Goal: Obtain resource: Download file/media

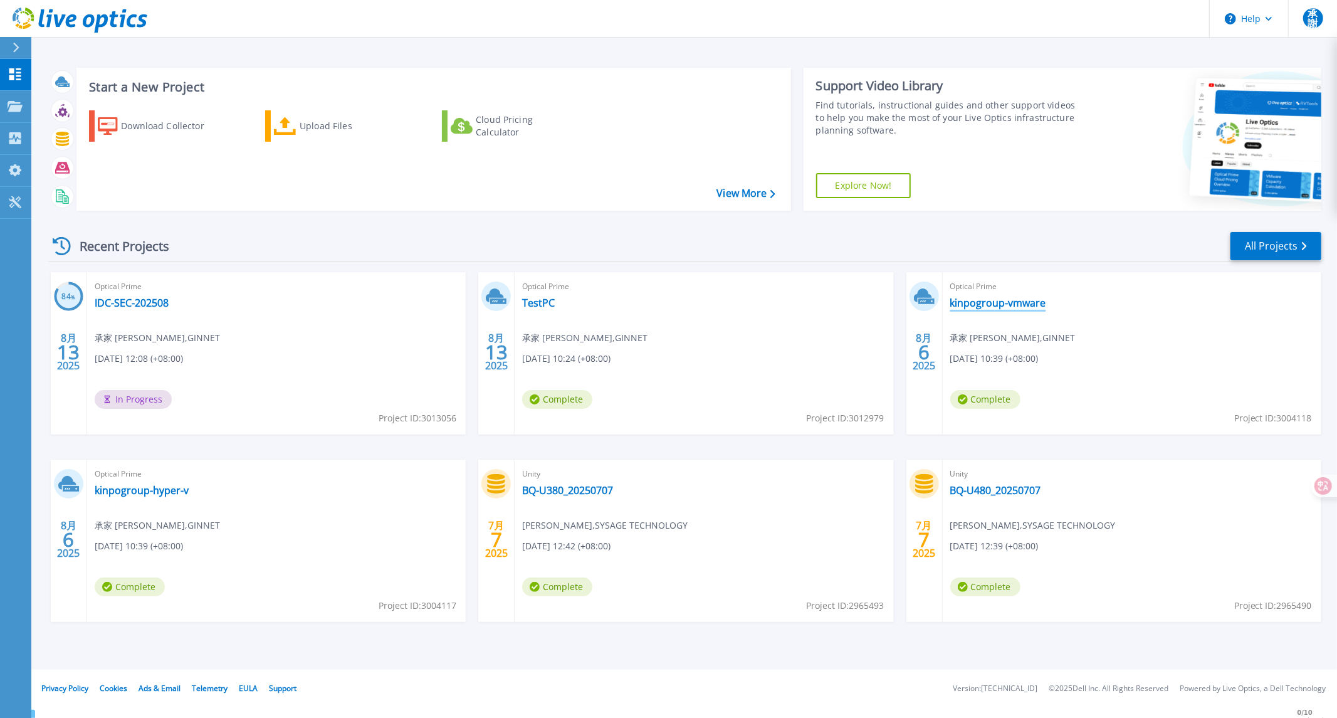
click at [1025, 300] on link "kinpogroup-vmware" at bounding box center [999, 303] width 96 height 13
click at [159, 492] on link "kinpogroup-hyper-v" at bounding box center [142, 490] width 94 height 13
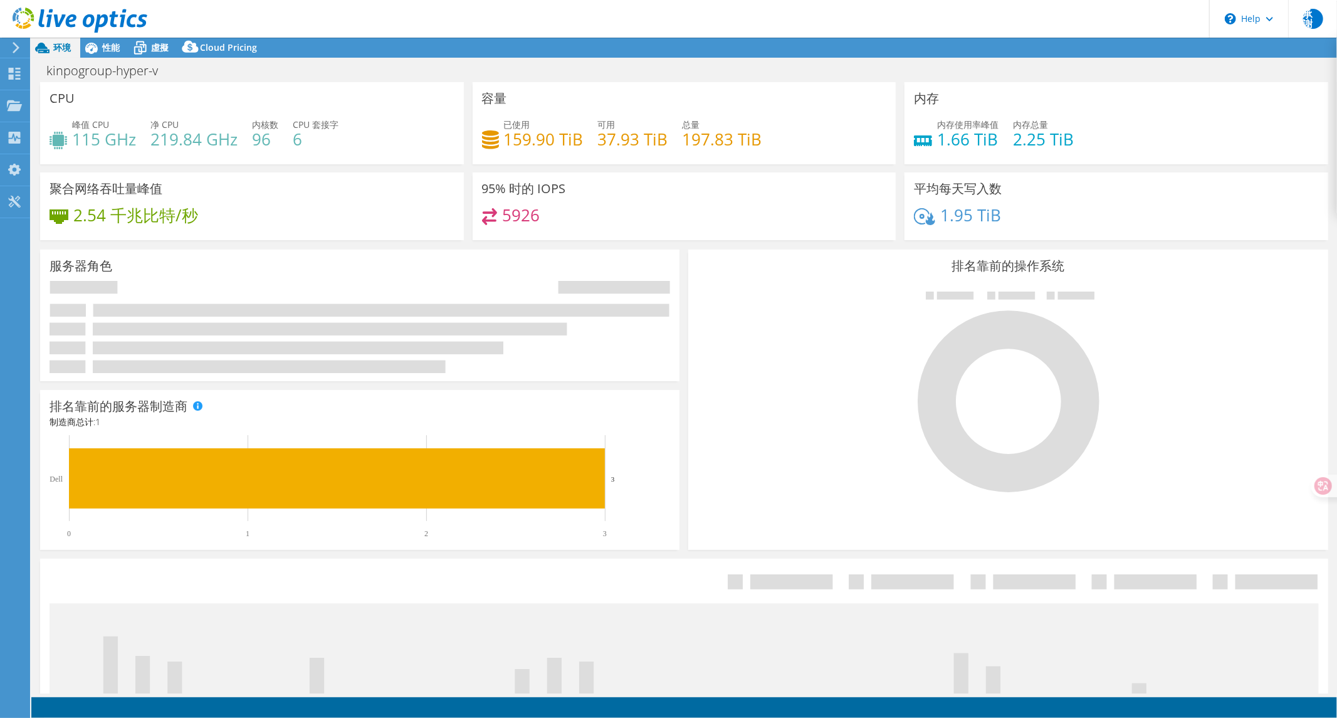
select select "USD"
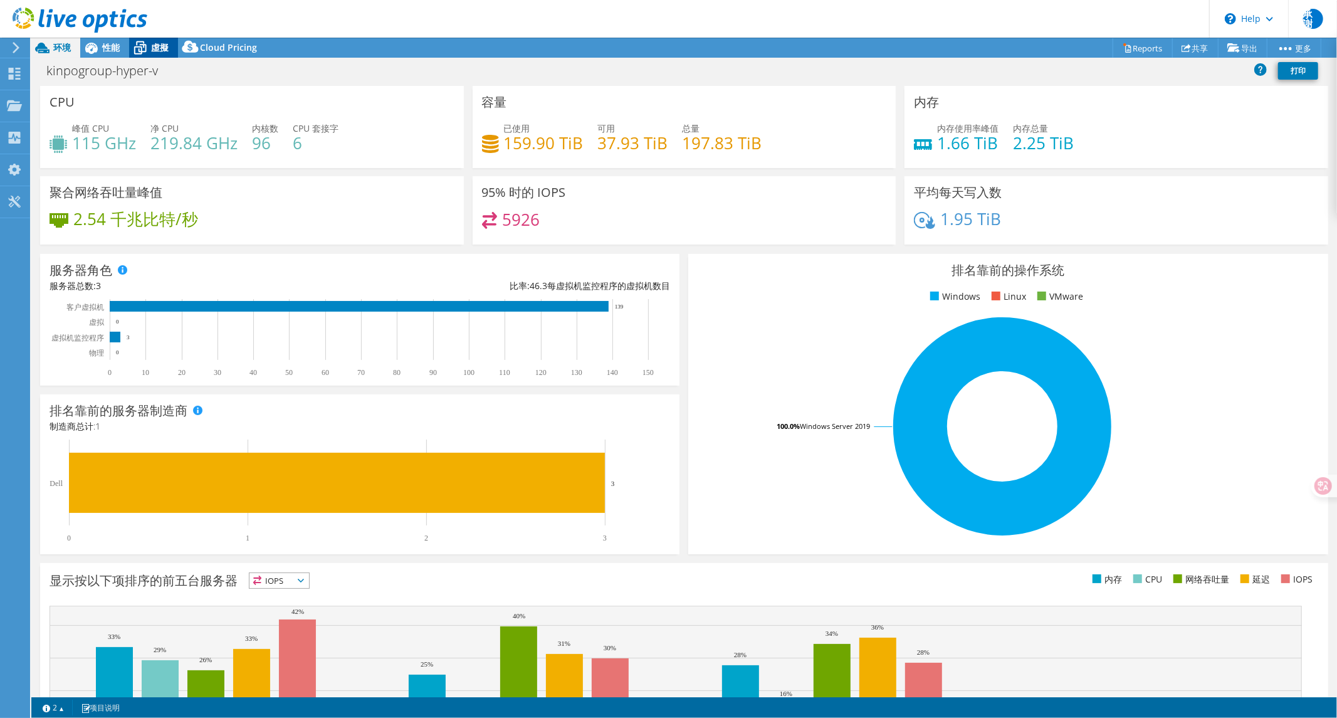
click at [164, 39] on div "虛擬" at bounding box center [153, 48] width 49 height 20
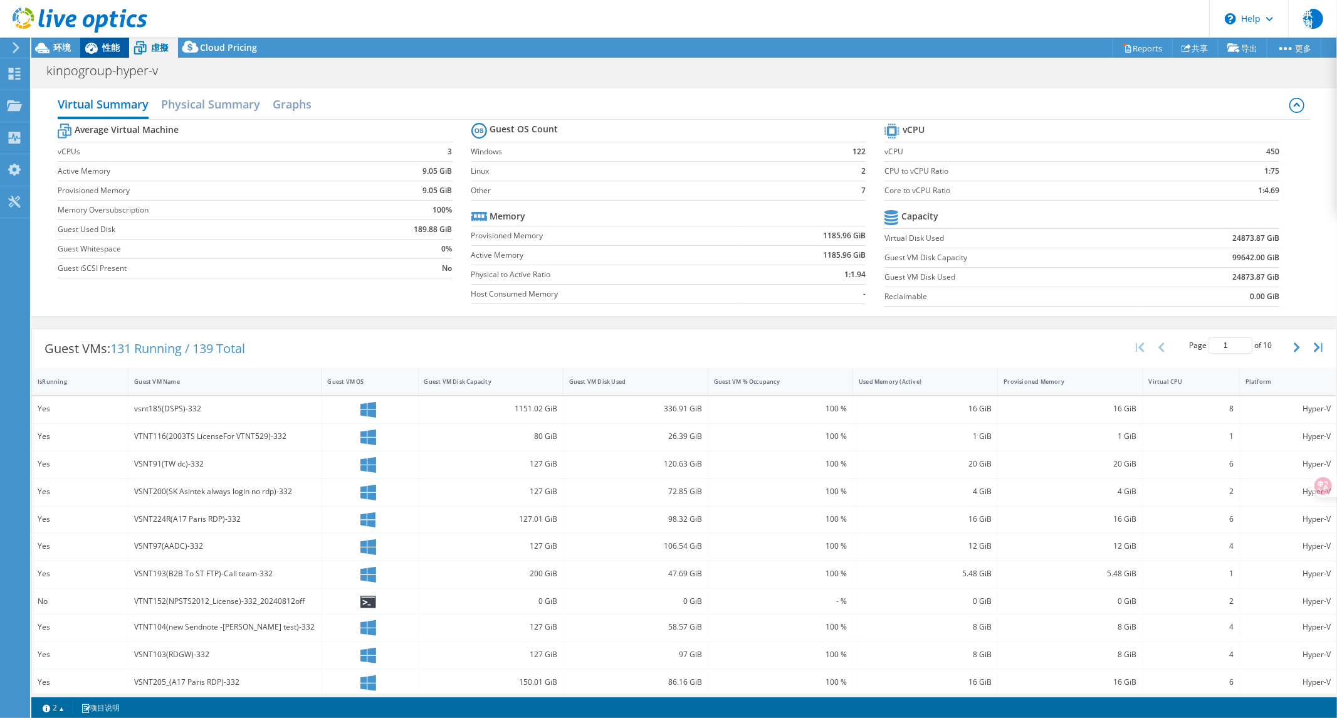
click at [107, 42] on span "性能" at bounding box center [111, 47] width 18 height 12
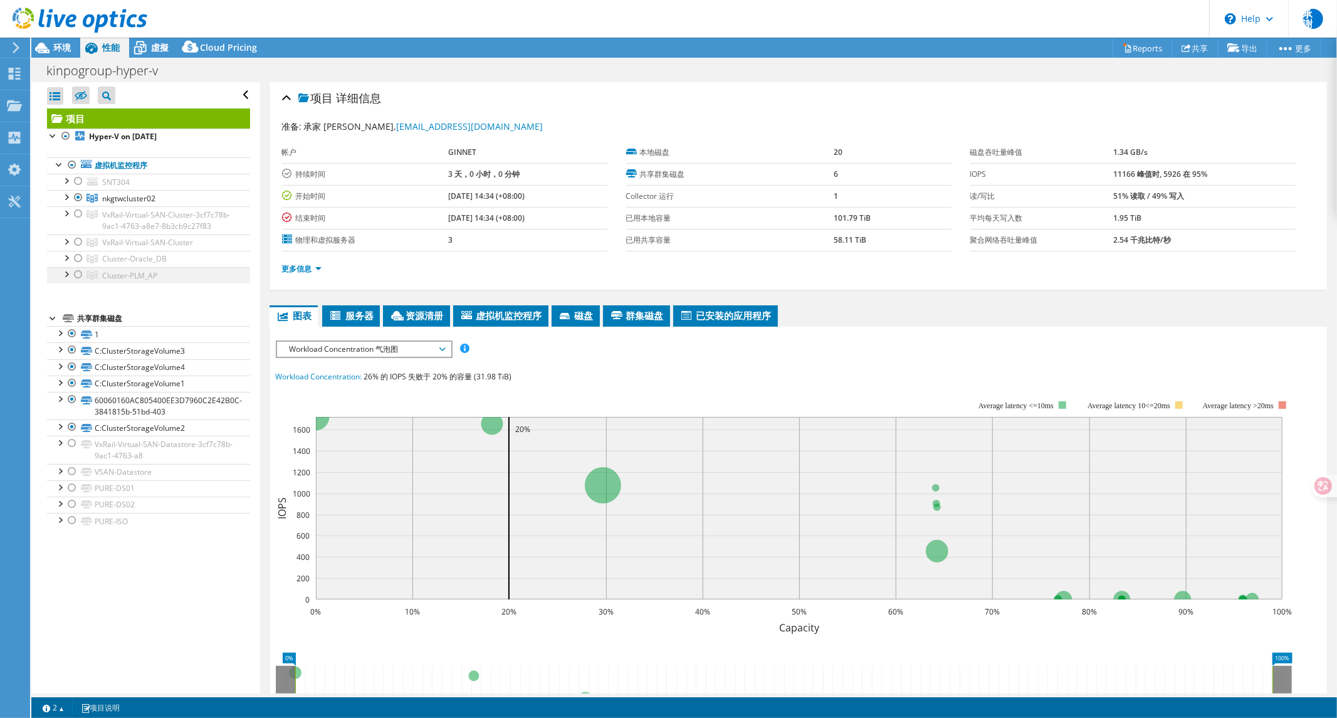
click at [66, 280] on div at bounding box center [66, 273] width 13 height 13
click at [65, 263] on div at bounding box center [66, 257] width 13 height 13
click at [67, 247] on div at bounding box center [66, 241] width 13 height 13
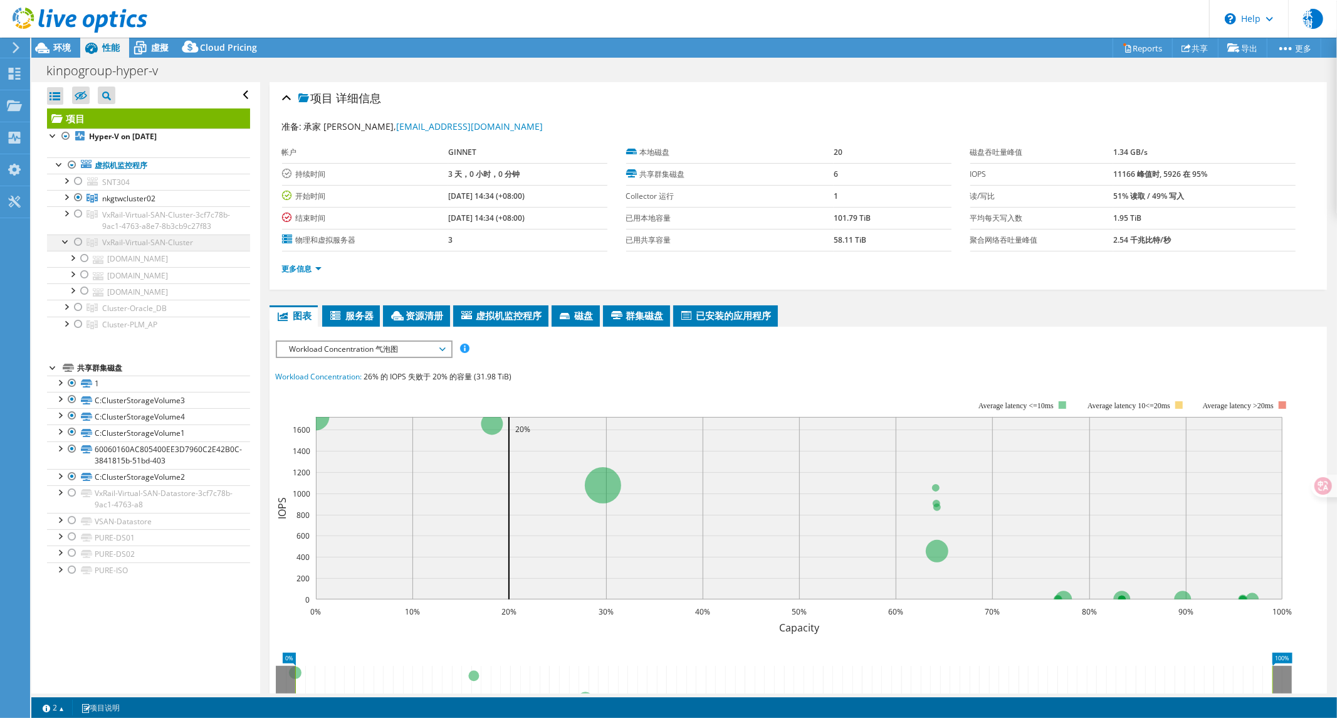
click at [67, 247] on div at bounding box center [66, 241] width 13 height 13
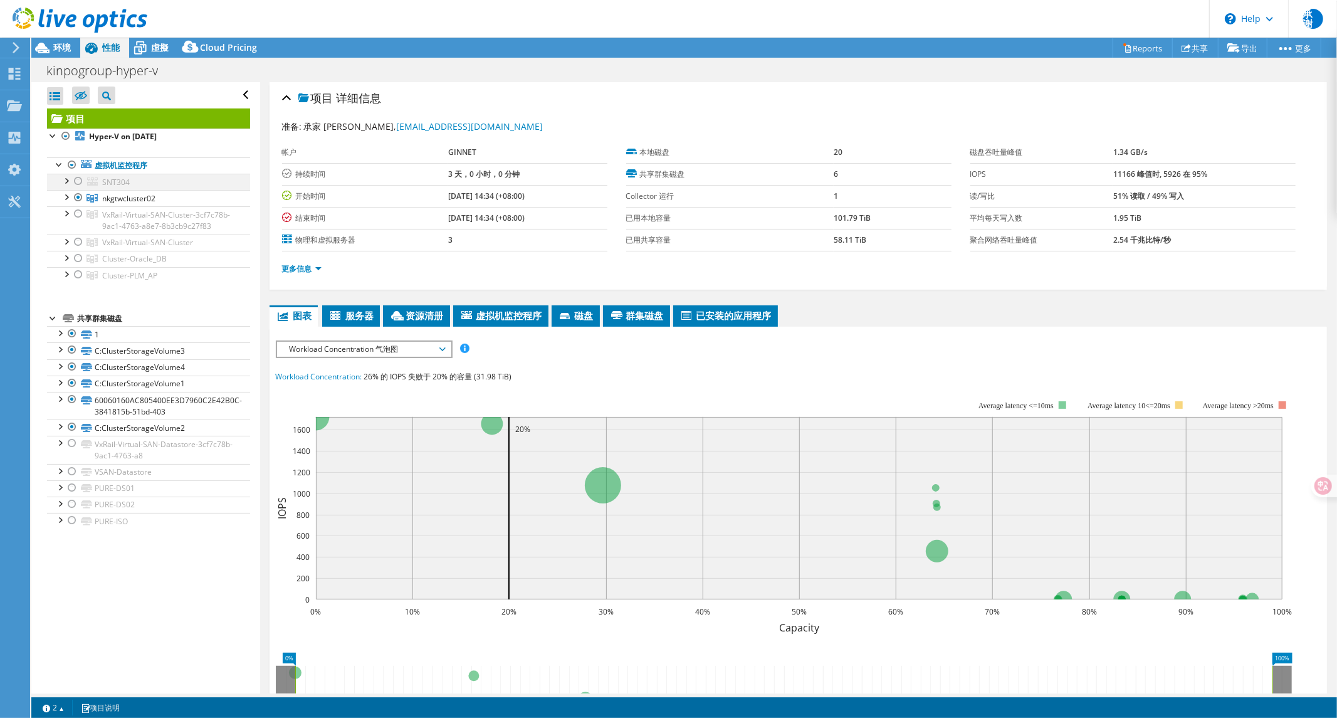
click at [78, 182] on div at bounding box center [78, 181] width 13 height 15
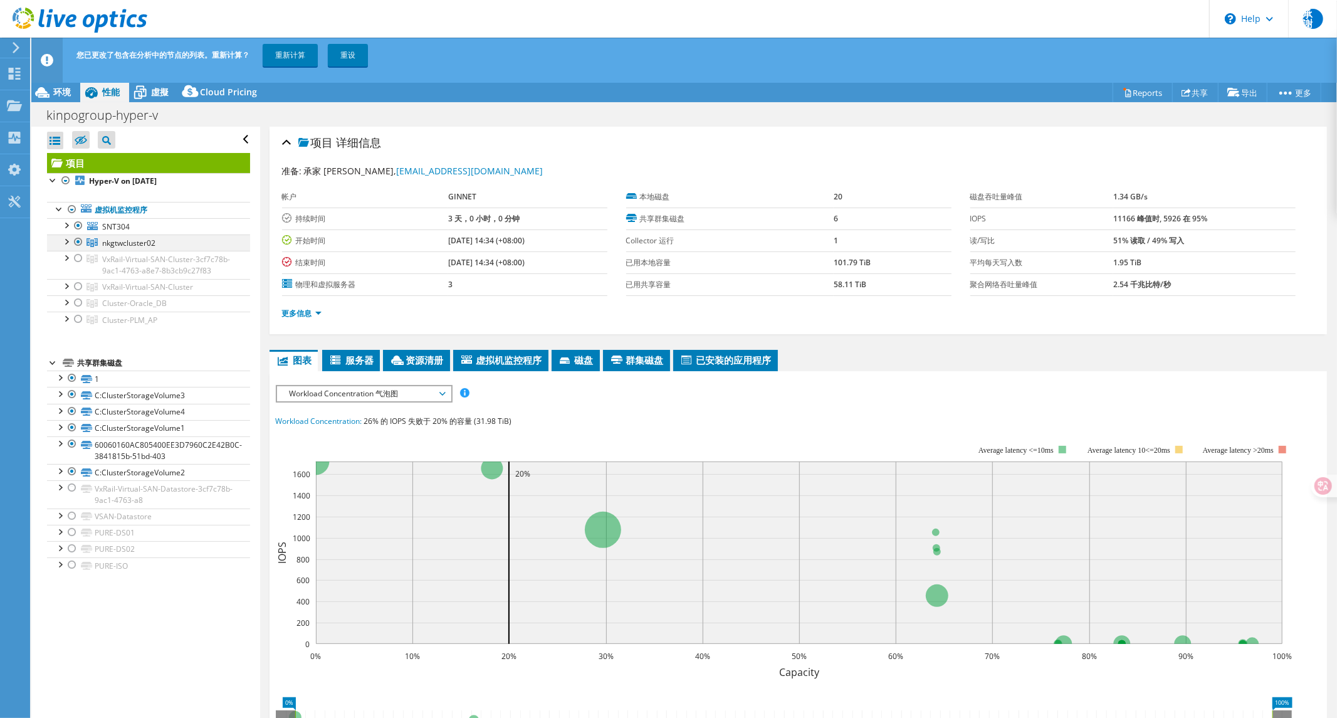
click at [79, 242] on div at bounding box center [78, 242] width 13 height 15
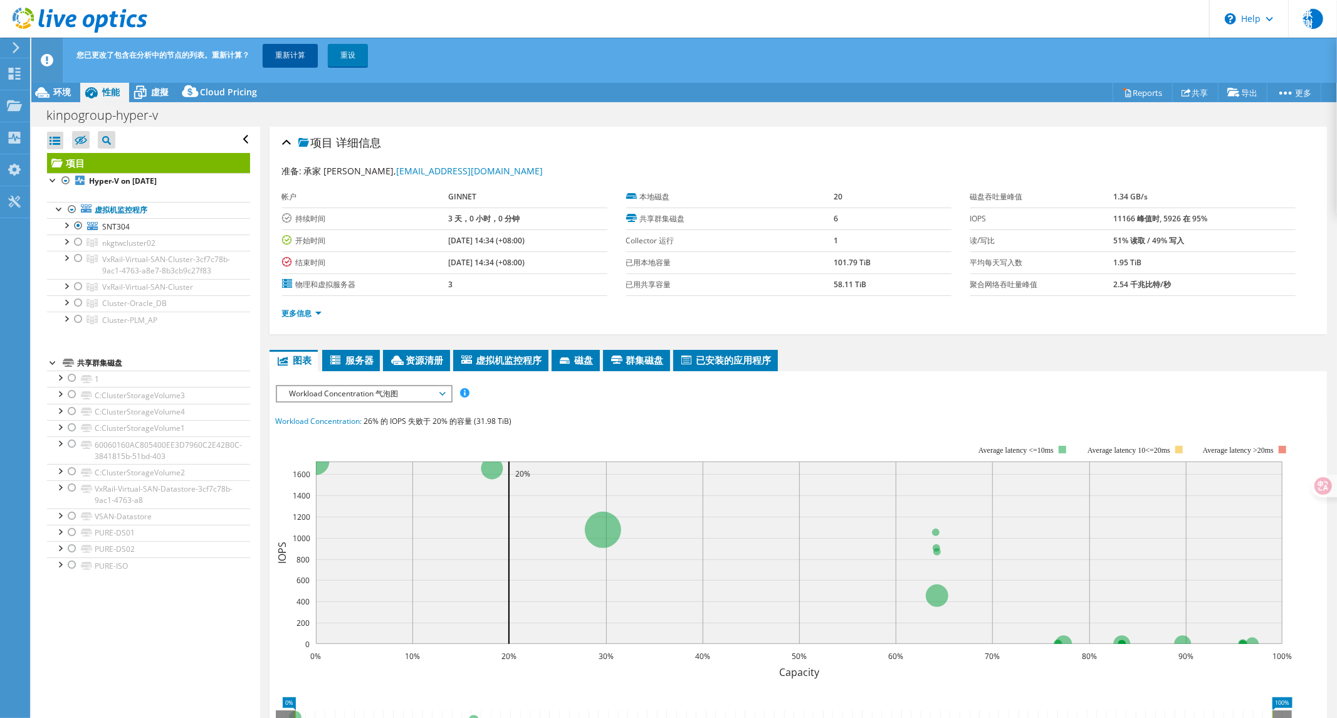
click at [290, 49] on link "重新计算" at bounding box center [290, 55] width 55 height 23
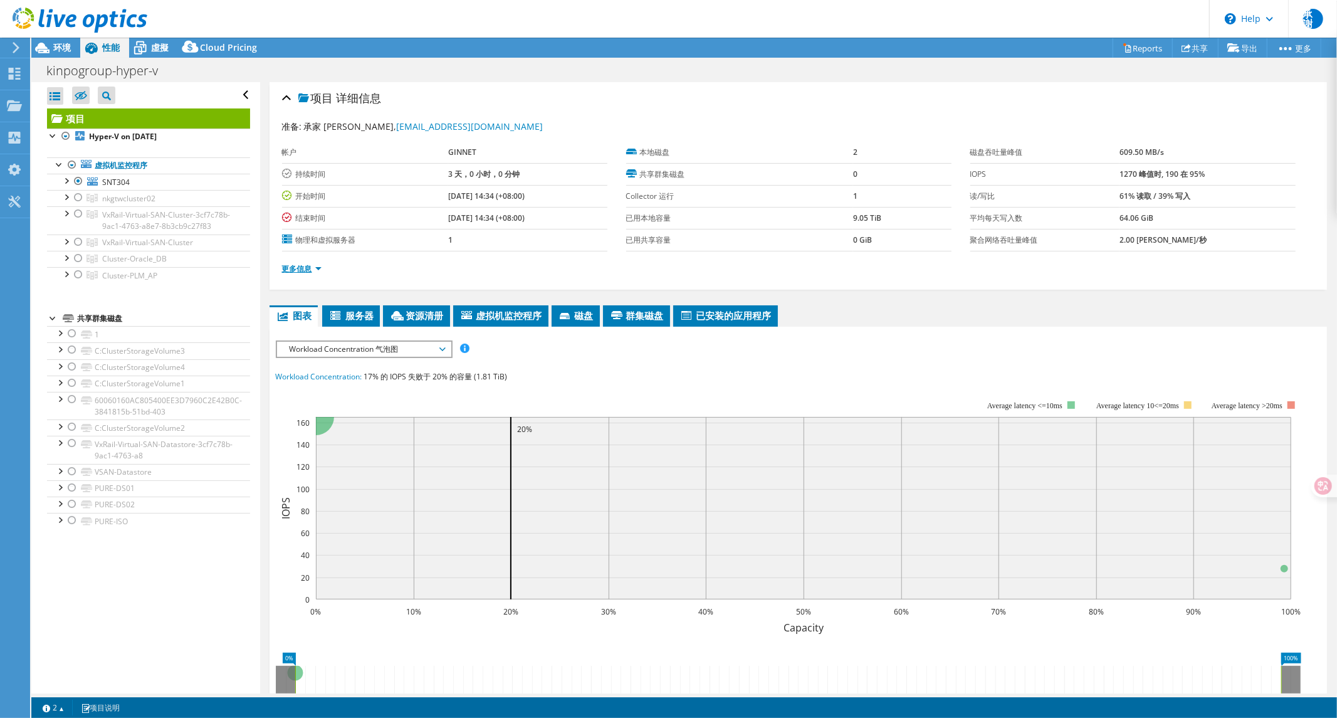
click at [287, 270] on link "更多信息" at bounding box center [302, 268] width 40 height 11
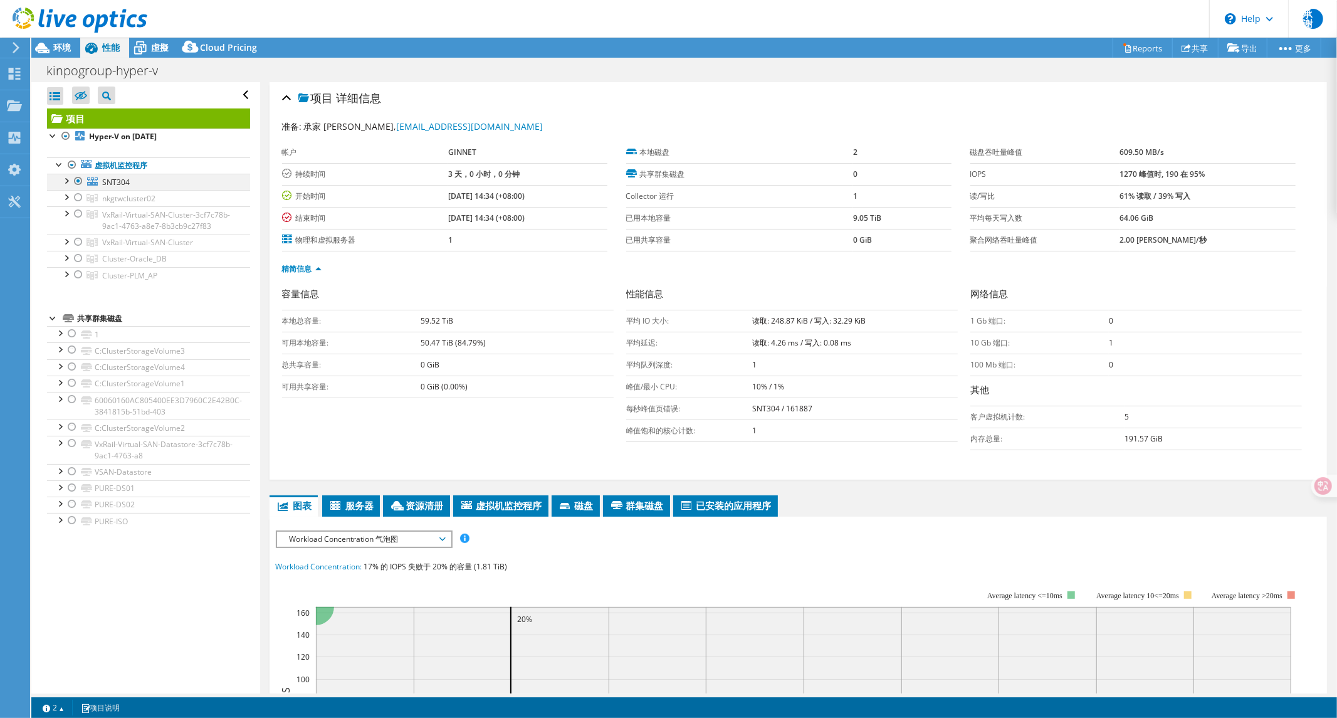
click at [66, 186] on div at bounding box center [66, 180] width 13 height 13
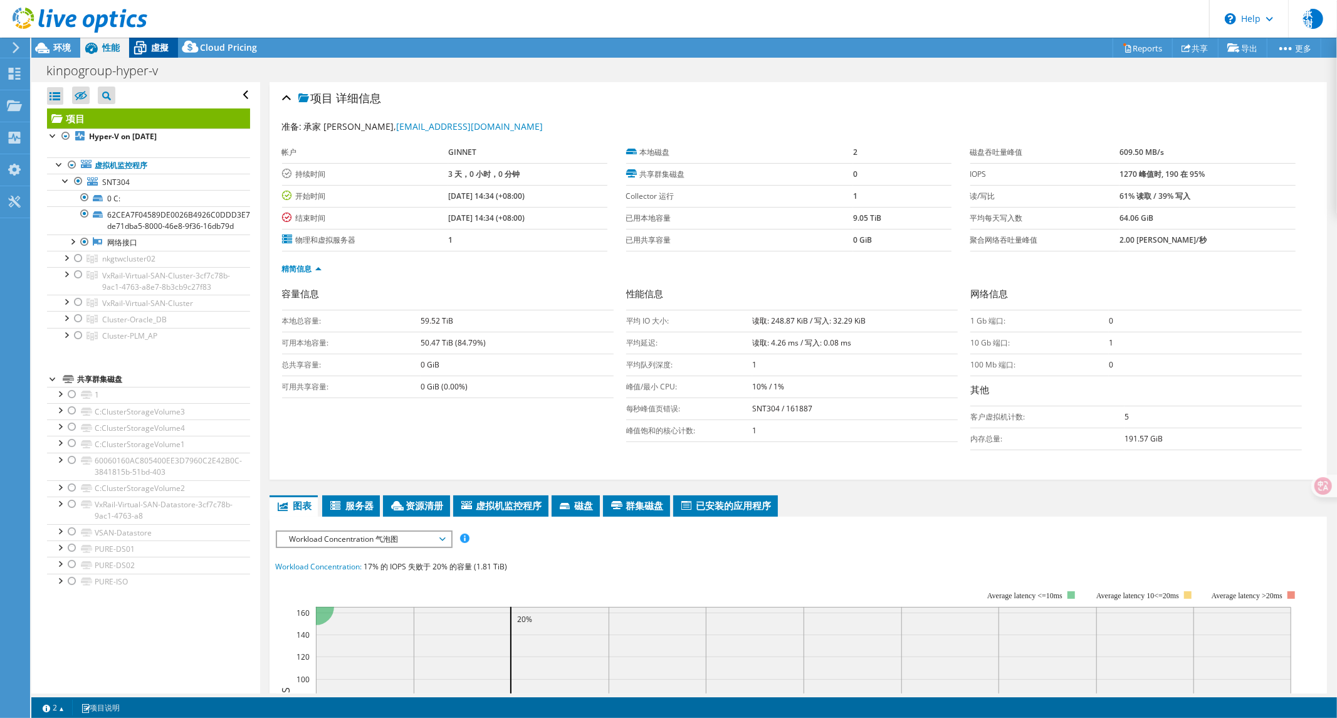
click at [145, 52] on icon at bounding box center [140, 48] width 22 height 22
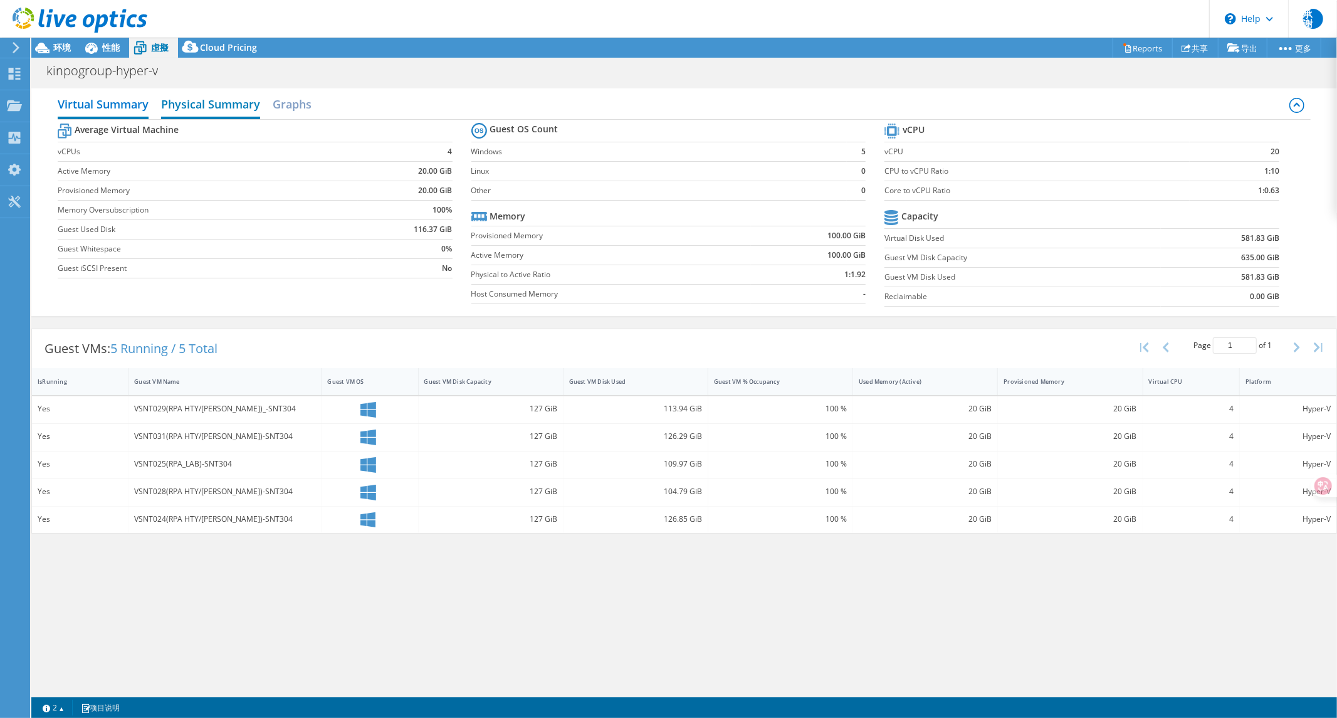
click at [188, 97] on h2 "Physical Summary" at bounding box center [210, 106] width 99 height 28
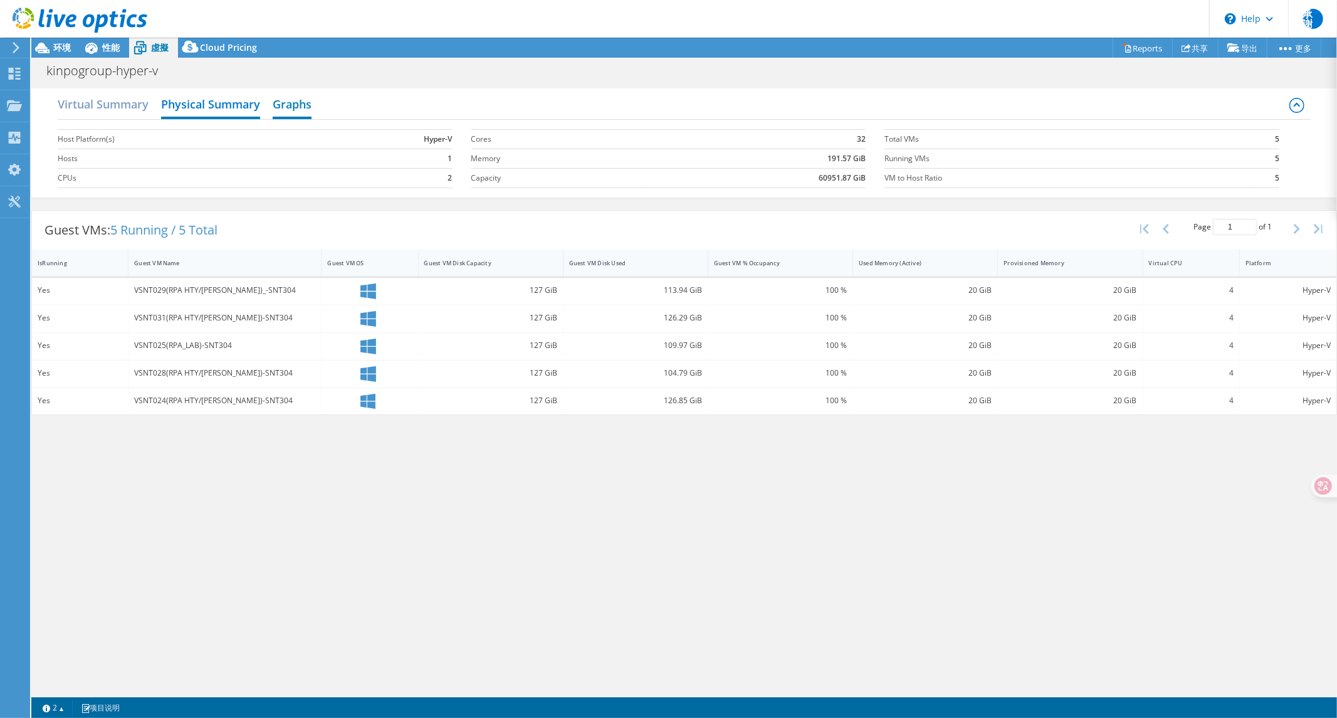
click at [292, 108] on h2 "Graphs" at bounding box center [292, 106] width 39 height 28
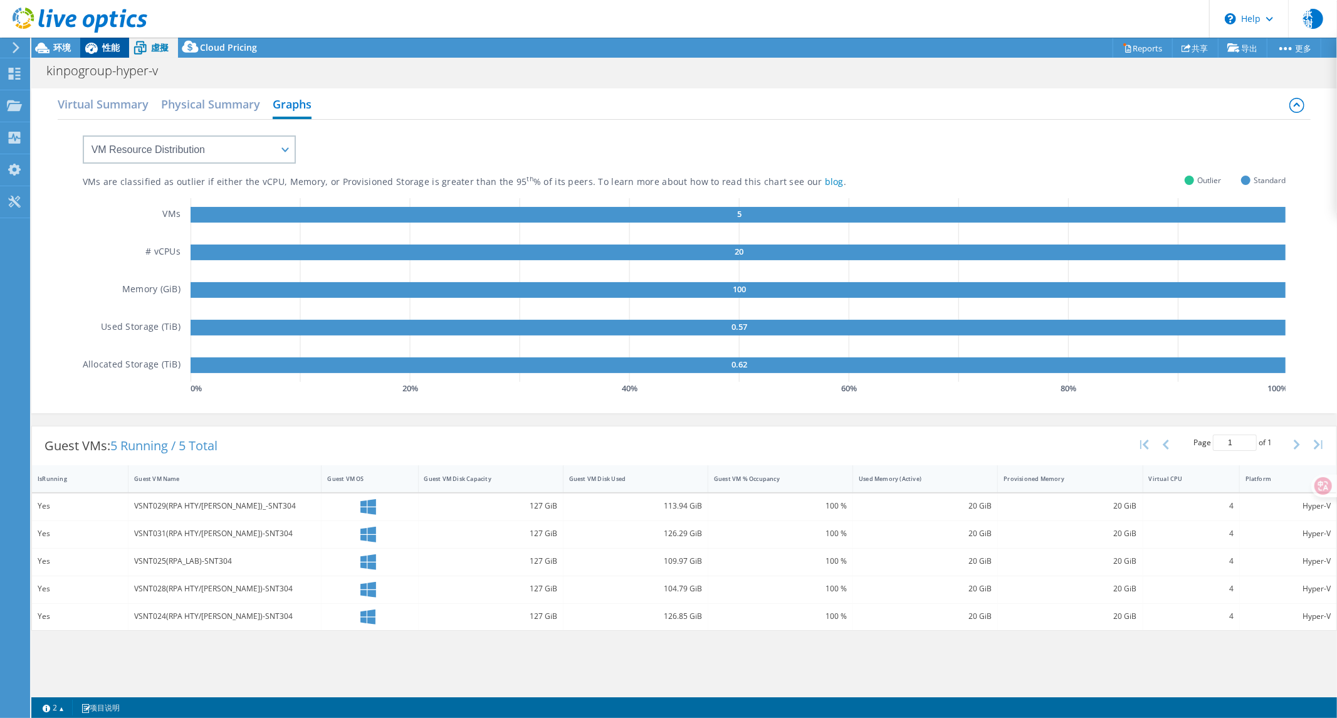
click at [110, 51] on span "性能" at bounding box center [111, 47] width 18 height 12
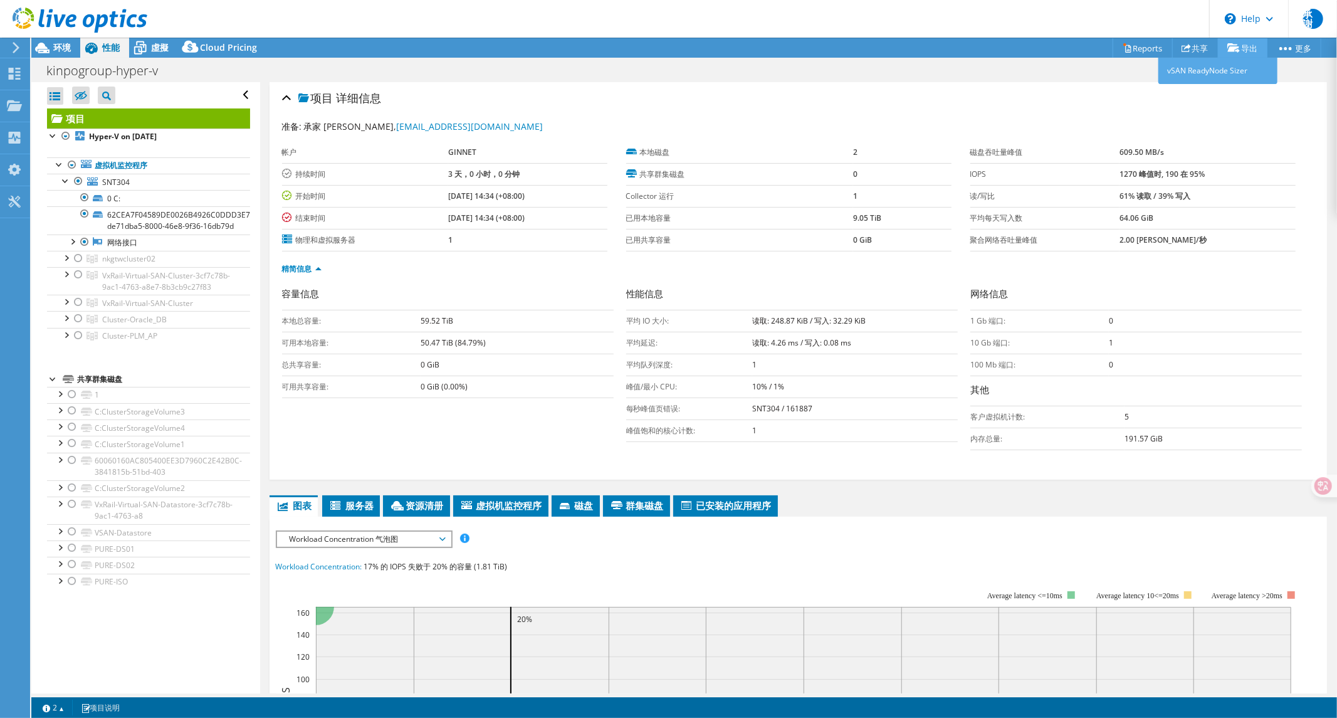
click at [1246, 49] on link "导出" at bounding box center [1243, 47] width 50 height 19
click at [1231, 70] on link "vSAN ReadyNode Sizer" at bounding box center [1218, 71] width 119 height 26
click at [1148, 49] on link "Reports" at bounding box center [1143, 47] width 60 height 19
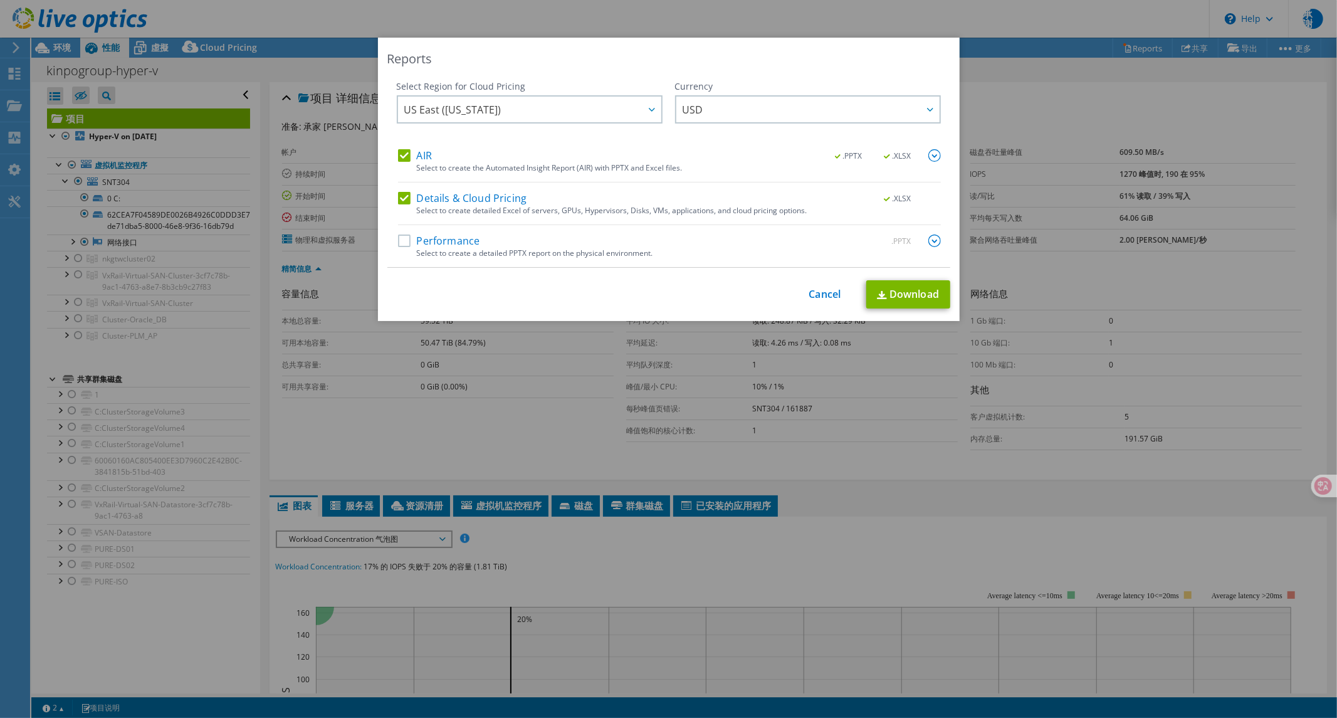
click at [398, 243] on label "Performance" at bounding box center [439, 241] width 82 height 13
click at [0, 0] on input "Performance" at bounding box center [0, 0] width 0 height 0
click at [929, 246] on img at bounding box center [935, 241] width 13 height 13
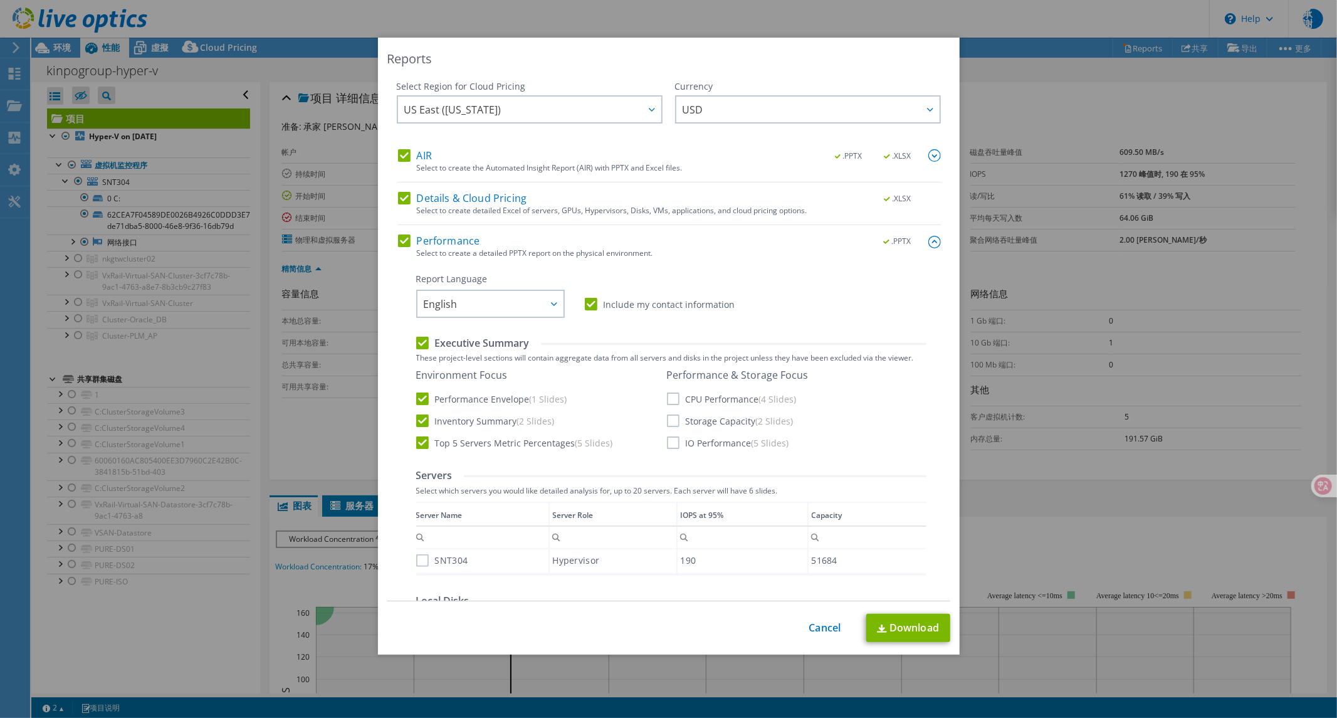
drag, startPoint x: 672, startPoint y: 396, endPoint x: 672, endPoint y: 417, distance: 20.7
click at [672, 398] on label "CPU Performance (4 Slides)" at bounding box center [732, 399] width 130 height 13
click at [0, 0] on input "CPU Performance (4 Slides)" at bounding box center [0, 0] width 0 height 0
click at [668, 428] on div "Performance & Storage Focus CPU Performance (4 Slides) Storage Capacity (2 Slid…" at bounding box center [738, 409] width 142 height 80
click at [662, 450] on div "Report Language English Deutsch Español Français Italiano Polski Português Русс…" at bounding box center [671, 504] width 510 height 462
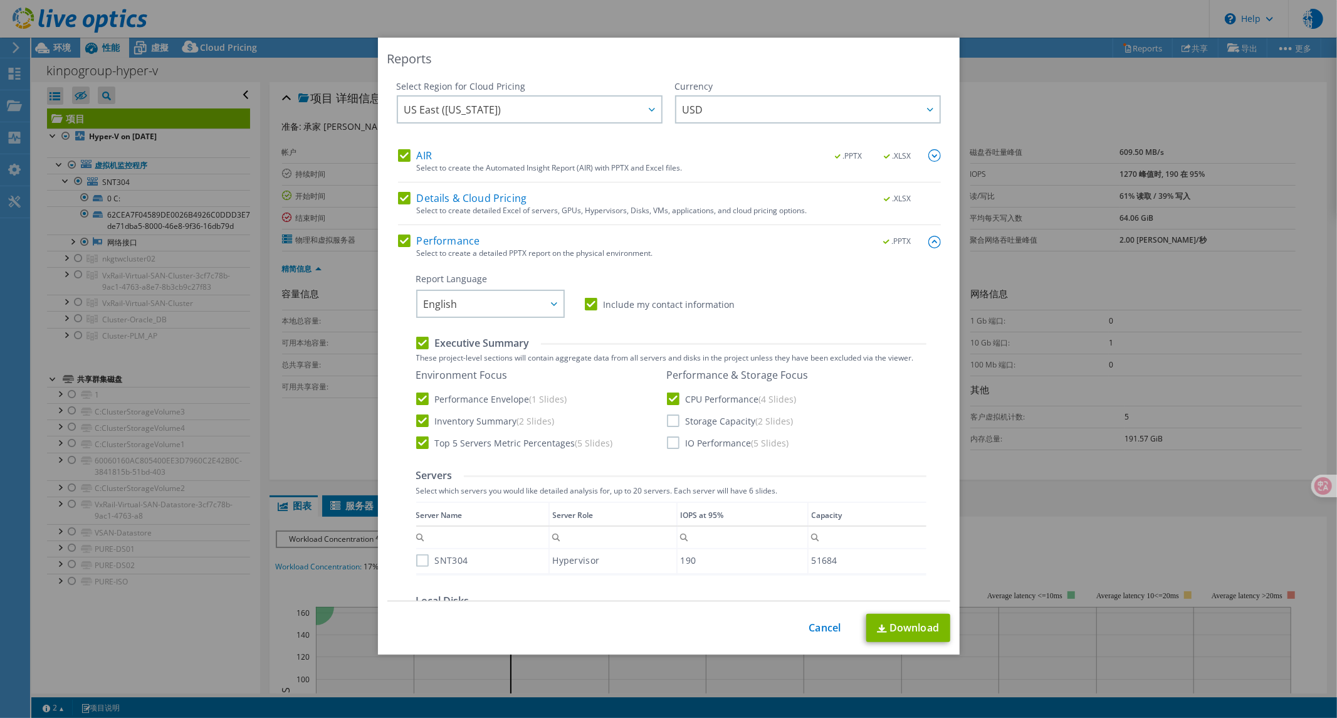
click at [667, 444] on label "IO Performance (5 Slides)" at bounding box center [728, 442] width 122 height 13
click at [0, 0] on input "IO Performance (5 Slides)" at bounding box center [0, 0] width 0 height 0
click at [667, 428] on div "Performance & Storage Focus CPU Performance (4 Slides) Storage Capacity (2 Slid…" at bounding box center [738, 409] width 142 height 80
click at [667, 418] on label "Storage Capacity (2 Slides)" at bounding box center [730, 420] width 127 height 13
click at [0, 0] on input "Storage Capacity (2 Slides)" at bounding box center [0, 0] width 0 height 0
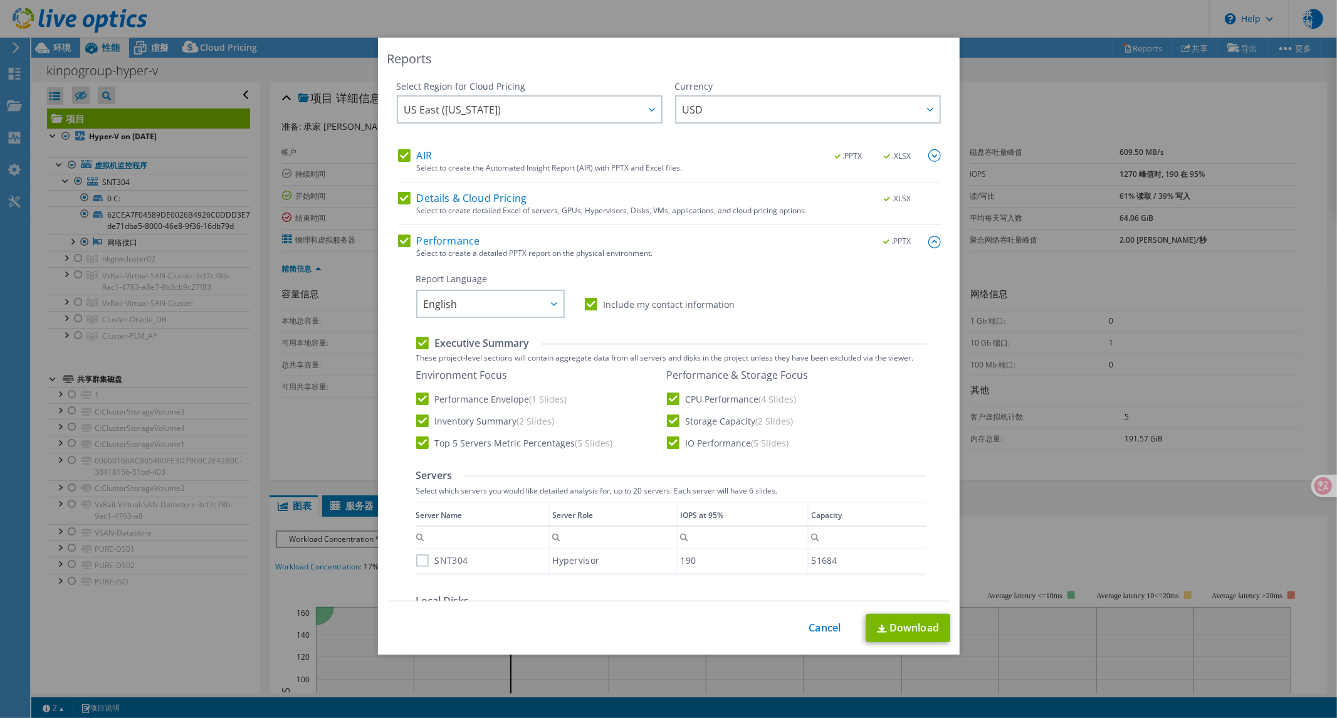
click at [436, 560] on label "SNT304" at bounding box center [442, 560] width 52 height 13
click at [0, 0] on input "SNT304" at bounding box center [0, 0] width 0 height 0
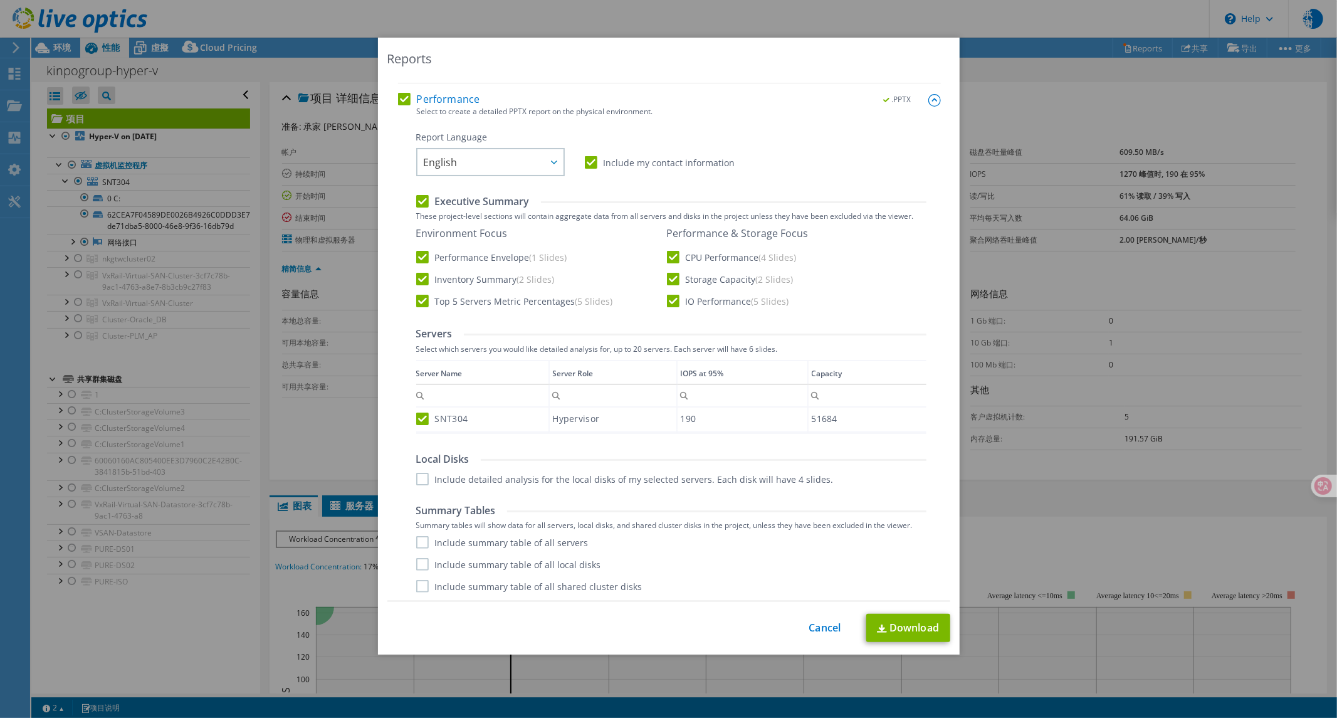
click at [533, 478] on label "Include detailed analysis for the local disks of my selected servers. Each disk…" at bounding box center [625, 479] width 418 height 13
click at [0, 0] on input "Include detailed analysis for the local disks of my selected servers. Each disk…" at bounding box center [0, 0] width 0 height 0
click at [421, 541] on label "Include summary table of all servers" at bounding box center [502, 542] width 172 height 13
click at [0, 0] on input "Include summary table of all servers" at bounding box center [0, 0] width 0 height 0
drag, startPoint x: 421, startPoint y: 561, endPoint x: 418, endPoint y: 579, distance: 19.0
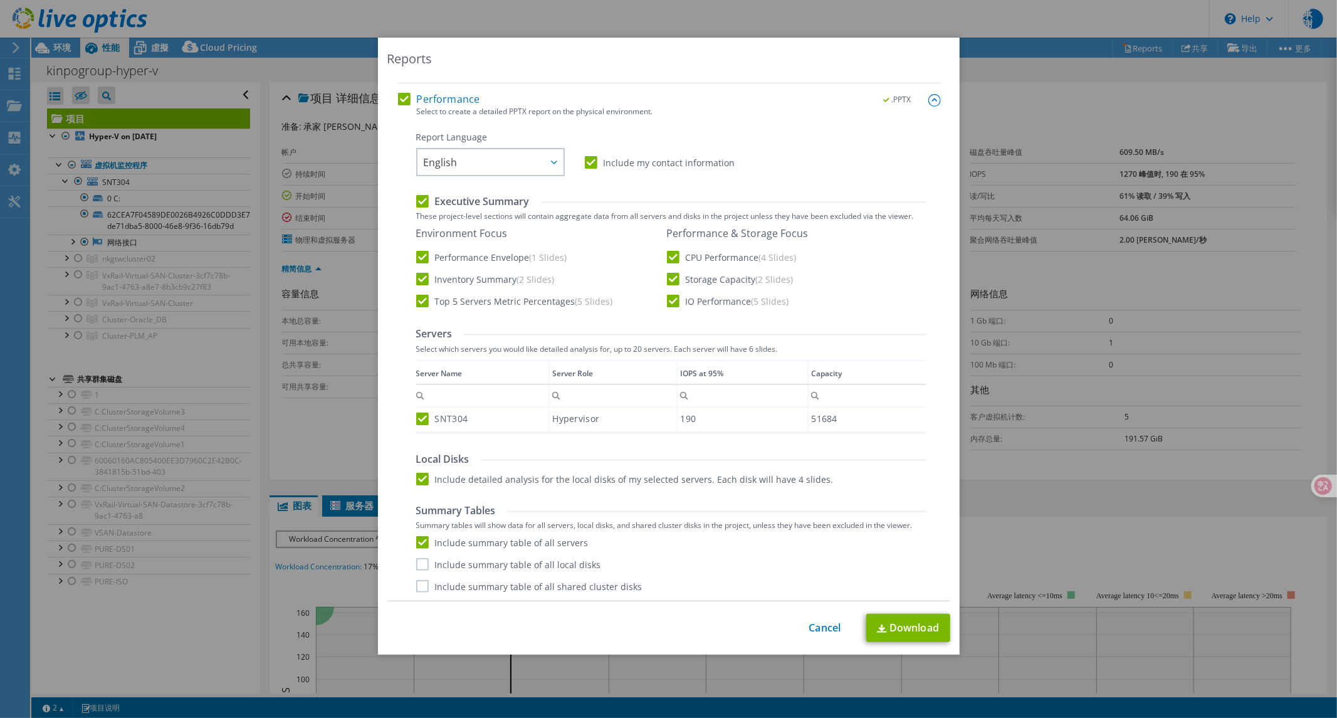
click at [420, 566] on label "Include summary table of all local disks" at bounding box center [508, 564] width 185 height 13
click at [0, 0] on input "Include summary table of all local disks" at bounding box center [0, 0] width 0 height 0
click at [418, 586] on label "Include summary table of all shared cluster disks" at bounding box center [529, 586] width 226 height 13
click at [0, 0] on input "Include summary table of all shared cluster disks" at bounding box center [0, 0] width 0 height 0
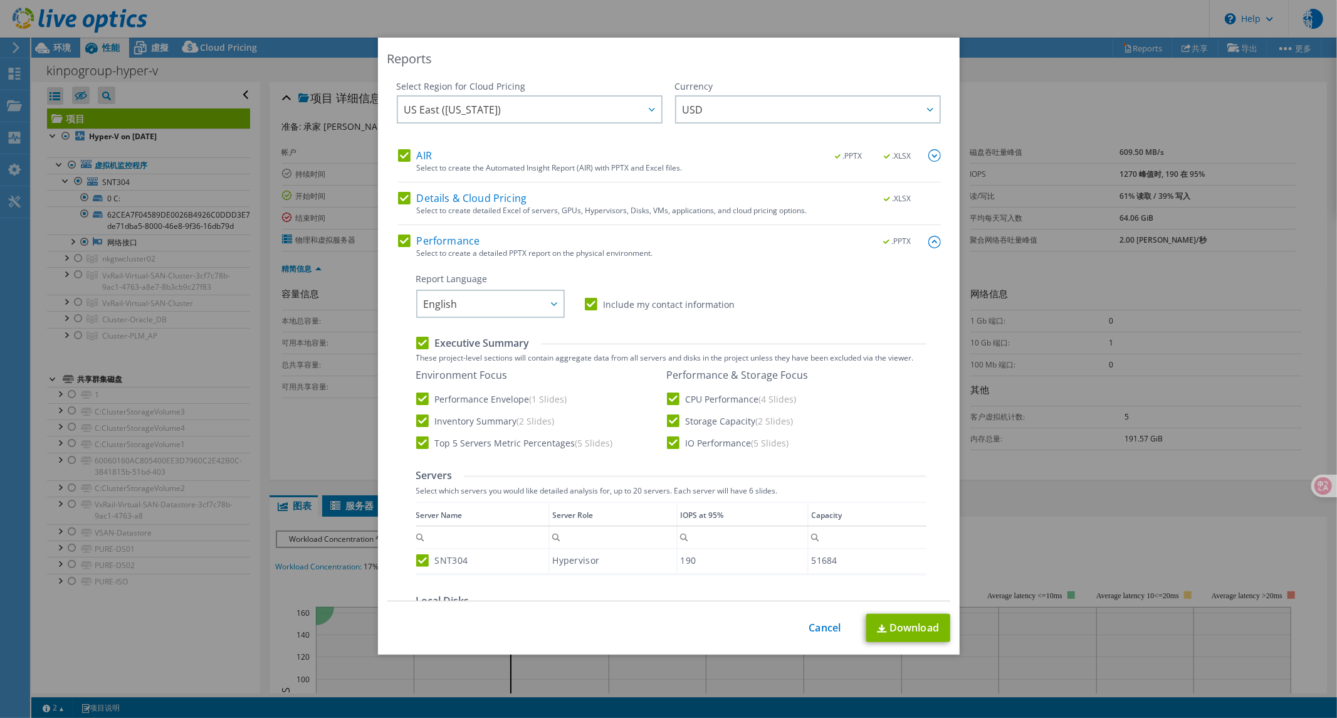
click at [690, 302] on label "Include my contact information" at bounding box center [660, 304] width 150 height 13
click at [0, 0] on input "Include my contact information" at bounding box center [0, 0] width 0 height 0
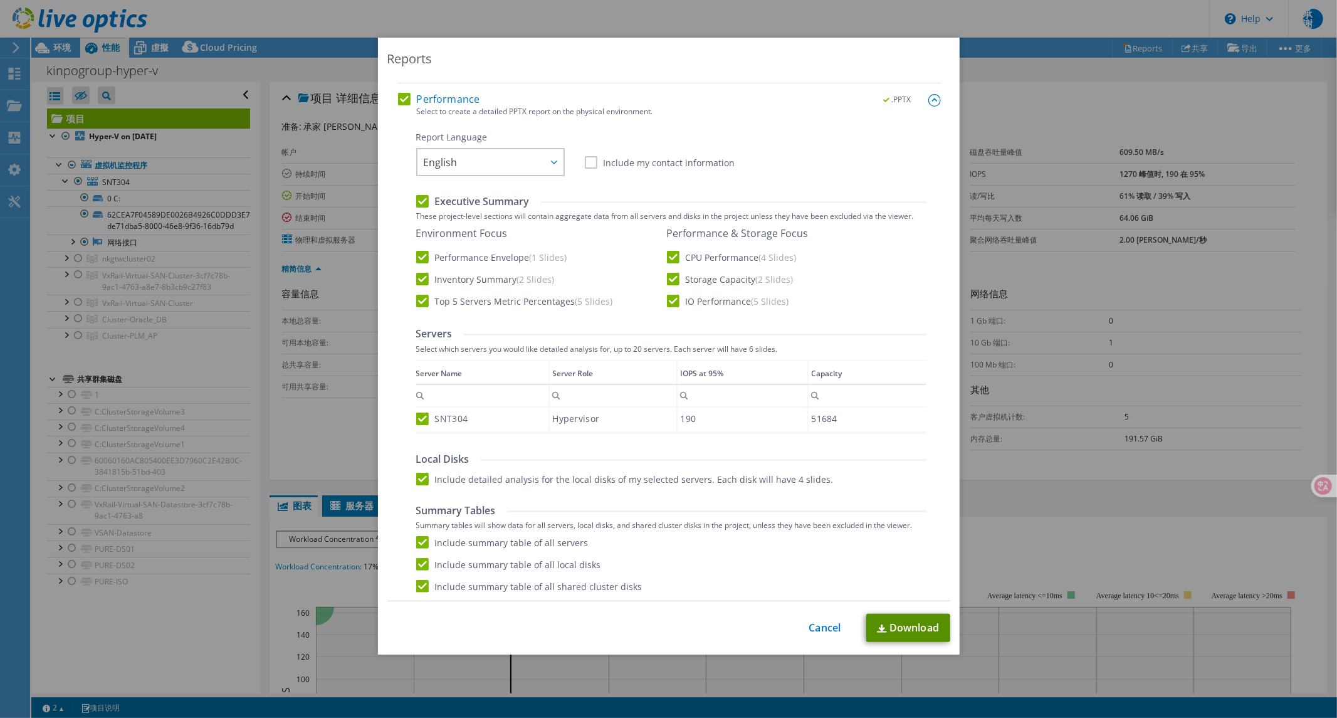
click at [899, 630] on link "Download" at bounding box center [909, 628] width 84 height 28
click at [815, 625] on link "Cancel" at bounding box center [825, 628] width 32 height 12
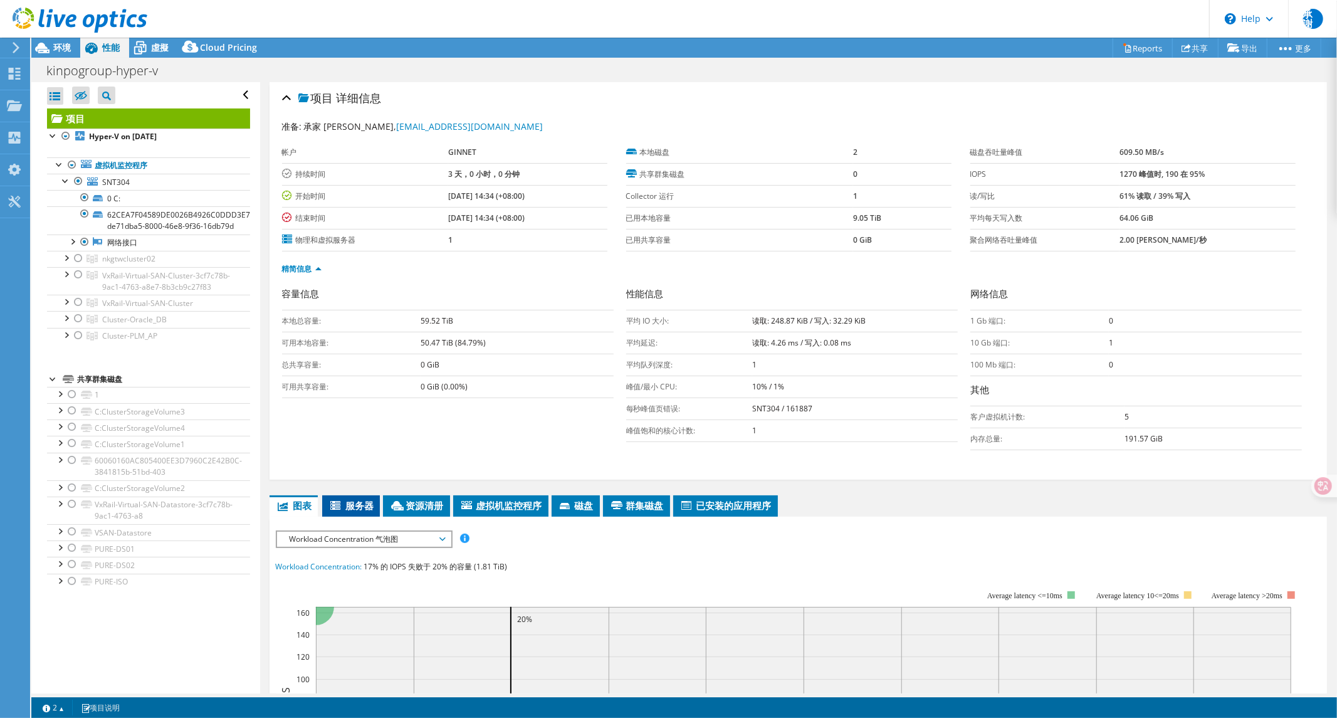
click at [366, 509] on span "服务器" at bounding box center [351, 505] width 45 height 13
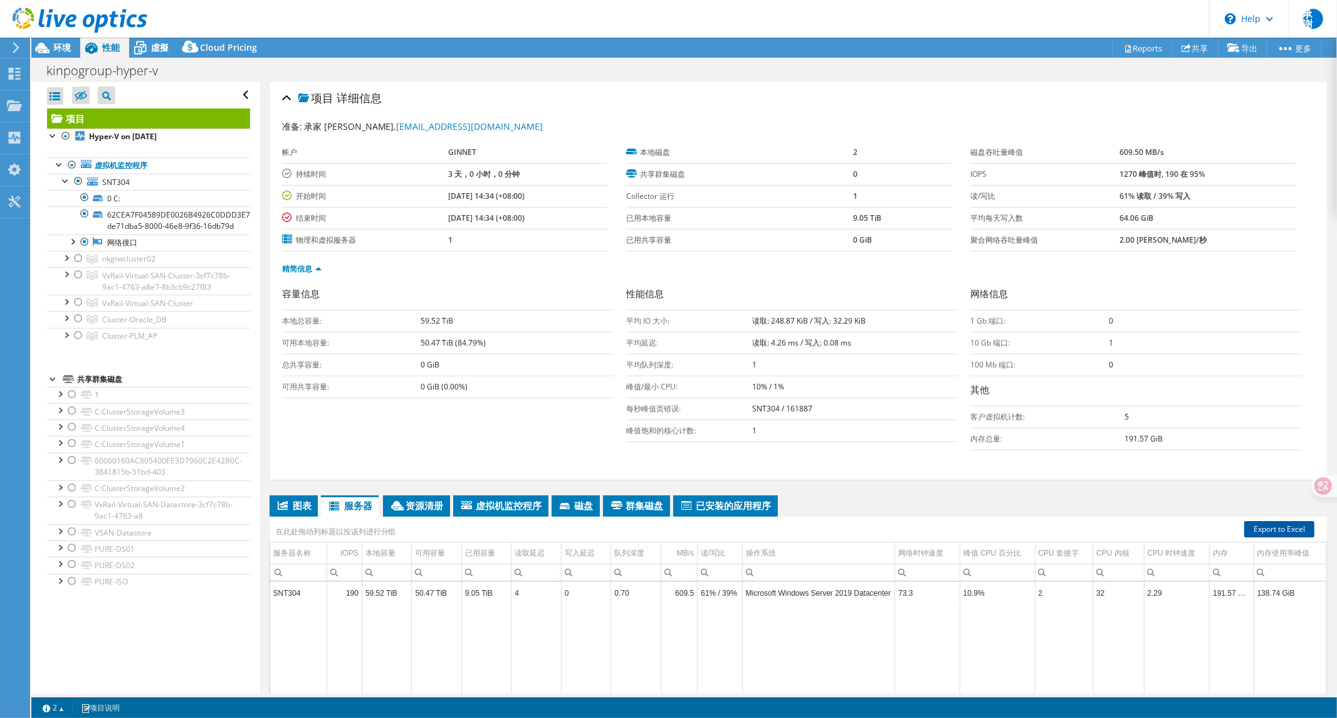
click at [1257, 527] on link "Export to Excel" at bounding box center [1280, 529] width 70 height 16
click at [63, 182] on div at bounding box center [66, 180] width 13 height 13
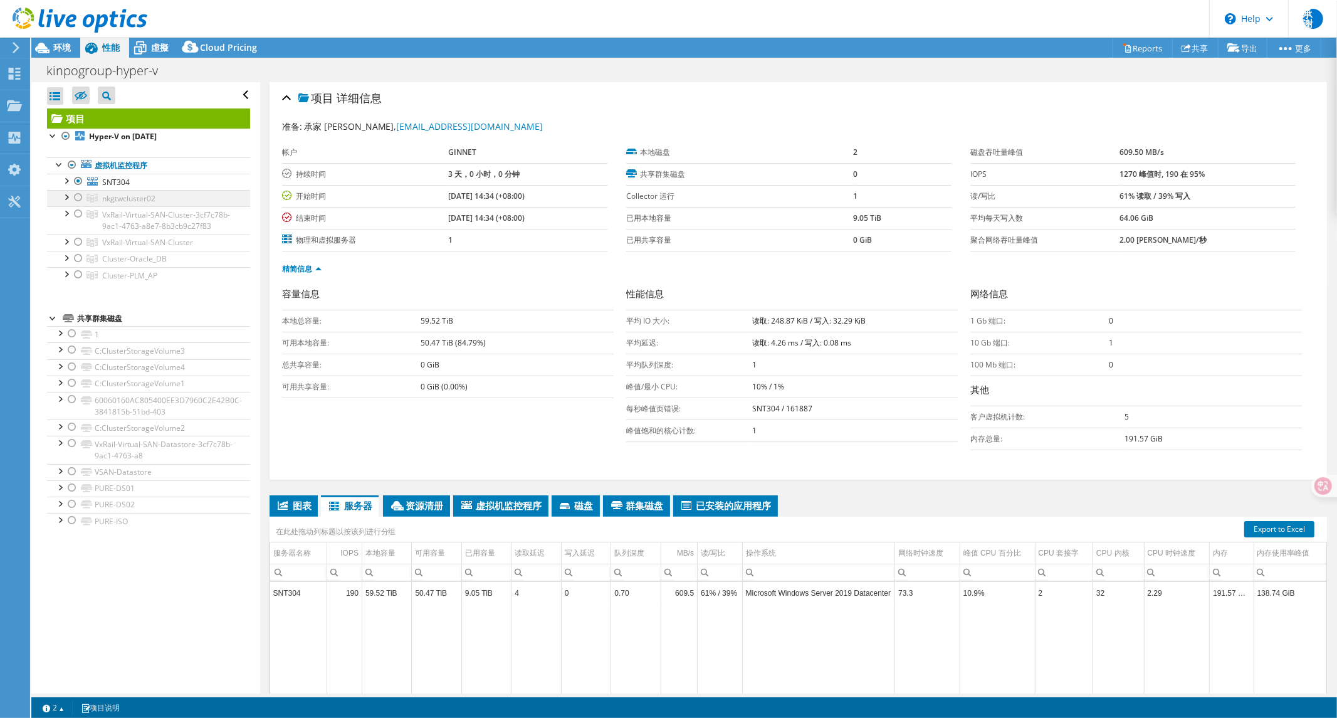
click at [78, 198] on div at bounding box center [78, 197] width 13 height 15
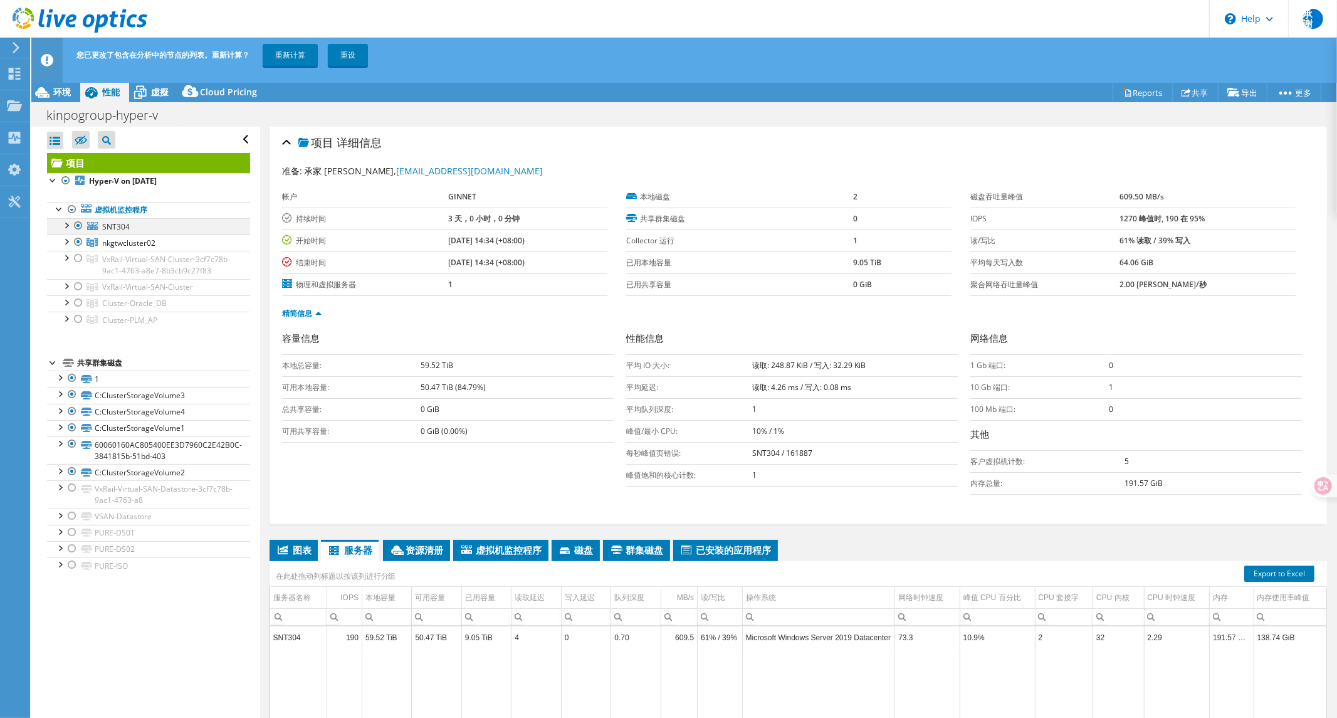
click at [79, 223] on div at bounding box center [78, 225] width 13 height 15
click at [291, 51] on link "重新计算" at bounding box center [290, 55] width 55 height 23
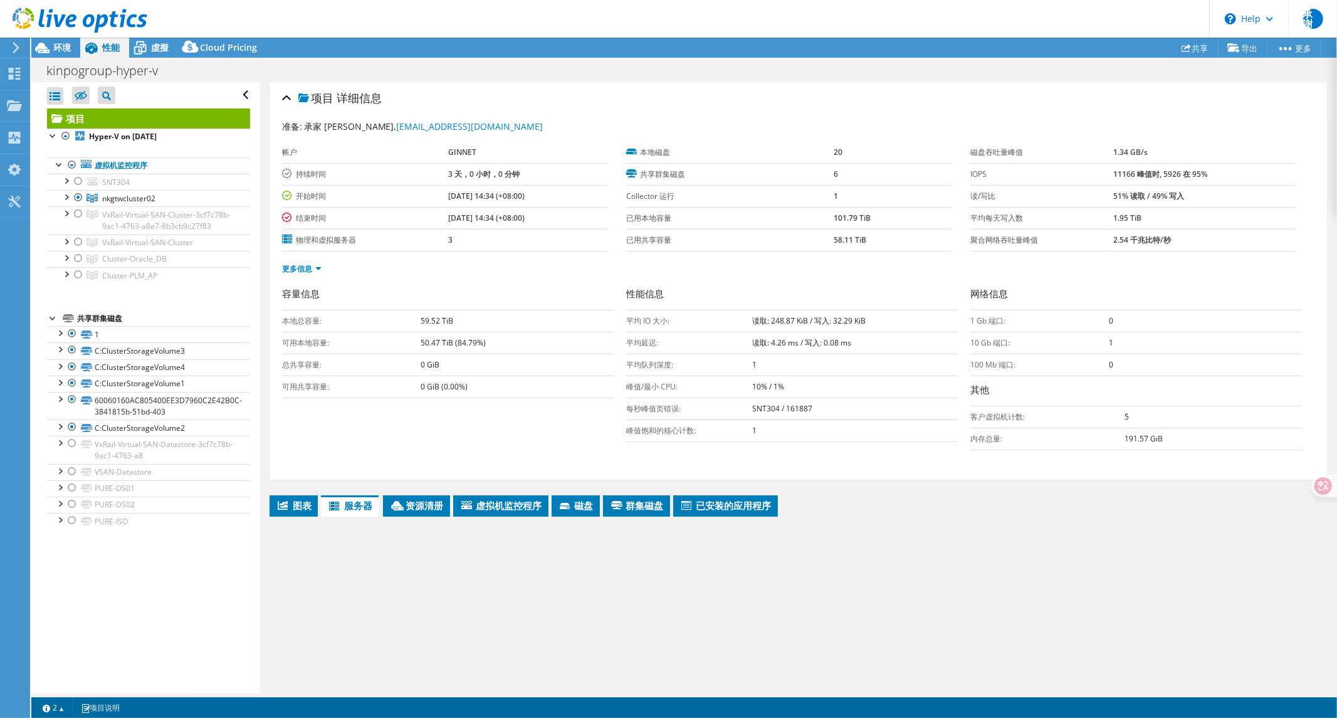
drag, startPoint x: 291, startPoint y: 51, endPoint x: 577, endPoint y: 70, distance: 286.5
click at [577, 70] on div "kinpogroup-hyper-v 打印" at bounding box center [684, 70] width 1306 height 23
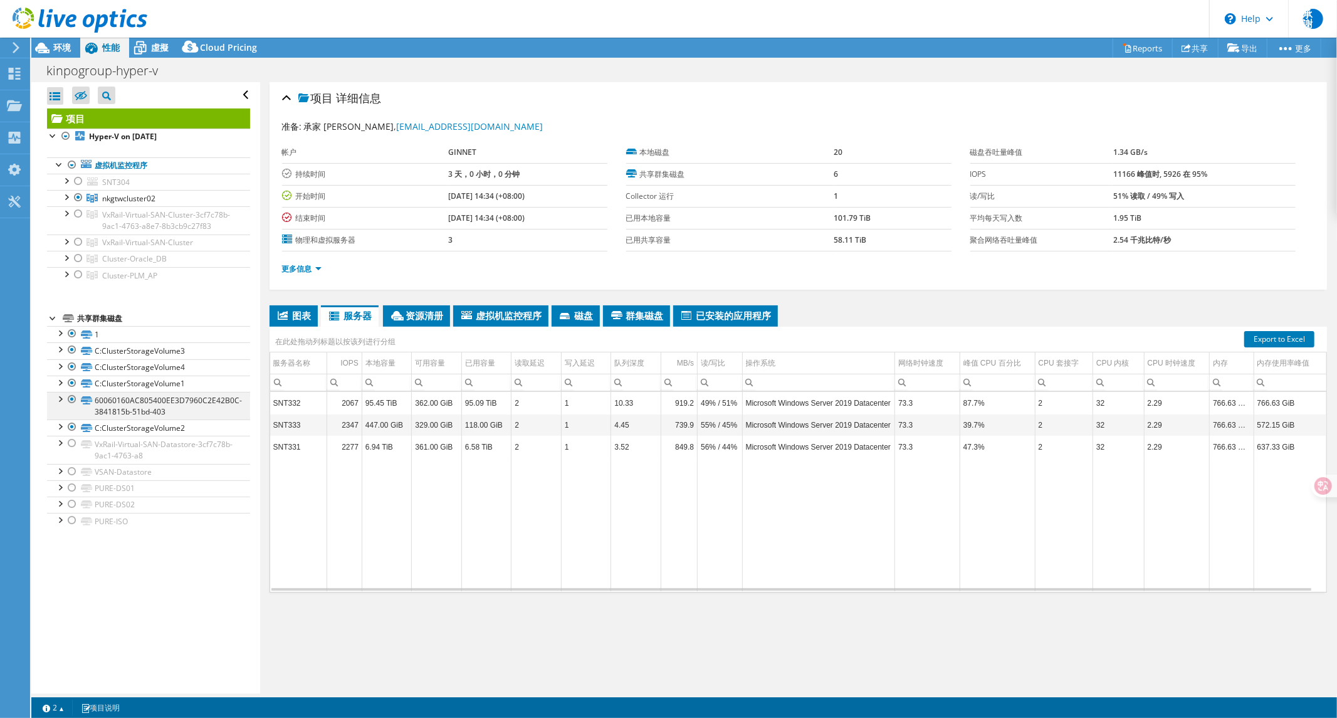
click at [59, 404] on div at bounding box center [59, 398] width 13 height 13
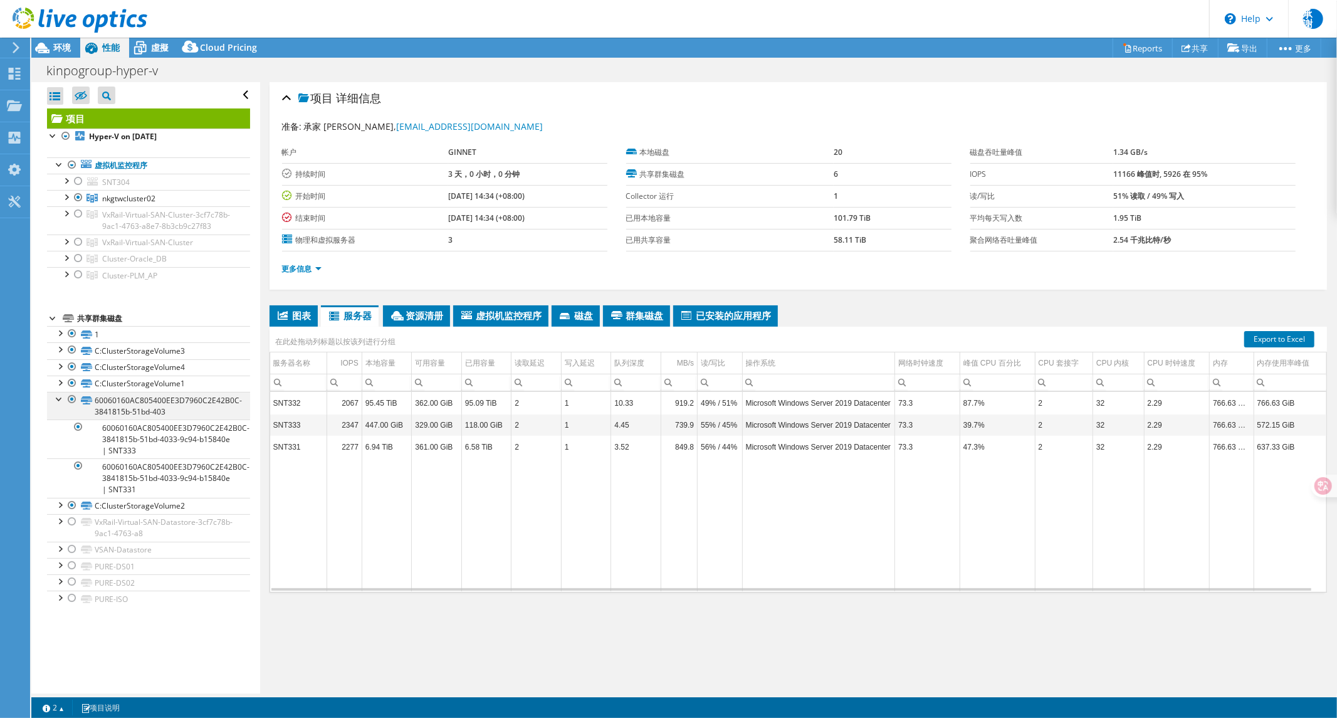
click at [59, 404] on div at bounding box center [59, 398] width 13 height 13
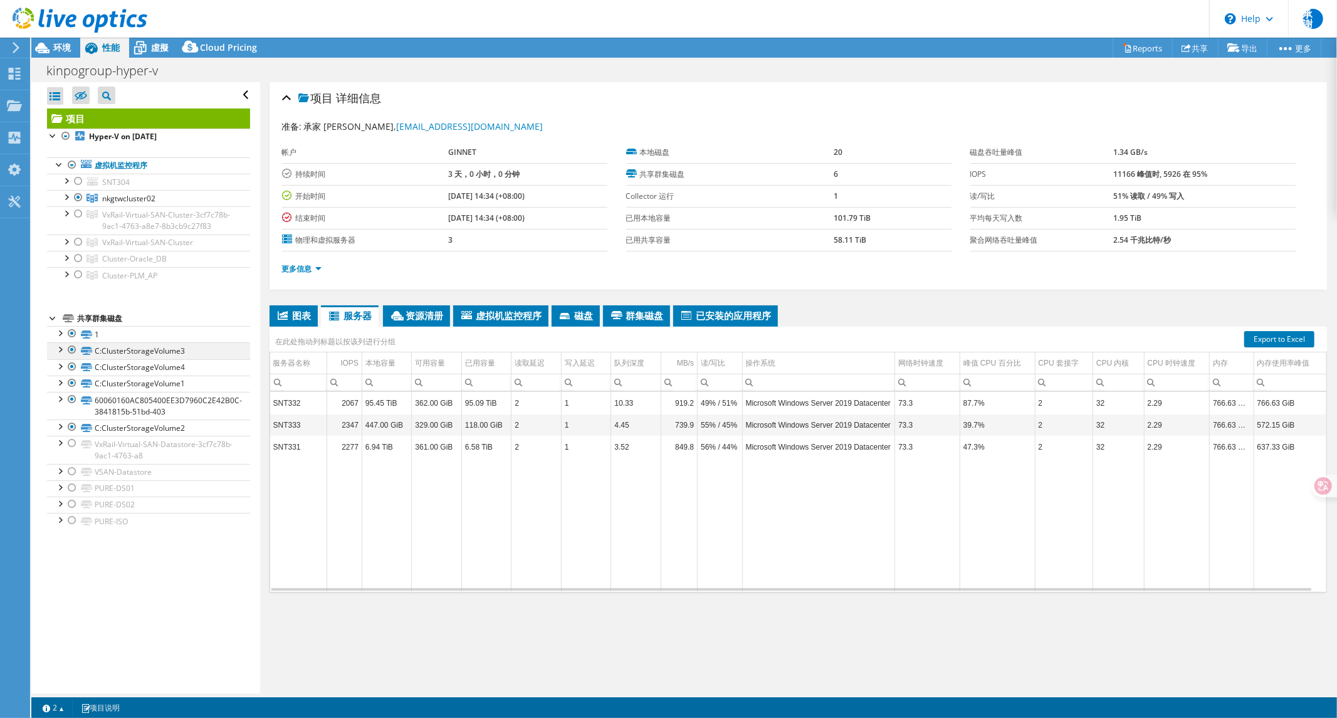
click at [63, 355] on div at bounding box center [59, 348] width 13 height 13
click at [59, 342] on link "1" at bounding box center [148, 334] width 203 height 16
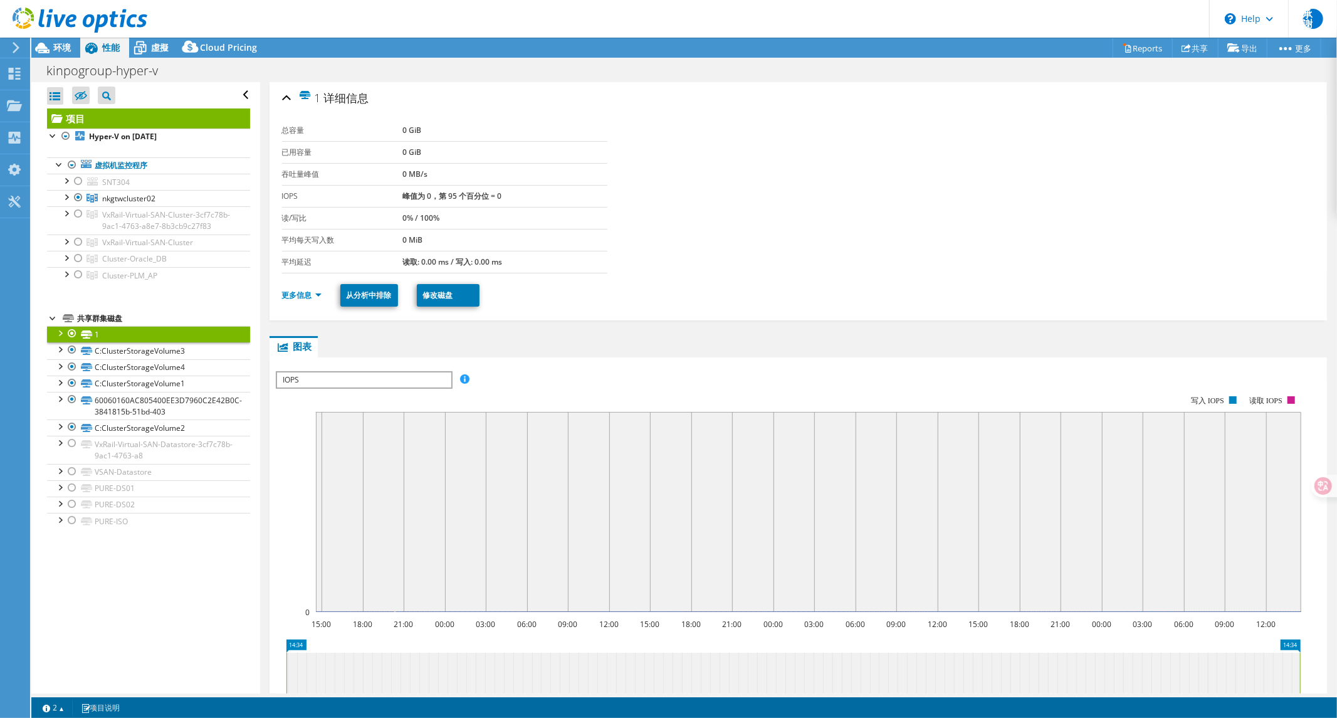
click at [60, 339] on div at bounding box center [59, 332] width 13 height 13
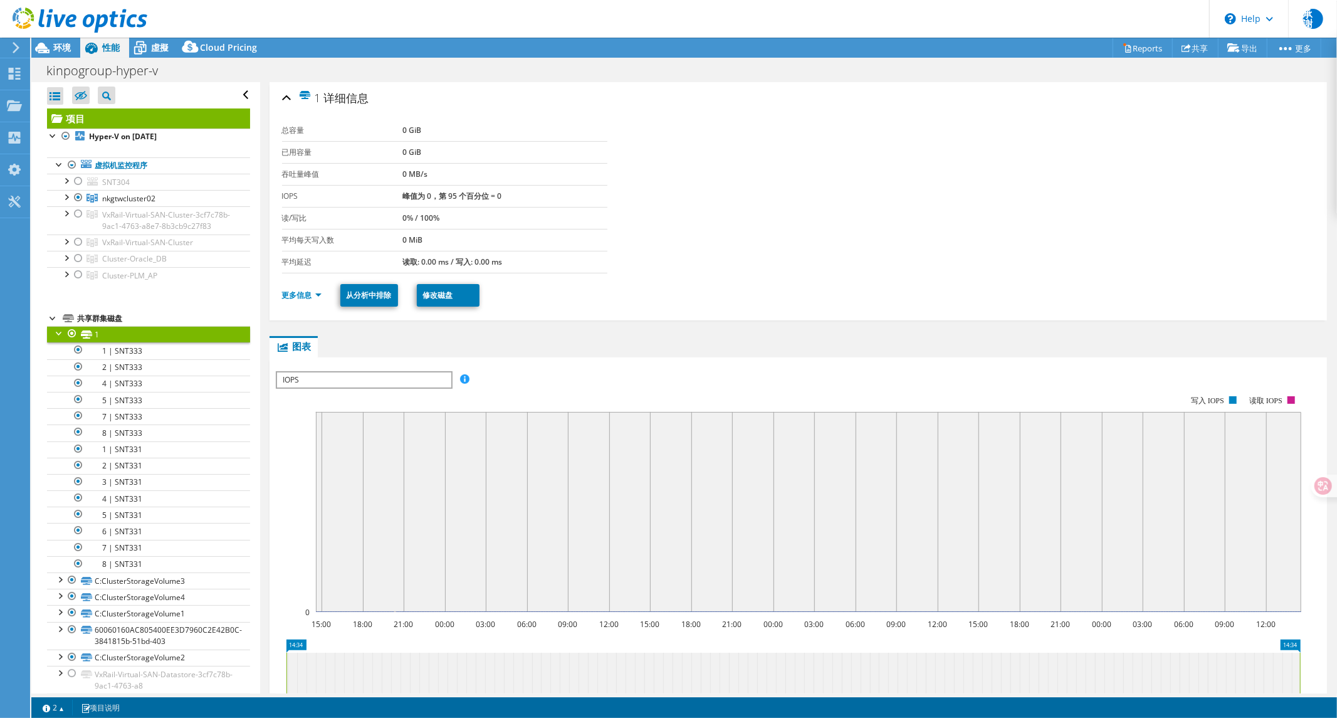
click at [60, 339] on div at bounding box center [59, 332] width 13 height 13
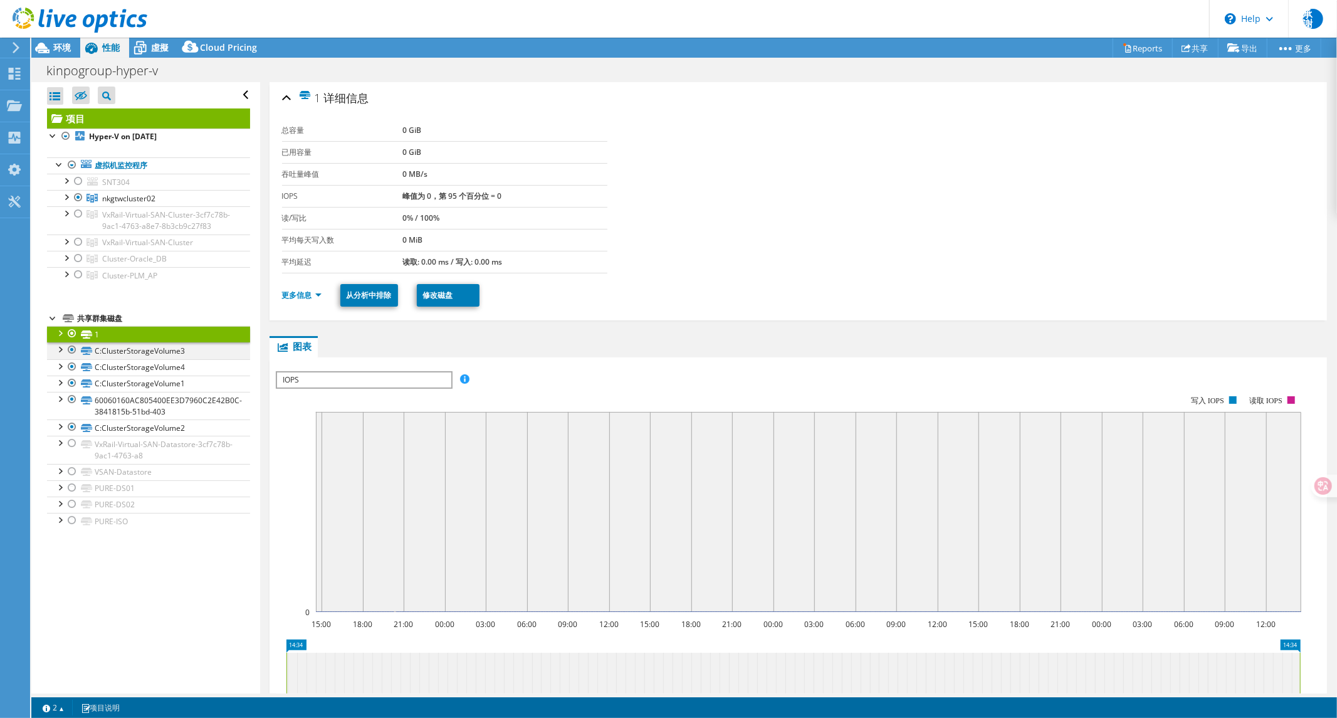
click at [56, 355] on div at bounding box center [59, 348] width 13 height 13
click at [60, 372] on div at bounding box center [59, 365] width 13 height 13
click at [61, 388] on div at bounding box center [59, 382] width 13 height 13
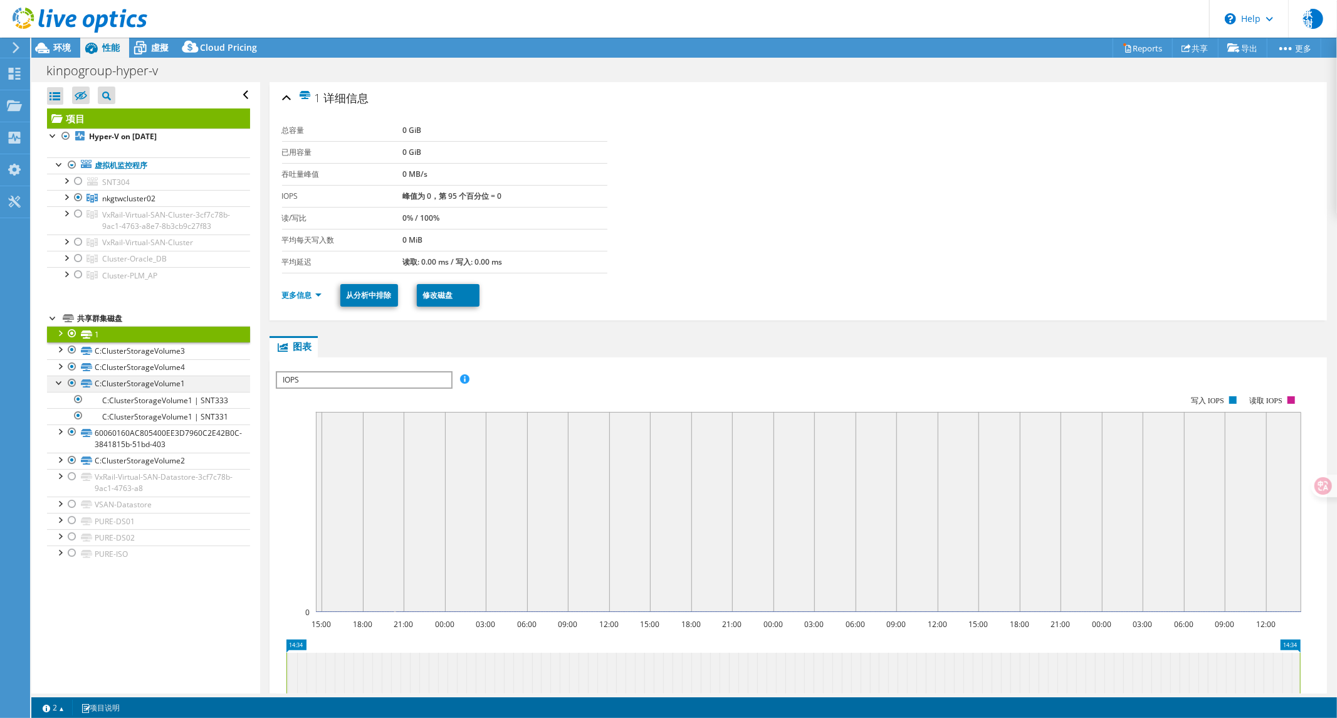
click at [61, 388] on div at bounding box center [59, 382] width 13 height 13
click at [60, 404] on div at bounding box center [59, 398] width 13 height 13
click at [63, 432] on div at bounding box center [59, 425] width 13 height 13
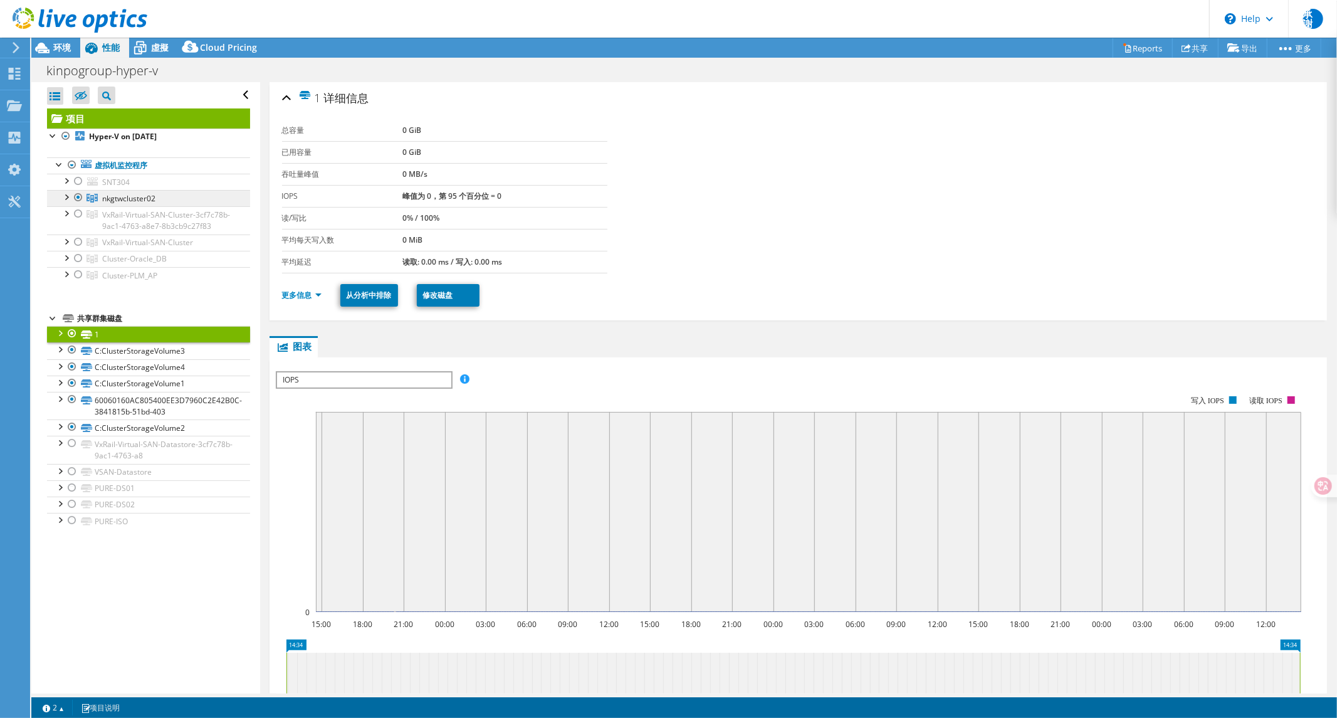
click at [122, 203] on span "nkgtwcluster02" at bounding box center [128, 198] width 53 height 11
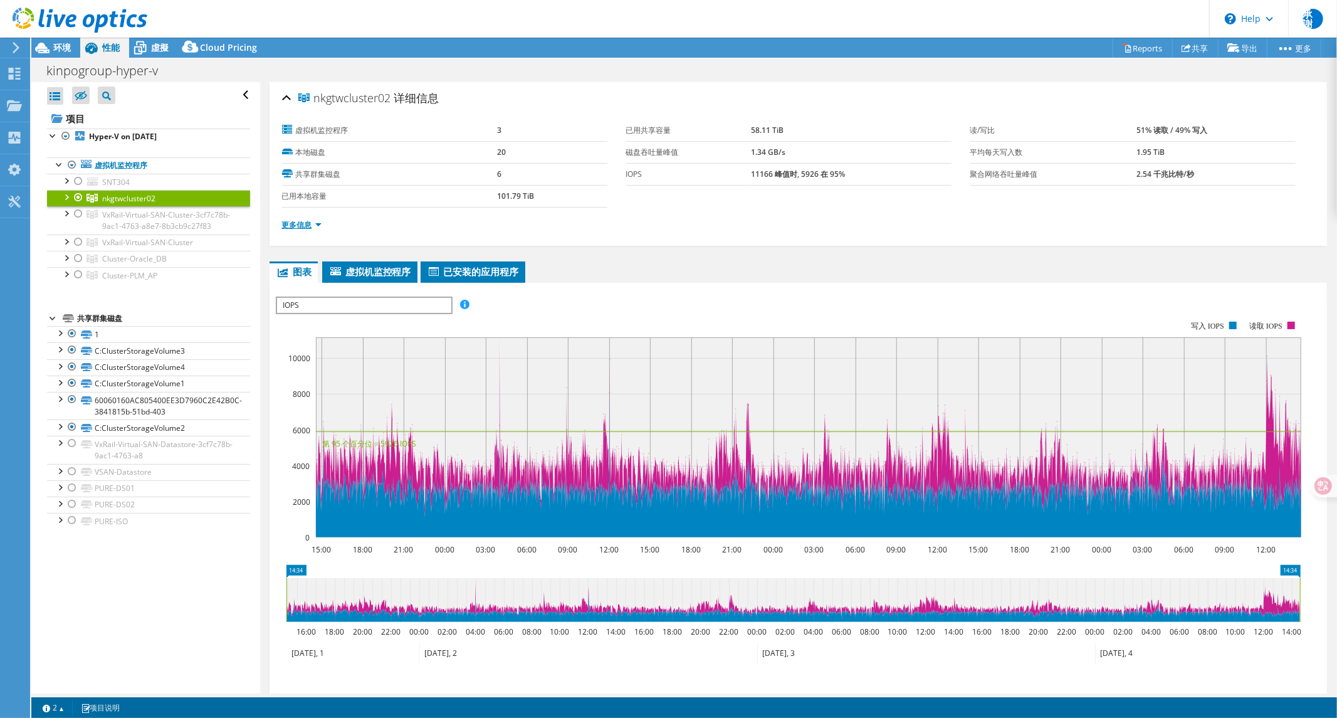
click at [298, 226] on link "更多信息" at bounding box center [302, 224] width 40 height 11
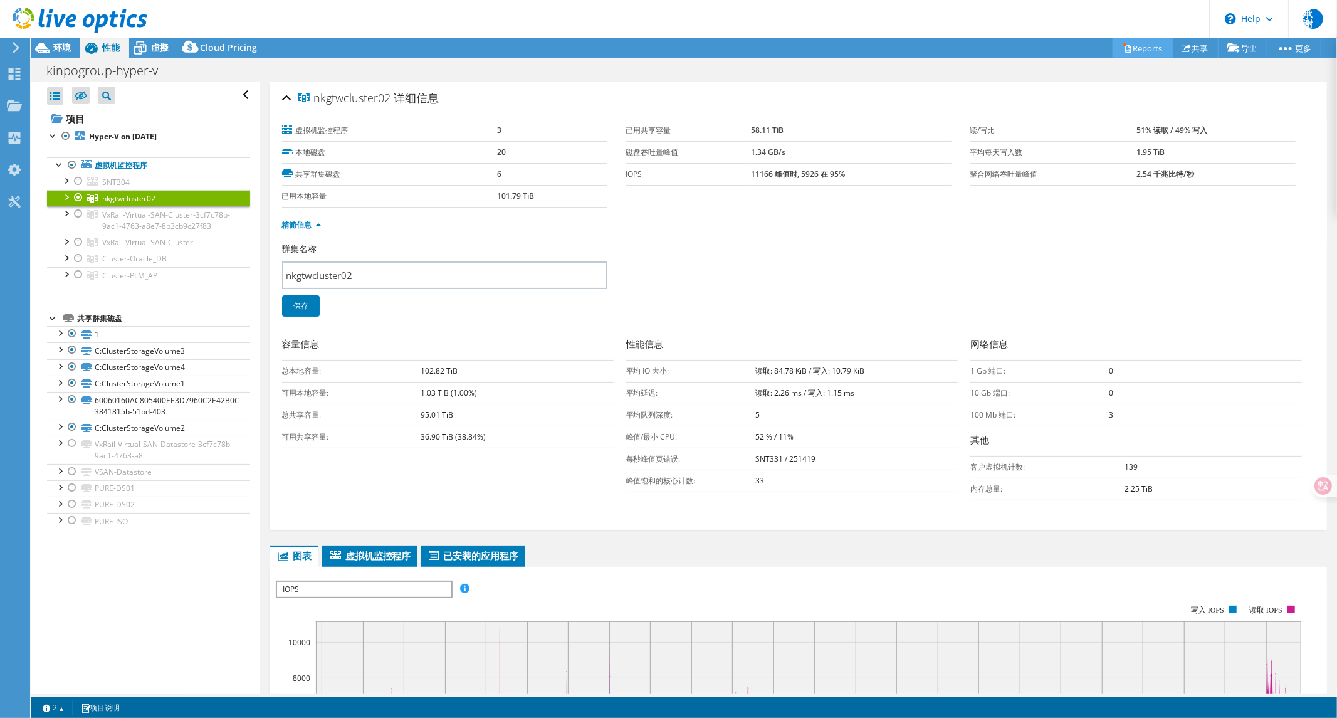
click at [1145, 48] on link "Reports" at bounding box center [1143, 47] width 60 height 19
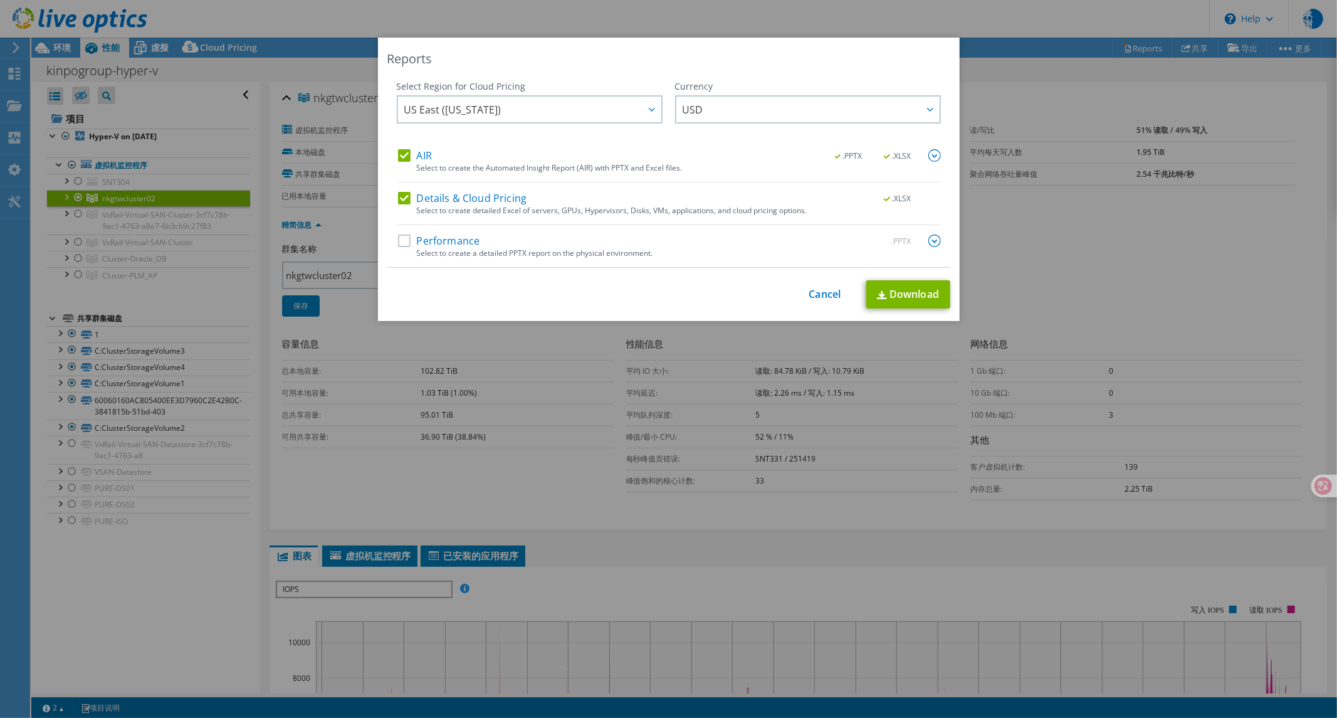
click at [398, 243] on label "Performance" at bounding box center [439, 241] width 82 height 13
click at [0, 0] on input "Performance" at bounding box center [0, 0] width 0 height 0
click at [930, 240] on img at bounding box center [935, 241] width 13 height 13
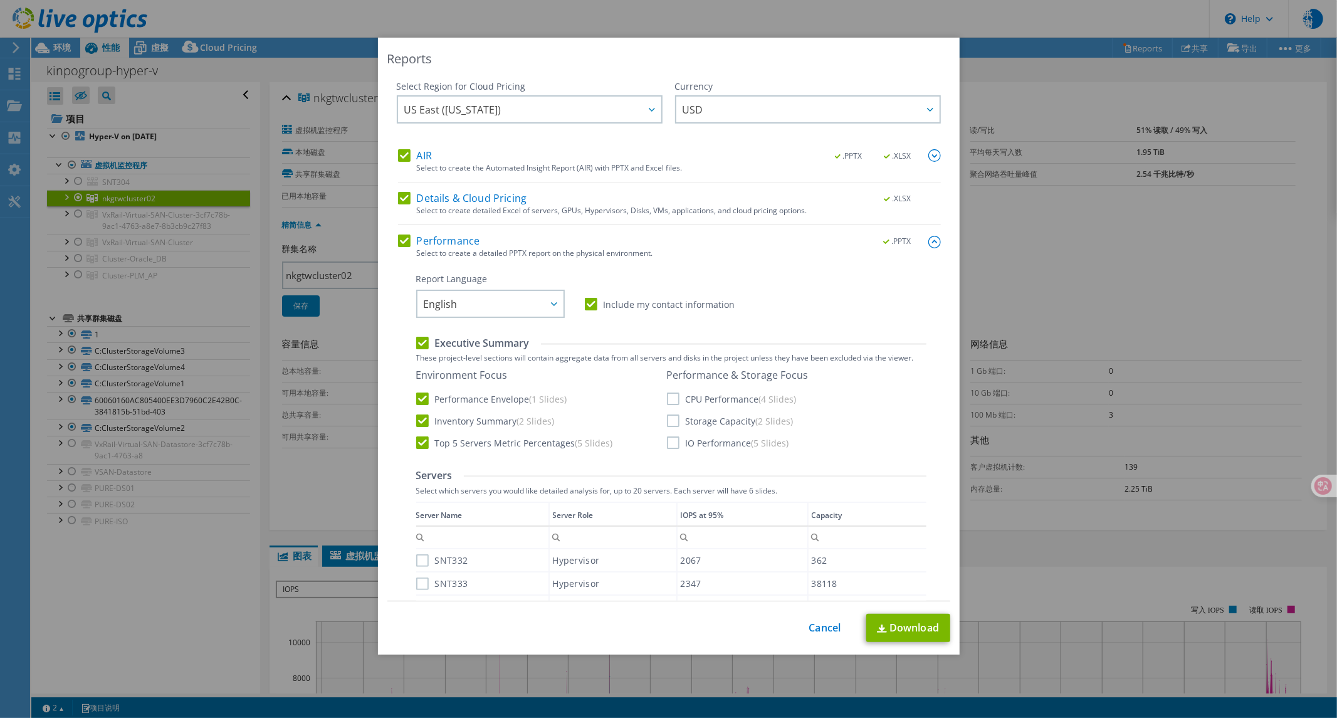
drag, startPoint x: 667, startPoint y: 401, endPoint x: 666, endPoint y: 410, distance: 8.9
click at [667, 401] on label "CPU Performance (4 Slides)" at bounding box center [732, 399] width 130 height 13
click at [0, 0] on input "CPU Performance (4 Slides)" at bounding box center [0, 0] width 0 height 0
click at [656, 435] on div "Environment Focus Performance Envelope (1 Slides) Inventory Summary (2 Slides) …" at bounding box center [540, 409] width 248 height 80
click at [667, 427] on label "Storage Capacity (2 Slides)" at bounding box center [730, 420] width 127 height 13
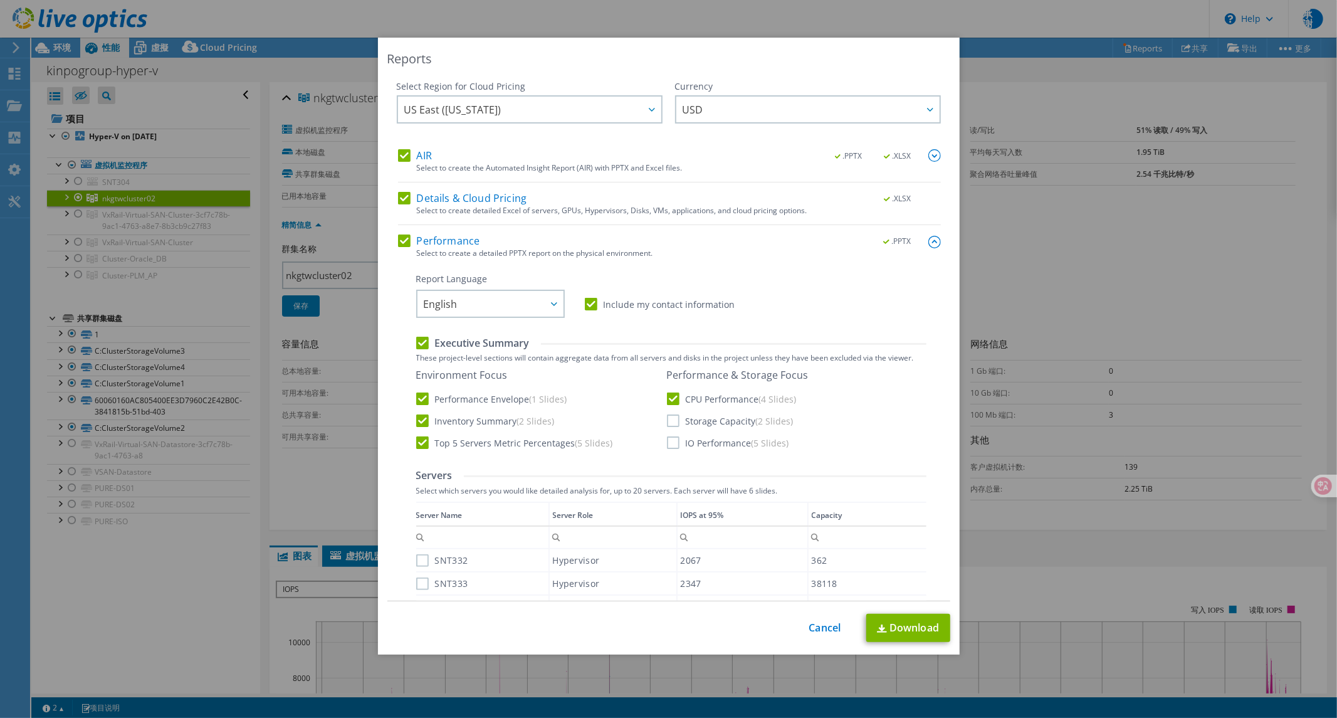
click at [0, 0] on input "Storage Capacity (2 Slides)" at bounding box center [0, 0] width 0 height 0
click at [667, 441] on label "IO Performance (5 Slides)" at bounding box center [728, 442] width 122 height 13
click at [0, 0] on input "IO Performance (5 Slides)" at bounding box center [0, 0] width 0 height 0
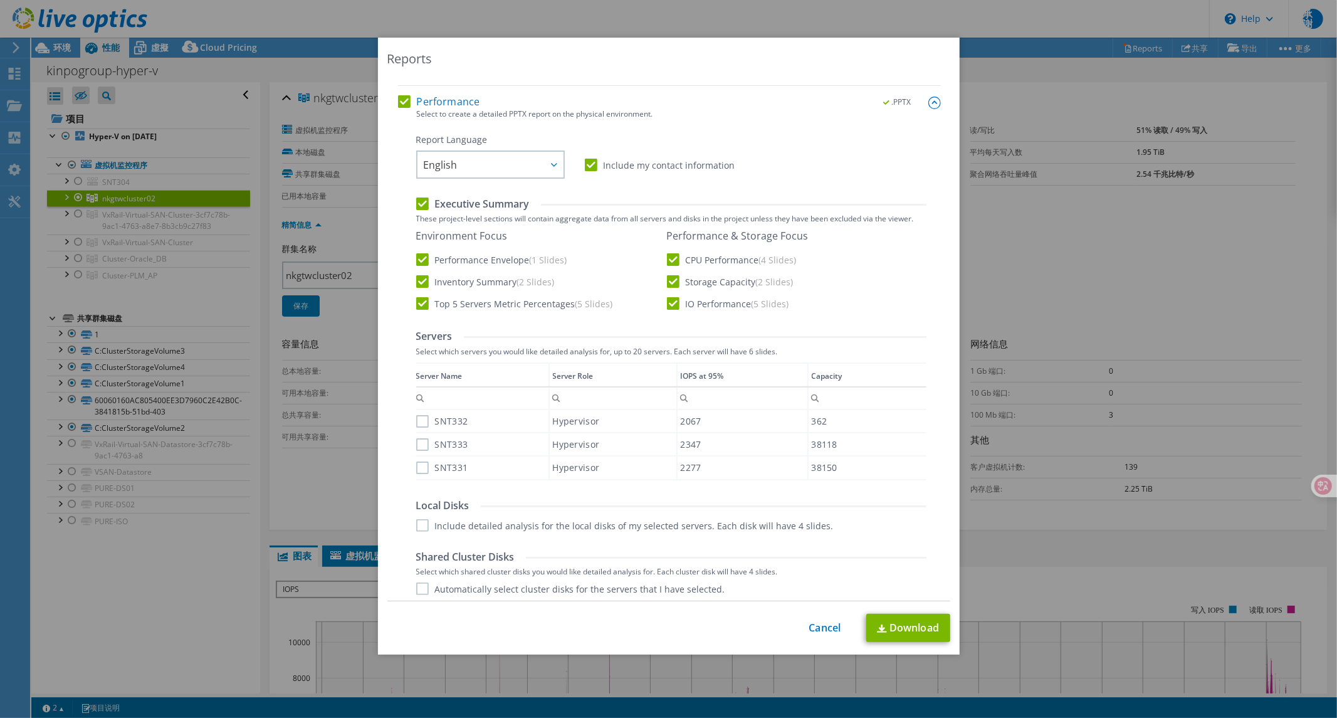
drag, startPoint x: 416, startPoint y: 464, endPoint x: 409, endPoint y: 455, distance: 11.3
click at [416, 465] on label "SNT331" at bounding box center [442, 467] width 52 height 13
click at [0, 0] on input "SNT331" at bounding box center [0, 0] width 0 height 0
click at [416, 446] on label "SNT333" at bounding box center [442, 444] width 52 height 13
click at [0, 0] on input "SNT333" at bounding box center [0, 0] width 0 height 0
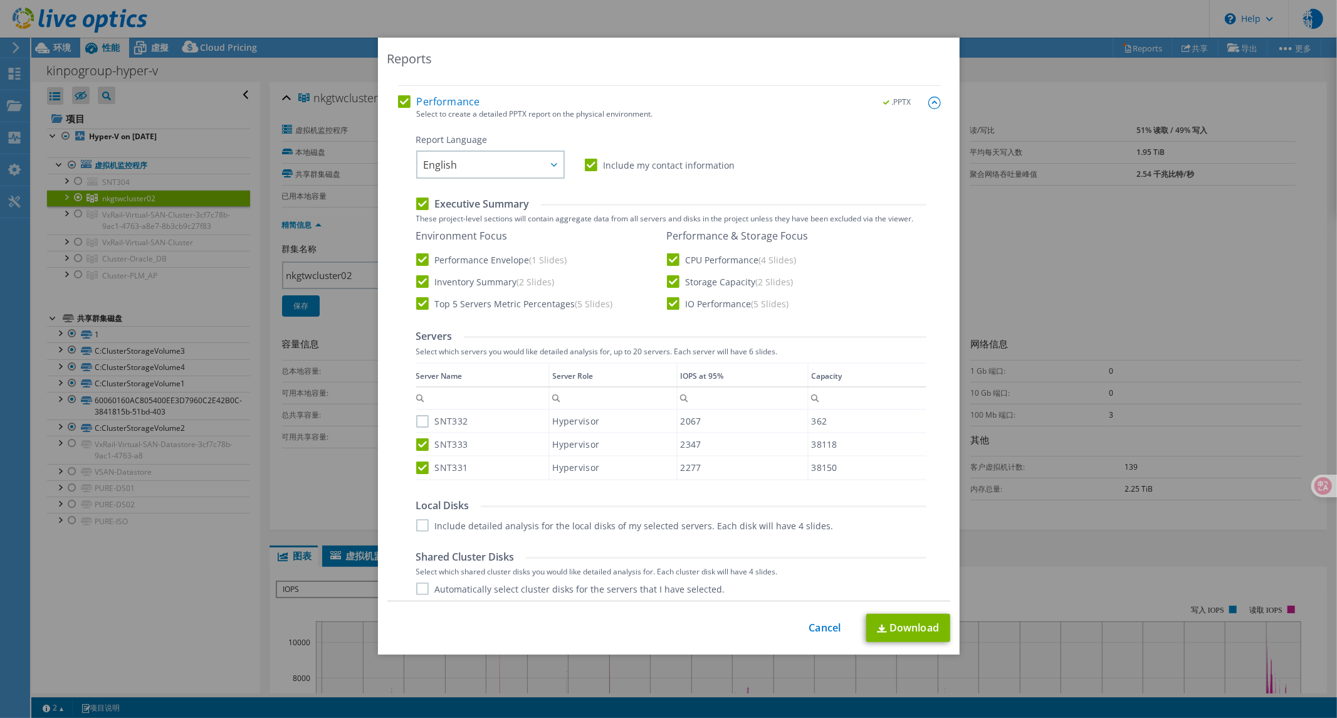
click at [416, 419] on label "SNT332" at bounding box center [442, 421] width 52 height 13
click at [0, 0] on input "SNT332" at bounding box center [0, 0] width 0 height 0
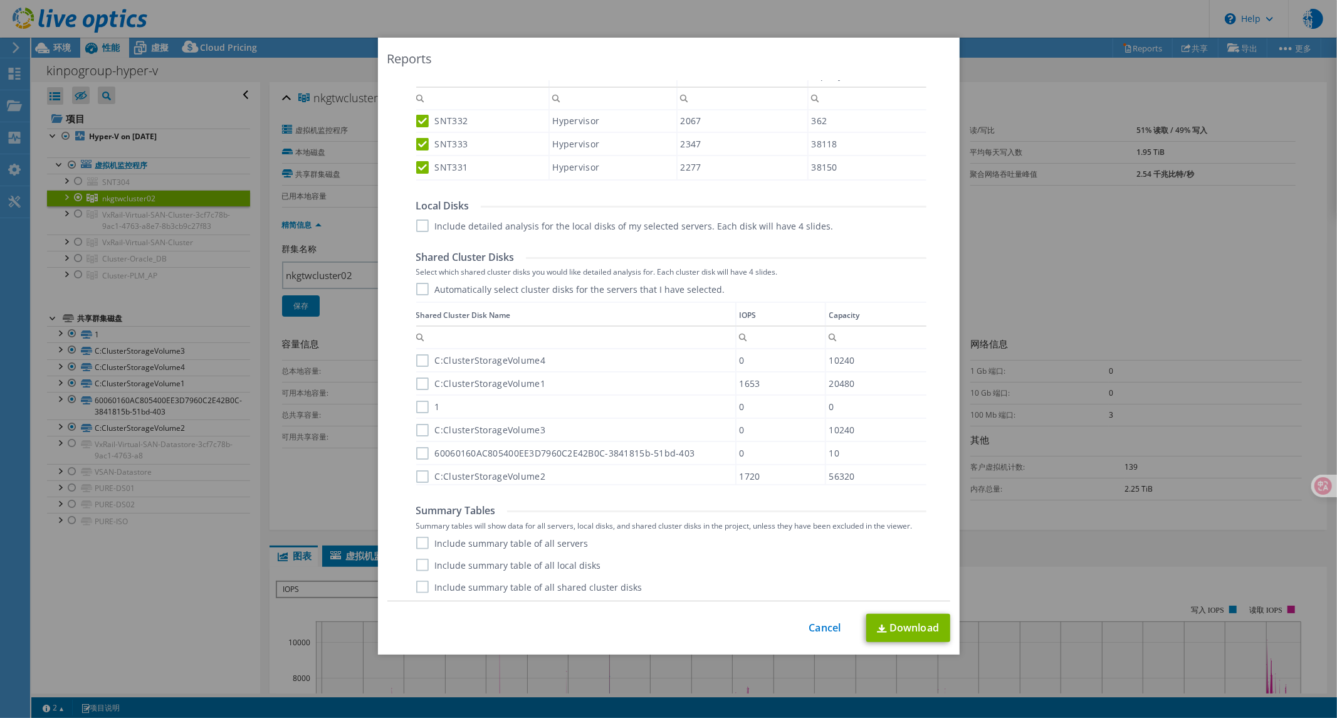
scroll to position [3, 0]
click at [416, 289] on label "Automatically select cluster disks for the servers that I have selected." at bounding box center [570, 289] width 309 height 13
click at [0, 0] on input "Automatically select cluster disks for the servers that I have selected." at bounding box center [0, 0] width 0 height 0
click at [416, 588] on label "Include summary table of all shared cluster disks" at bounding box center [529, 587] width 226 height 13
click at [0, 0] on input "Include summary table of all shared cluster disks" at bounding box center [0, 0] width 0 height 0
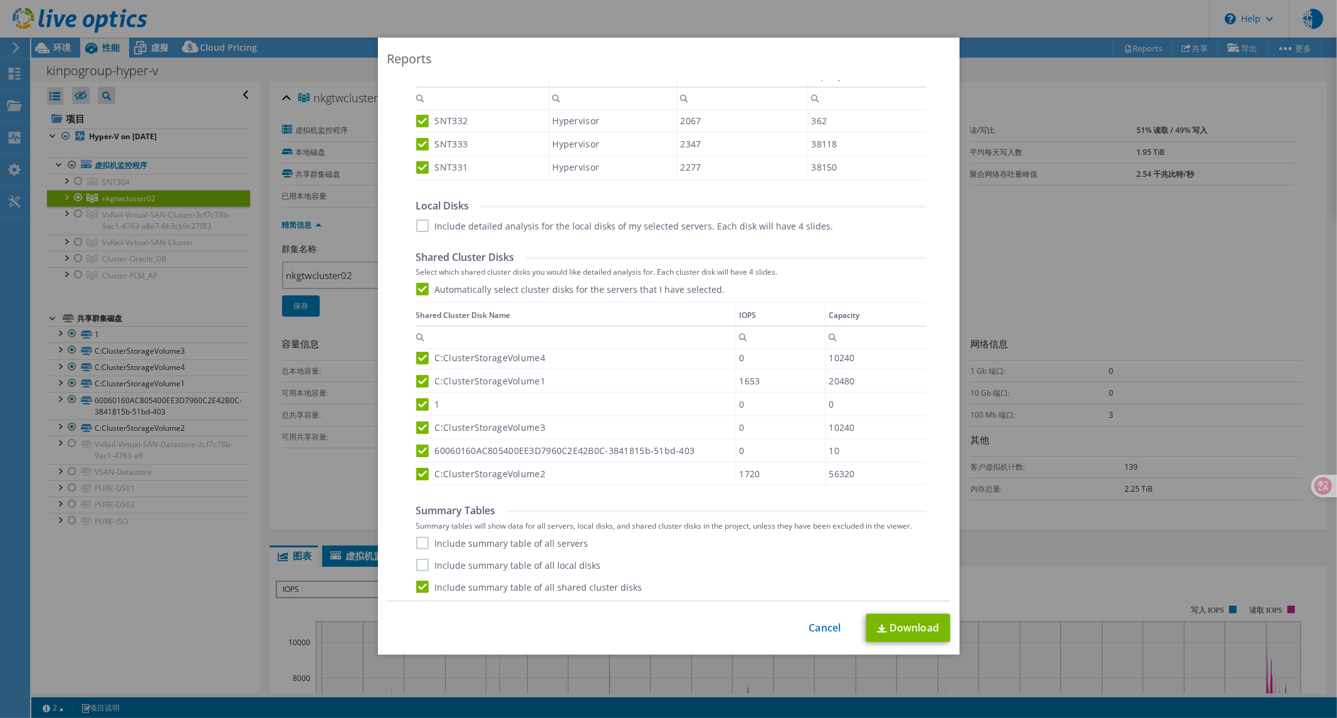
click at [418, 542] on label "Include summary table of all servers" at bounding box center [502, 543] width 172 height 13
click at [0, 0] on input "Include summary table of all servers" at bounding box center [0, 0] width 0 height 0
click at [903, 630] on link "Download" at bounding box center [909, 628] width 84 height 28
click at [809, 630] on link "Cancel" at bounding box center [825, 628] width 32 height 12
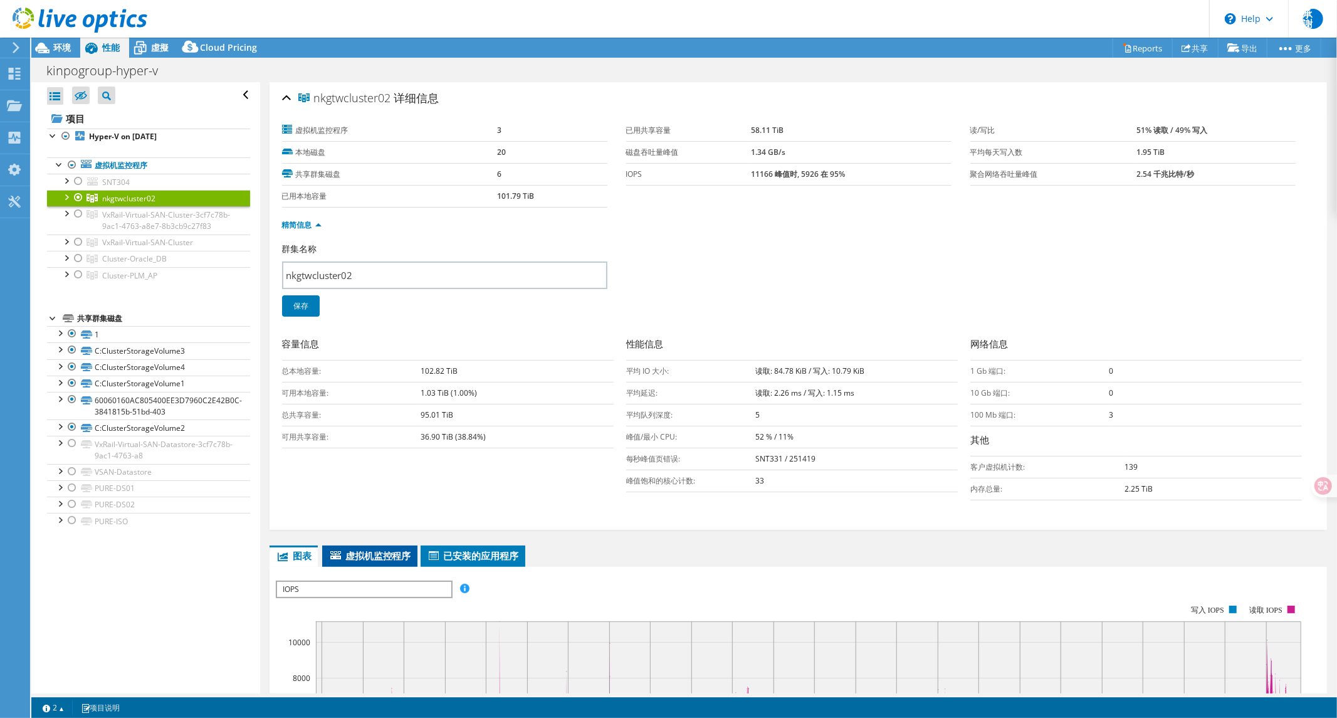
click at [397, 554] on span "虚拟机监控程序" at bounding box center [370, 555] width 83 height 13
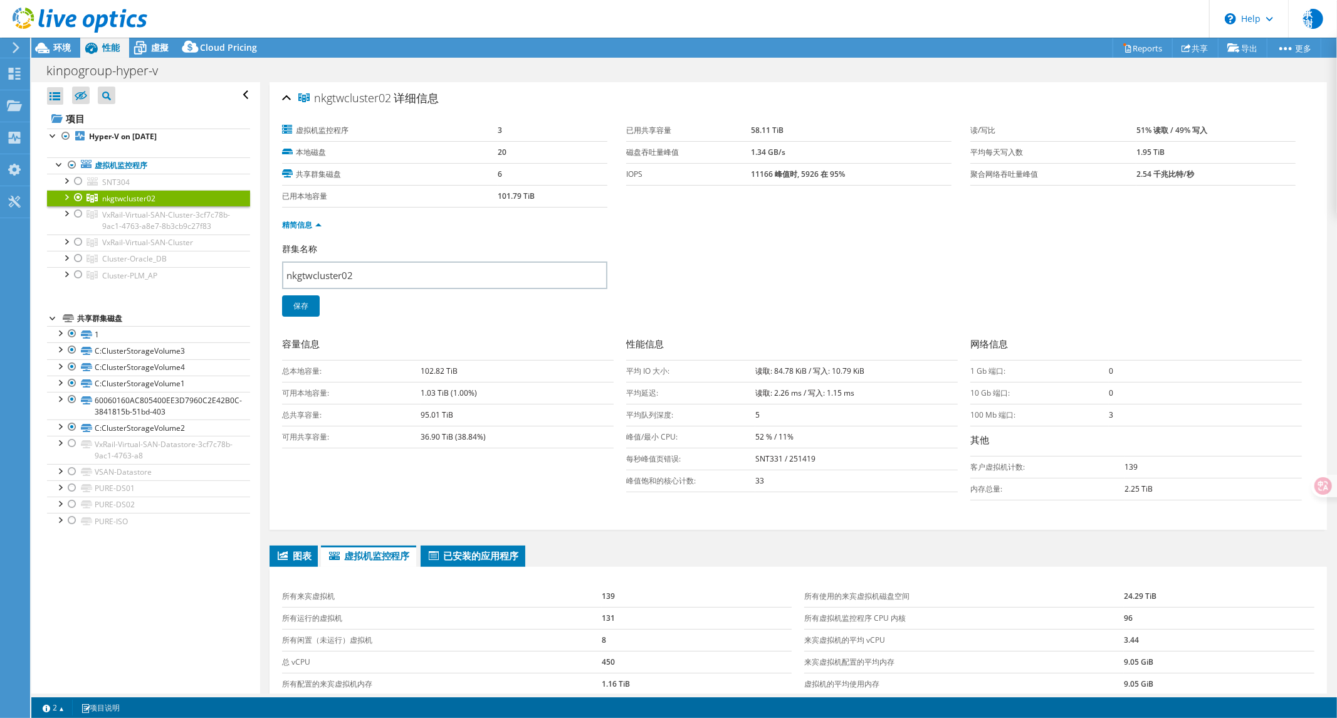
scroll to position [186, 0]
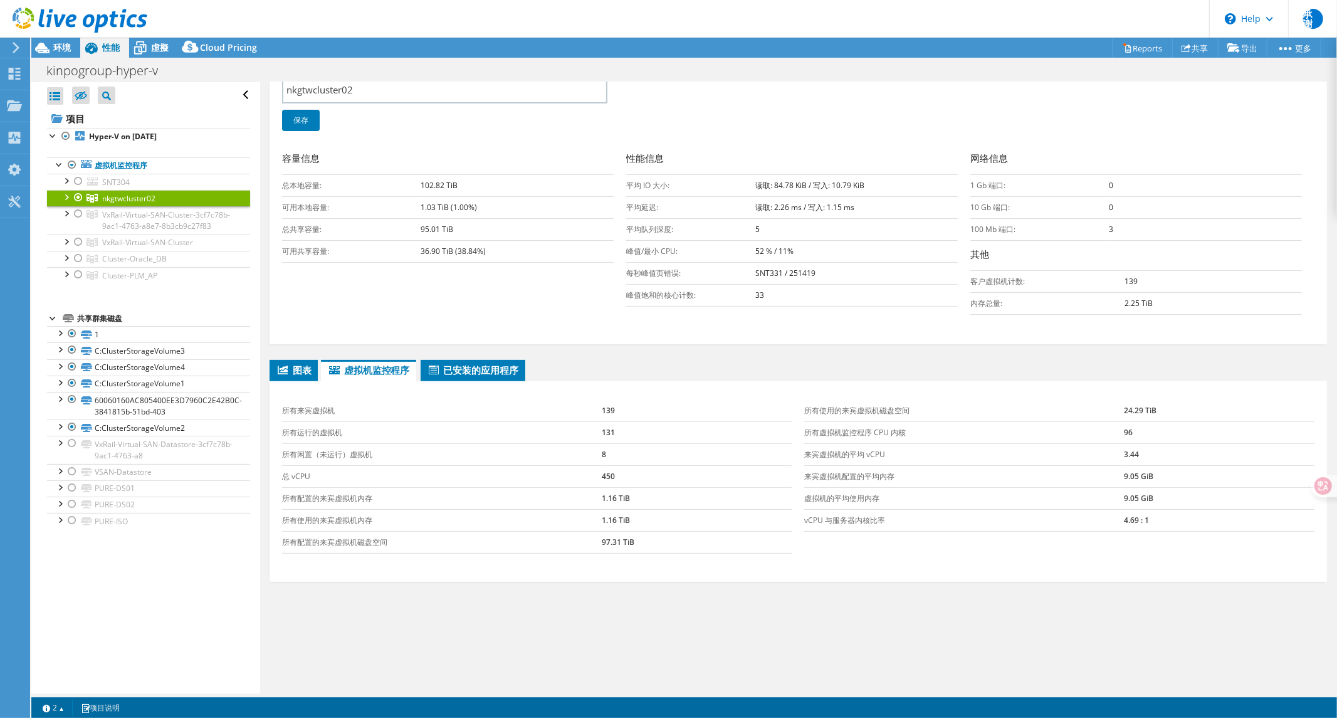
click at [66, 198] on div at bounding box center [66, 196] width 13 height 13
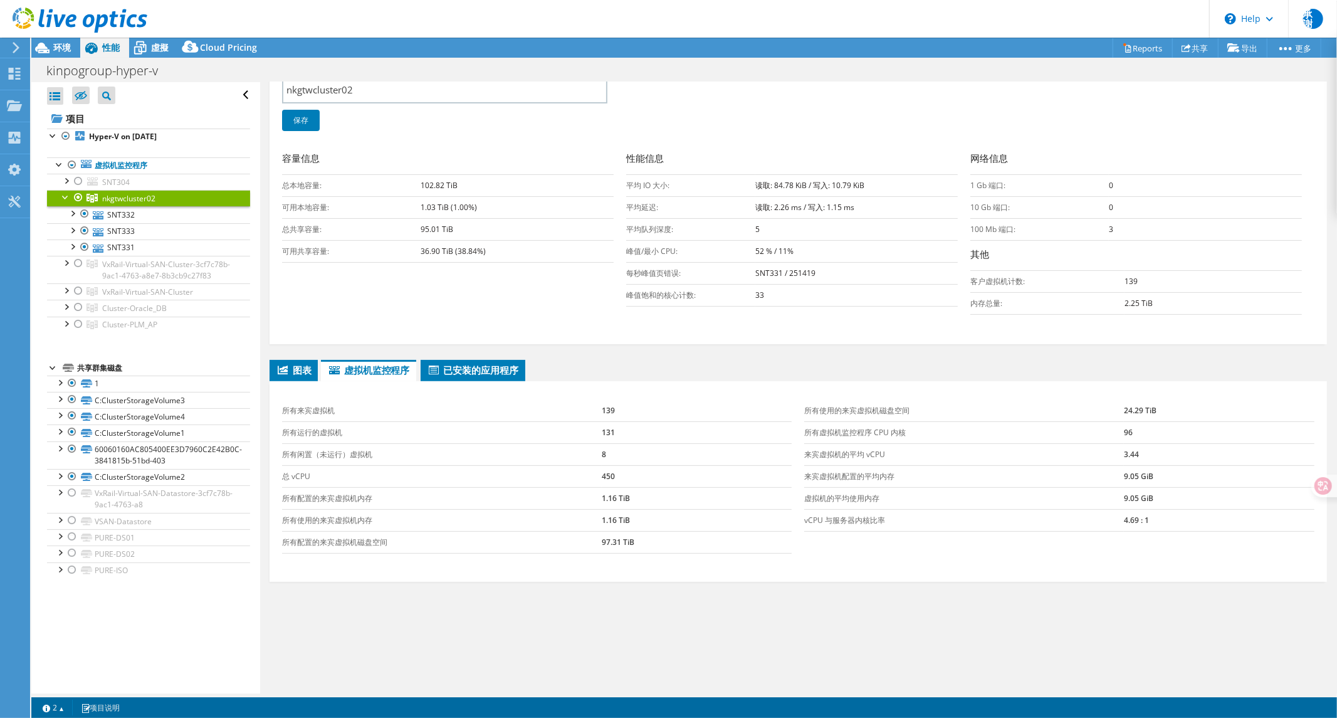
scroll to position [0, 0]
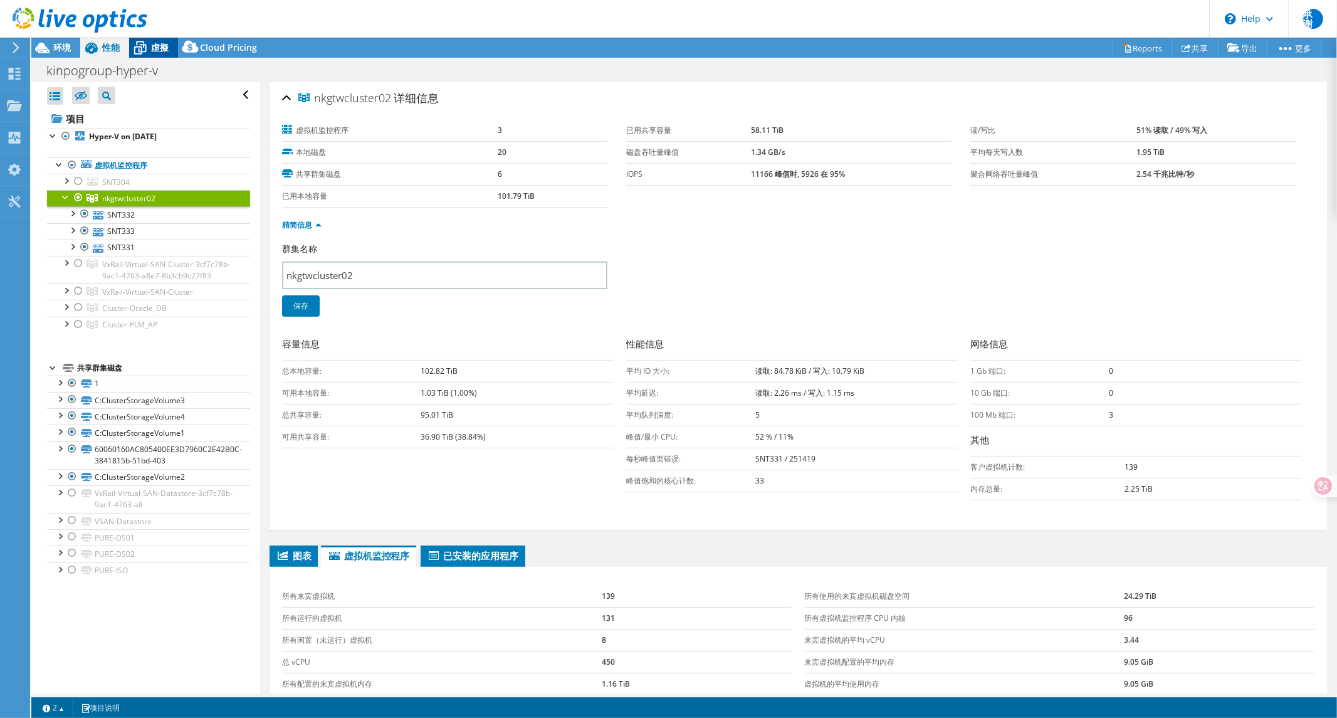
click at [154, 48] on span "虛擬" at bounding box center [160, 47] width 18 height 12
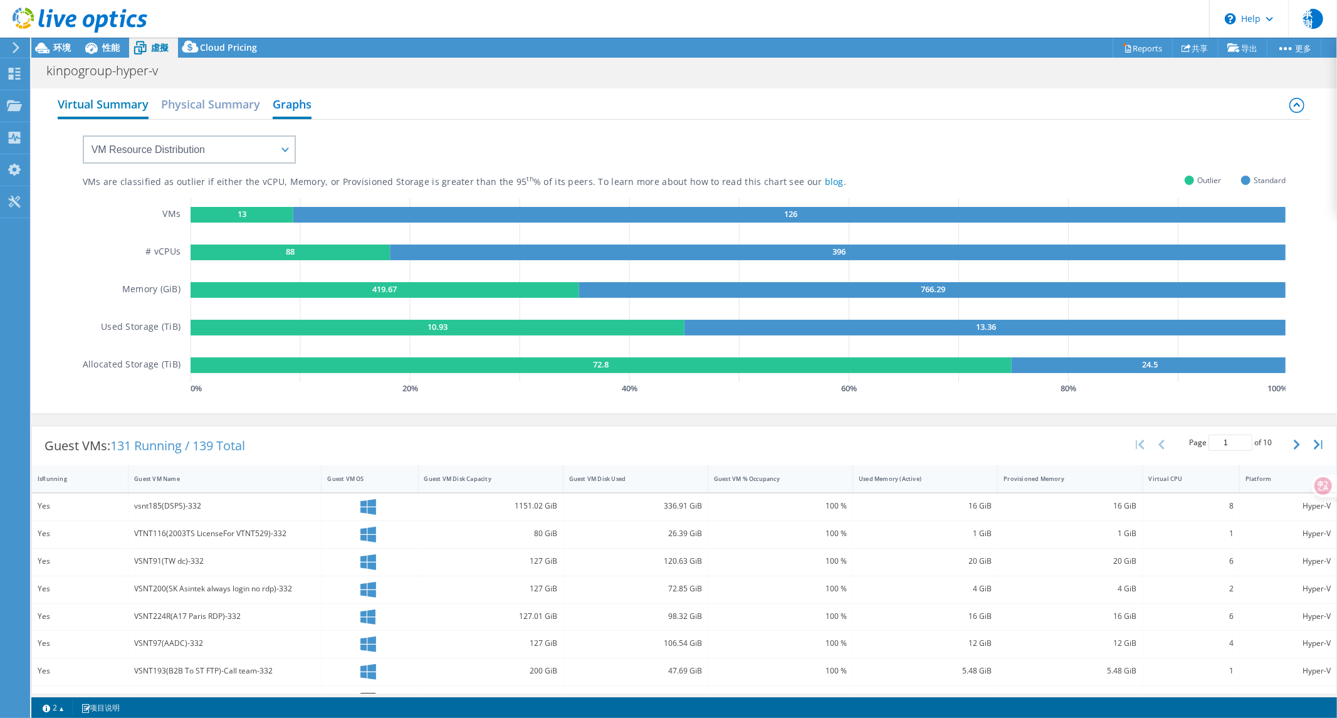
click at [113, 102] on h2 "Virtual Summary" at bounding box center [103, 106] width 91 height 28
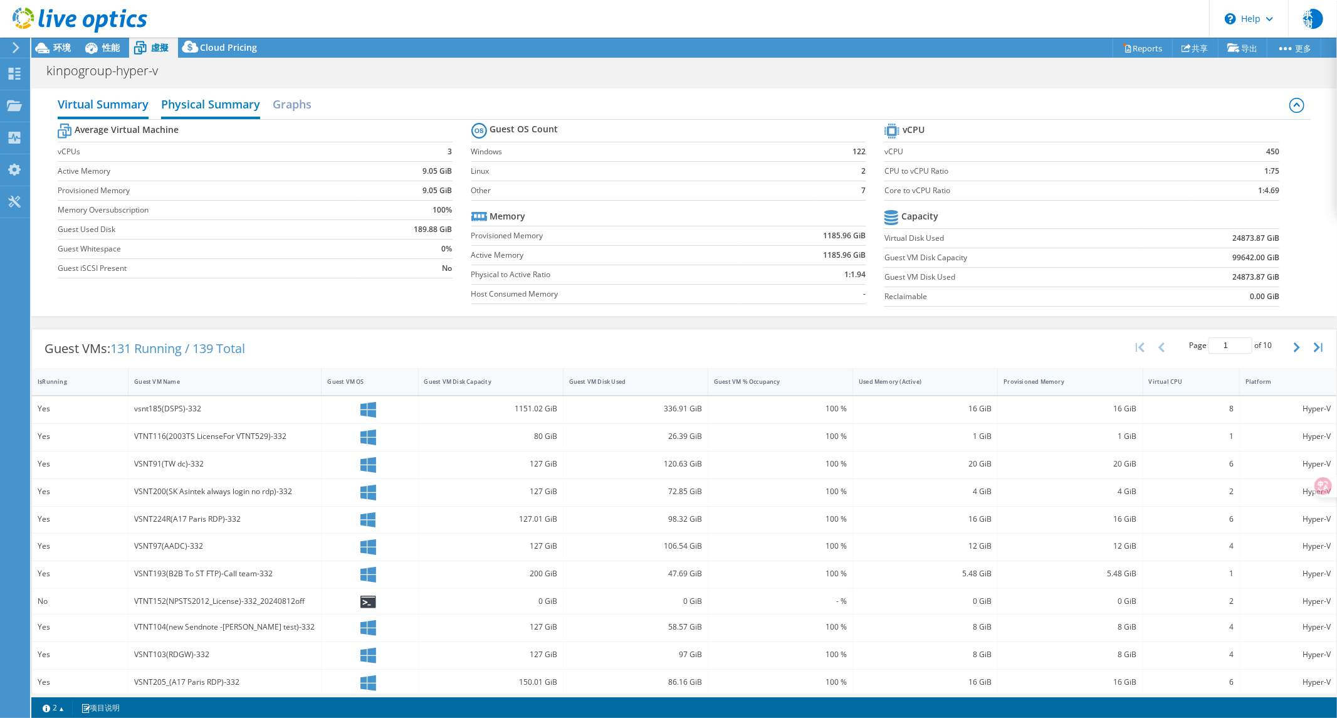
click at [205, 108] on h2 "Physical Summary" at bounding box center [210, 106] width 99 height 28
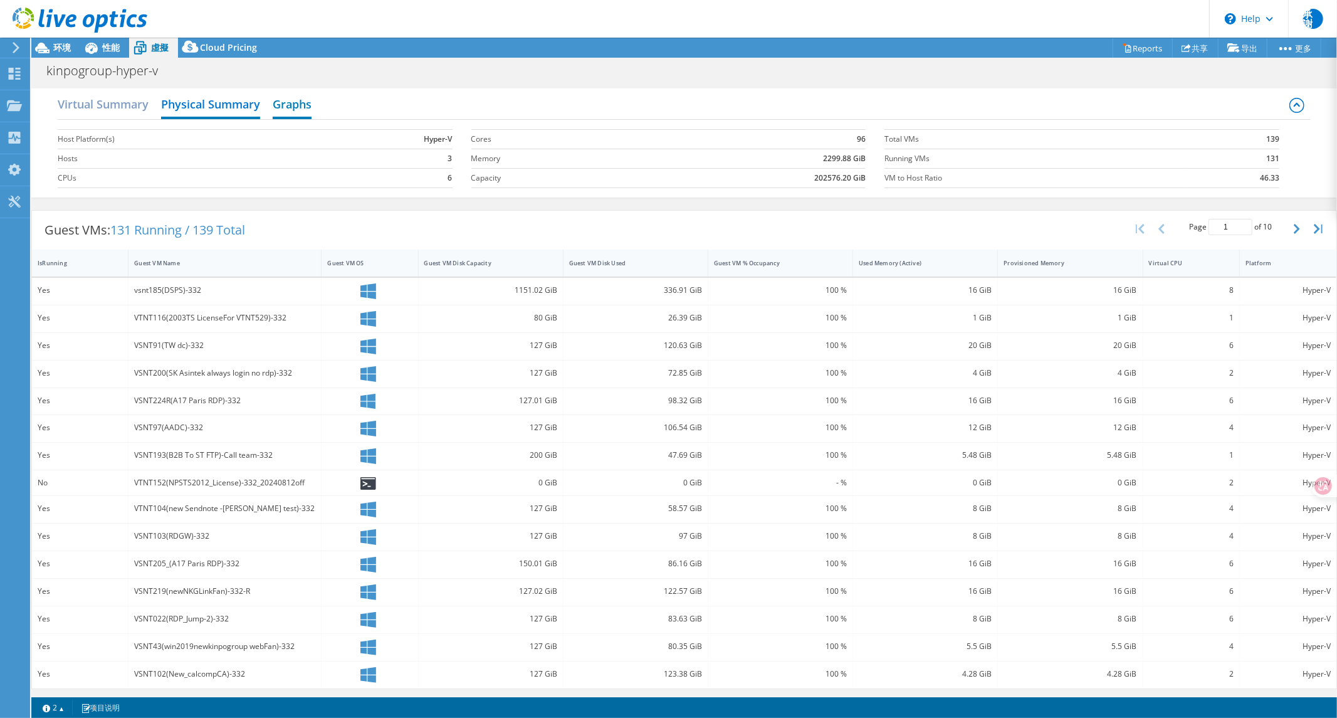
click at [292, 102] on h2 "Graphs" at bounding box center [292, 106] width 39 height 28
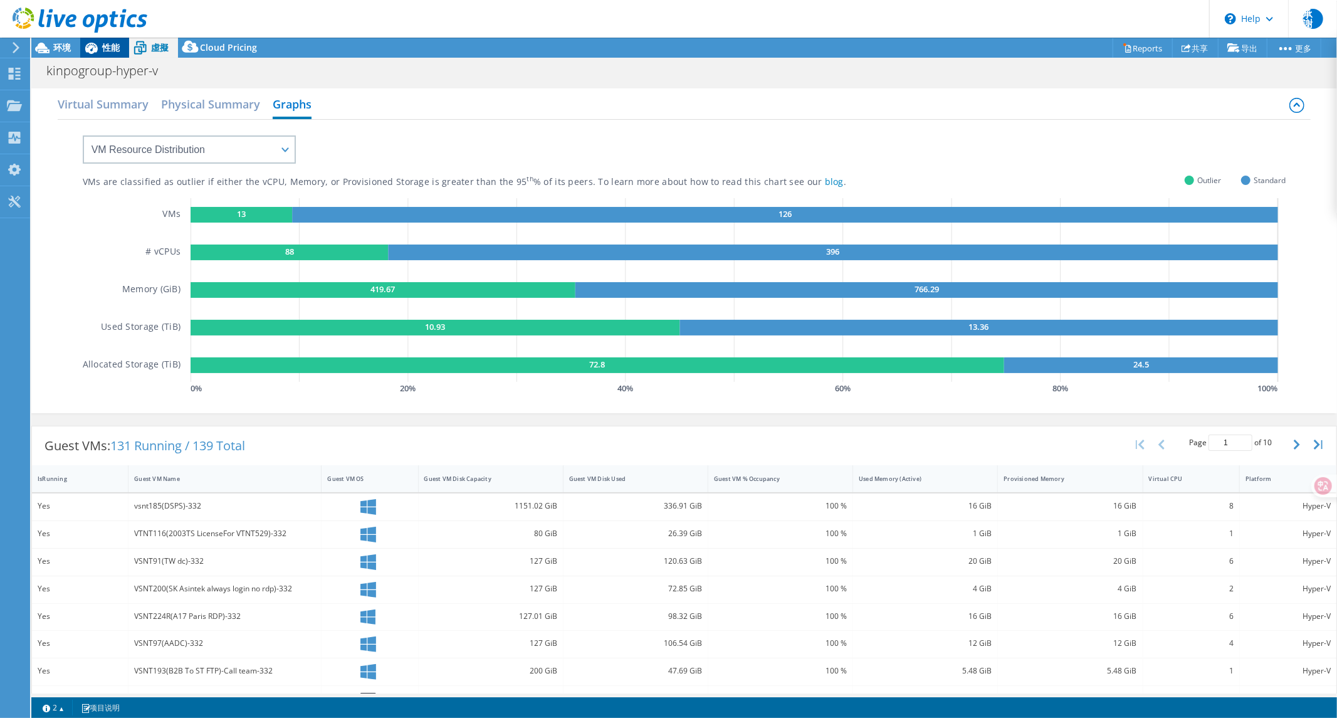
click at [102, 45] on icon at bounding box center [91, 48] width 22 height 22
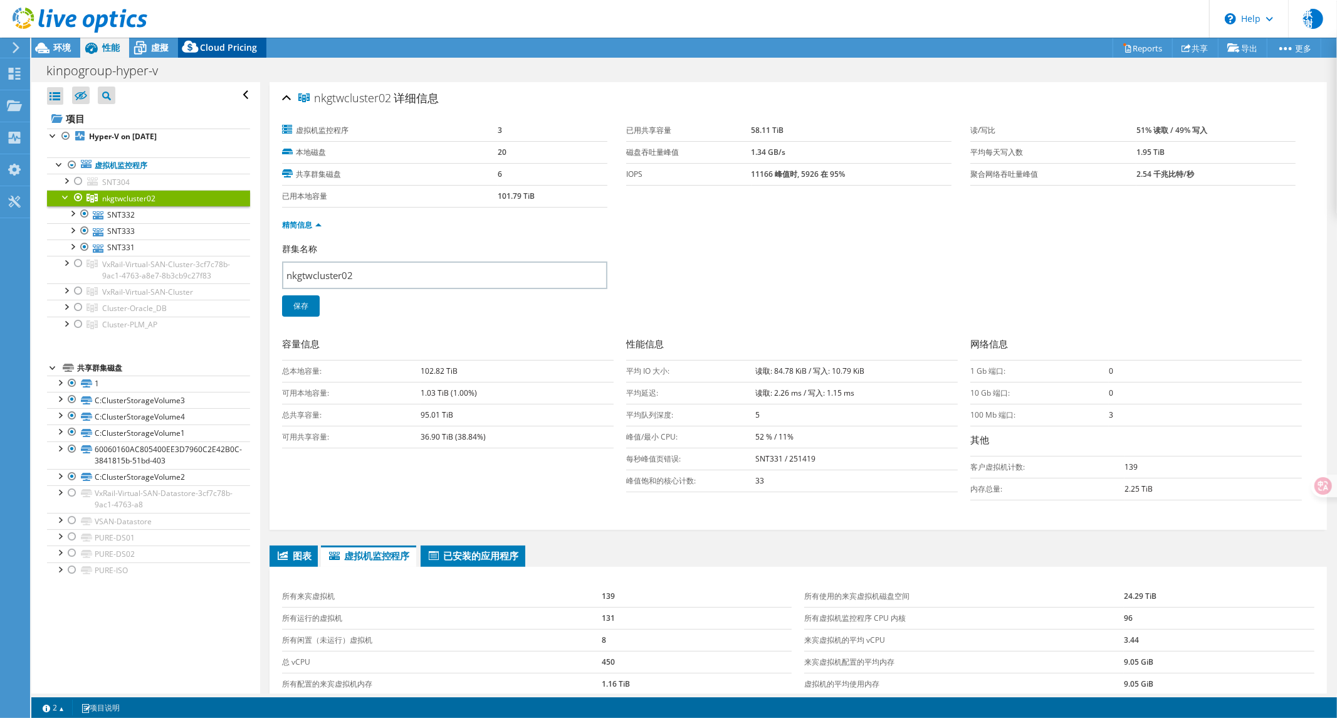
click at [218, 55] on div "Cloud Pricing" at bounding box center [222, 48] width 88 height 20
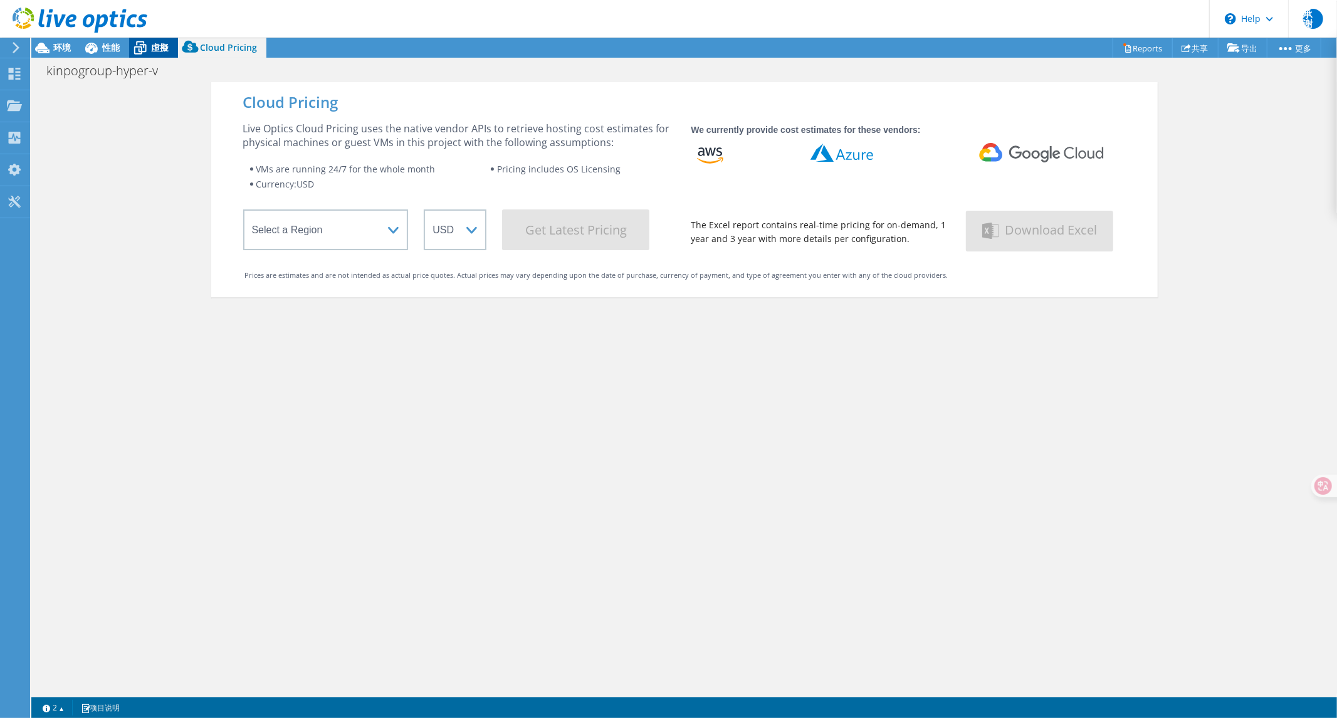
click at [172, 40] on div "虛擬" at bounding box center [153, 48] width 49 height 20
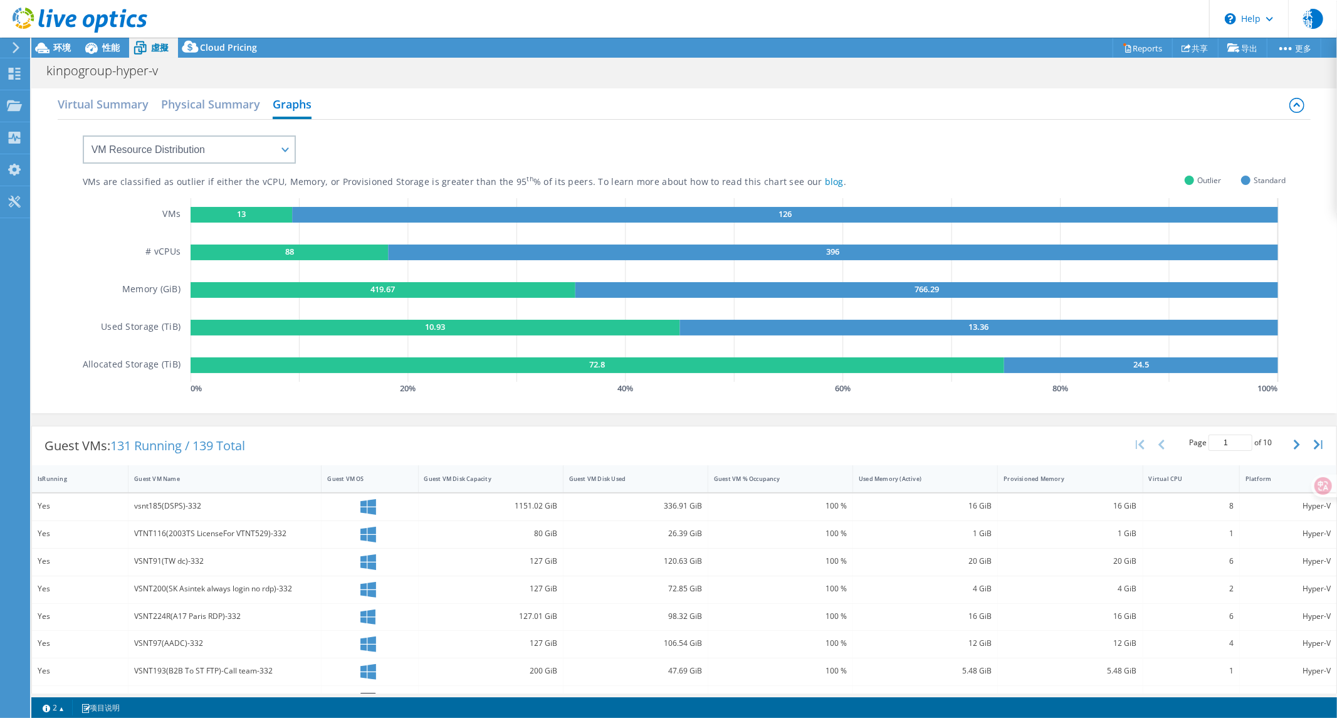
click at [1201, 176] on span "Outlier" at bounding box center [1210, 180] width 24 height 14
click at [1193, 157] on div at bounding box center [1193, 157] width 0 height 0
click at [1196, 161] on div "VMs are classified as outlier if either the vCPU, Memory, or Provisioned Storag…" at bounding box center [685, 259] width 1204 height 278
click at [1204, 160] on div "VMs are classified as outlier if either the vCPU, Memory, or Provisioned Storag…" at bounding box center [685, 259] width 1204 height 278
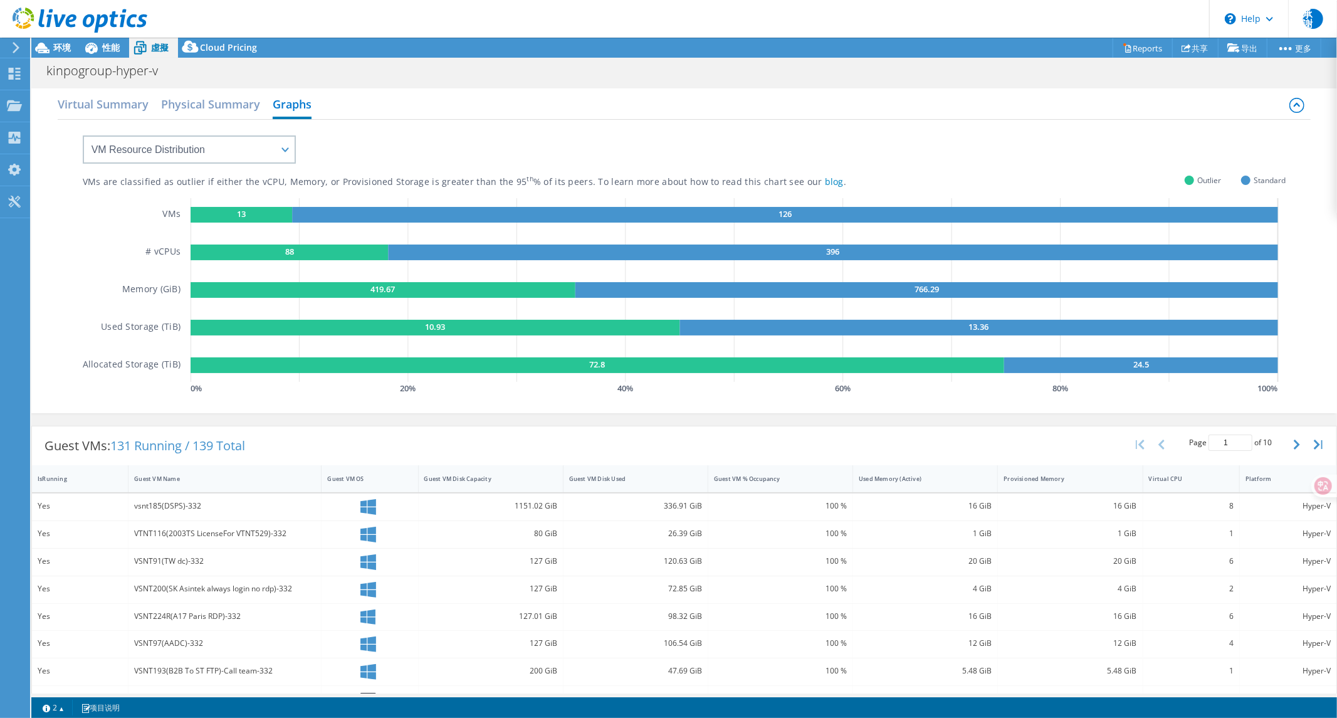
click at [1198, 182] on span "Outlier" at bounding box center [1210, 180] width 24 height 14
click at [1038, 123] on div "VMs are classified as outlier if either the vCPU, Memory, or Provisioned Storag…" at bounding box center [685, 259] width 1204 height 278
click at [199, 110] on h2 "Physical Summary" at bounding box center [210, 106] width 99 height 28
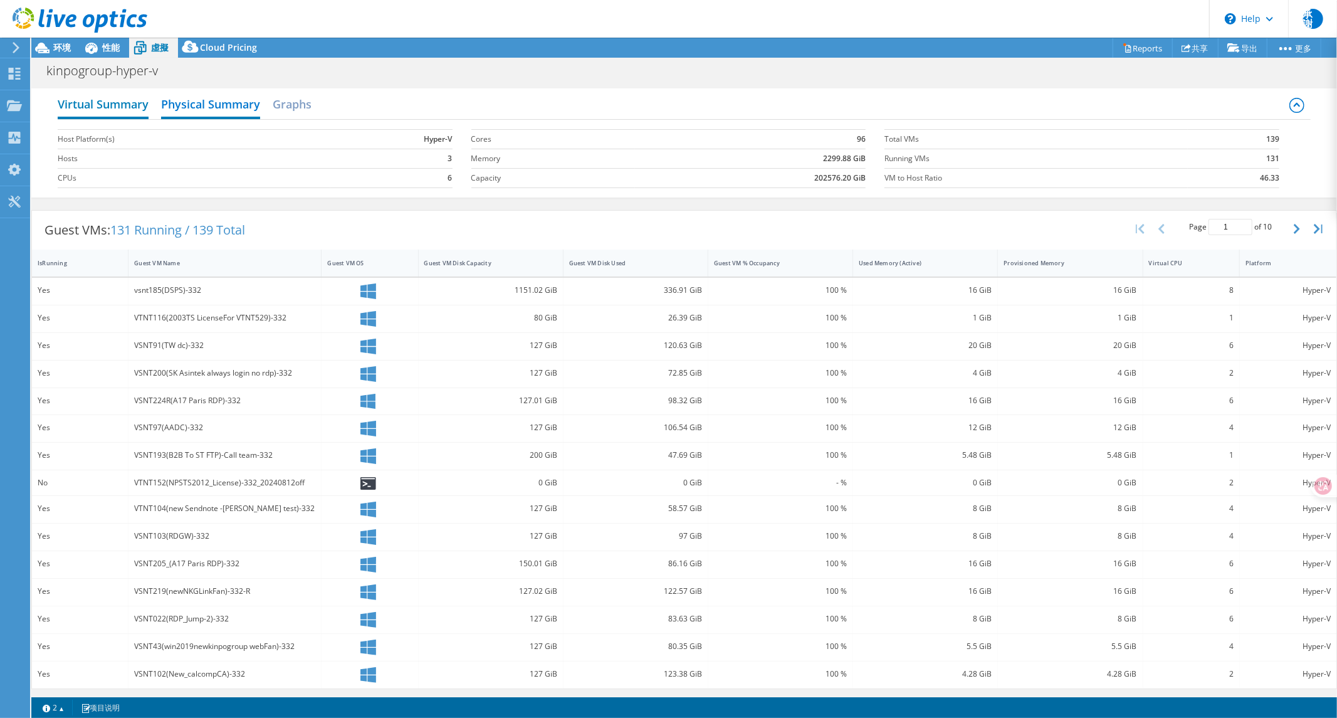
click at [115, 107] on h2 "Virtual Summary" at bounding box center [103, 106] width 91 height 28
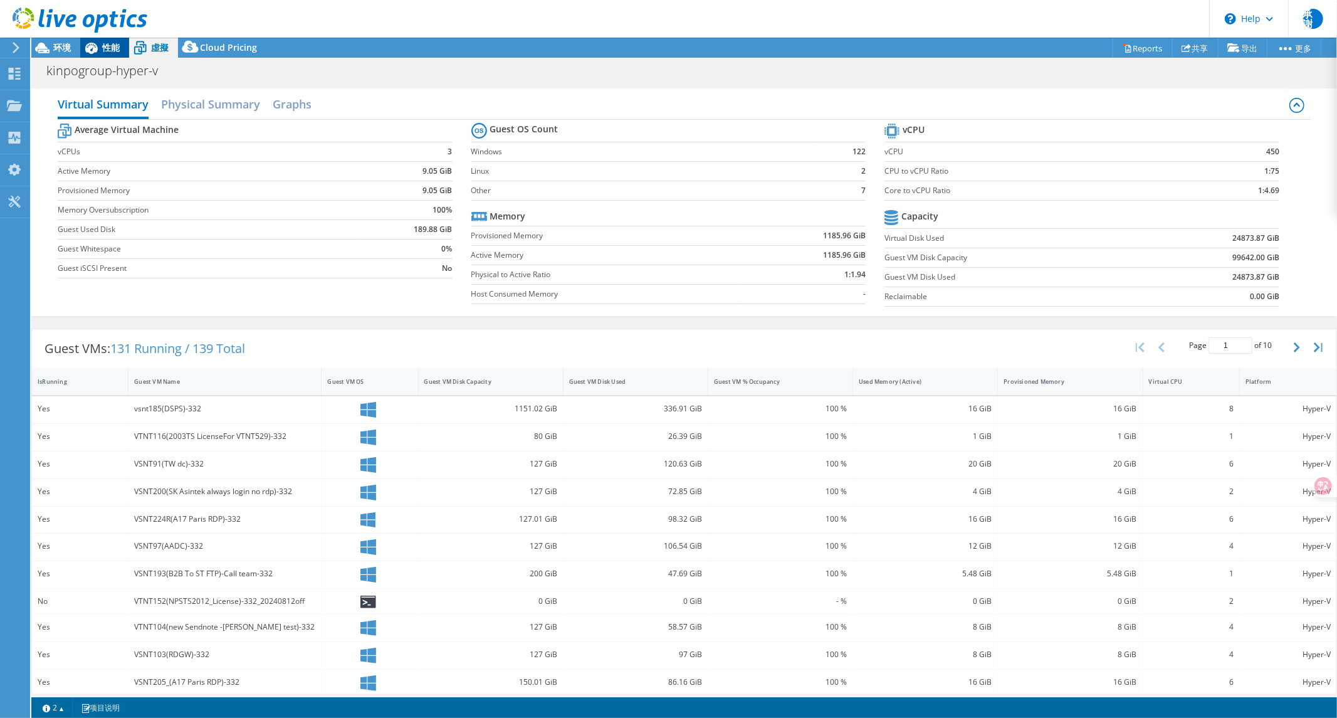
click at [117, 50] on span "性能" at bounding box center [111, 47] width 18 height 12
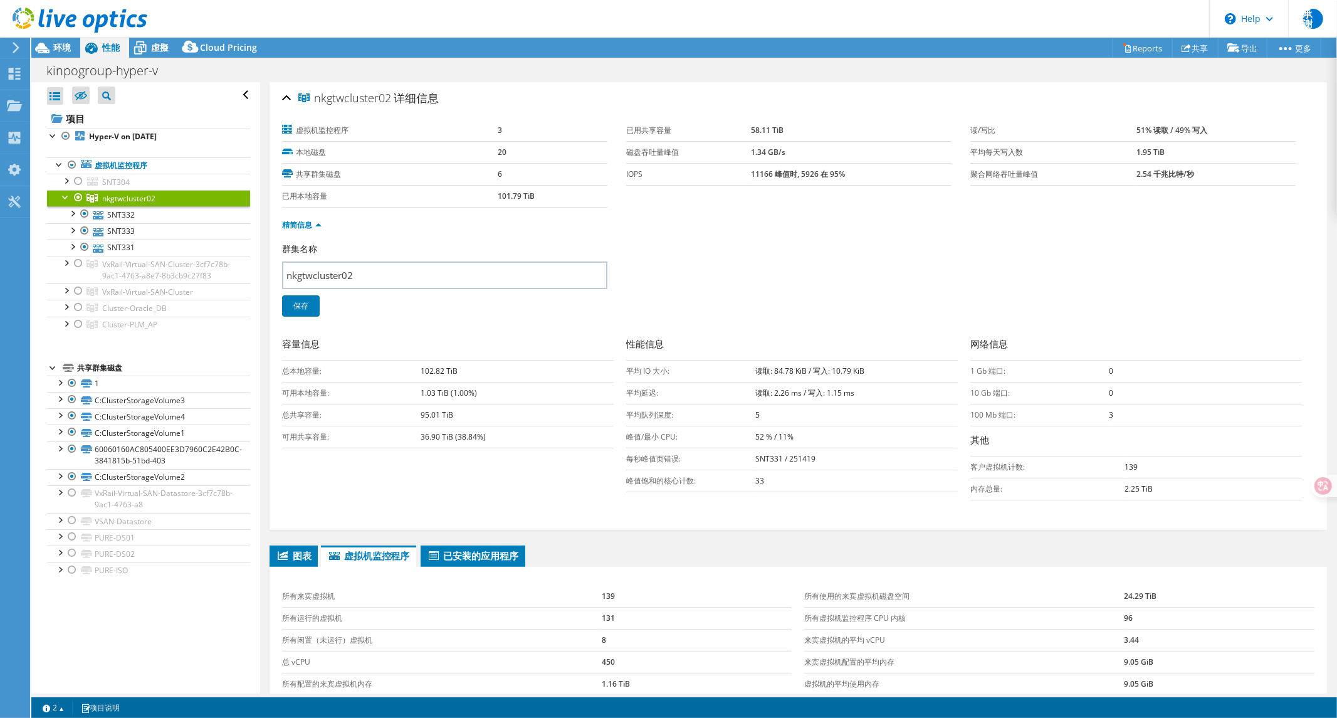
scroll to position [186, 0]
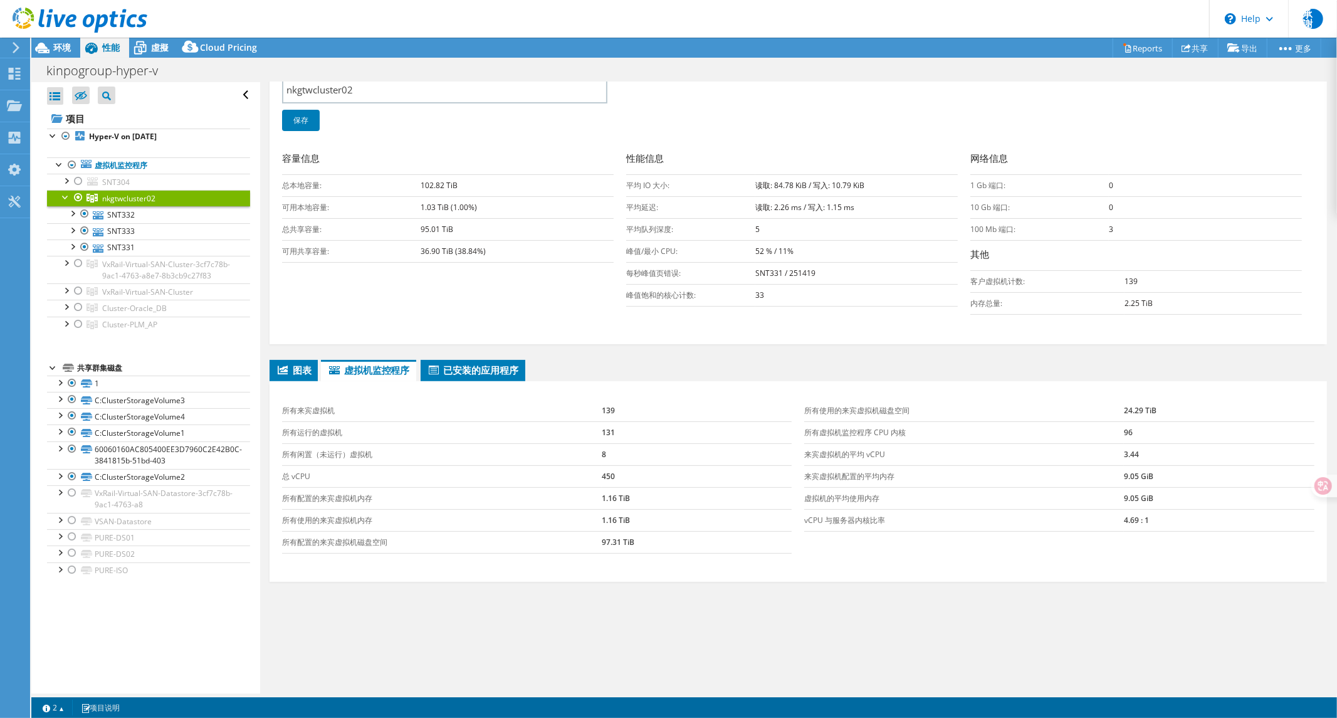
click at [483, 406] on td "所有来宾虚拟机" at bounding box center [442, 411] width 320 height 22
click at [475, 381] on div "所有来宾虚拟机 139 所有运行的虚拟机 131 所有闲置（未运行）虚拟机 8 总 vCPU 450 所有配置的来宾虚拟机内存 1.16 TiB 所有使用的来…" at bounding box center [799, 481] width 1058 height 201
click at [475, 372] on span "已安装的应用程序" at bounding box center [473, 370] width 92 height 13
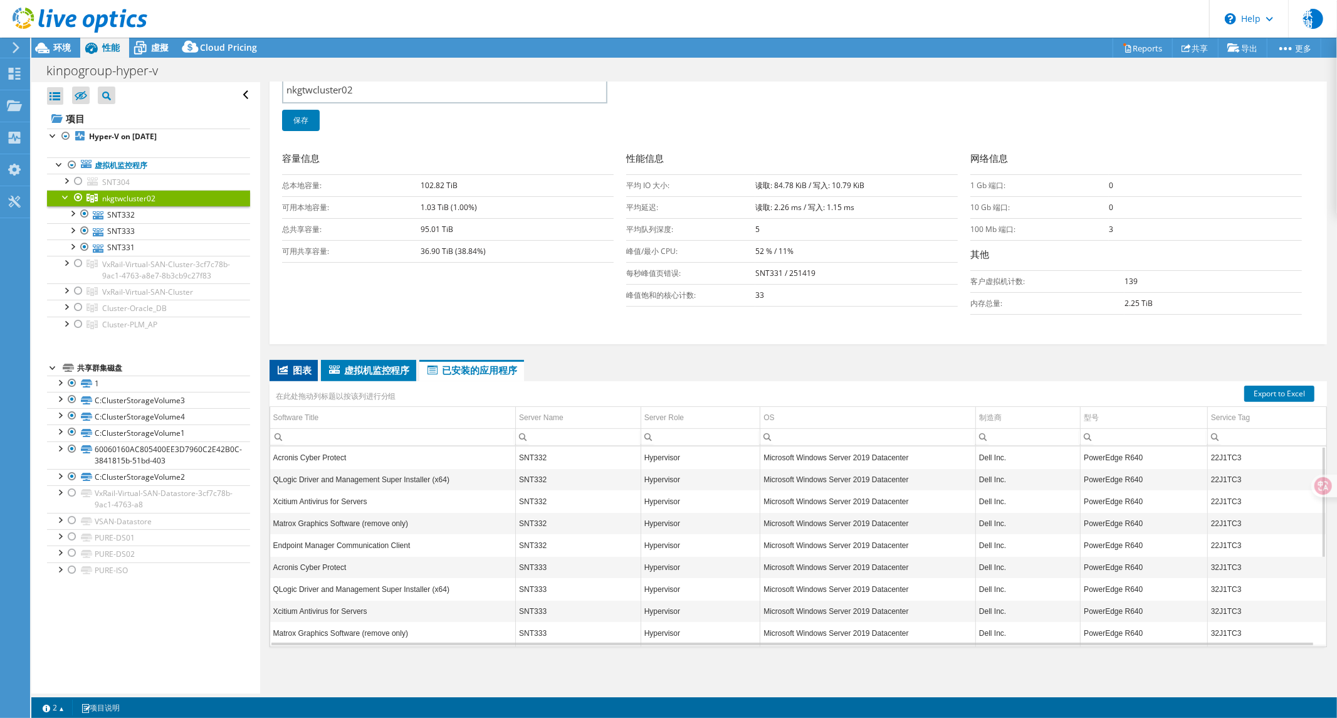
click at [295, 374] on li "图表" at bounding box center [294, 370] width 48 height 21
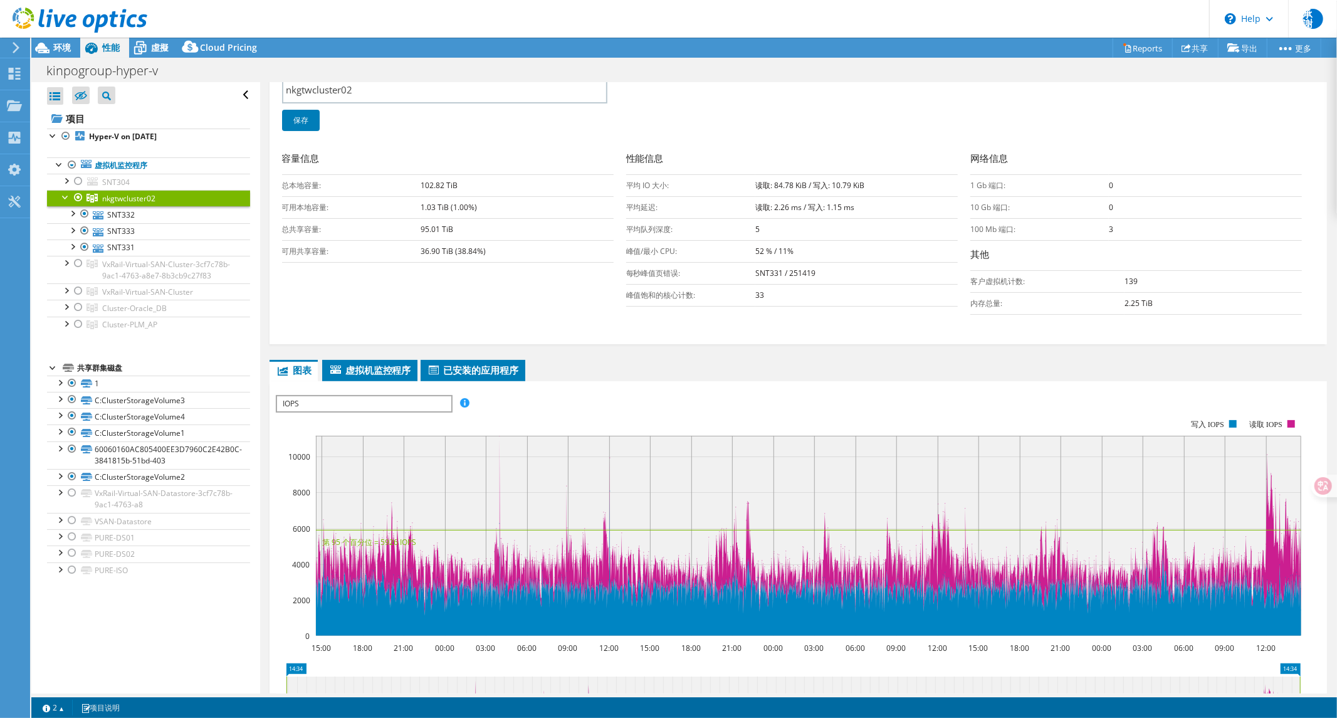
scroll to position [398, 0]
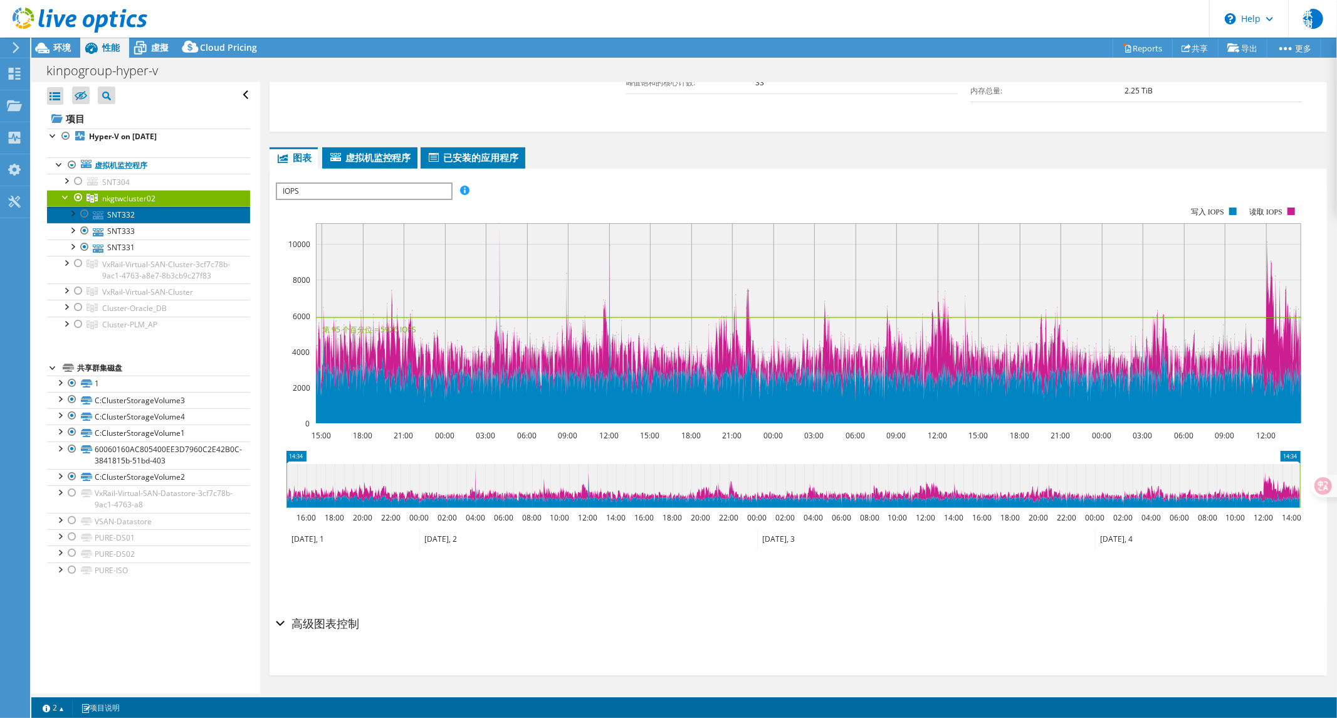
click at [142, 221] on link "SNT332" at bounding box center [148, 214] width 203 height 16
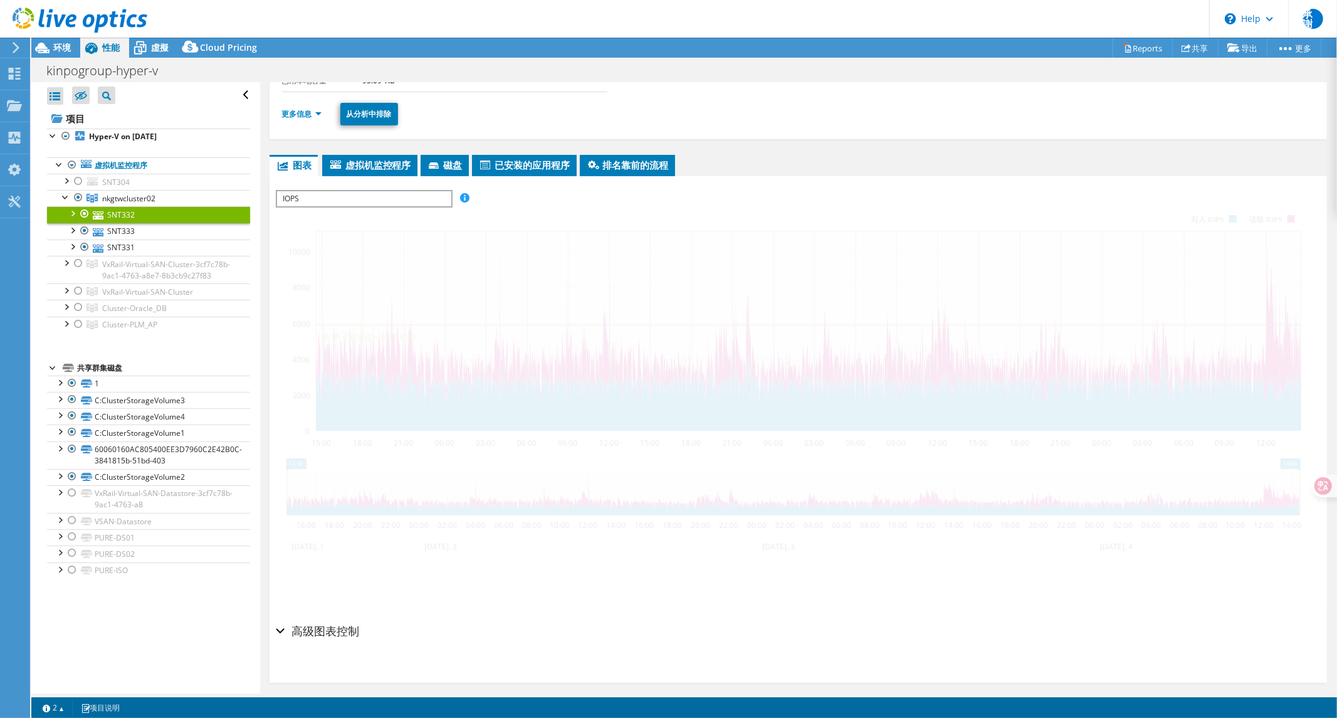
scroll to position [124, 0]
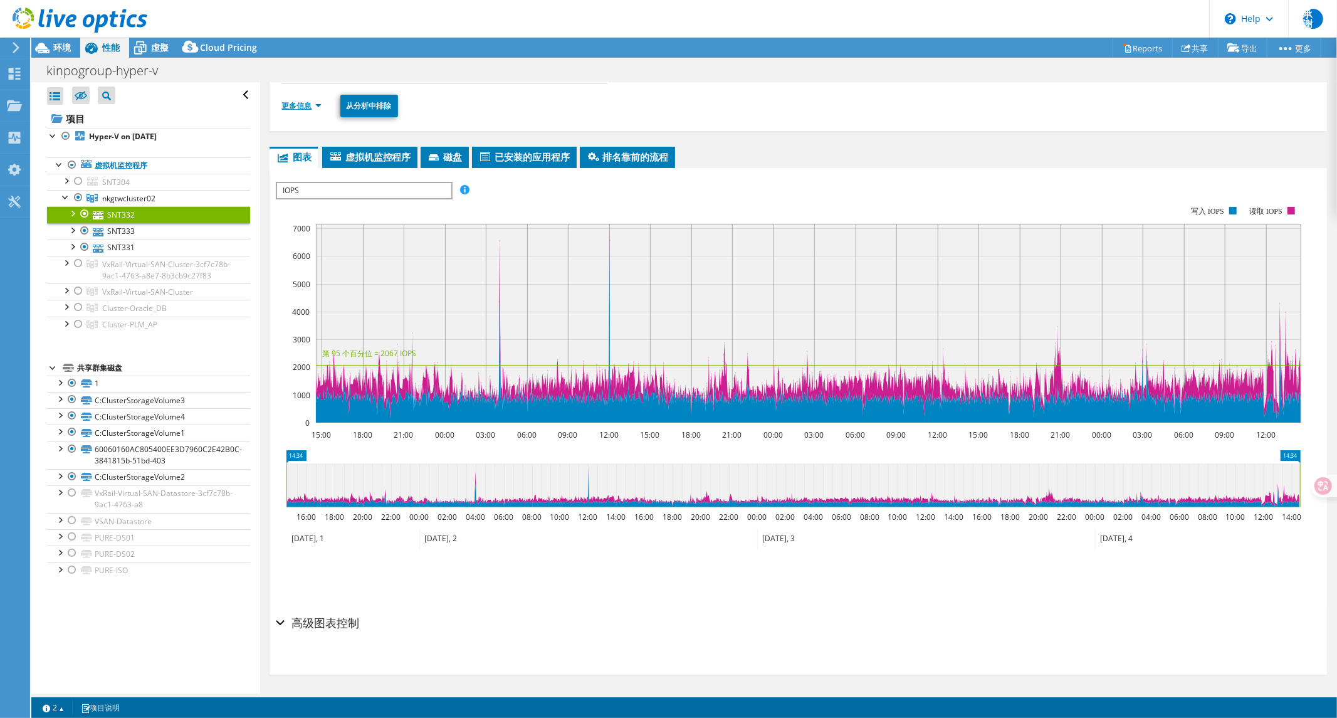
click at [299, 105] on link "更多信息" at bounding box center [302, 105] width 40 height 11
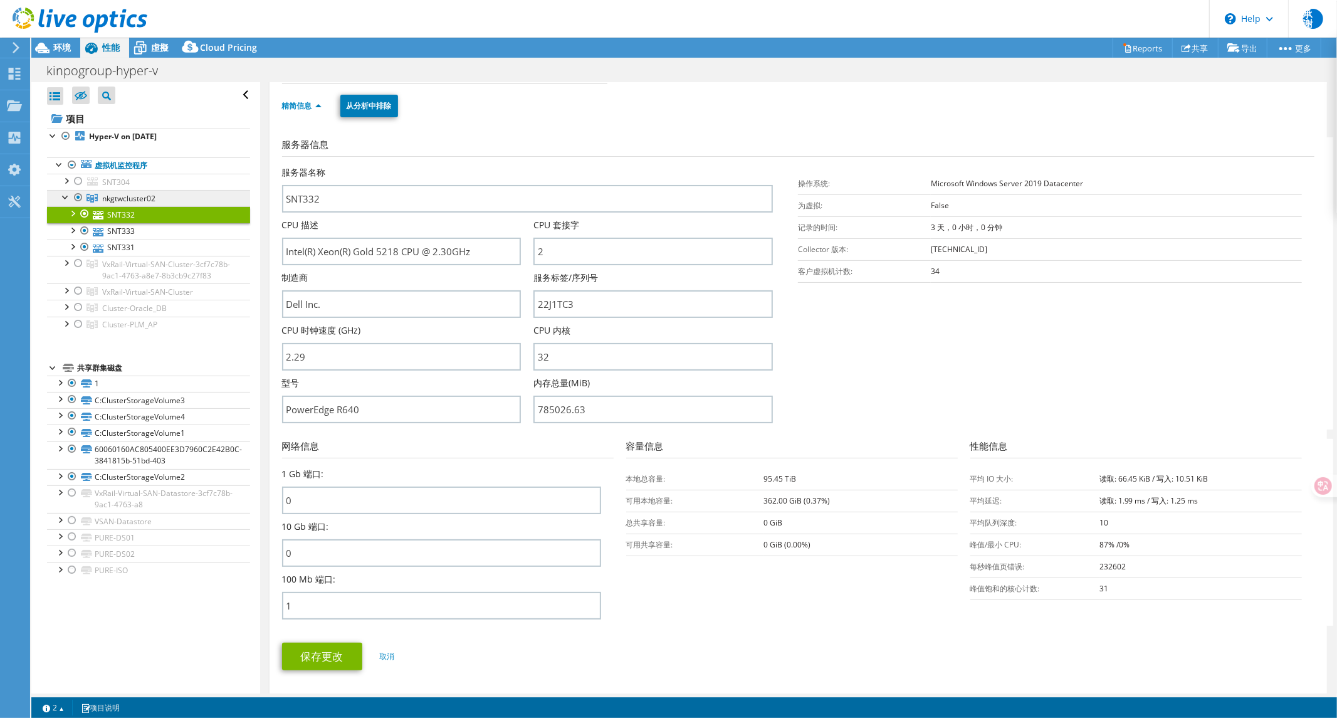
click at [139, 204] on link "nkgtwcluster02" at bounding box center [148, 198] width 203 height 16
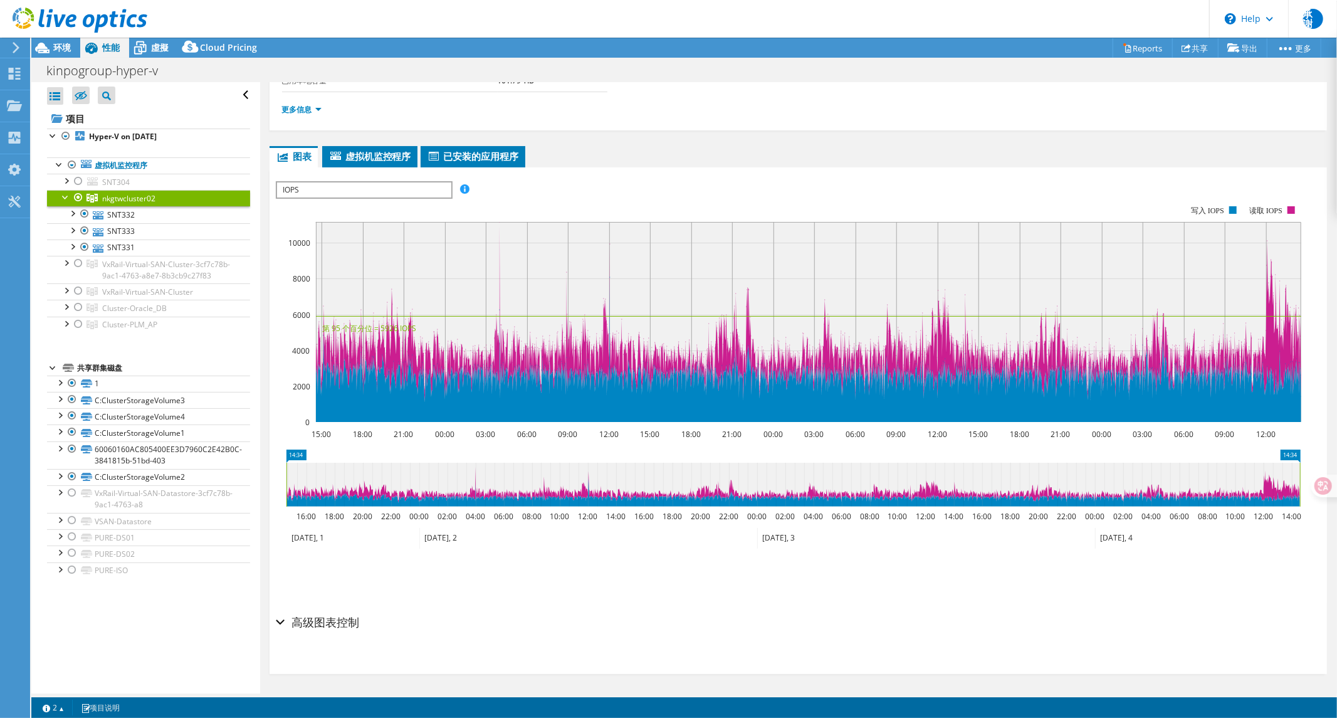
scroll to position [0, 0]
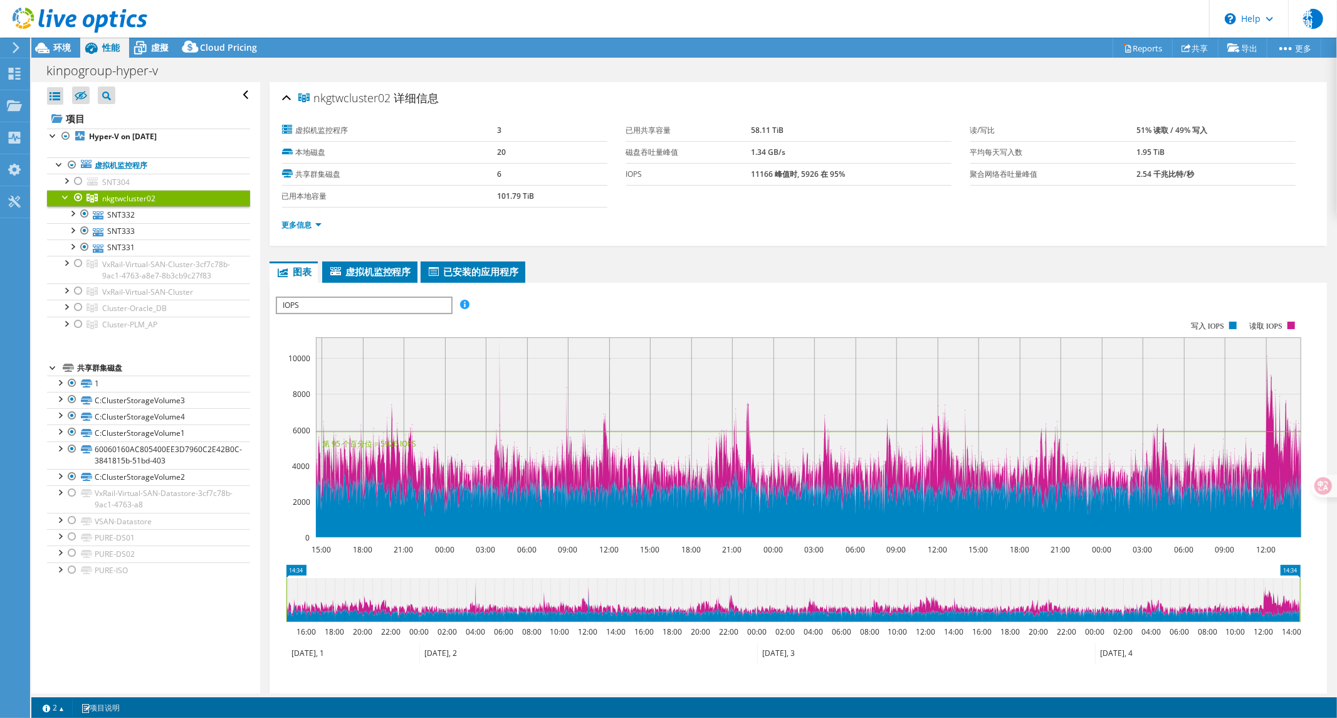
click at [371, 98] on span "nkgtwcluster02" at bounding box center [344, 98] width 93 height 13
copy span "nkgtwcluster02"
click at [142, 139] on b "Hyper-V on 8/6/2025" at bounding box center [123, 136] width 68 height 11
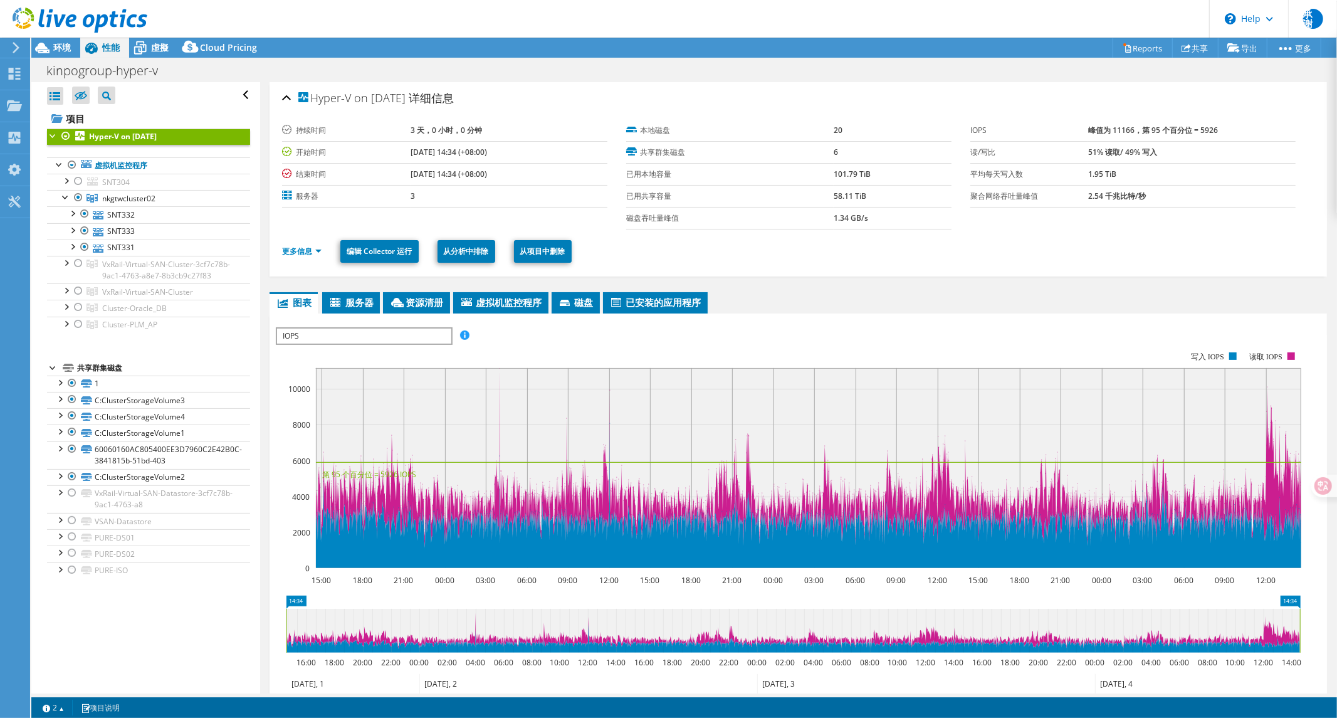
drag, startPoint x: 393, startPoint y: 147, endPoint x: 405, endPoint y: 172, distance: 28.6
click at [435, 153] on tr "开始时间 08/01/2025, 14:34 (+08:00)" at bounding box center [444, 152] width 325 height 22
click at [140, 199] on span "nkgtwcluster02" at bounding box center [128, 198] width 53 height 11
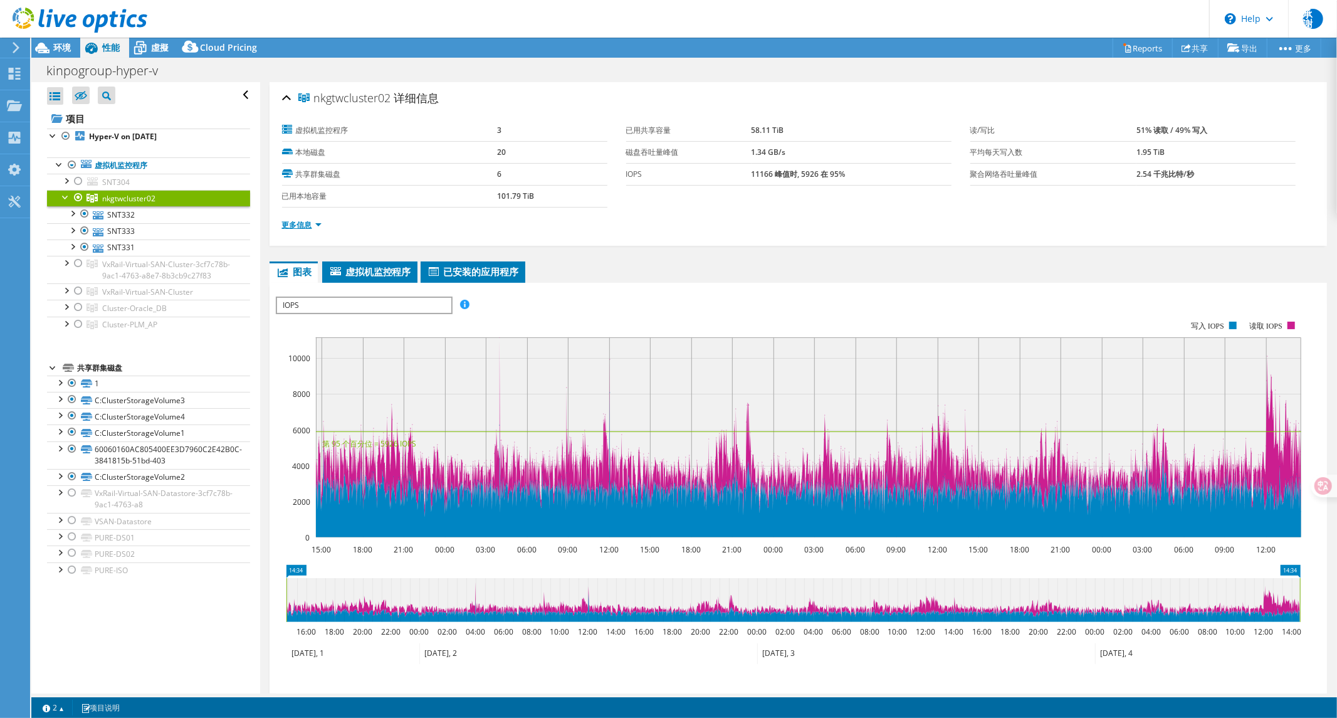
click at [286, 226] on link "更多信息" at bounding box center [302, 224] width 40 height 11
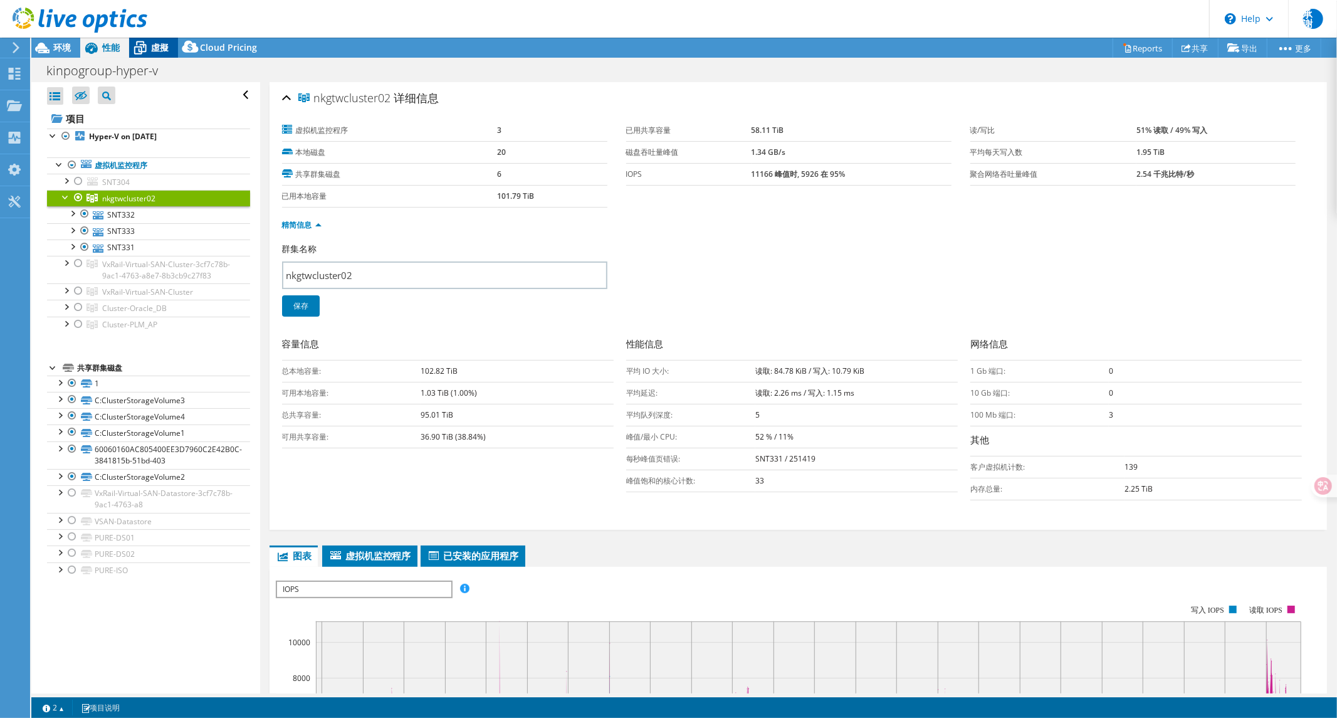
click at [150, 47] on icon at bounding box center [140, 48] width 22 height 22
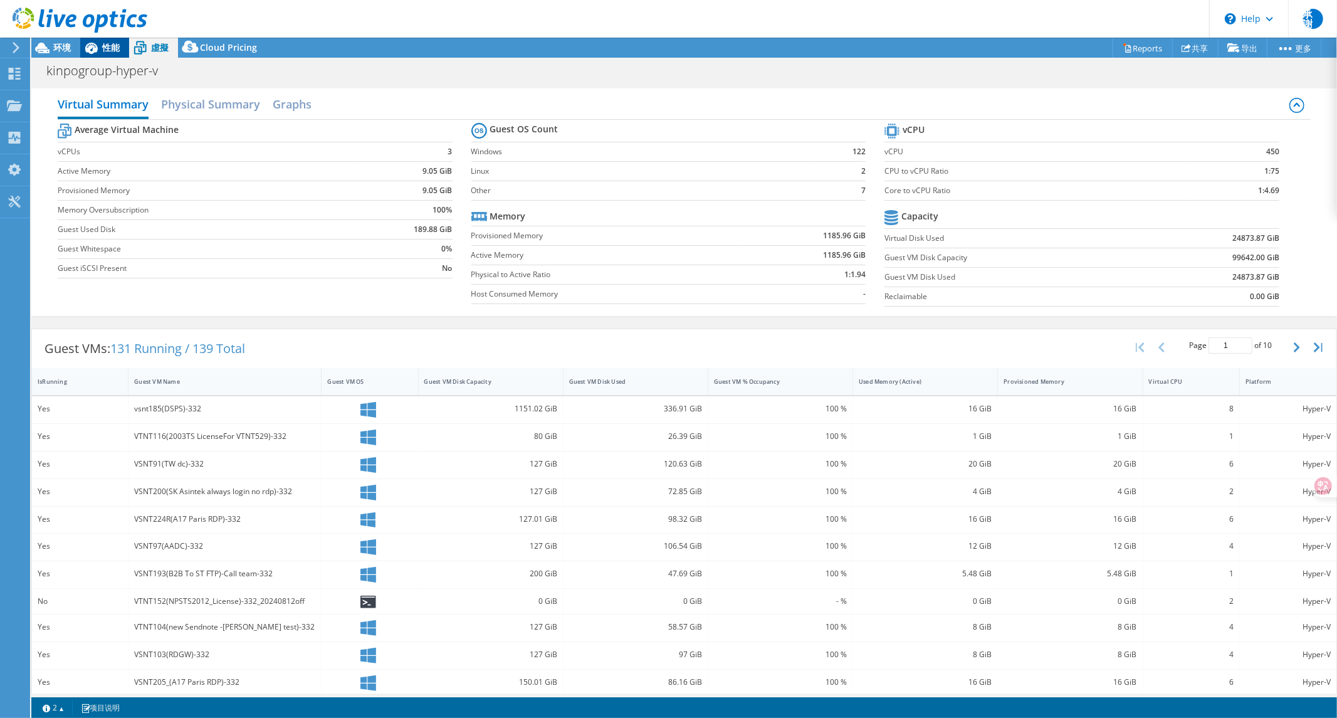
click at [102, 45] on icon at bounding box center [91, 48] width 22 height 22
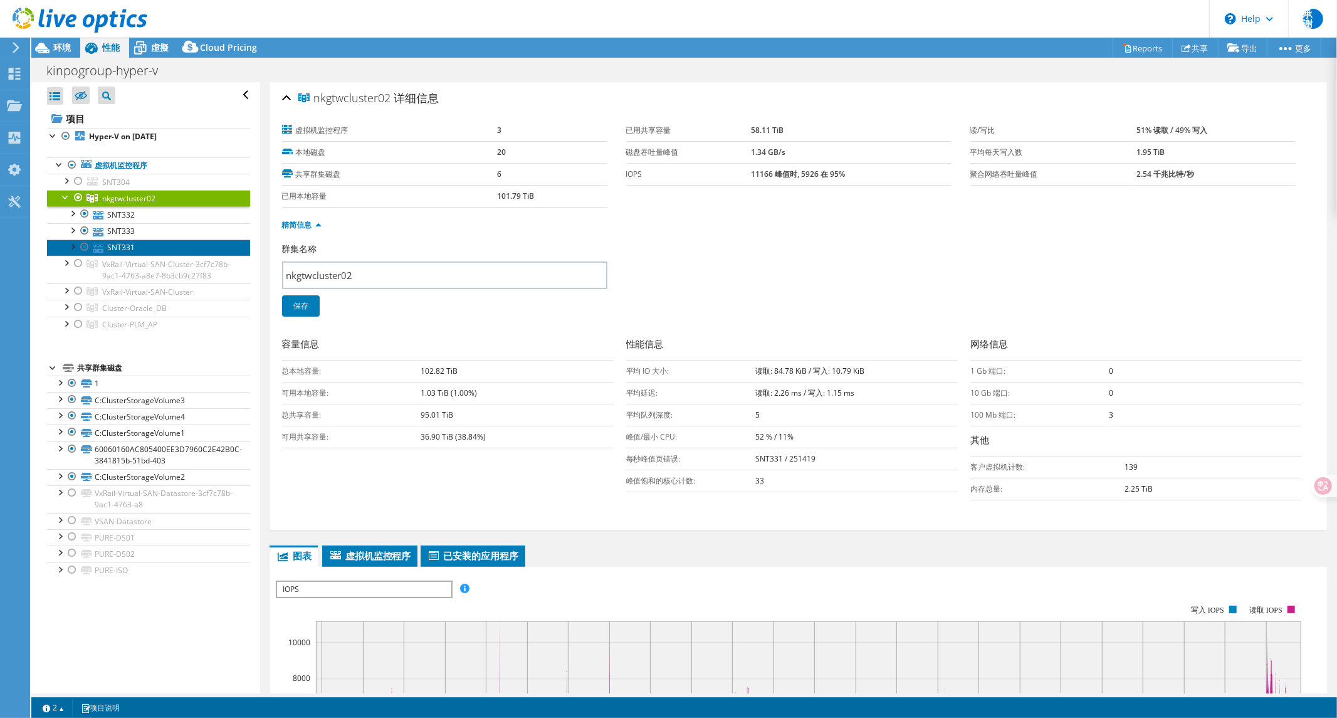
click at [124, 252] on link "SNT331" at bounding box center [148, 248] width 203 height 16
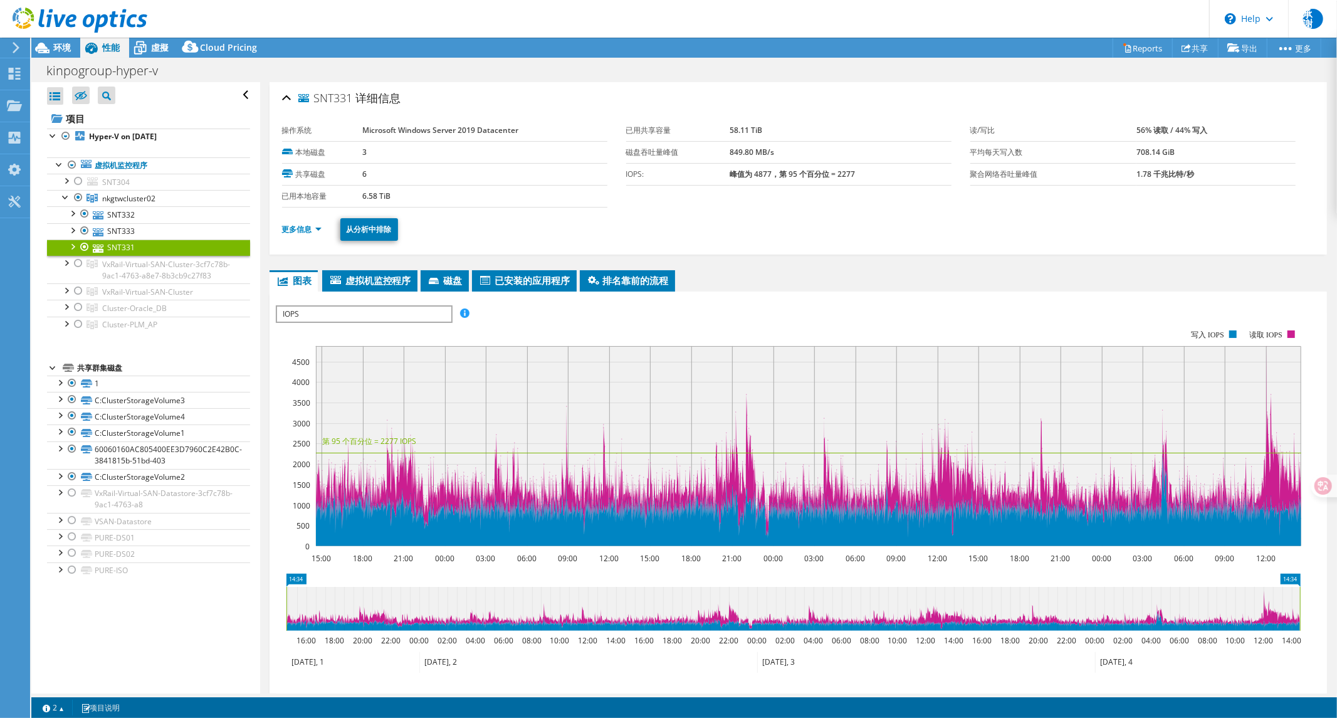
click at [293, 221] on ul "更多信息 从分析中排除" at bounding box center [798, 228] width 1033 height 26
click at [291, 228] on link "更多信息" at bounding box center [302, 229] width 40 height 11
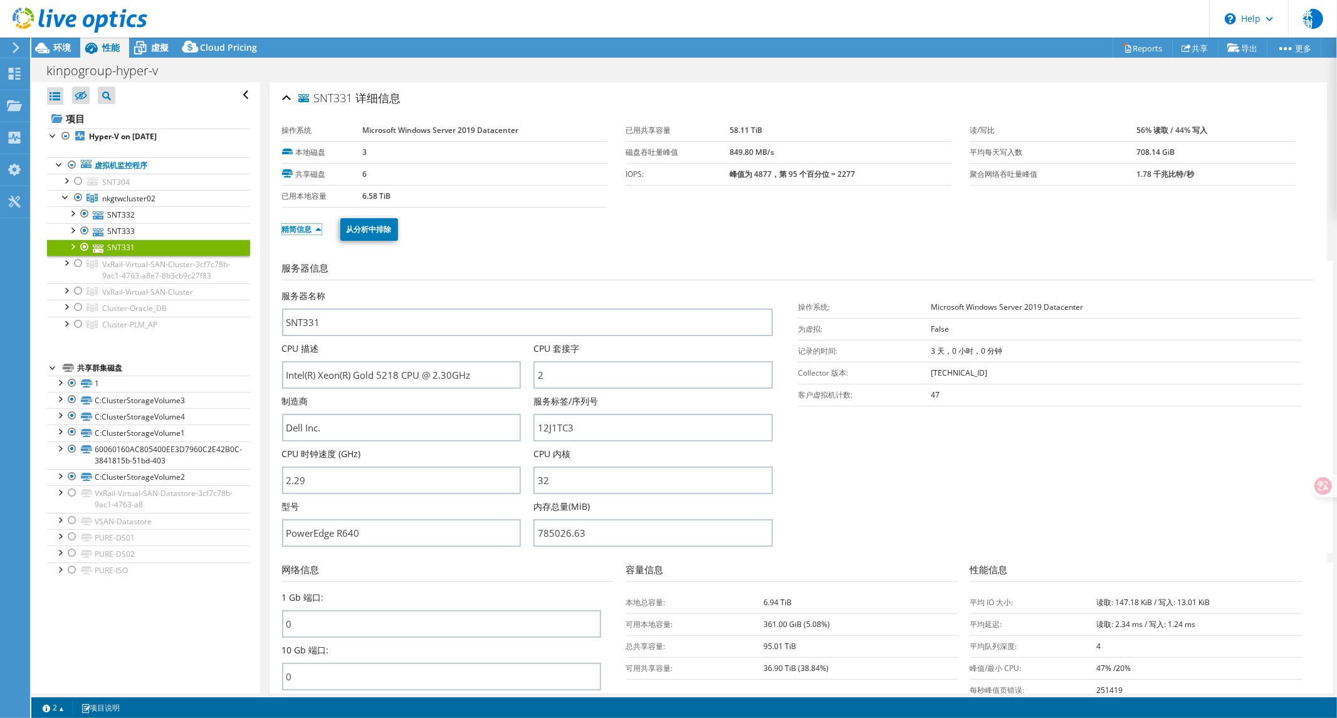
scroll to position [139, 0]
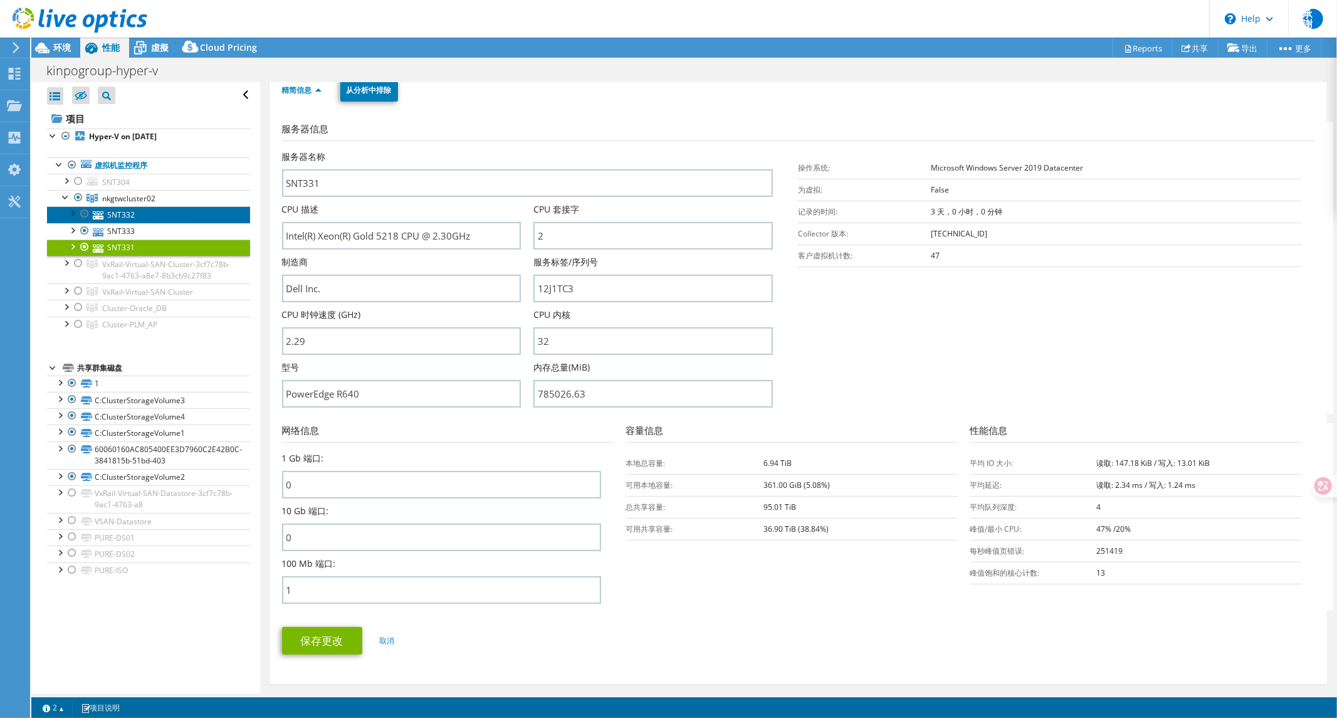
click at [124, 217] on link "SNT332" at bounding box center [148, 214] width 203 height 16
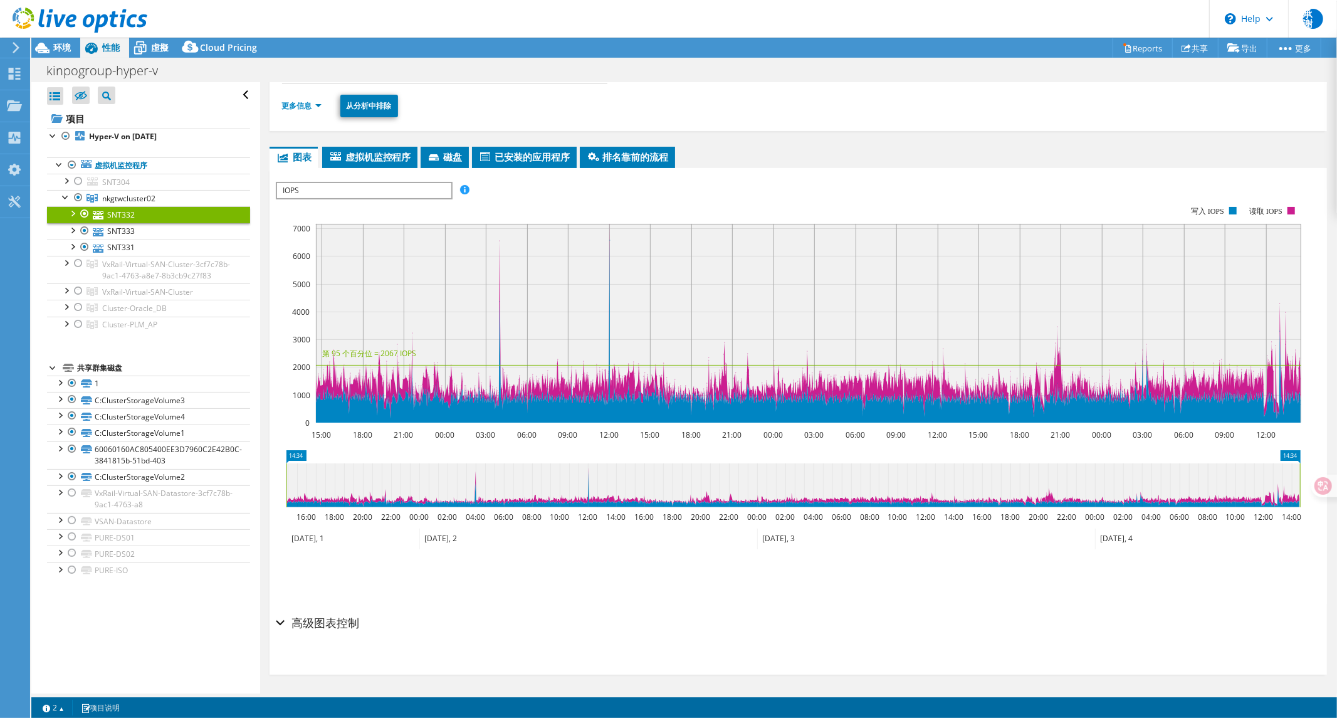
scroll to position [0, 0]
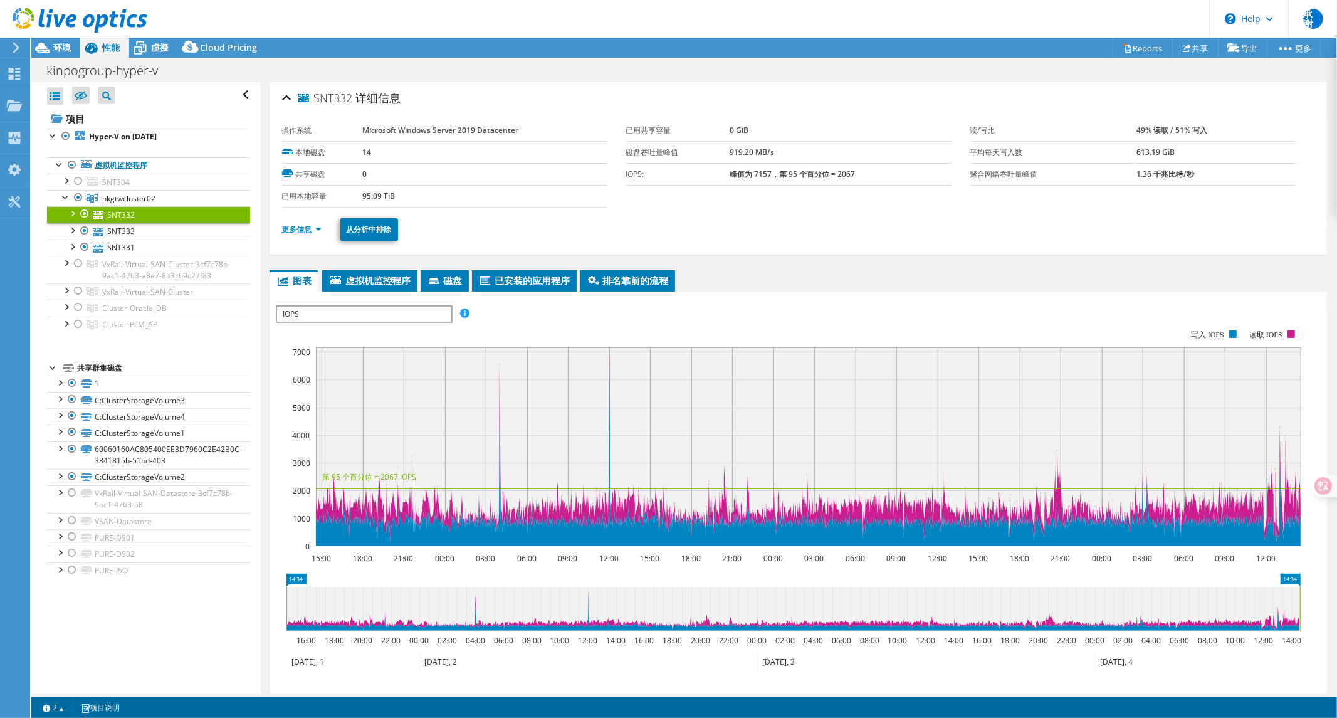
click at [299, 232] on link "更多信息" at bounding box center [302, 229] width 40 height 11
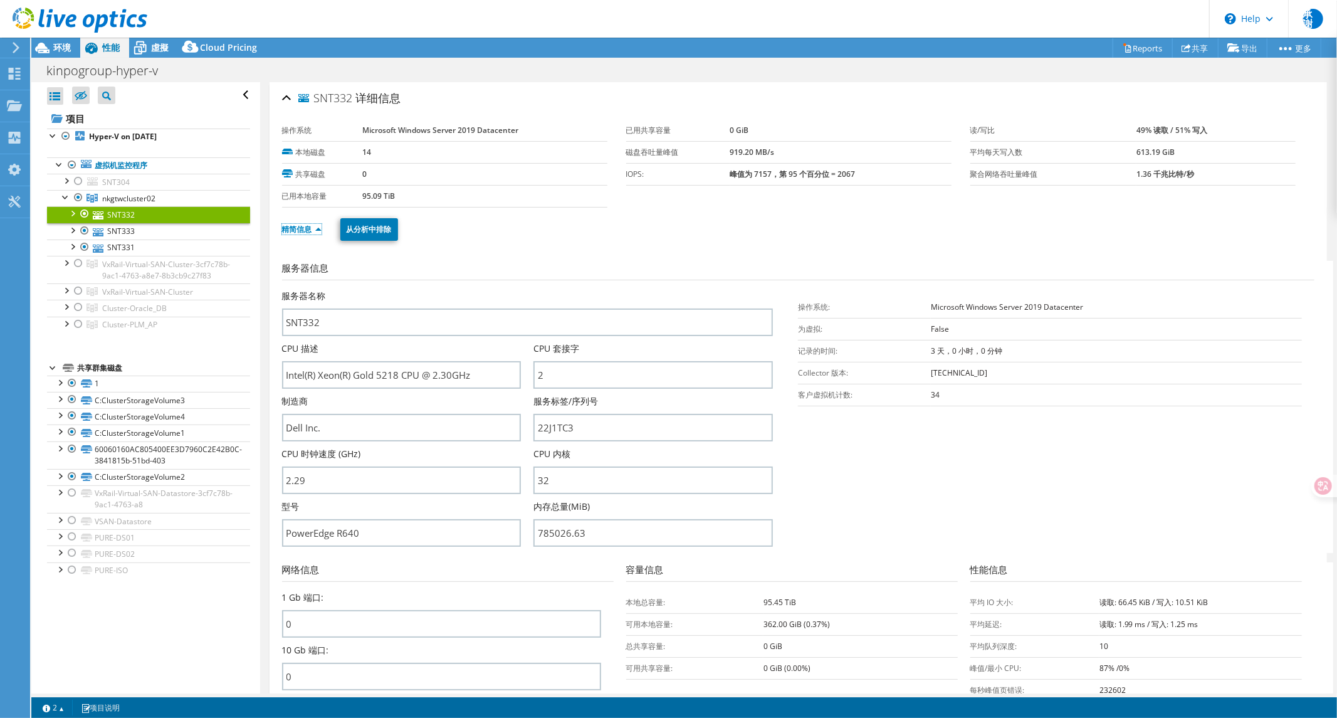
scroll to position [139, 0]
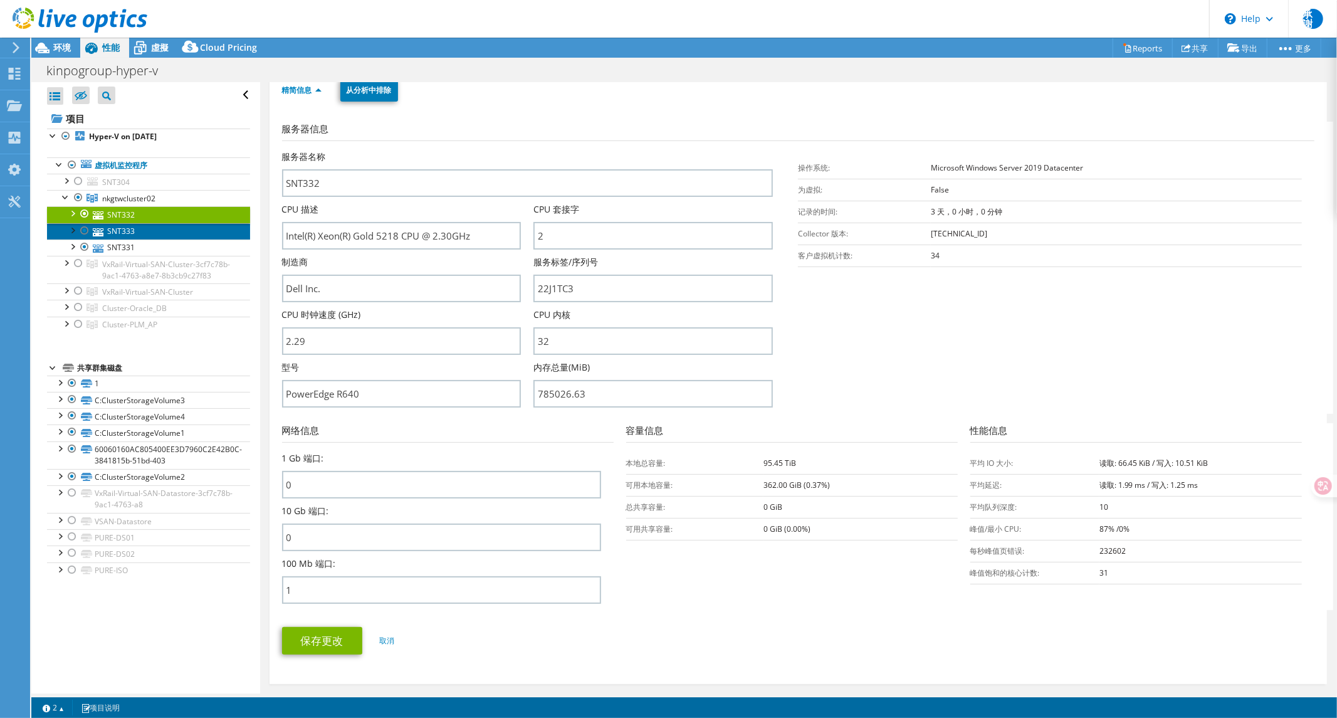
click at [135, 233] on link "SNT333" at bounding box center [148, 231] width 203 height 16
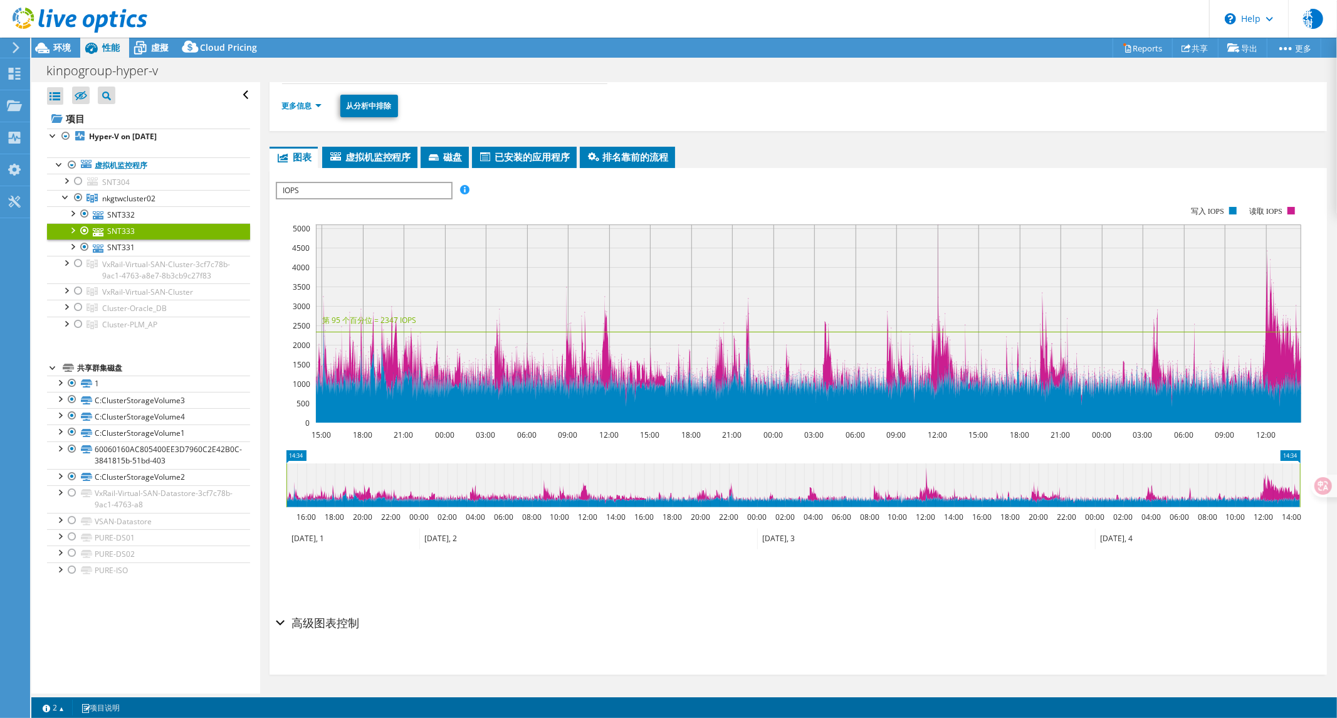
scroll to position [0, 0]
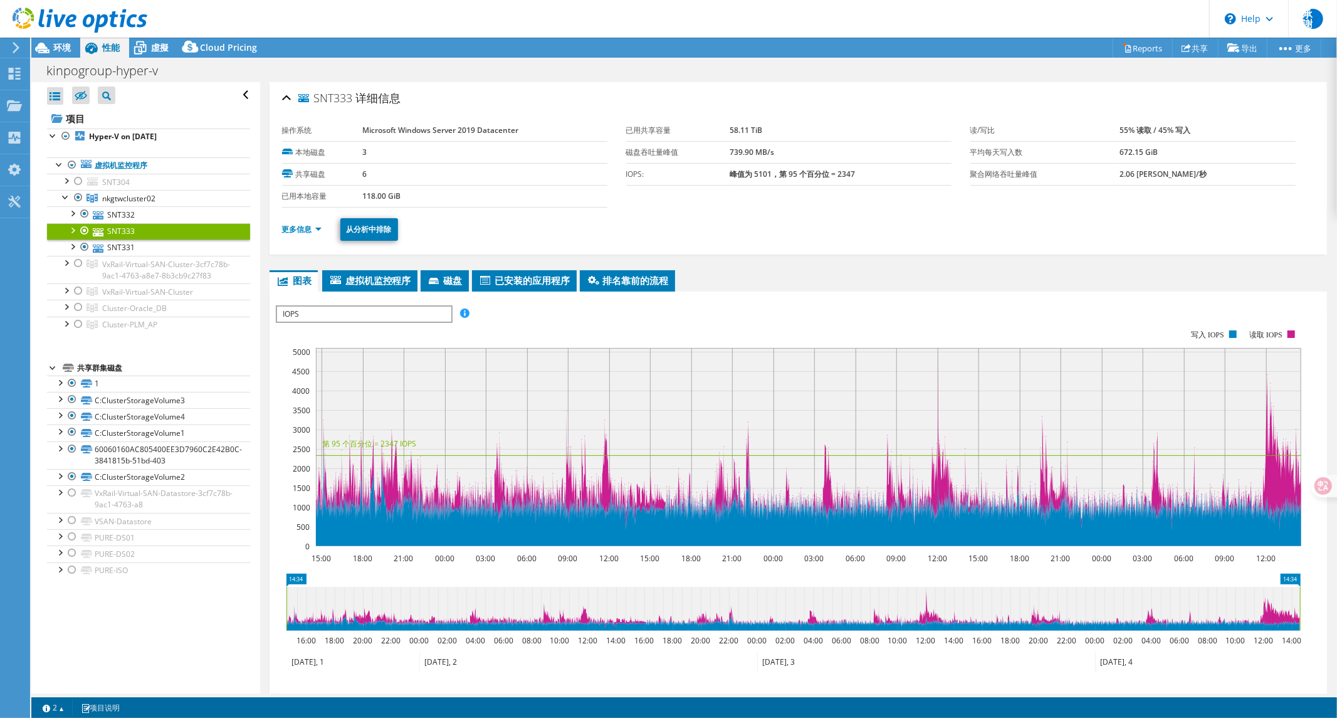
click at [299, 238] on ul "更多信息 从分析中排除" at bounding box center [798, 228] width 1033 height 26
click at [298, 228] on link "更多信息" at bounding box center [302, 229] width 40 height 11
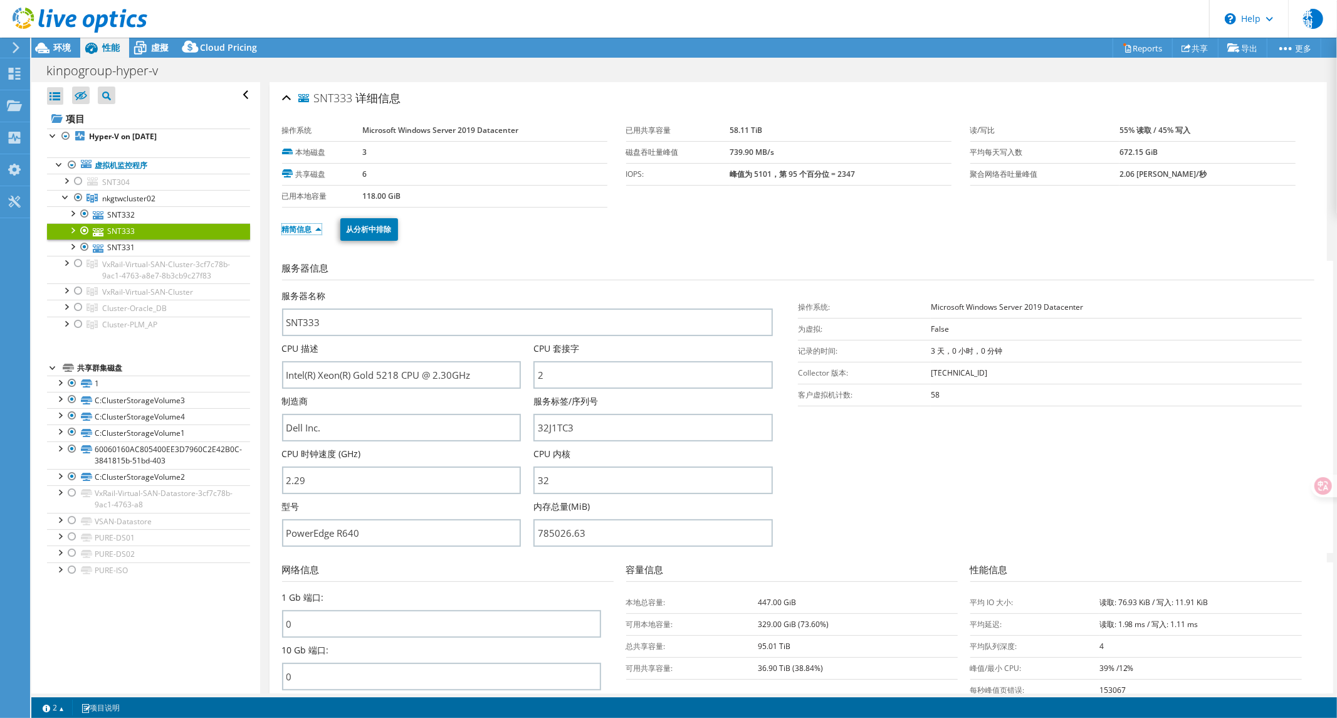
scroll to position [139, 0]
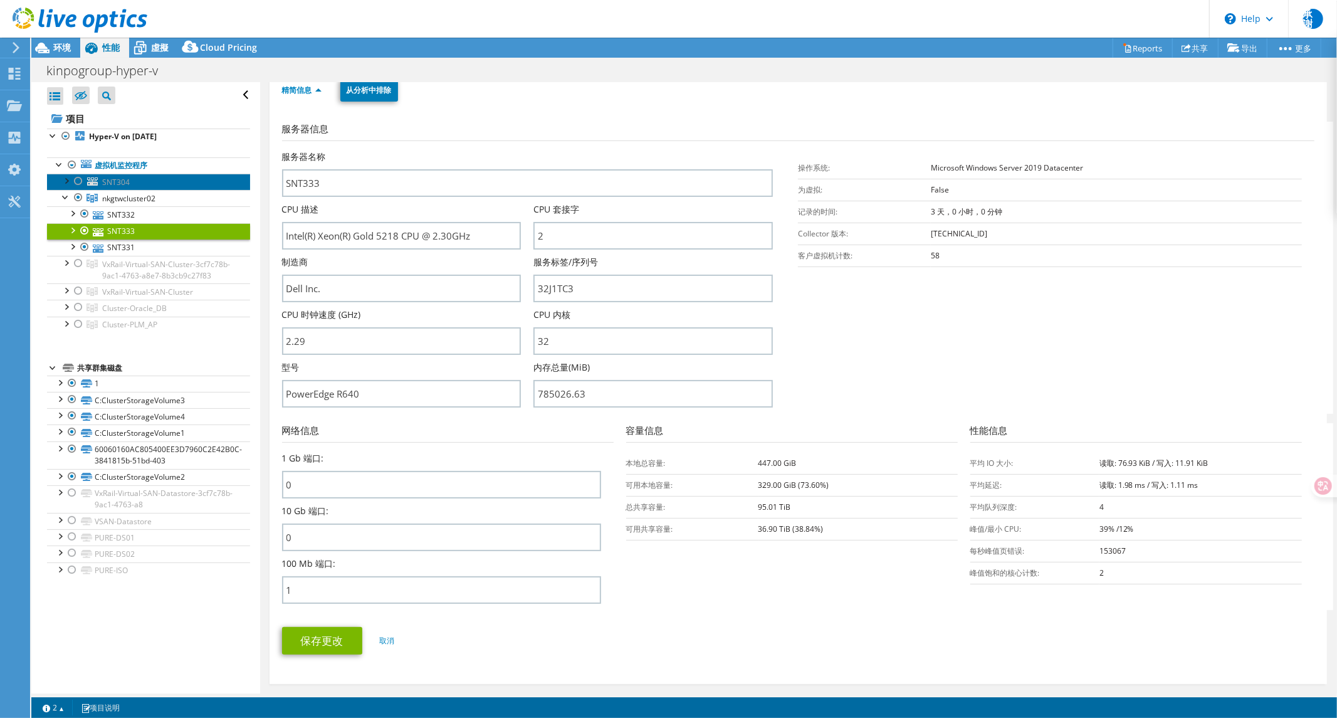
click at [123, 181] on span "SNT304" at bounding box center [116, 182] width 28 height 11
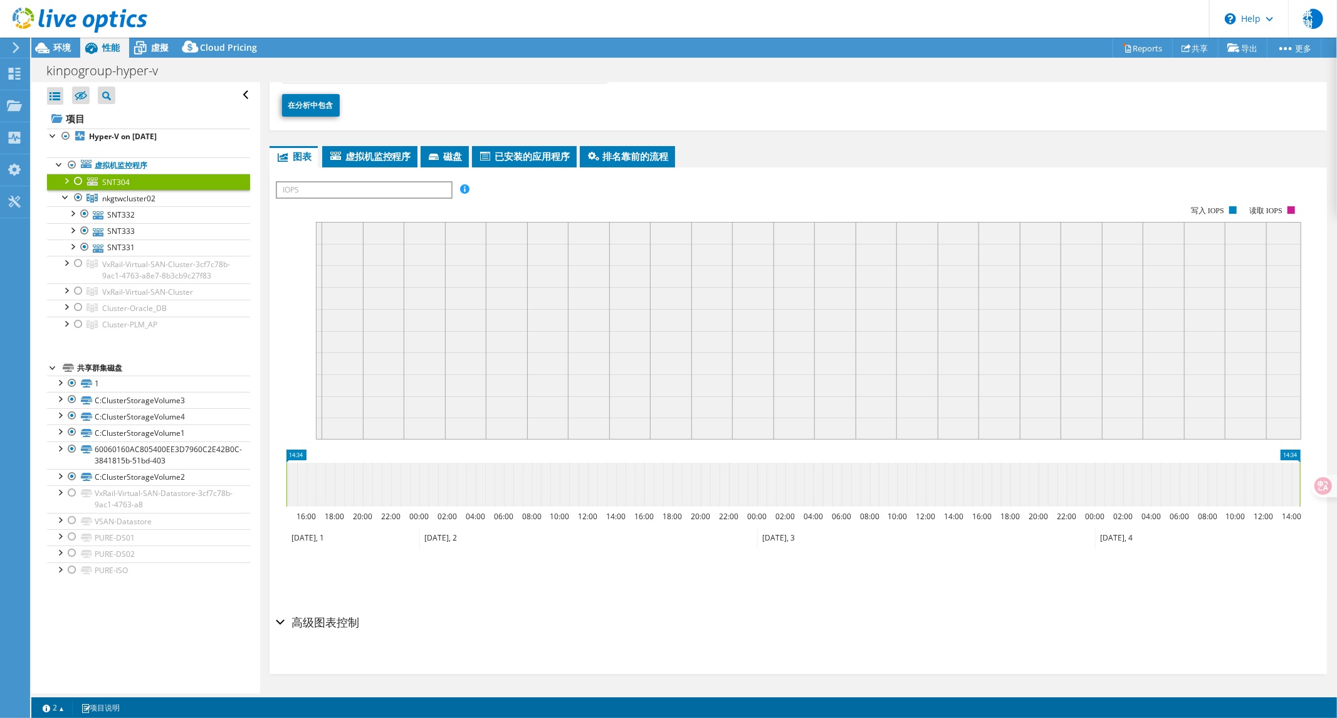
scroll to position [0, 0]
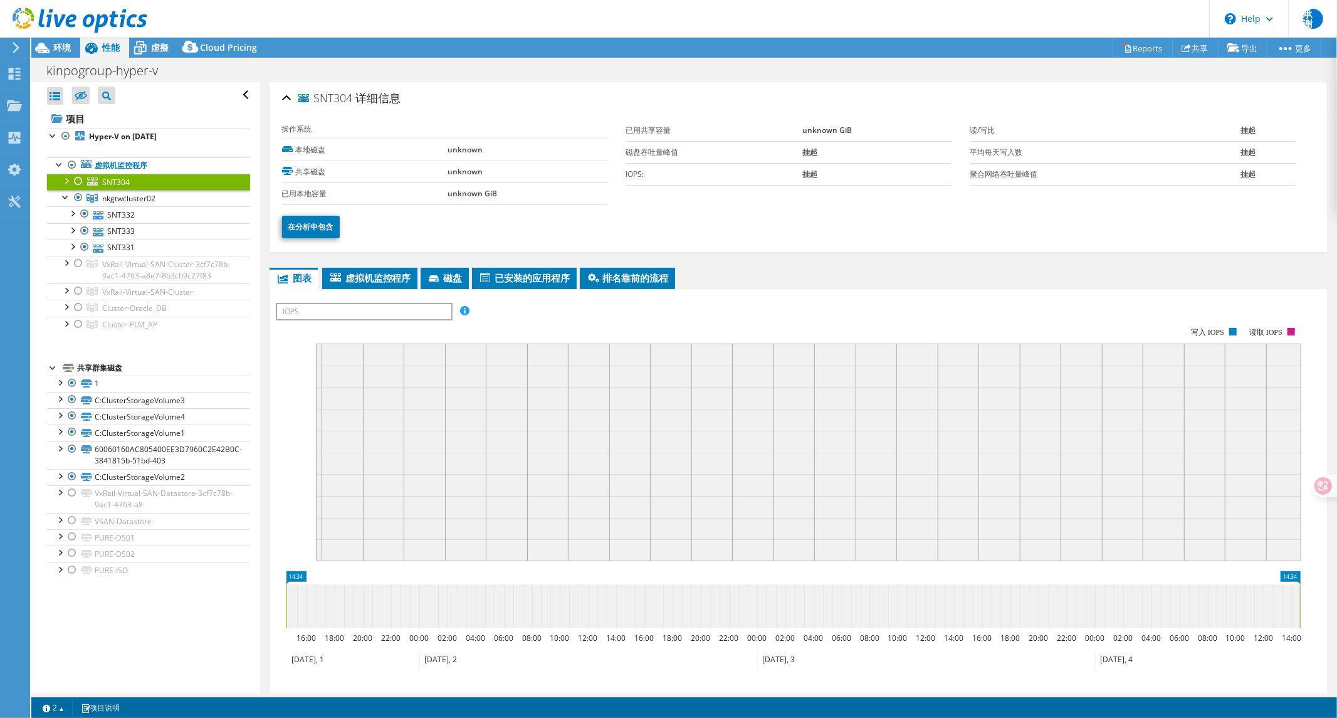
click at [18, 44] on icon at bounding box center [15, 47] width 9 height 11
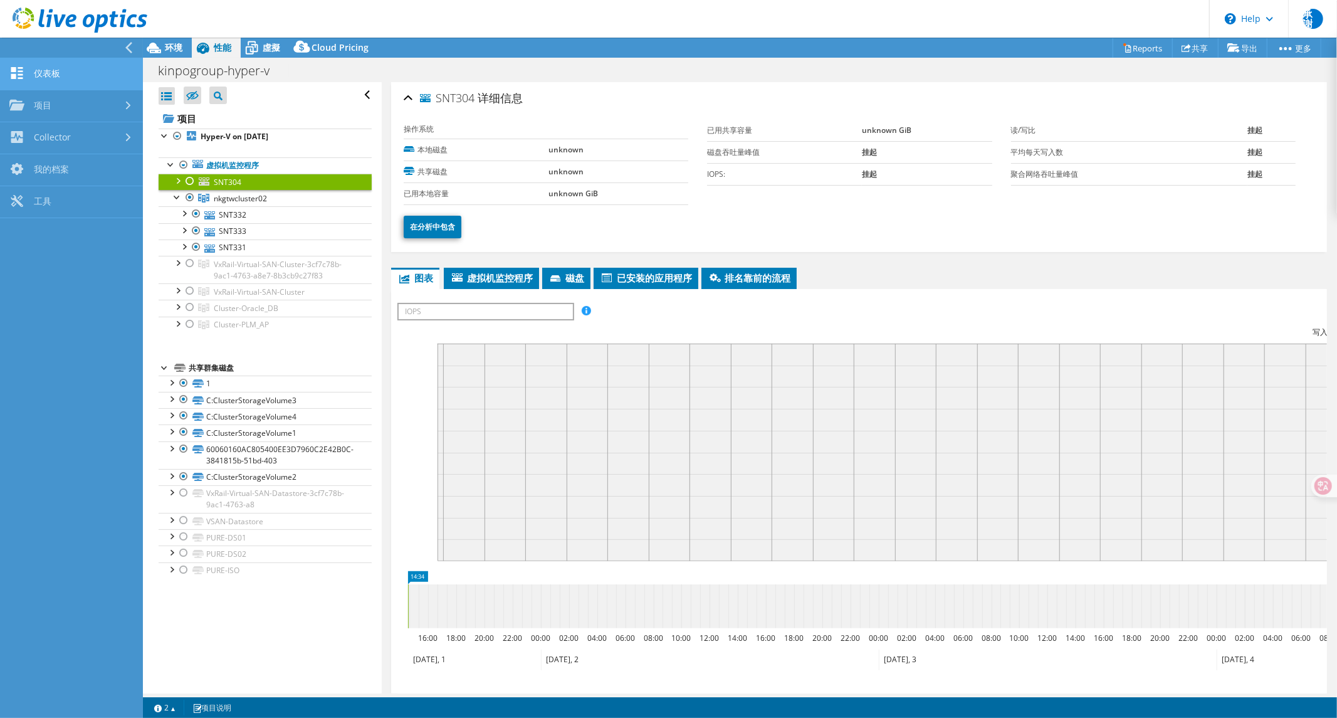
click at [69, 76] on link "仪表板" at bounding box center [71, 74] width 143 height 32
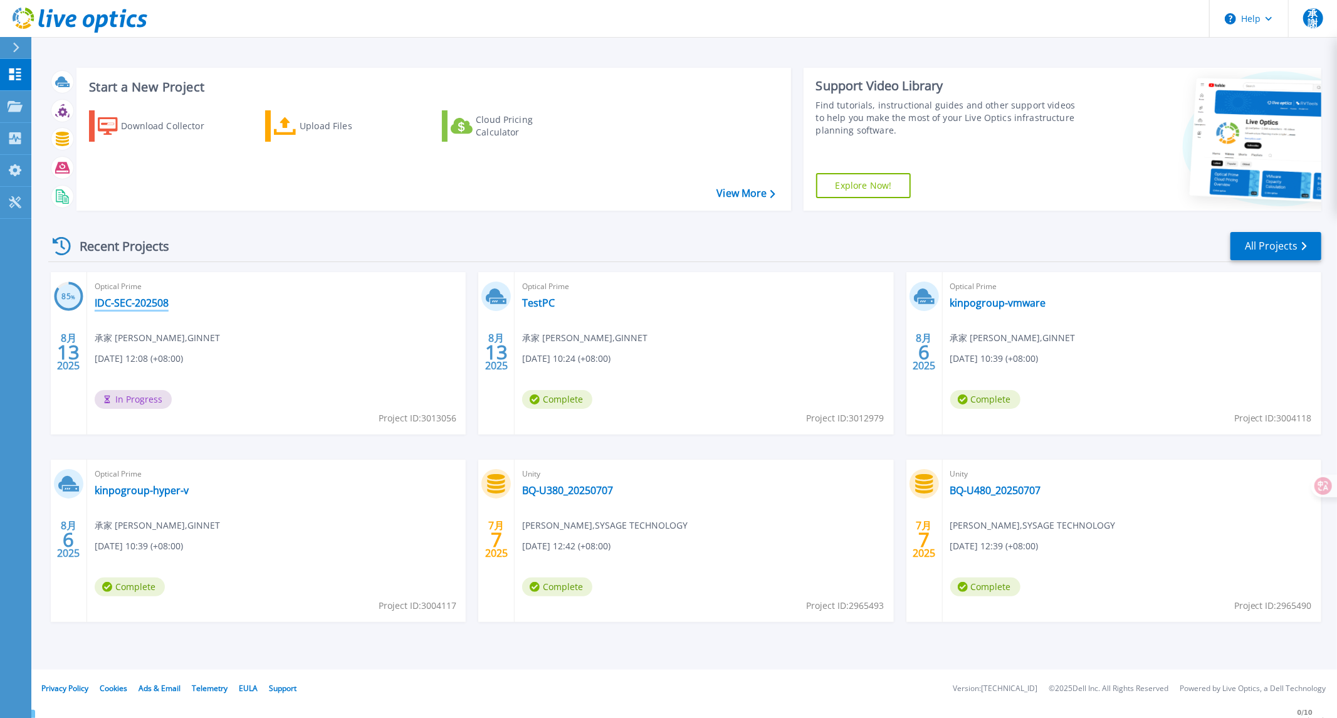
click at [132, 307] on link "IDC-SEC-202508" at bounding box center [132, 303] width 74 height 13
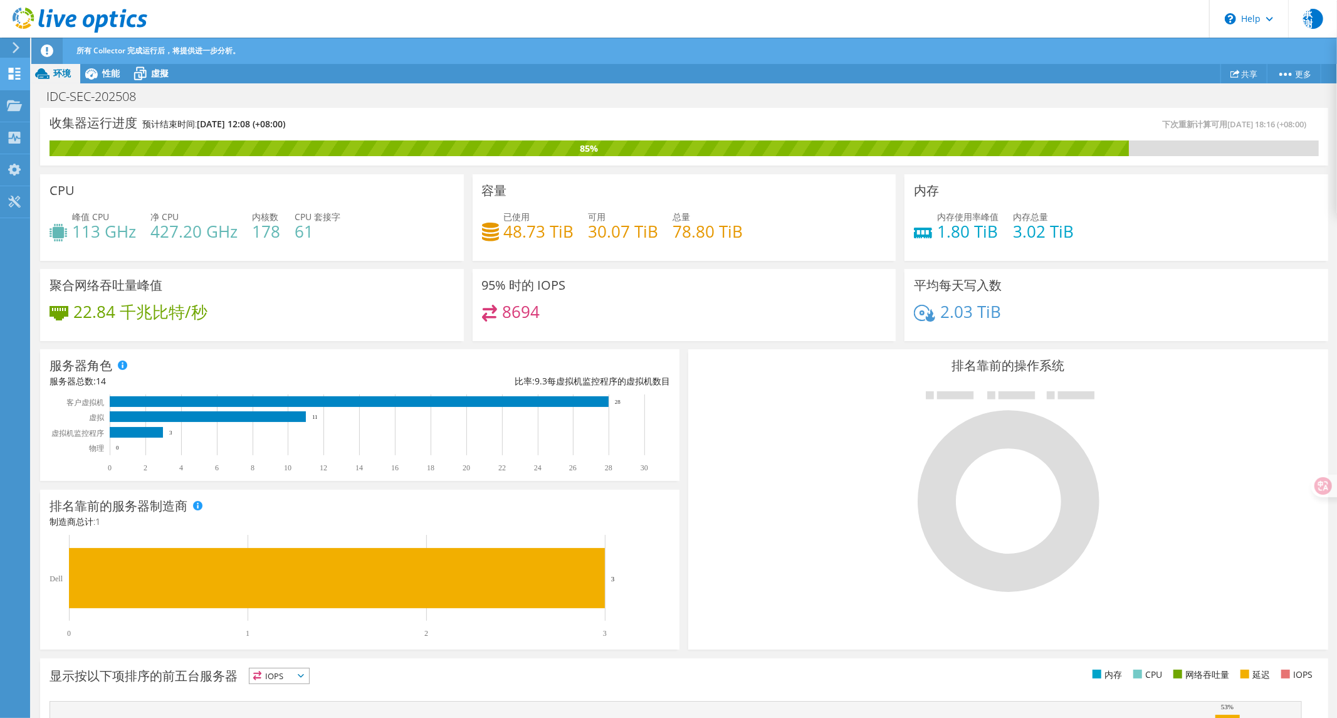
click at [16, 45] on icon at bounding box center [15, 47] width 9 height 11
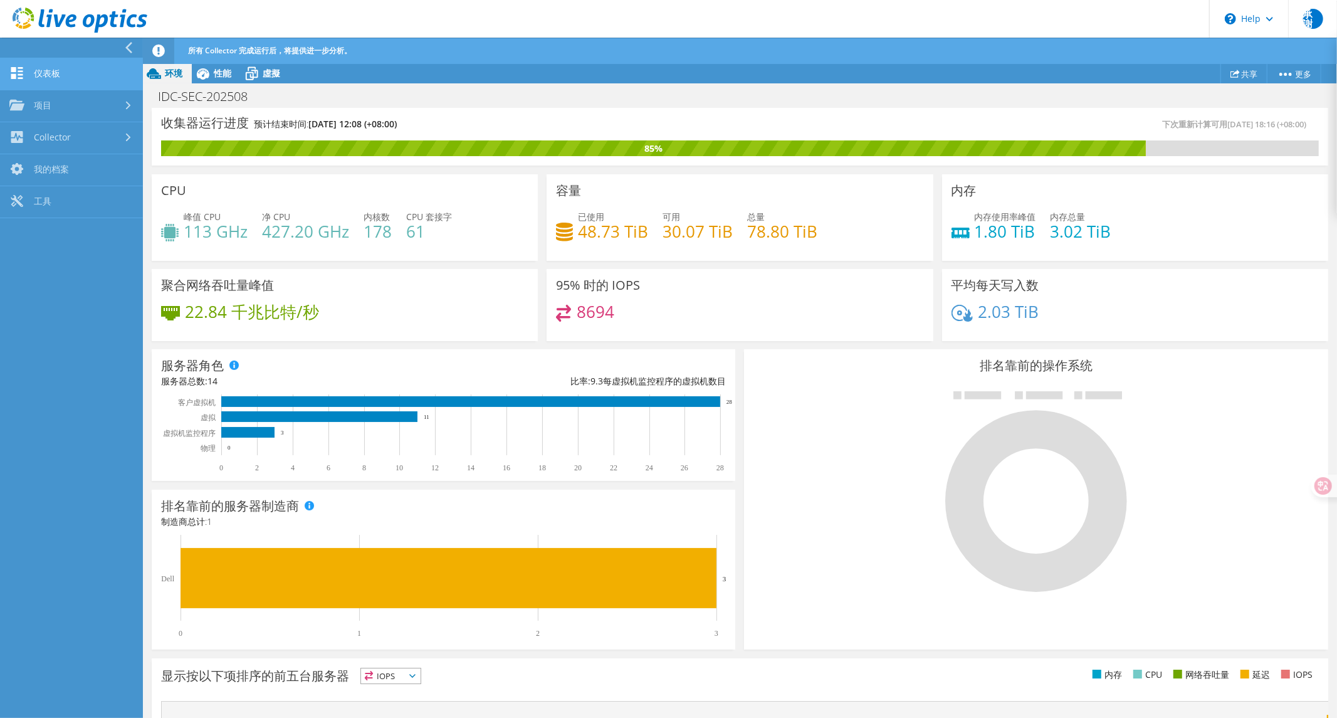
click at [48, 73] on link "仪表板" at bounding box center [71, 74] width 143 height 32
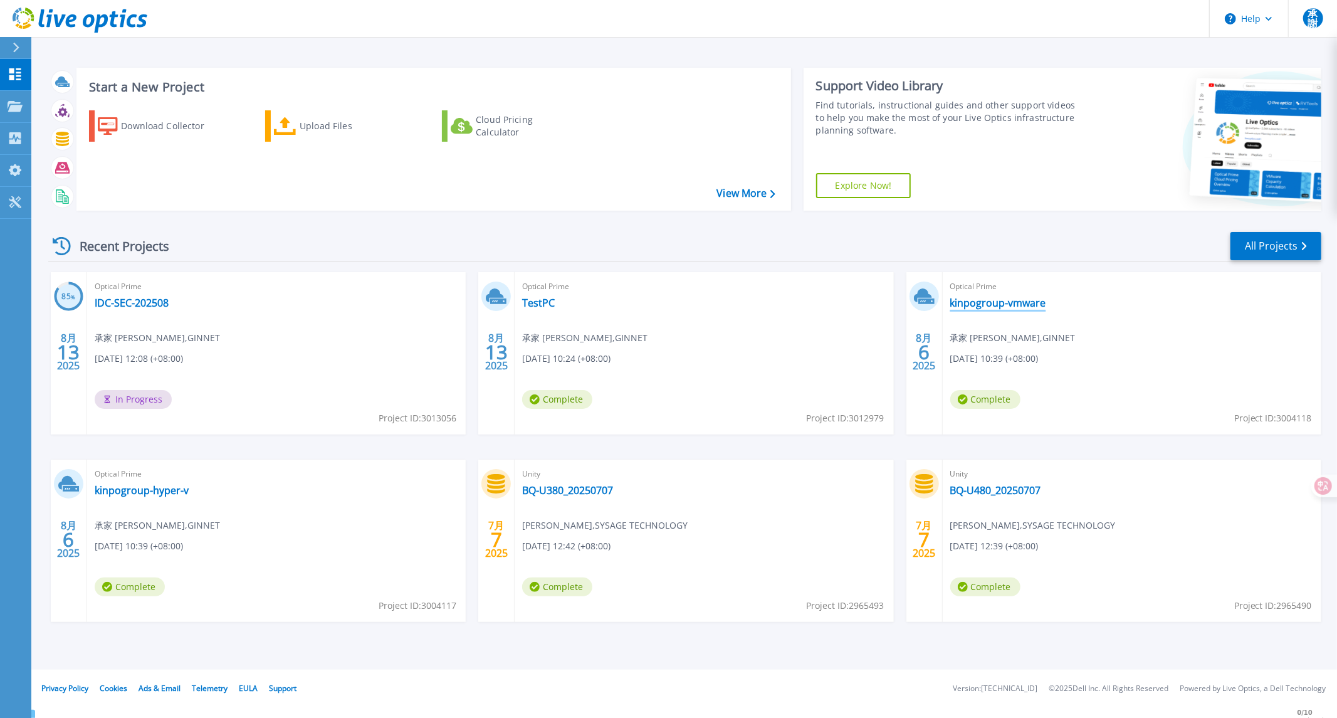
click at [1023, 304] on link "kinpogroup-vmware" at bounding box center [999, 303] width 96 height 13
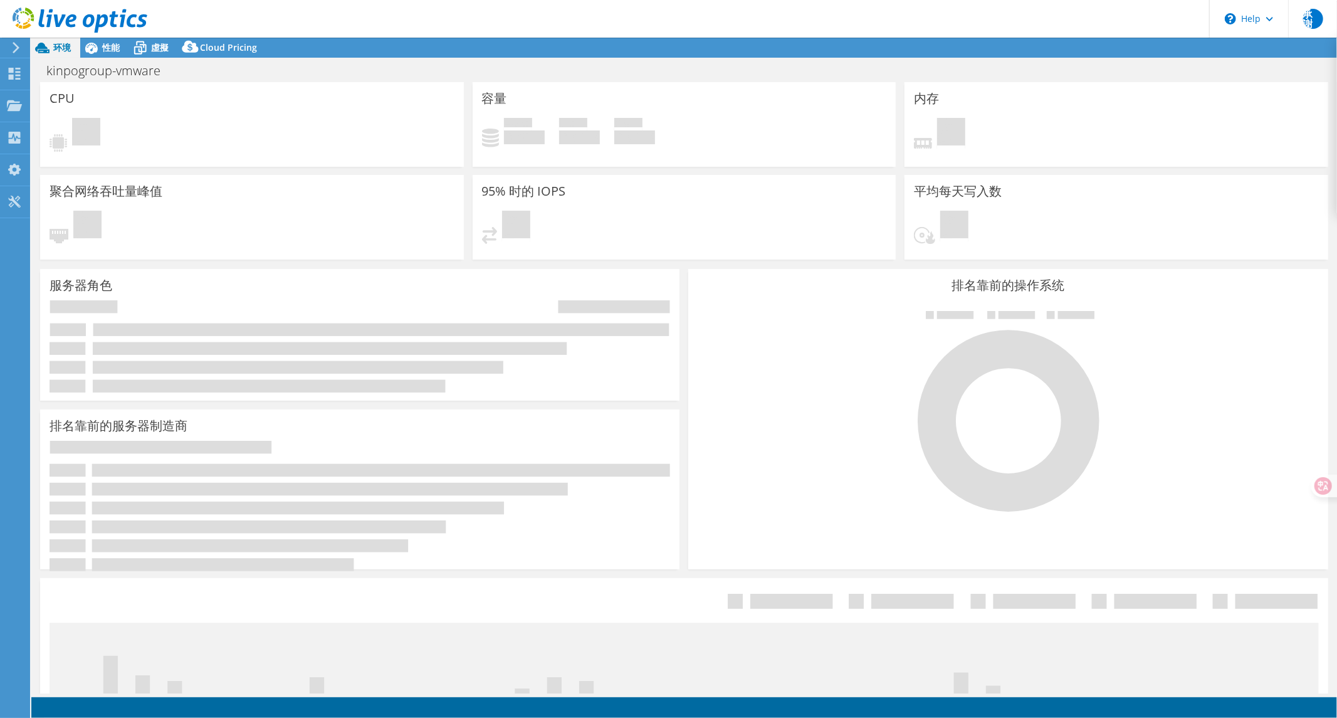
select select "USD"
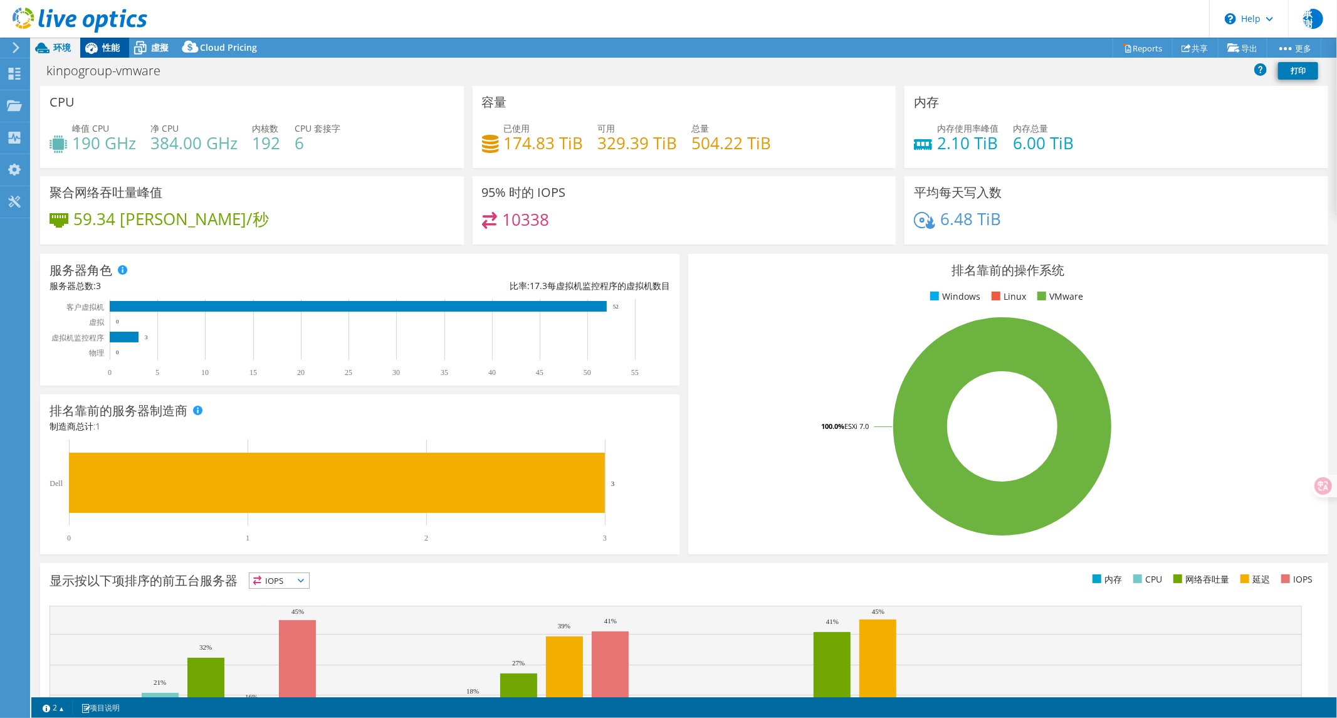
click at [110, 48] on span "性能" at bounding box center [111, 47] width 18 height 12
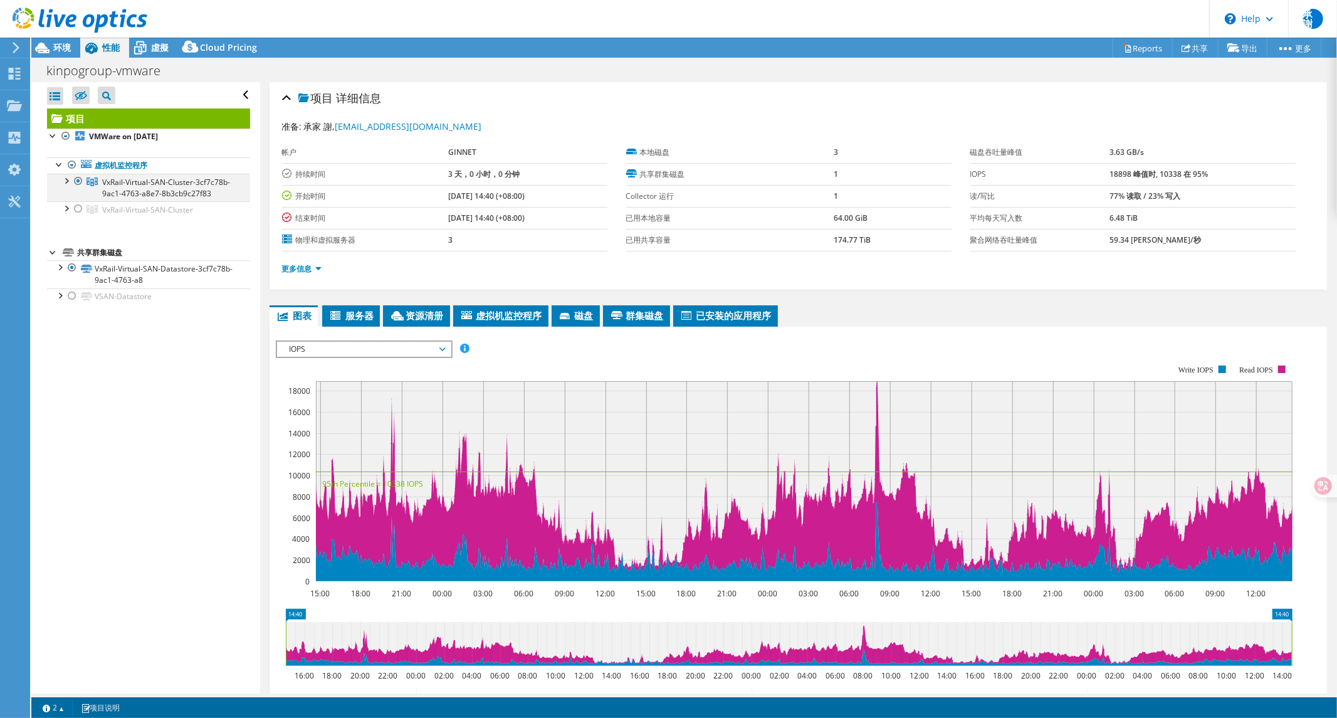
click at [66, 182] on div at bounding box center [66, 180] width 13 height 13
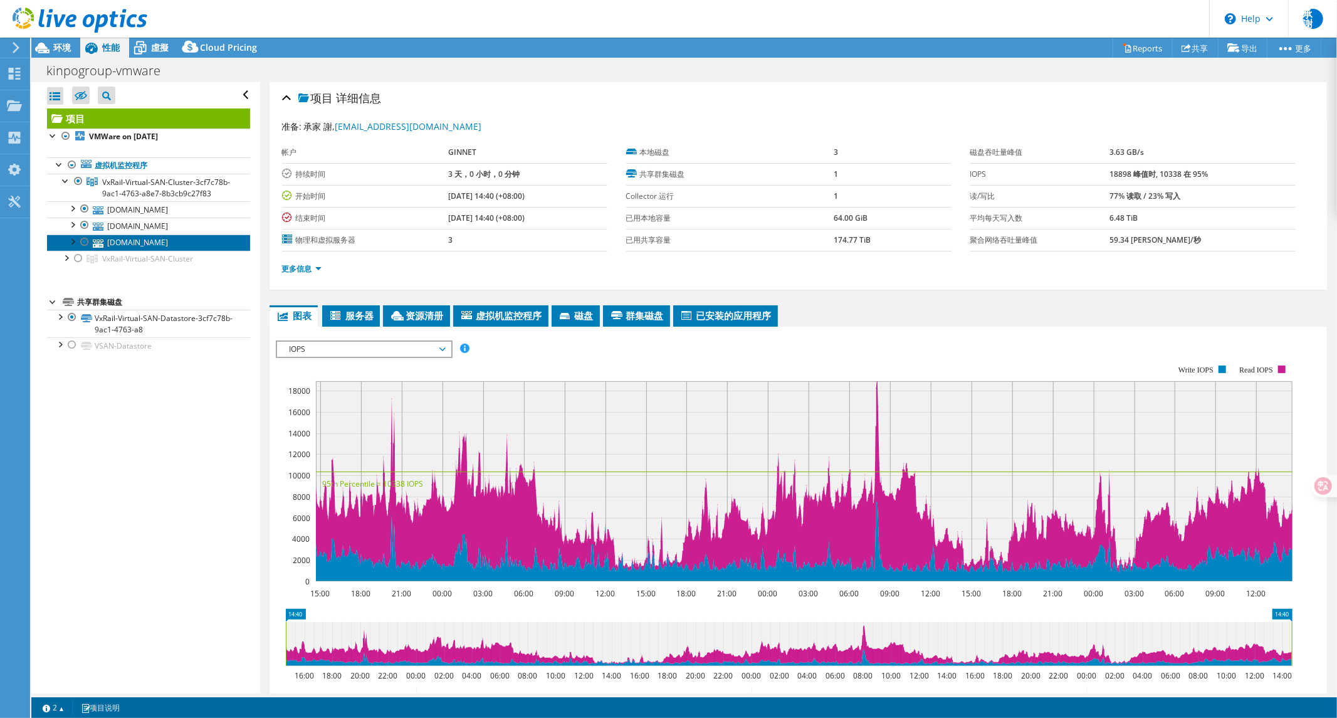
click at [134, 251] on link "[DOMAIN_NAME]" at bounding box center [148, 243] width 203 height 16
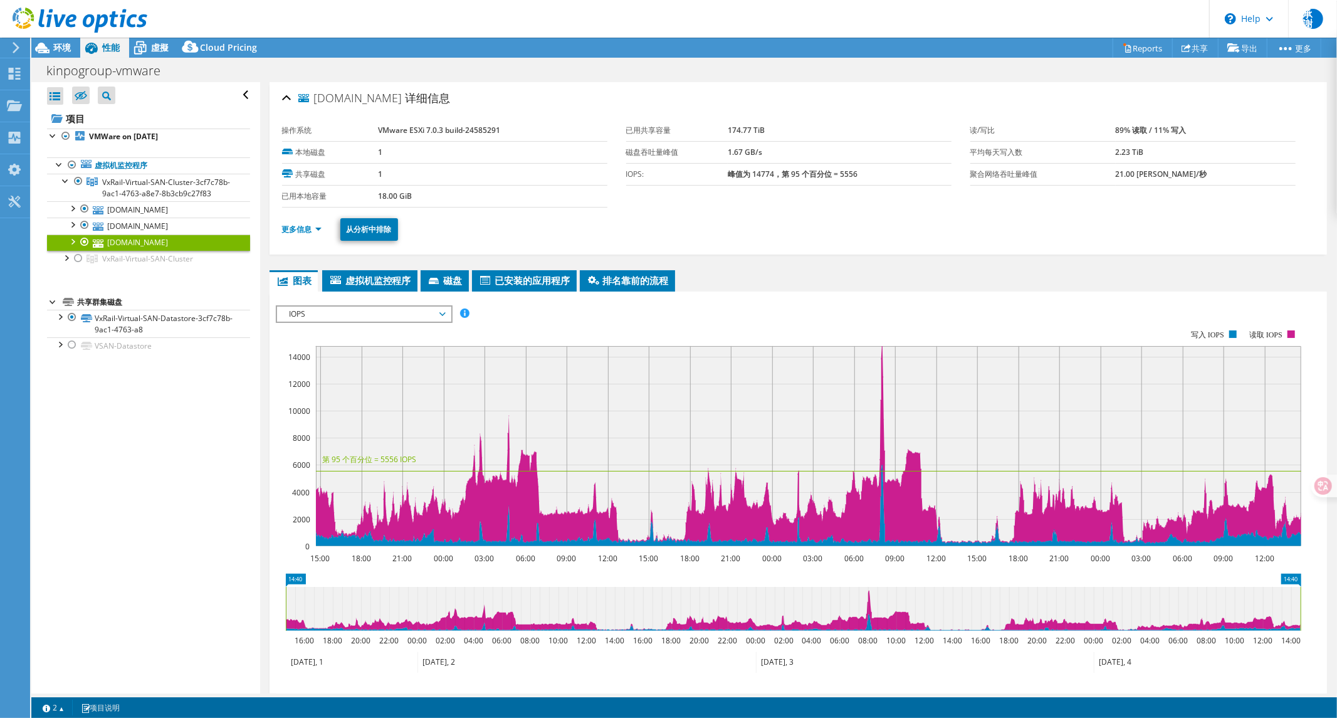
click at [305, 267] on div "svh11.calcomp.com.tw 详细信息 操作系统 VMware ESXi 7.0.3 build-24585291 本地磁盘 1 共享磁盘 1 已…" at bounding box center [798, 451] width 1077 height 738
click at [308, 224] on link "更多信息" at bounding box center [302, 229] width 40 height 11
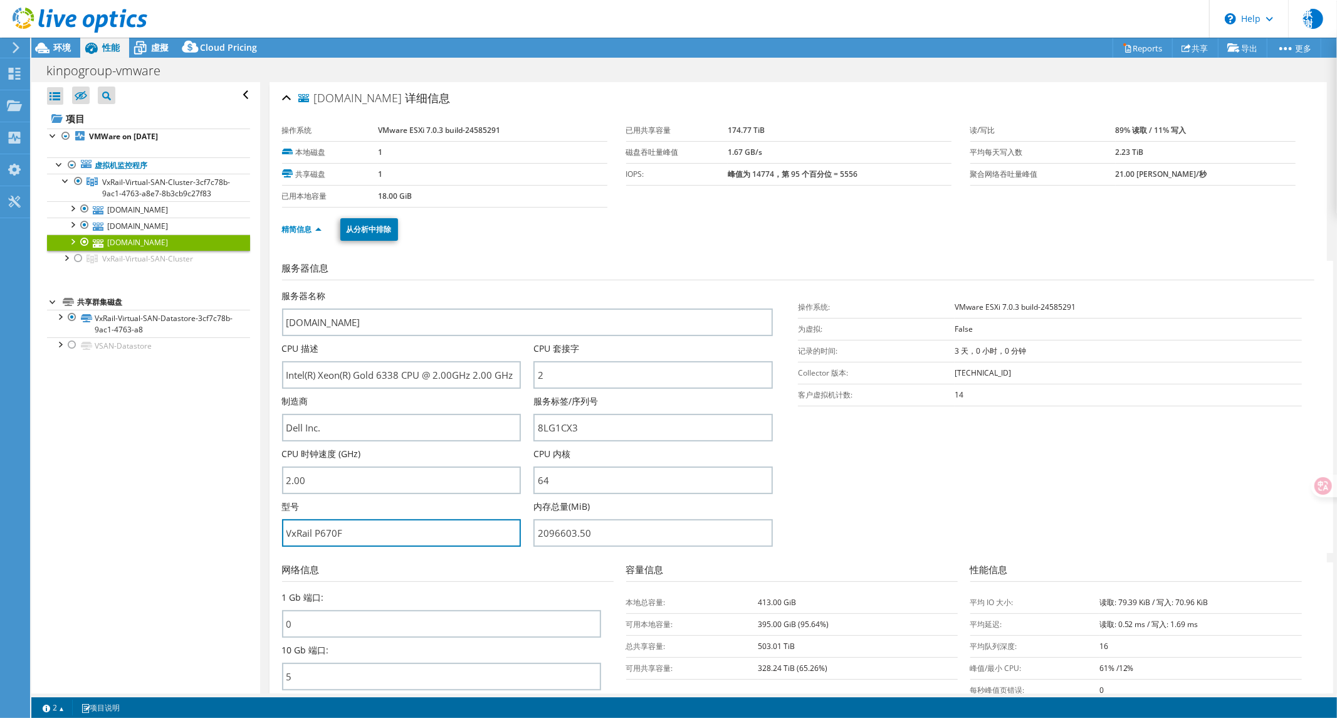
drag, startPoint x: 345, startPoint y: 529, endPoint x: 199, endPoint y: 516, distance: 146.1
click at [199, 516] on div "全部打开 全部关闭 隐藏未包含节点 项目树筛选器" at bounding box center [684, 387] width 1306 height 611
click at [1148, 46] on link "Reports" at bounding box center [1143, 47] width 60 height 19
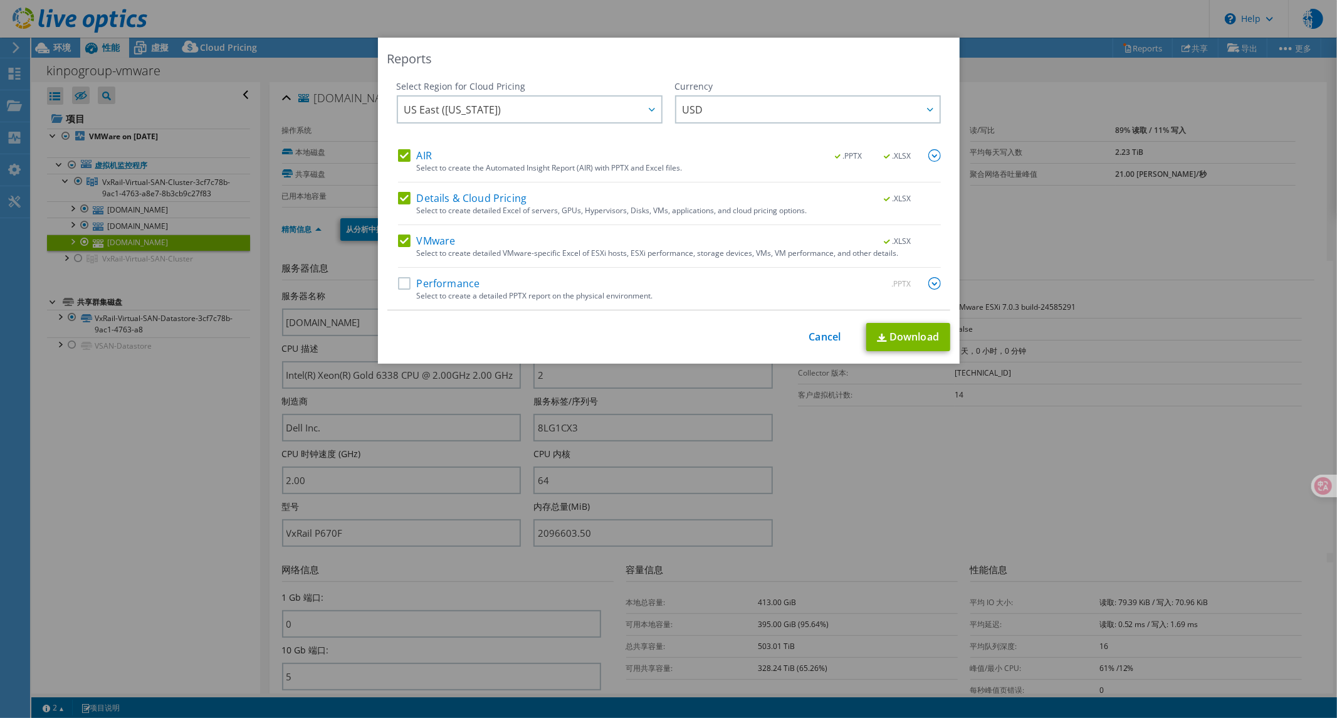
click at [404, 286] on label "Performance" at bounding box center [439, 283] width 82 height 13
click at [0, 0] on input "Performance" at bounding box center [0, 0] width 0 height 0
click at [904, 287] on span ".PPTX" at bounding box center [899, 284] width 48 height 9
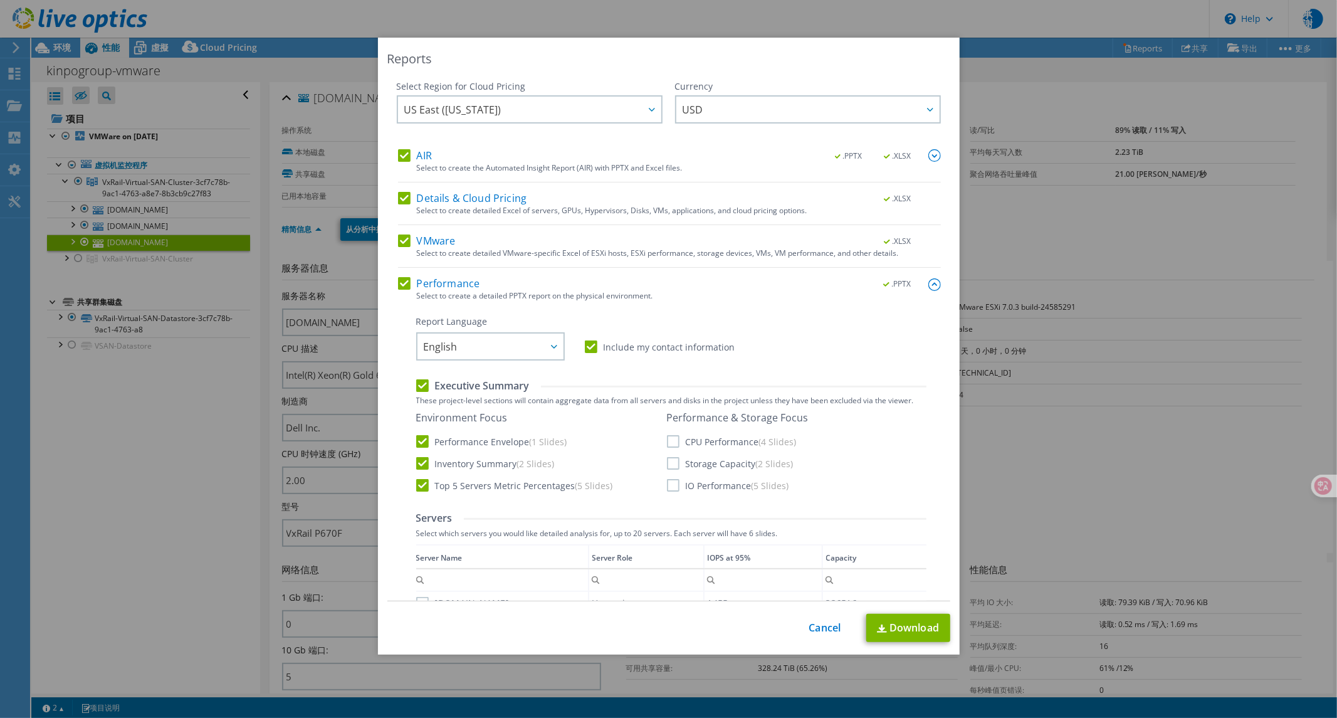
click at [680, 347] on label "Include my contact information" at bounding box center [660, 346] width 150 height 13
click at [0, 0] on input "Include my contact information" at bounding box center [0, 0] width 0 height 0
click at [702, 487] on label "IO Performance (5 Slides)" at bounding box center [728, 485] width 122 height 13
click at [0, 0] on input "IO Performance (5 Slides)" at bounding box center [0, 0] width 0 height 0
click at [703, 465] on label "Storage Capacity (2 Slides)" at bounding box center [730, 463] width 127 height 13
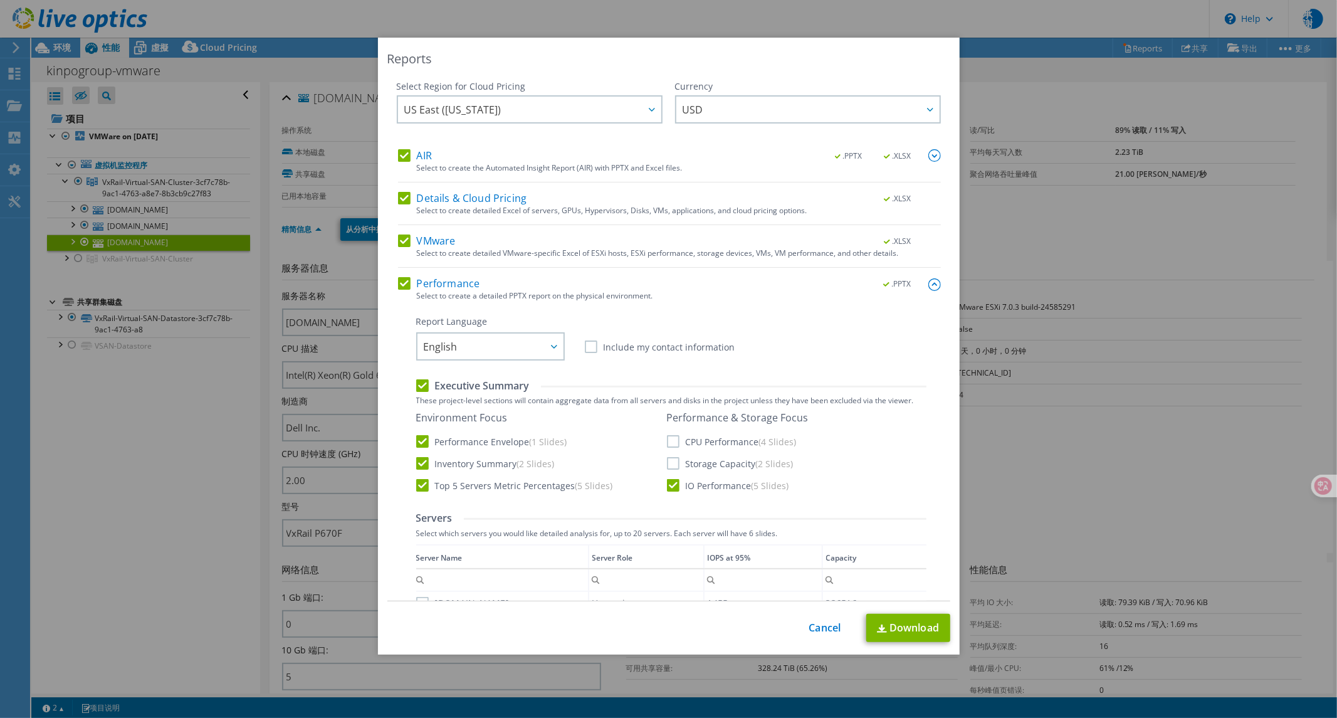
click at [0, 0] on input "Storage Capacity (2 Slides)" at bounding box center [0, 0] width 0 height 0
click at [707, 446] on label "CPU Performance (4 Slides)" at bounding box center [732, 441] width 130 height 13
click at [0, 0] on input "CPU Performance (4 Slides)" at bounding box center [0, 0] width 0 height 0
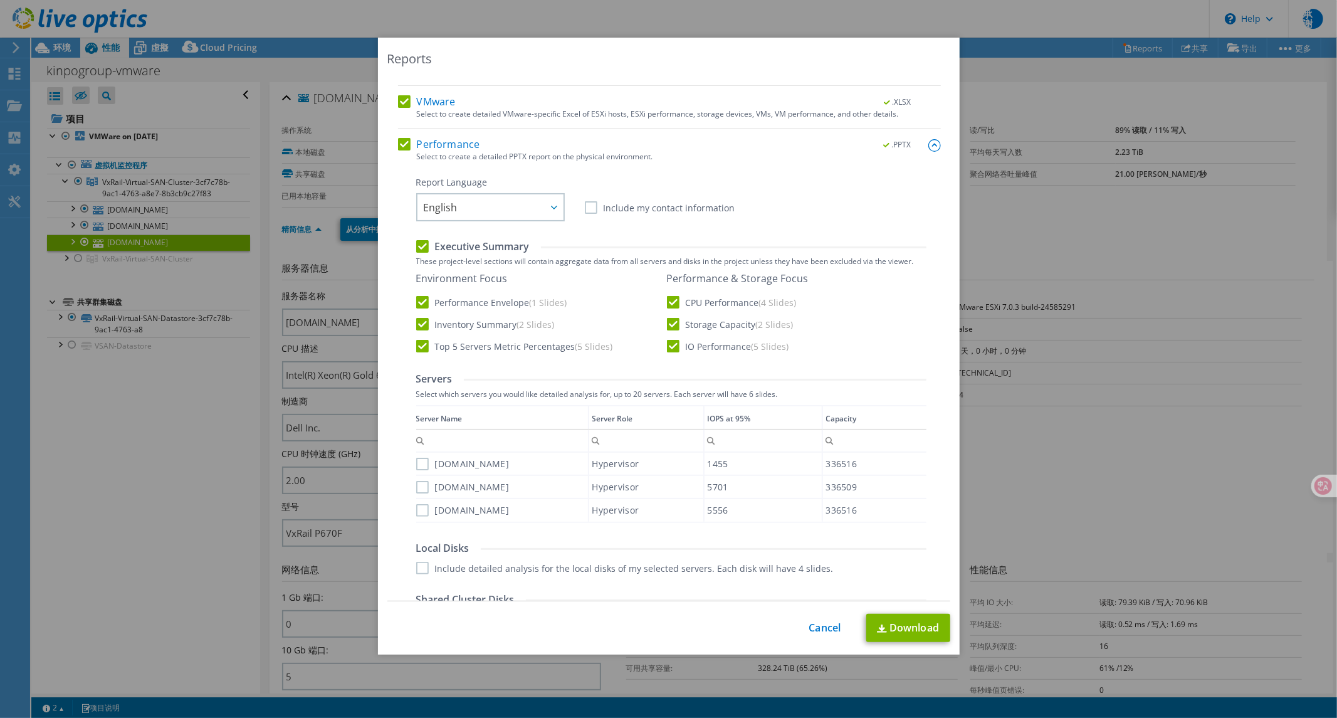
click at [416, 465] on label "[DOMAIN_NAME]" at bounding box center [462, 464] width 93 height 13
click at [0, 0] on input "[DOMAIN_NAME]" at bounding box center [0, 0] width 0 height 0
drag, startPoint x: 417, startPoint y: 480, endPoint x: 417, endPoint y: 489, distance: 9.4
click at [417, 483] on label "[DOMAIN_NAME]" at bounding box center [462, 487] width 93 height 13
click at [0, 0] on input "[DOMAIN_NAME]" at bounding box center [0, 0] width 0 height 0
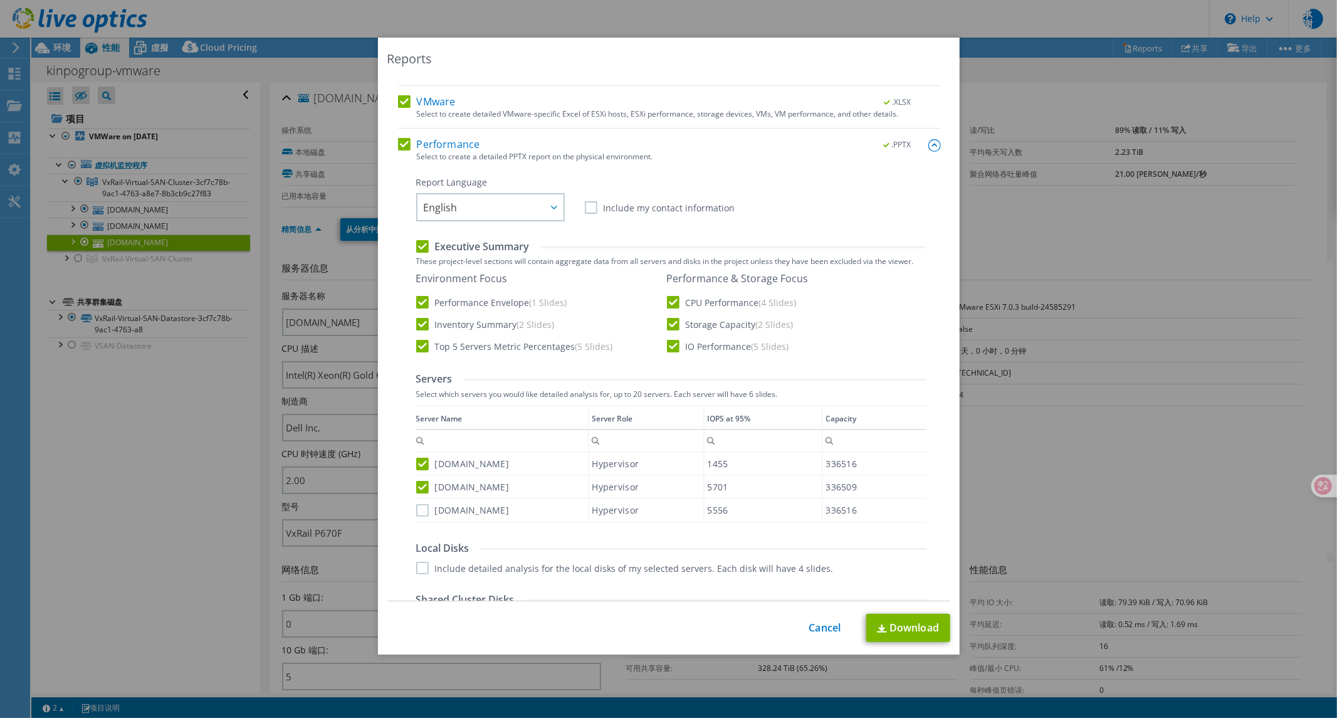
click at [416, 512] on label "[DOMAIN_NAME]" at bounding box center [462, 510] width 93 height 13
click at [0, 0] on input "[DOMAIN_NAME]" at bounding box center [0, 0] width 0 height 0
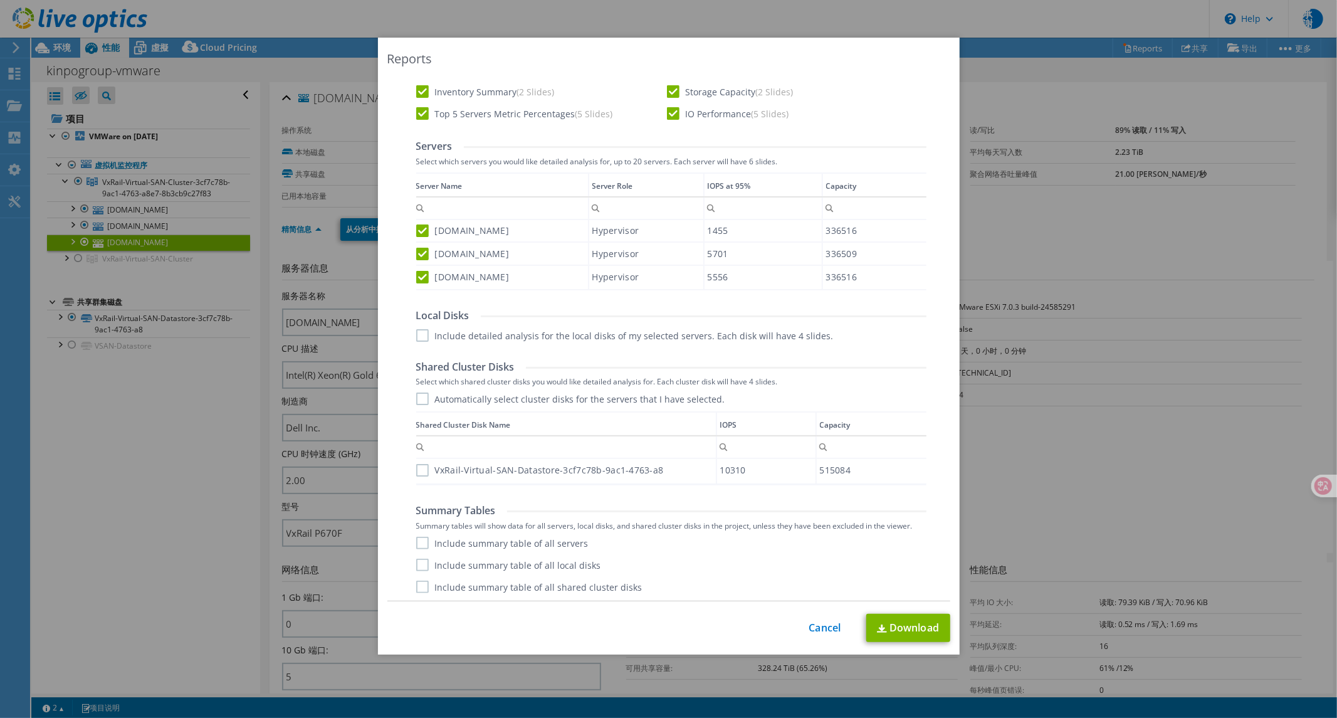
click at [416, 337] on label "Include detailed analysis for the local disks of my selected servers. Each disk…" at bounding box center [625, 335] width 418 height 13
click at [0, 0] on input "Include detailed analysis for the local disks of my selected servers. Each disk…" at bounding box center [0, 0] width 0 height 0
click at [416, 403] on label "Automatically select cluster disks for the servers that I have selected." at bounding box center [570, 399] width 309 height 13
click at [0, 0] on input "Automatically select cluster disks for the servers that I have selected." at bounding box center [0, 0] width 0 height 0
click at [420, 537] on label "Include summary table of all servers" at bounding box center [502, 543] width 172 height 13
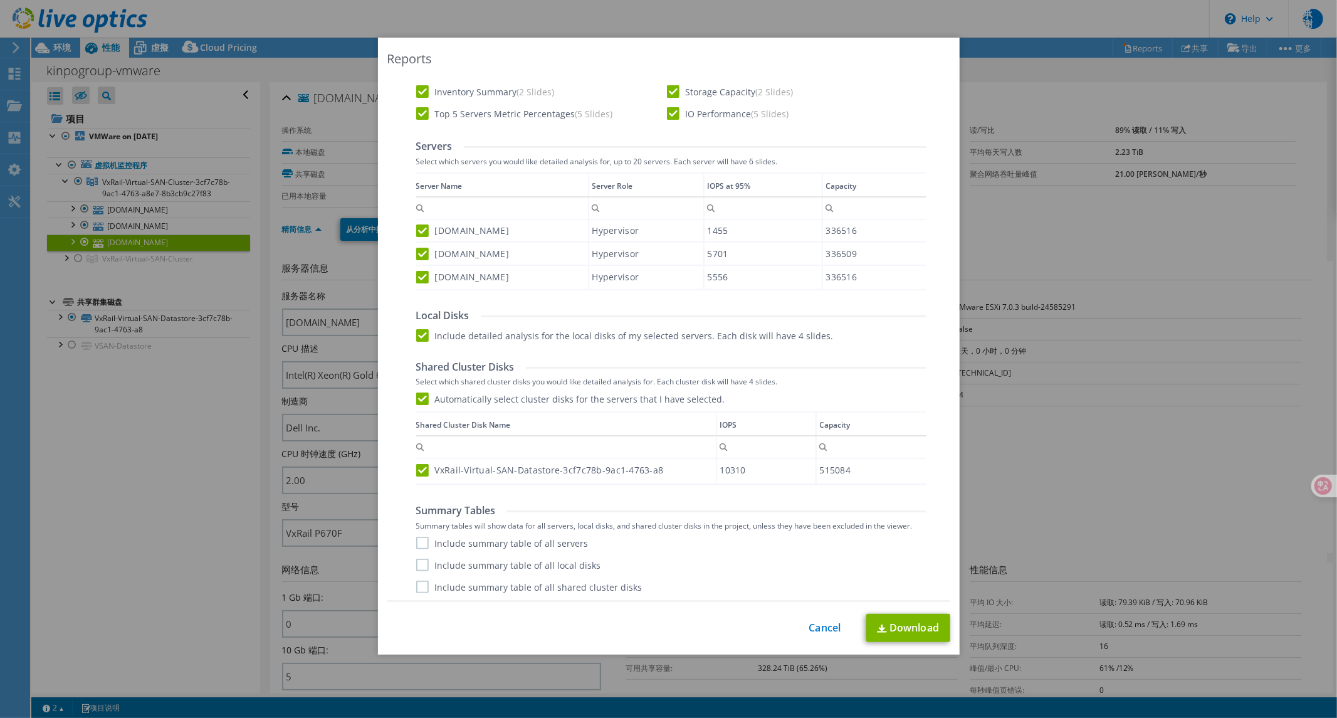
click at [0, 0] on input "Include summary table of all servers" at bounding box center [0, 0] width 0 height 0
click at [421, 564] on label "Include summary table of all local disks" at bounding box center [508, 565] width 185 height 13
click at [0, 0] on input "Include summary table of all local disks" at bounding box center [0, 0] width 0 height 0
click at [418, 591] on label "Include summary table of all shared cluster disks" at bounding box center [529, 587] width 226 height 13
click at [0, 0] on input "Include summary table of all shared cluster disks" at bounding box center [0, 0] width 0 height 0
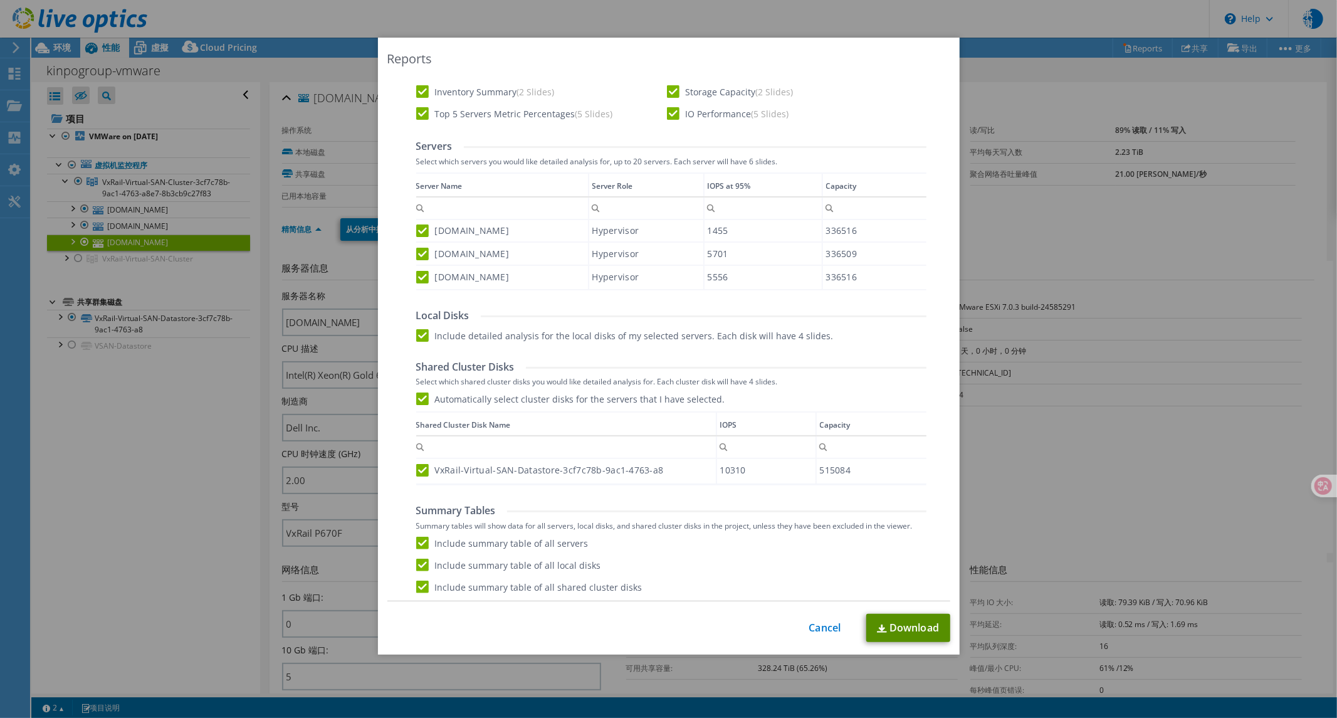
click at [912, 635] on link "Download" at bounding box center [909, 628] width 84 height 28
click at [823, 632] on link "Cancel" at bounding box center [825, 628] width 32 height 12
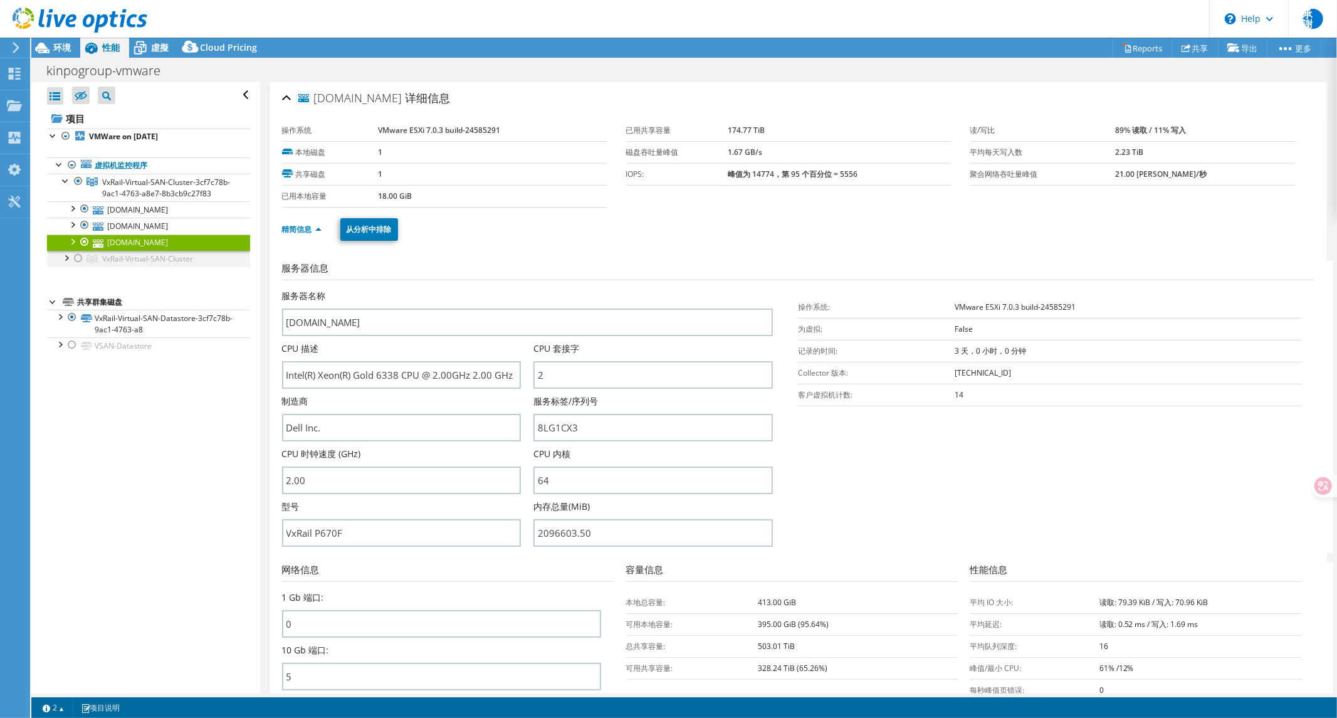
click at [67, 263] on div at bounding box center [66, 257] width 13 height 13
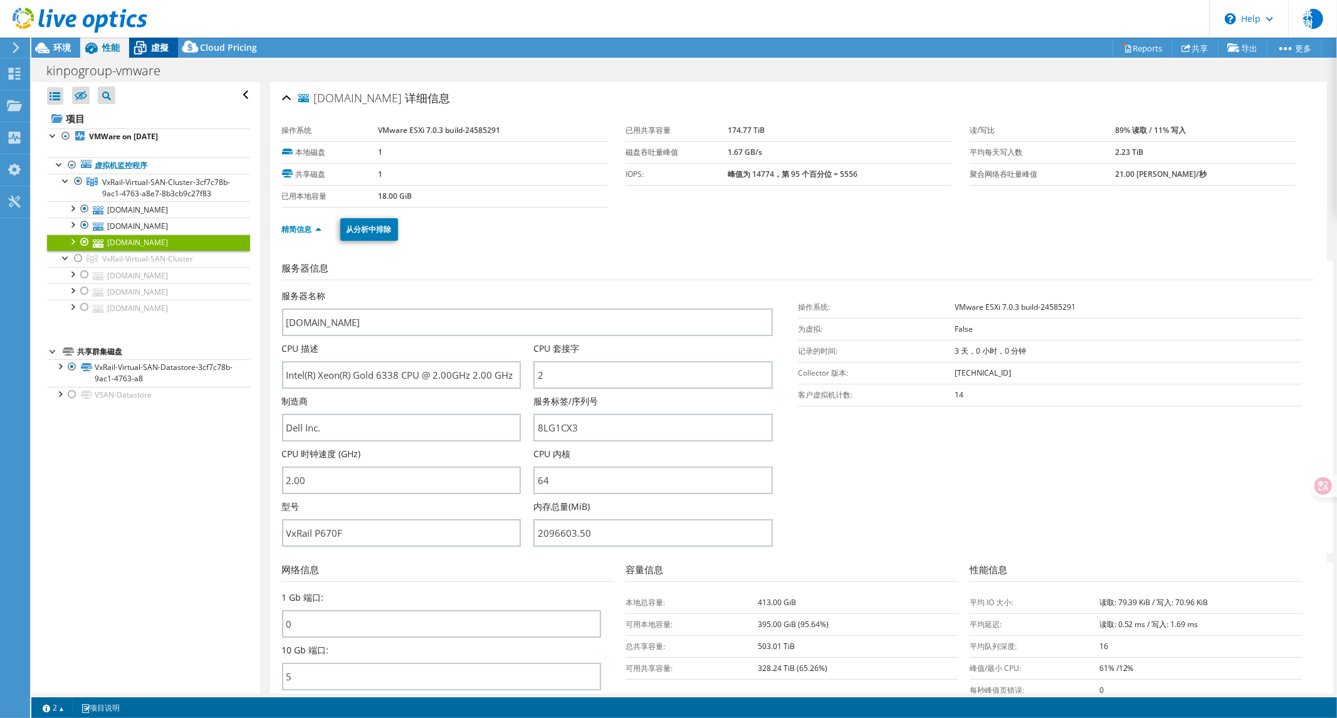
click at [151, 50] on icon at bounding box center [140, 48] width 22 height 22
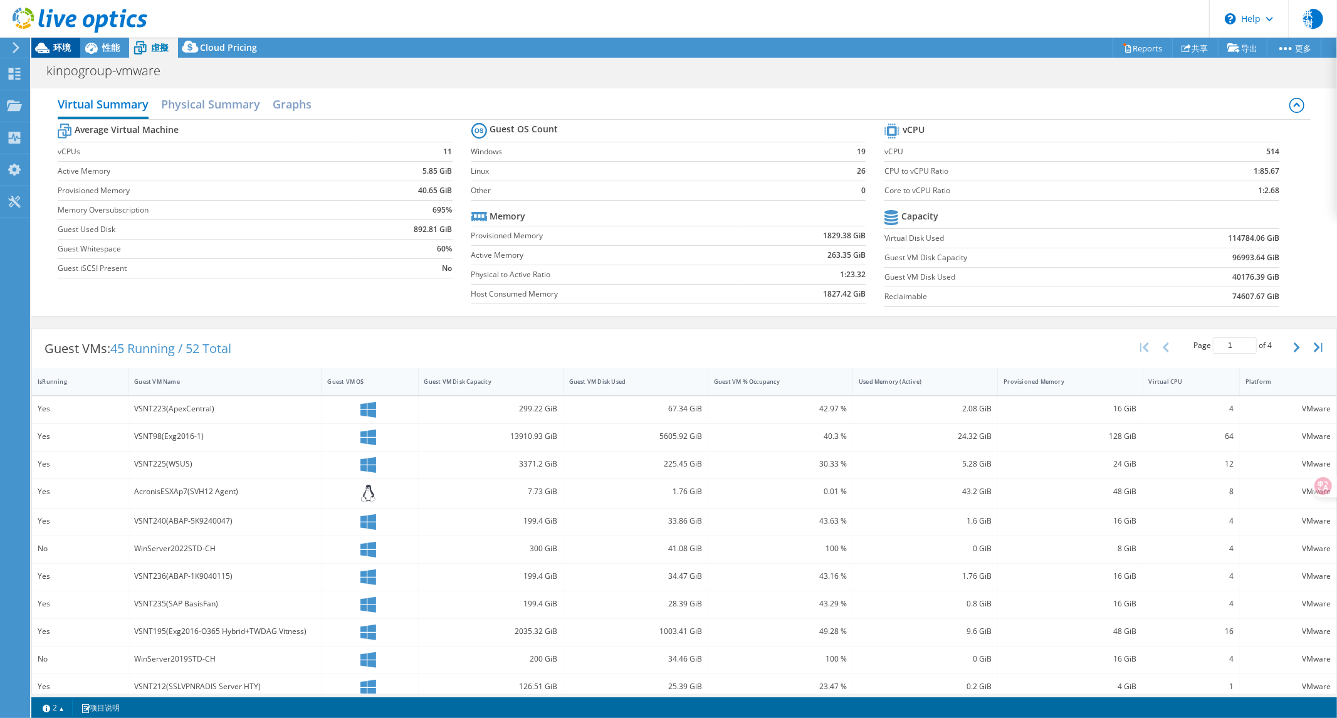
click at [64, 45] on span "环境" at bounding box center [62, 47] width 18 height 12
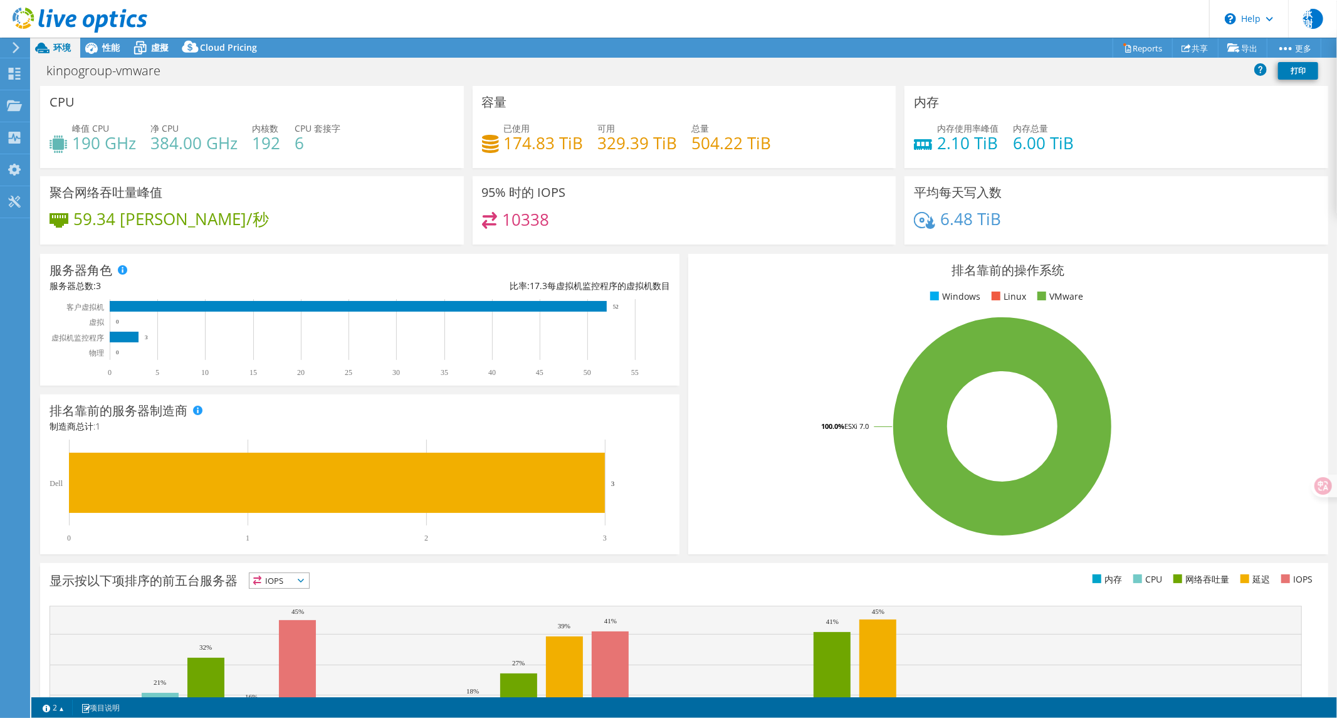
click at [65, 47] on span "环境" at bounding box center [62, 47] width 18 height 12
click at [102, 49] on icon at bounding box center [91, 48] width 22 height 22
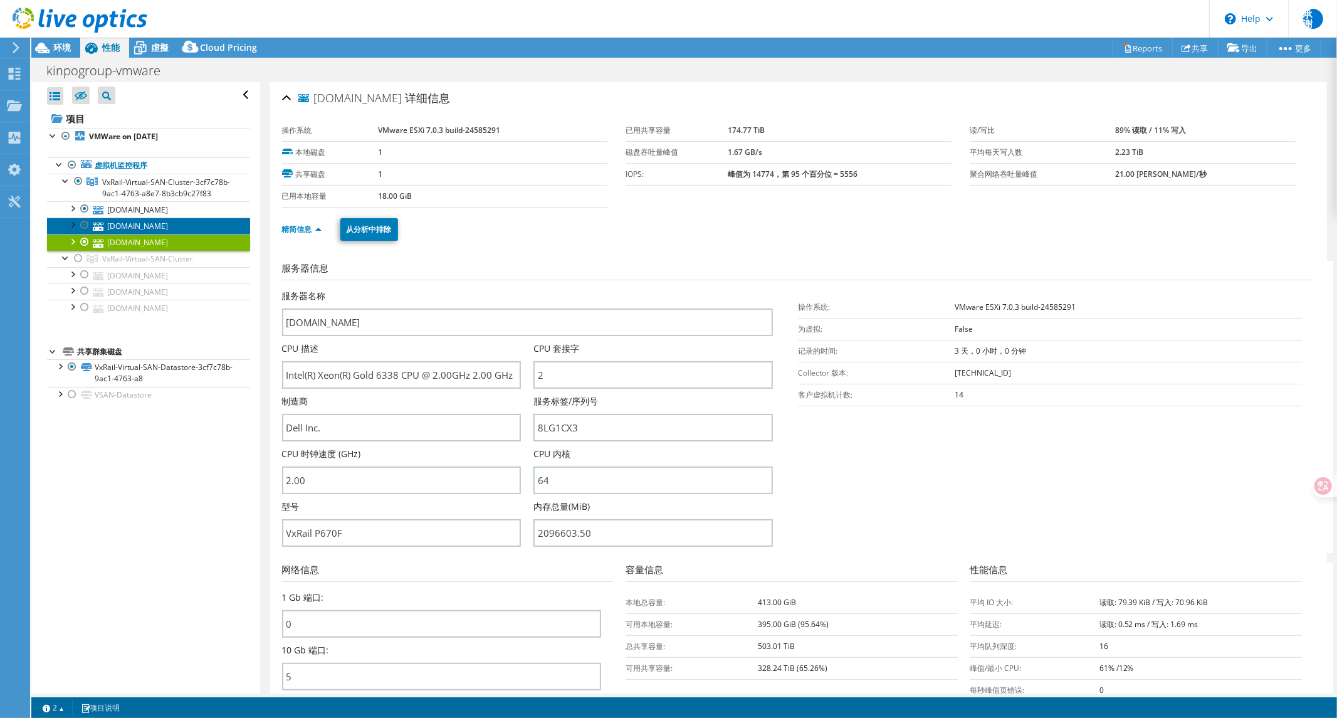
click at [146, 234] on link "[DOMAIN_NAME]" at bounding box center [148, 226] width 203 height 16
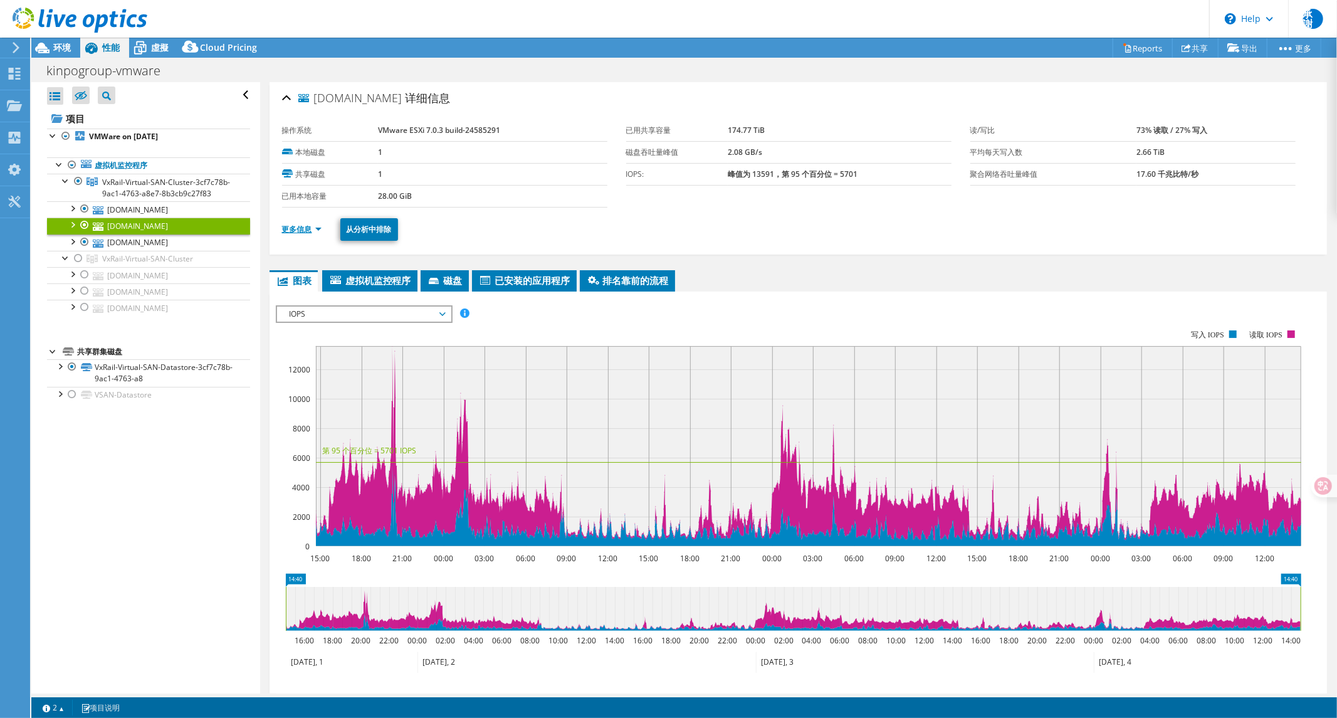
click at [307, 226] on link "更多信息" at bounding box center [302, 229] width 40 height 11
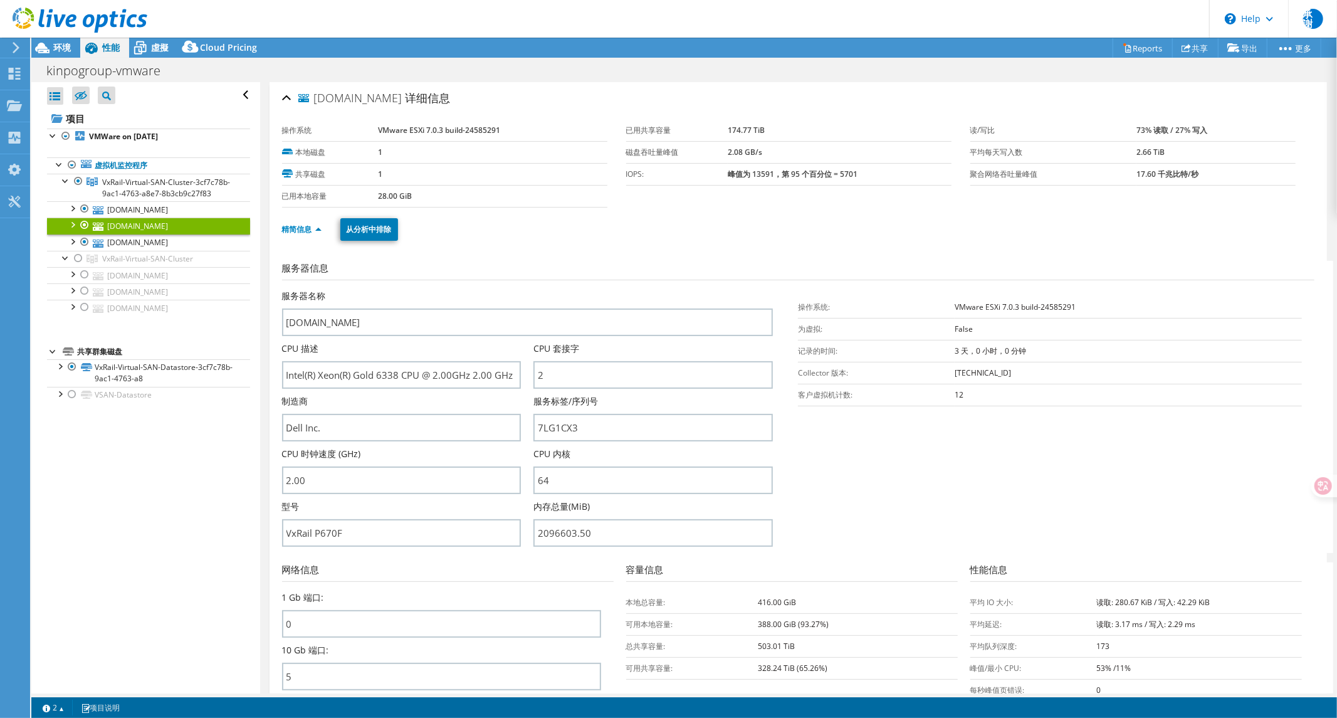
click at [151, 511] on div "全部打开 全部关闭 隐藏未包含节点 项目树筛选器" at bounding box center [145, 387] width 228 height 611
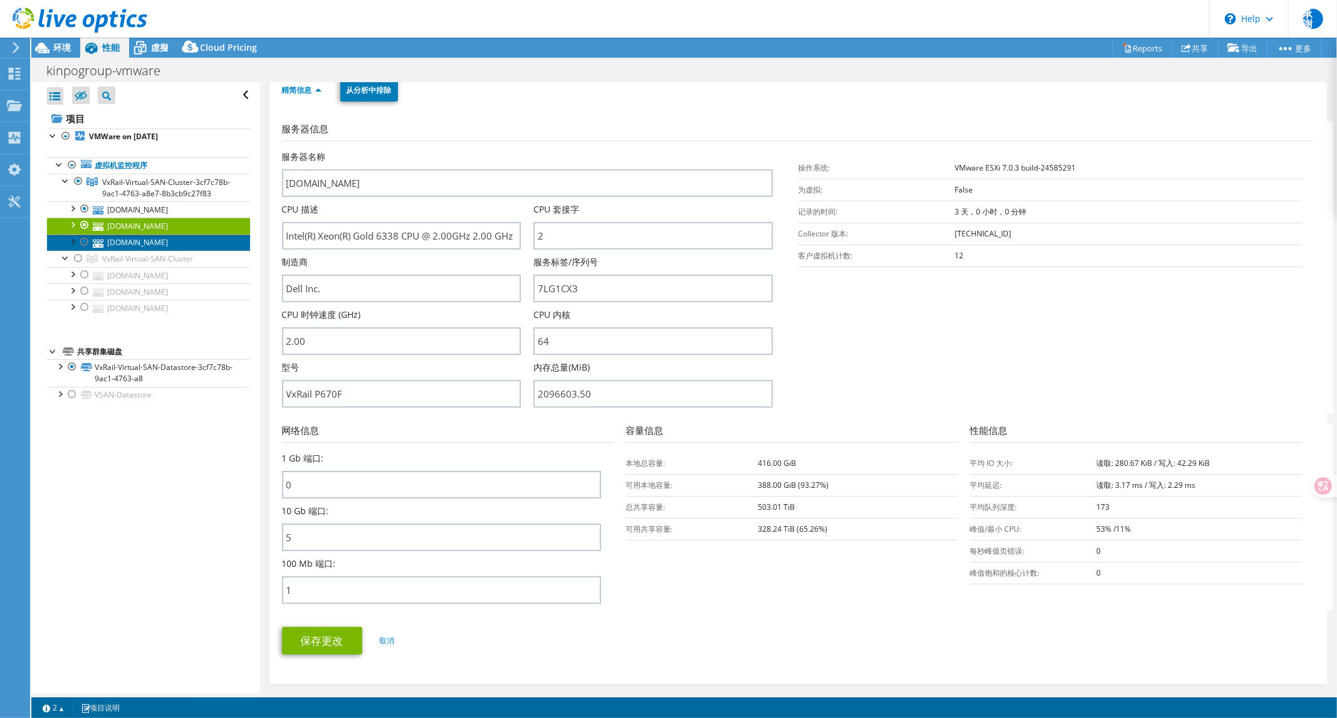
click at [154, 251] on link "[DOMAIN_NAME]" at bounding box center [148, 243] width 203 height 16
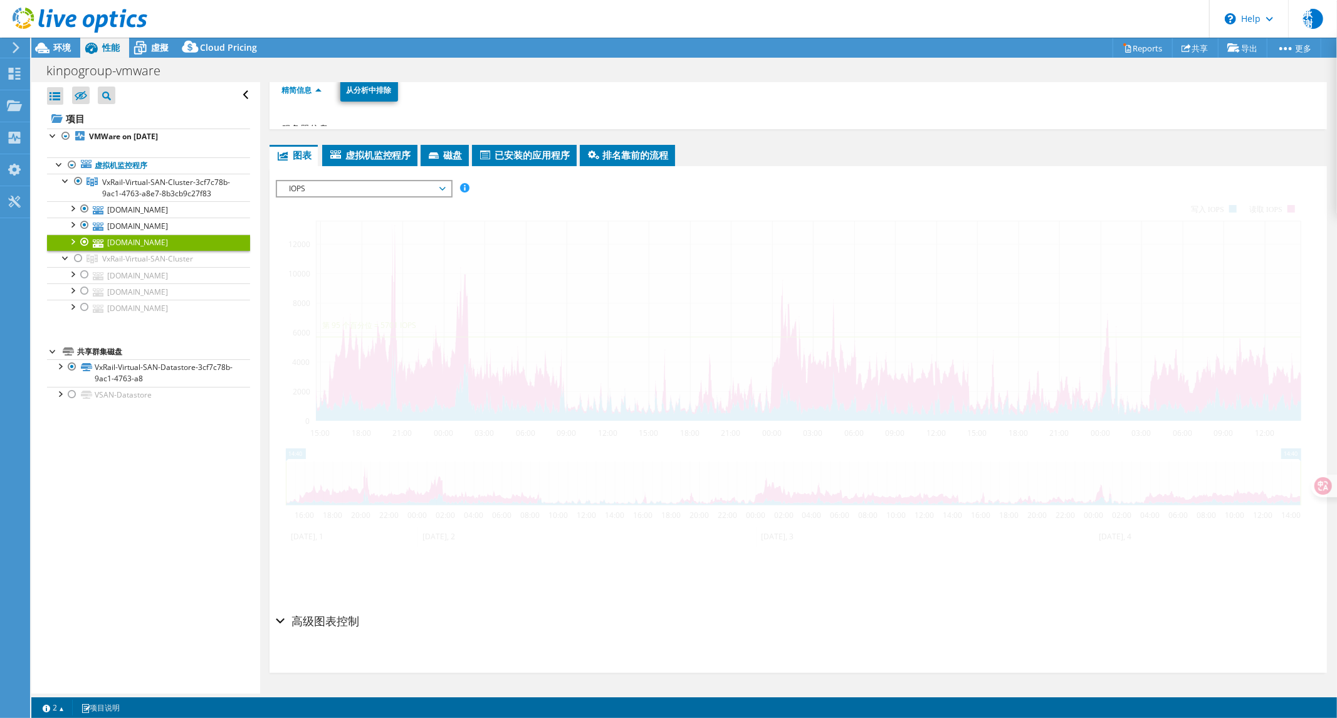
scroll to position [124, 0]
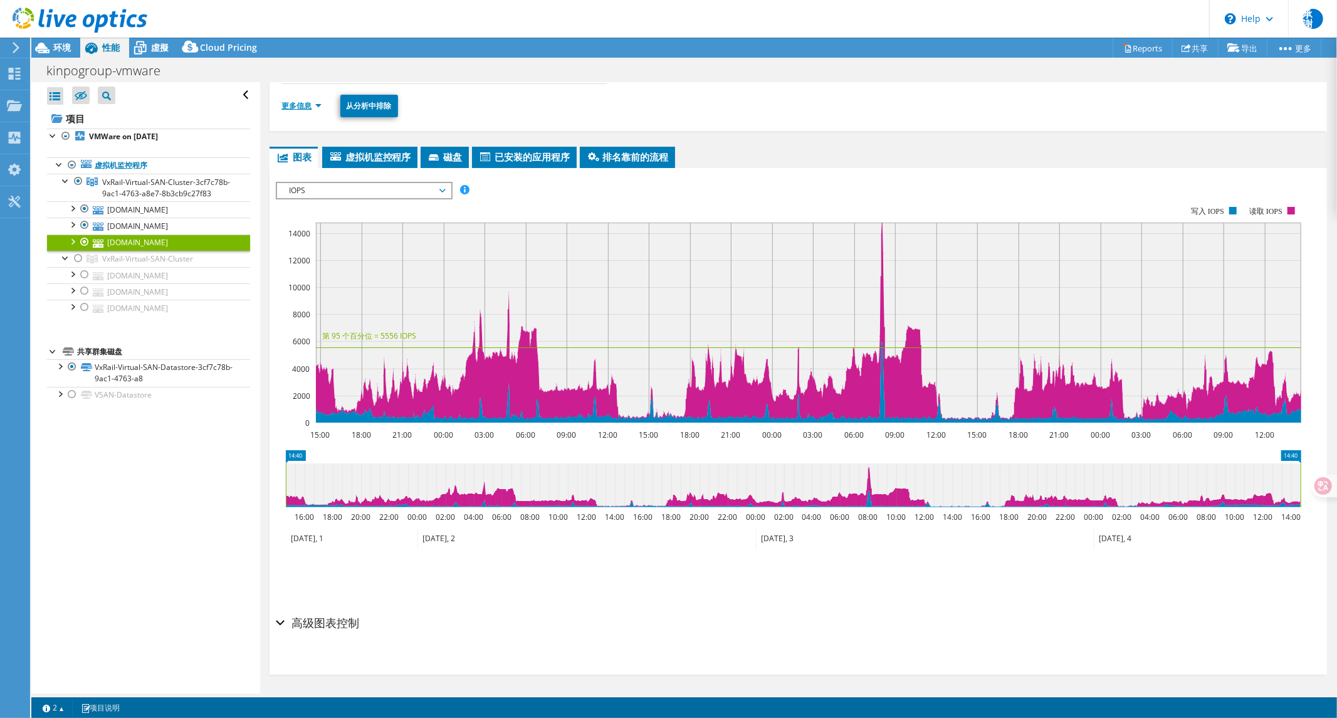
click at [295, 103] on link "更多信息" at bounding box center [302, 105] width 40 height 11
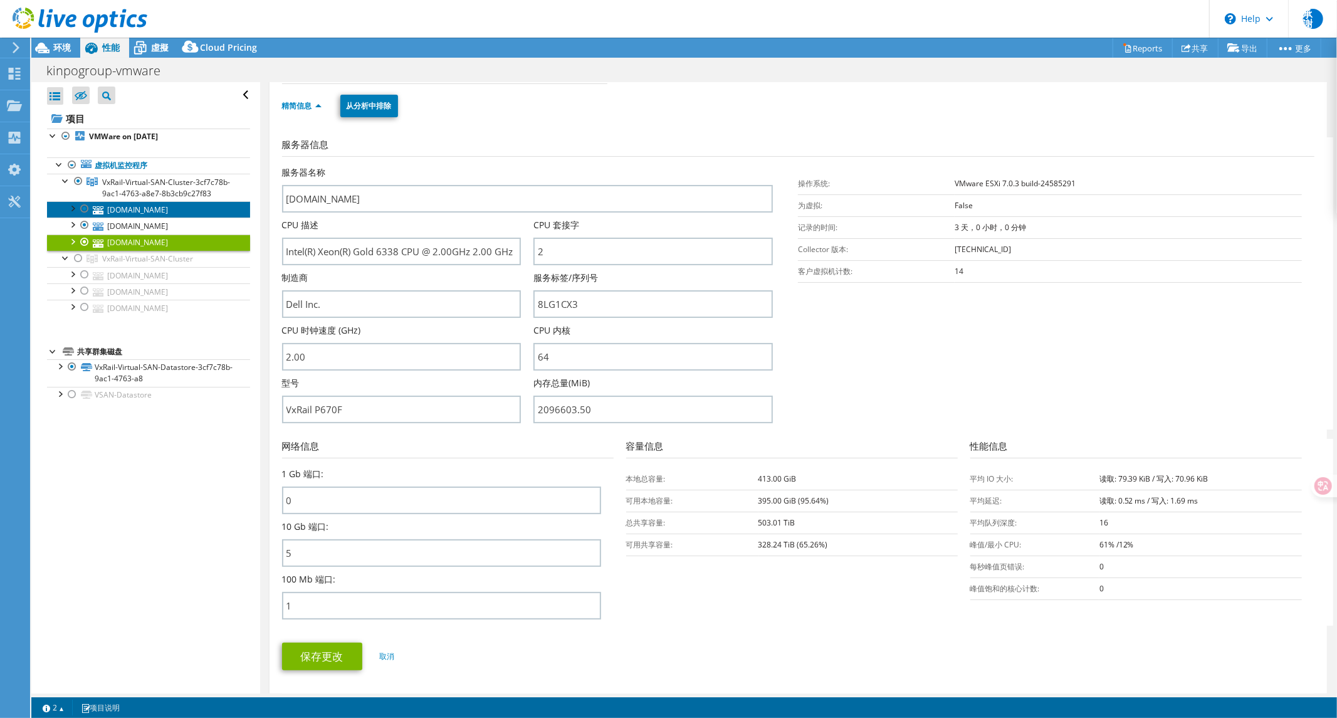
click at [125, 218] on link "[DOMAIN_NAME]" at bounding box center [148, 209] width 203 height 16
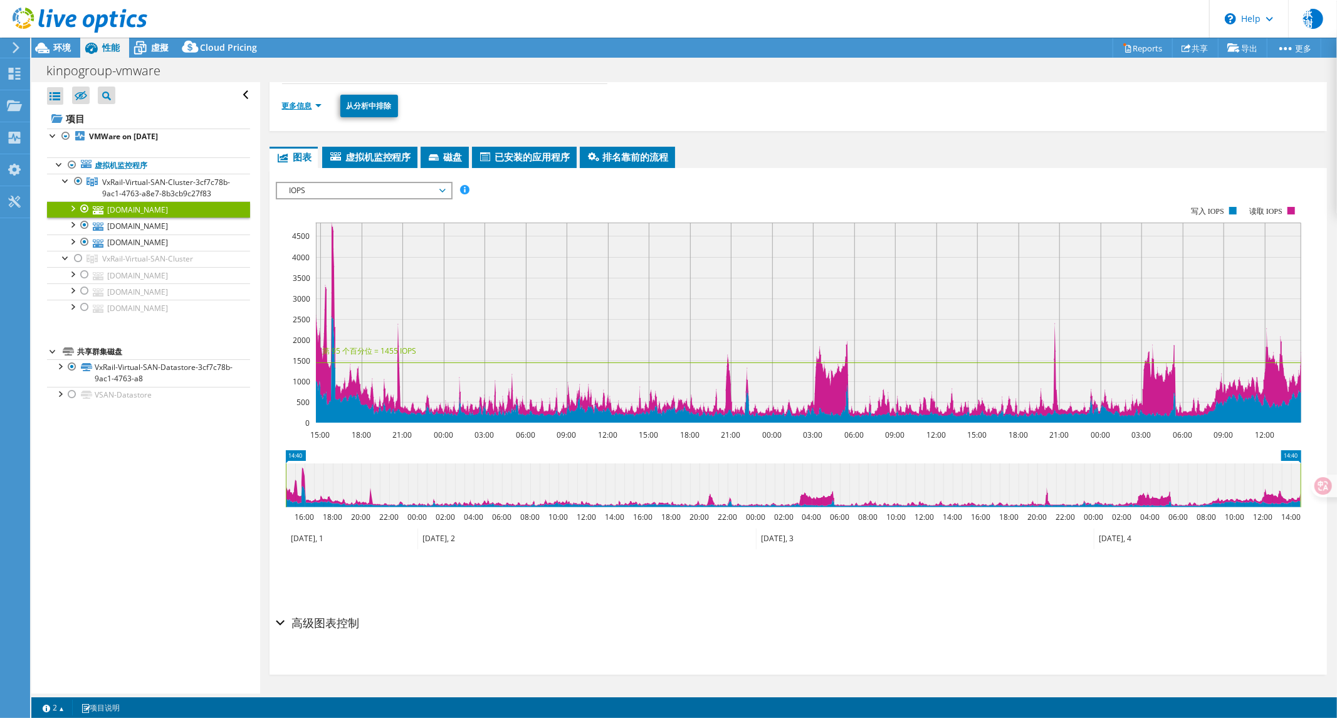
click at [303, 109] on link "更多信息" at bounding box center [302, 105] width 40 height 11
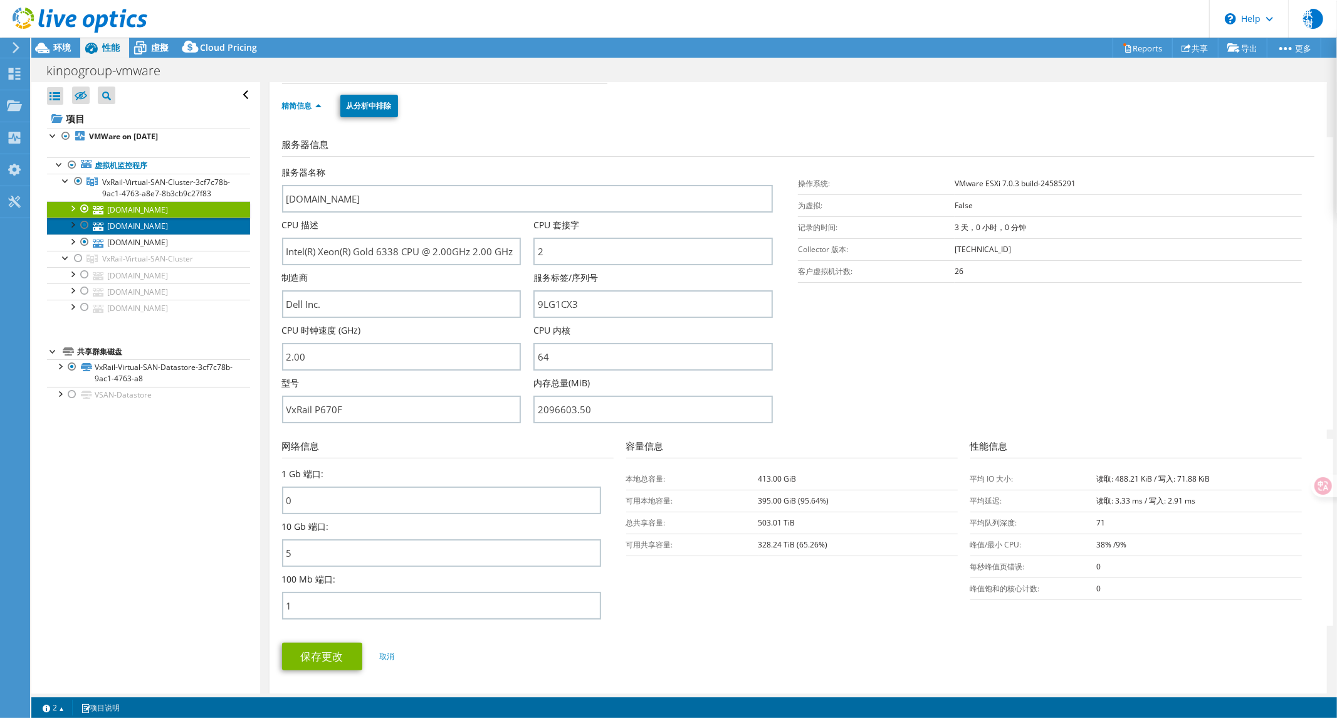
click at [155, 234] on link "[DOMAIN_NAME]" at bounding box center [148, 226] width 203 height 16
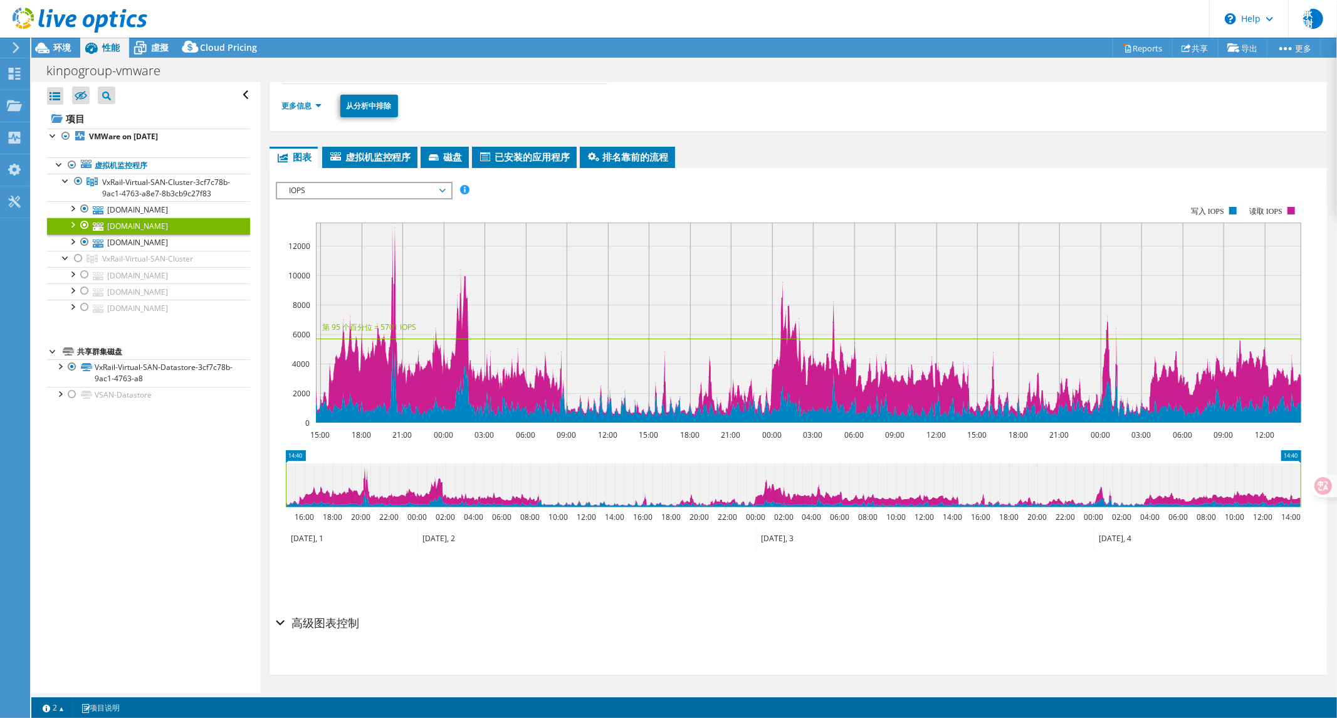
click at [384, 194] on span "IOPS" at bounding box center [363, 190] width 161 height 15
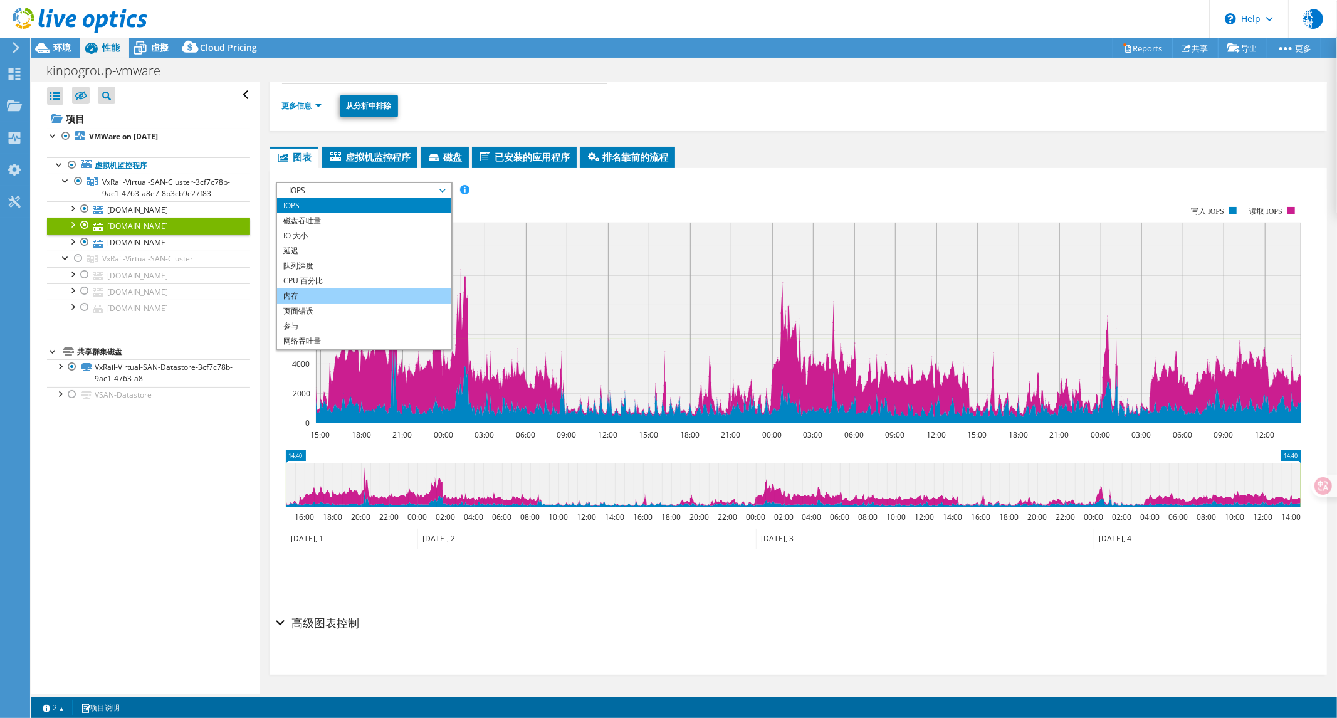
click at [295, 293] on li "内存" at bounding box center [364, 295] width 174 height 15
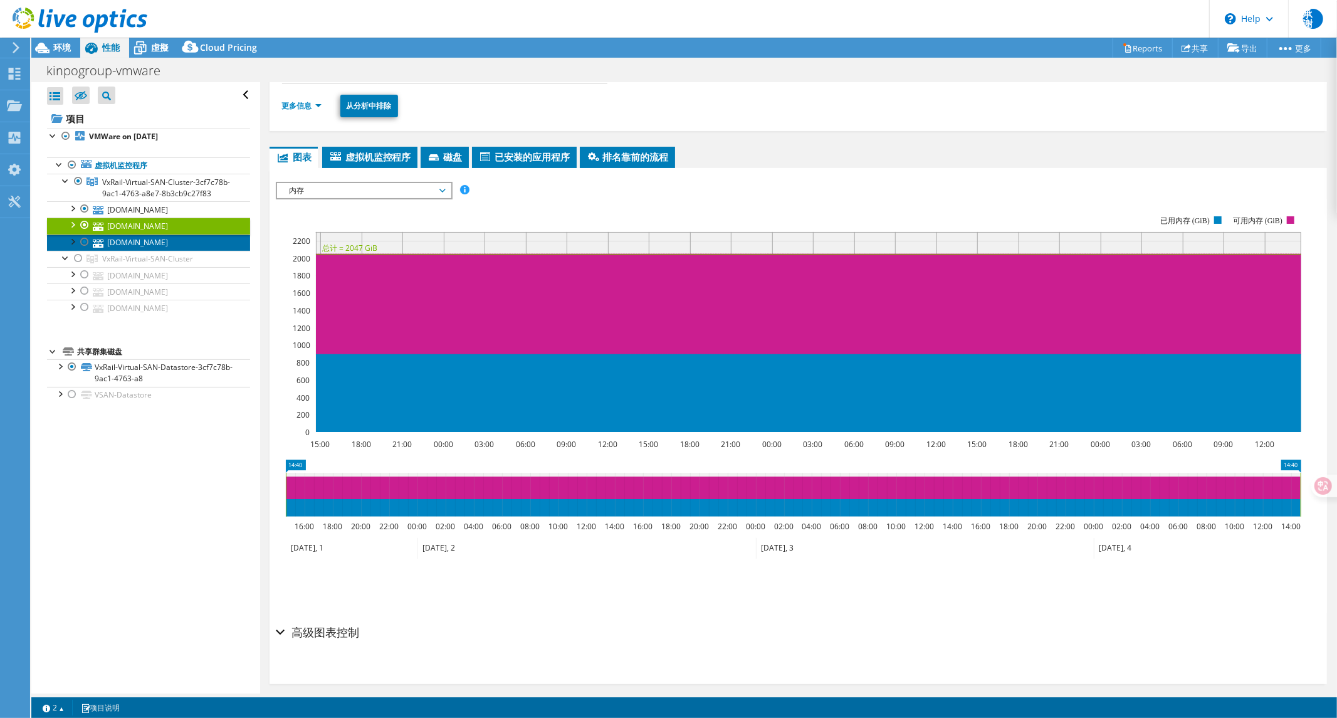
click at [149, 251] on link "[DOMAIN_NAME]" at bounding box center [148, 243] width 203 height 16
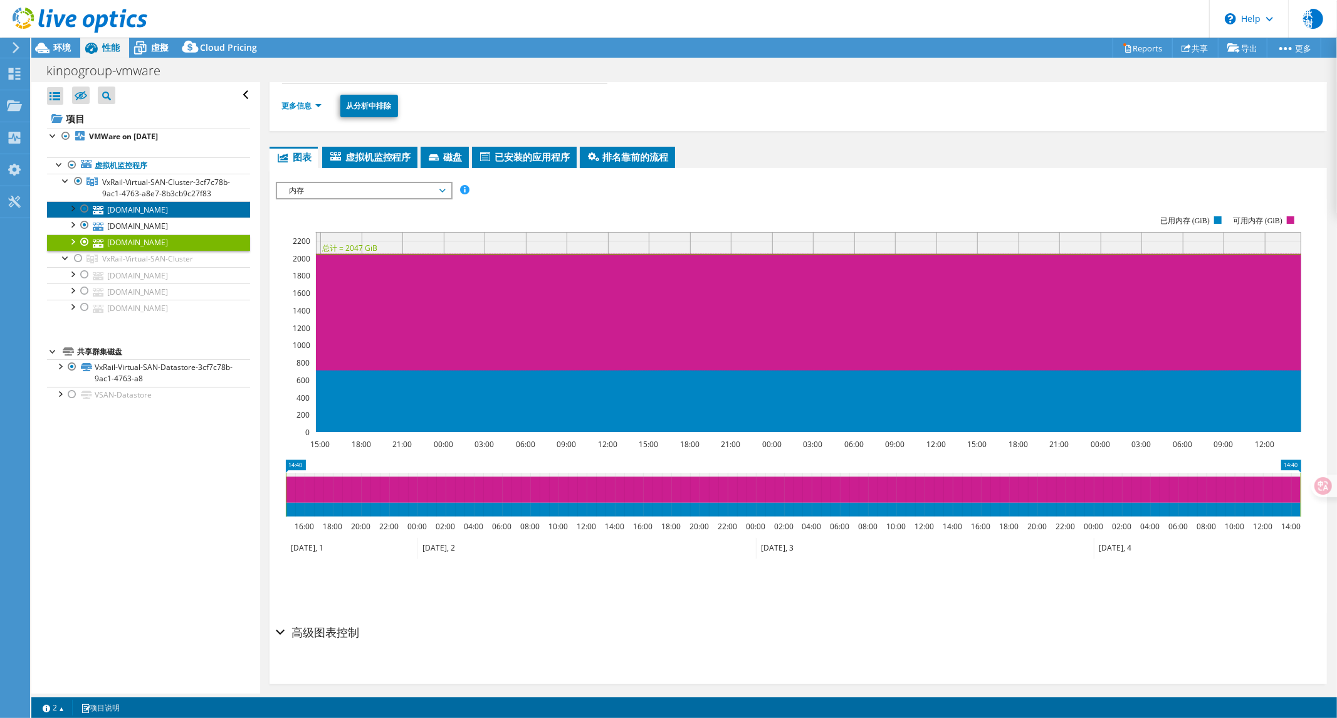
click at [161, 218] on link "[DOMAIN_NAME]" at bounding box center [148, 209] width 203 height 16
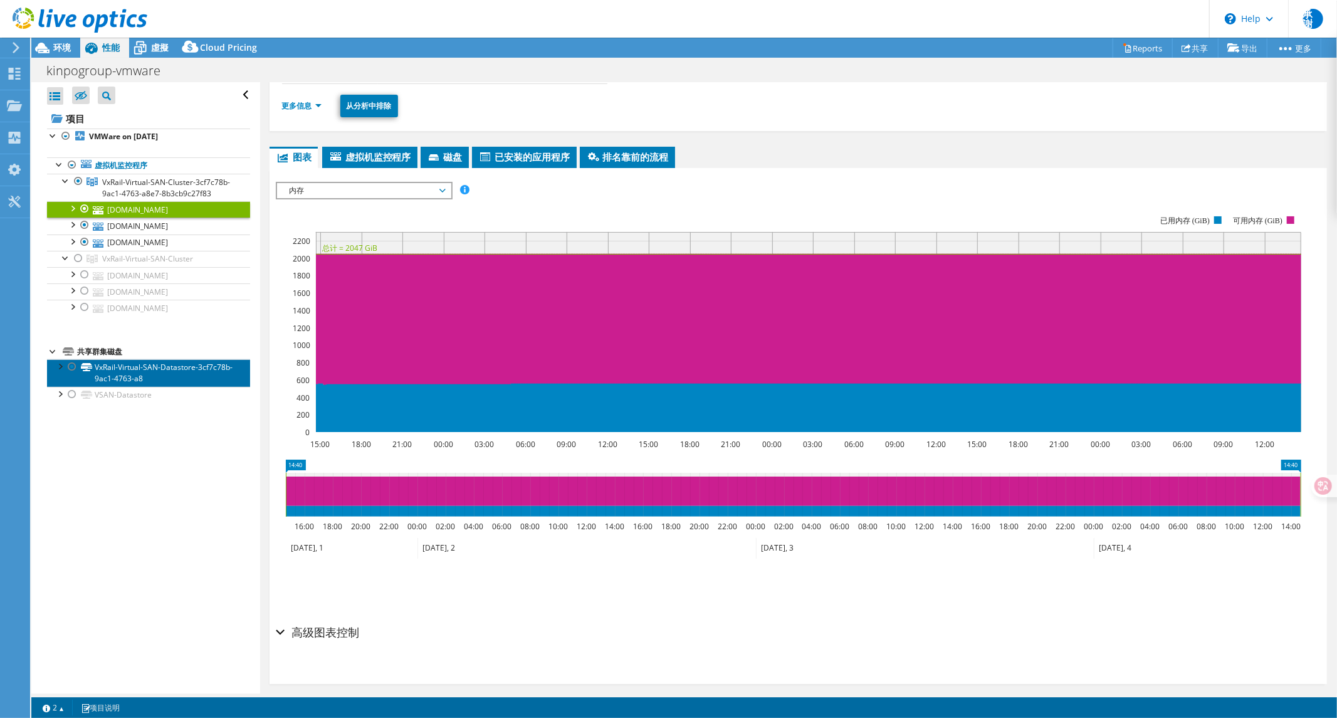
click at [147, 387] on link "VxRail-Virtual-SAN-Datastore-3cf7c78b-9ac1-4763-a8" at bounding box center [148, 373] width 203 height 28
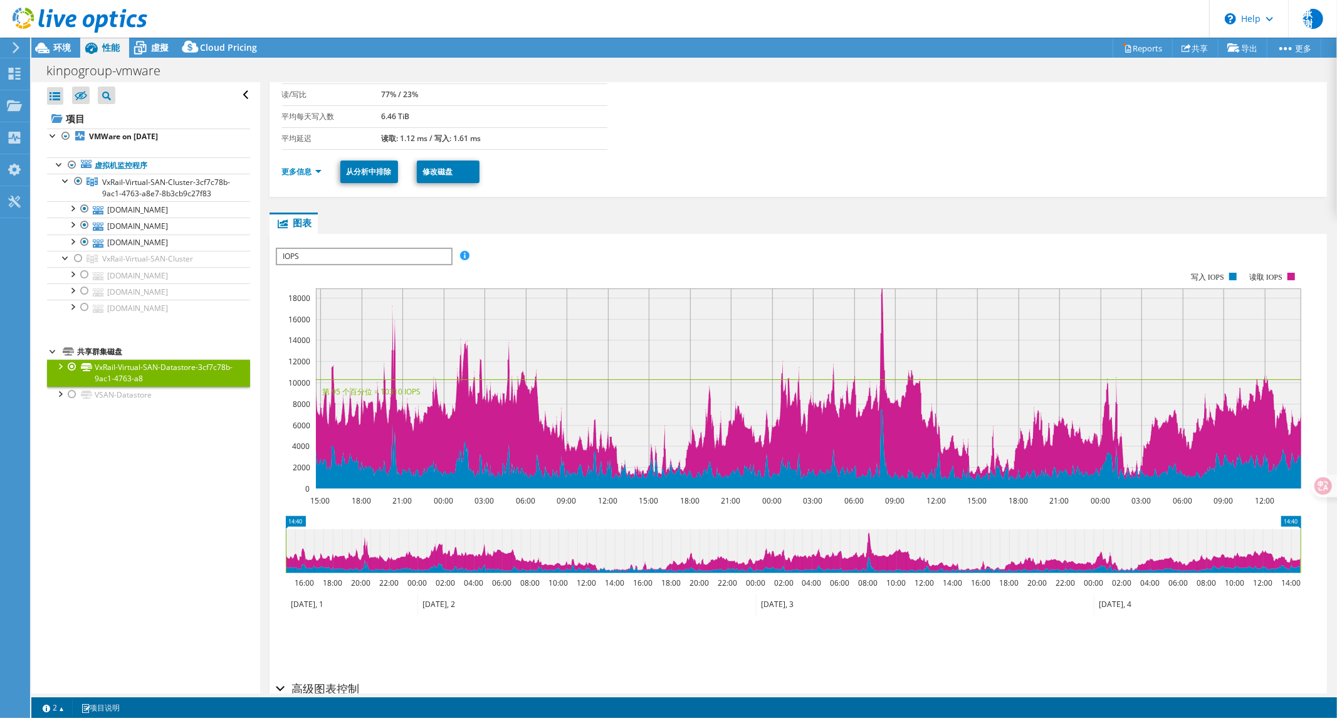
scroll to position [0, 0]
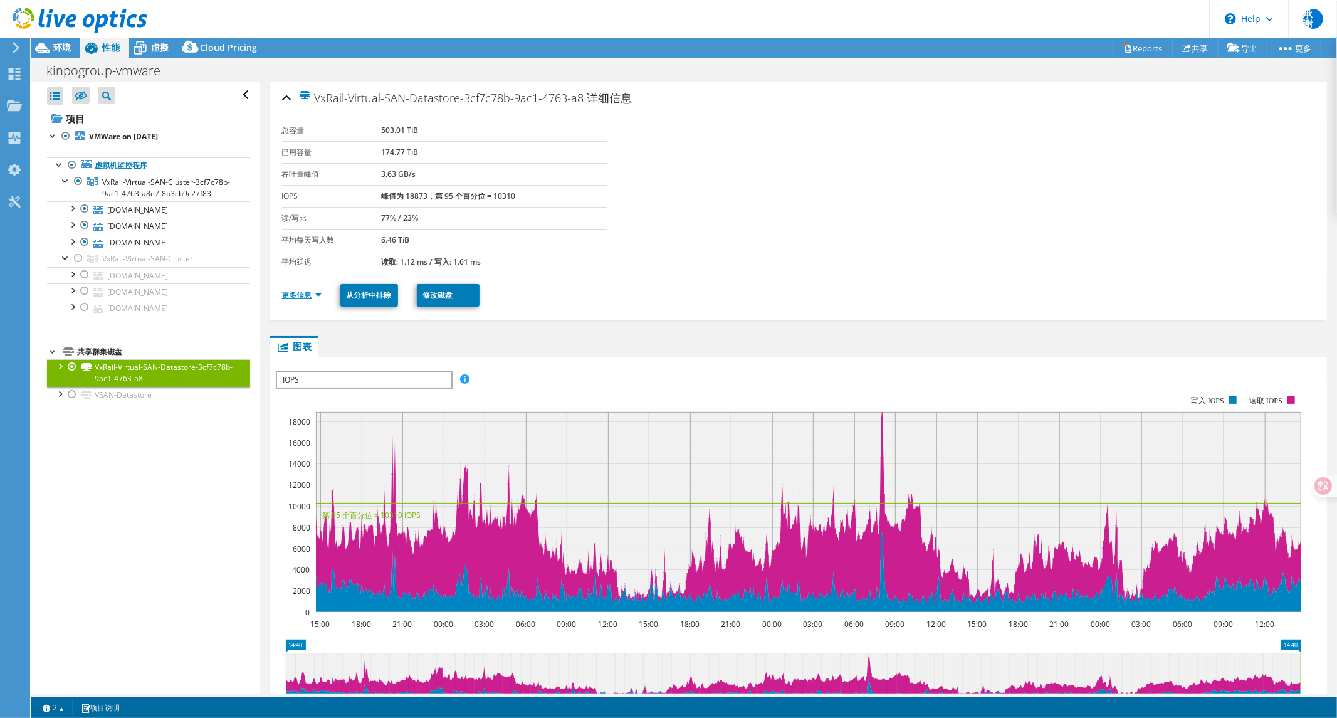
click at [297, 292] on link "更多信息" at bounding box center [302, 295] width 40 height 11
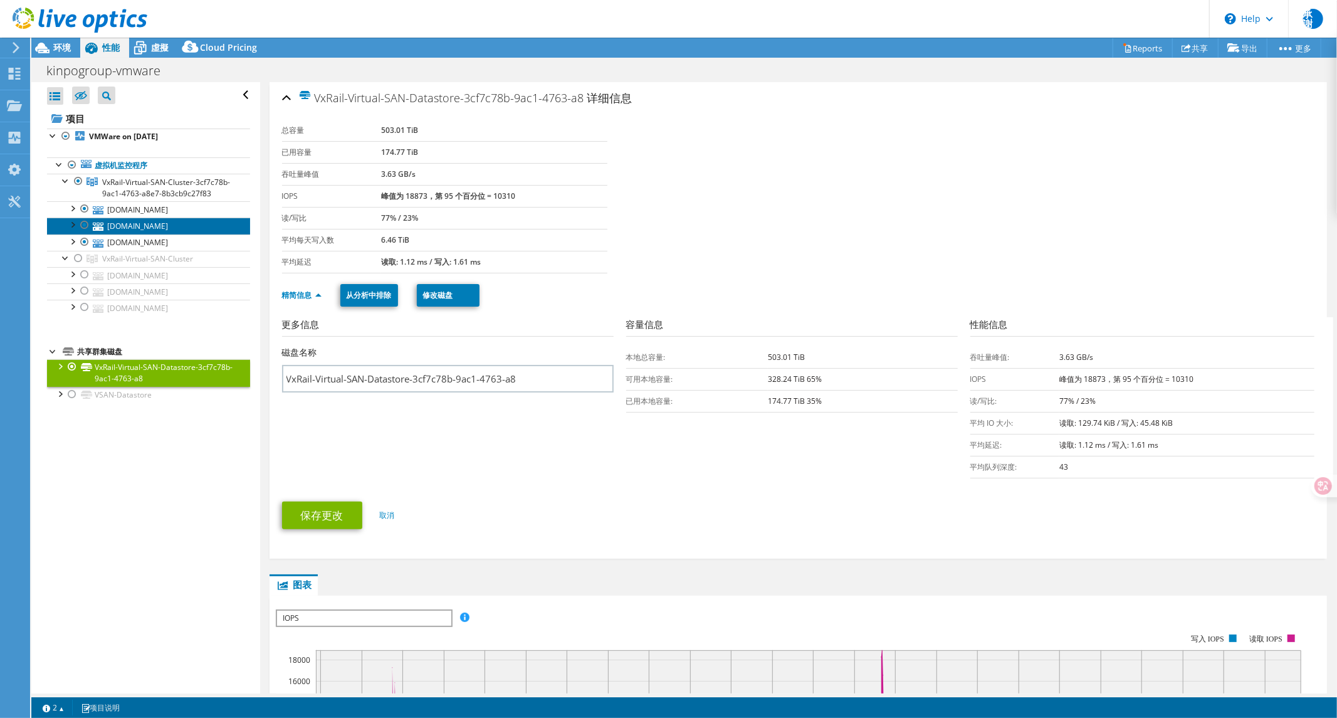
click at [151, 234] on link "[DOMAIN_NAME]" at bounding box center [148, 226] width 203 height 16
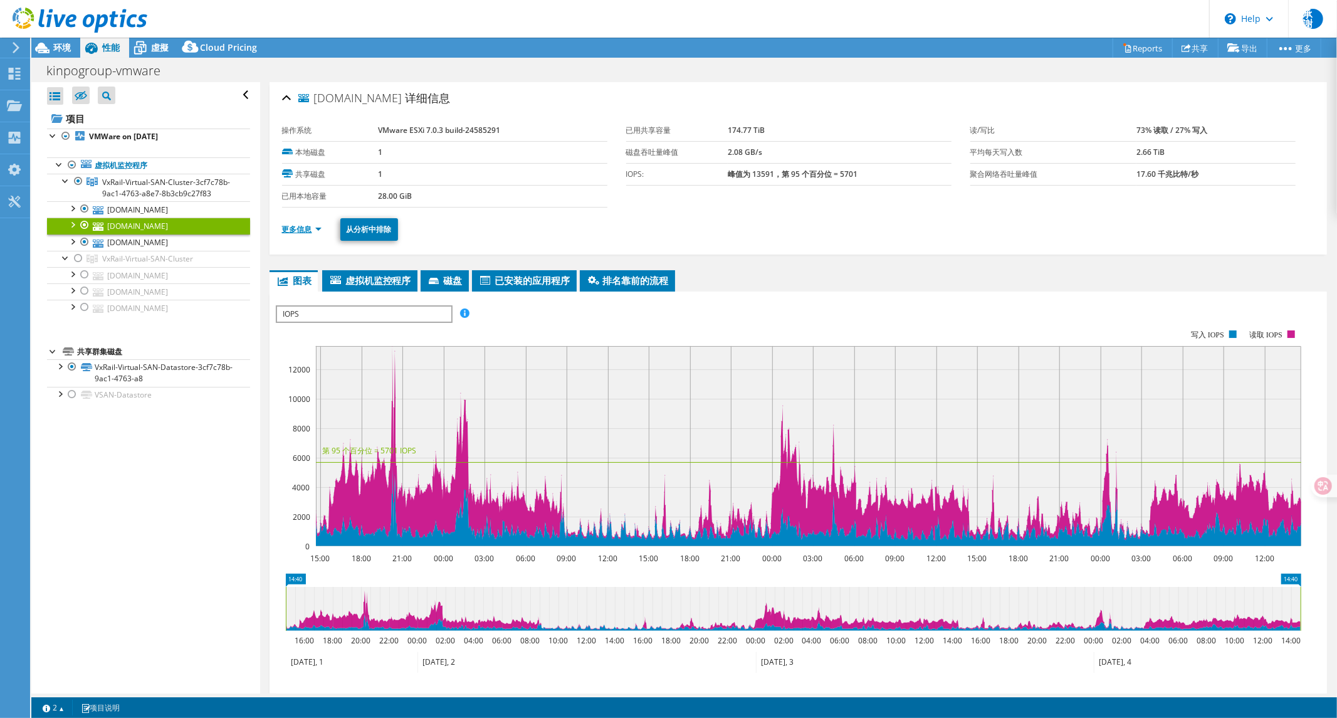
click at [288, 226] on link "更多信息" at bounding box center [302, 229] width 40 height 11
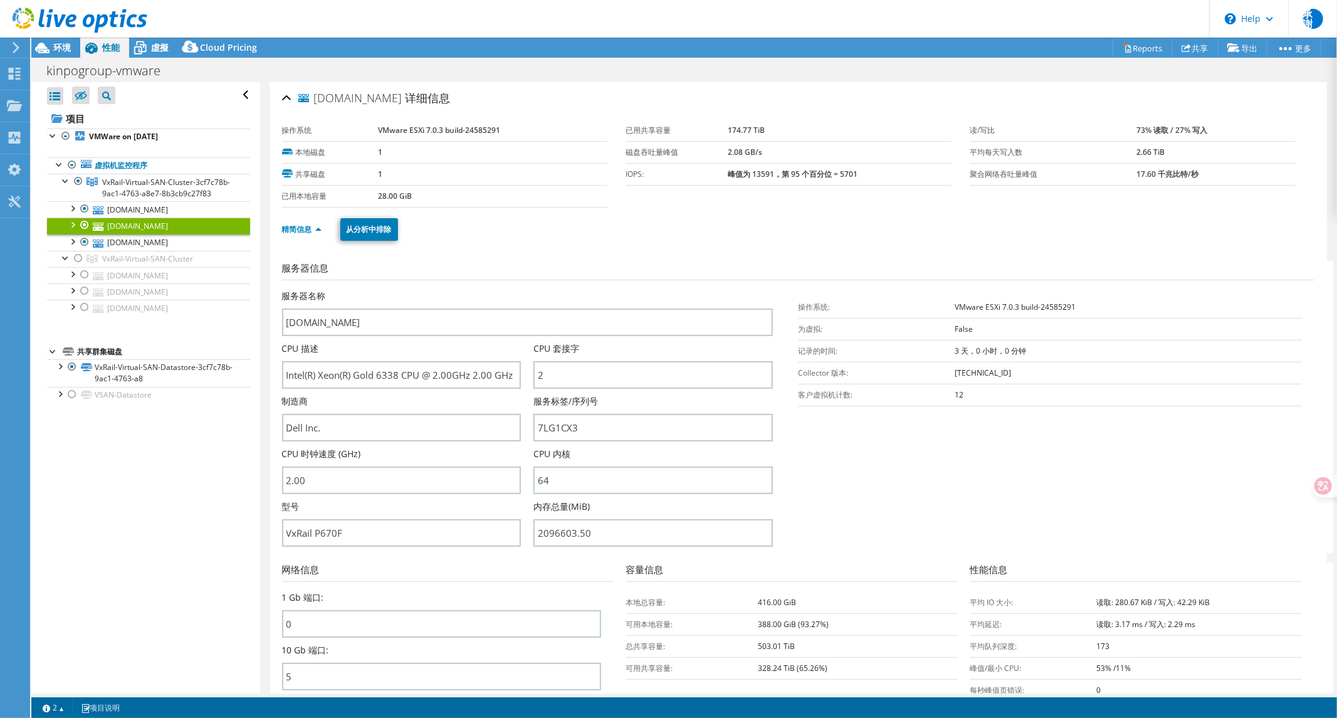
click at [1100, 667] on b "53% /11%" at bounding box center [1114, 668] width 34 height 11
copy tbody "53% /11%"
click at [157, 250] on link "[DOMAIN_NAME]" at bounding box center [148, 243] width 203 height 16
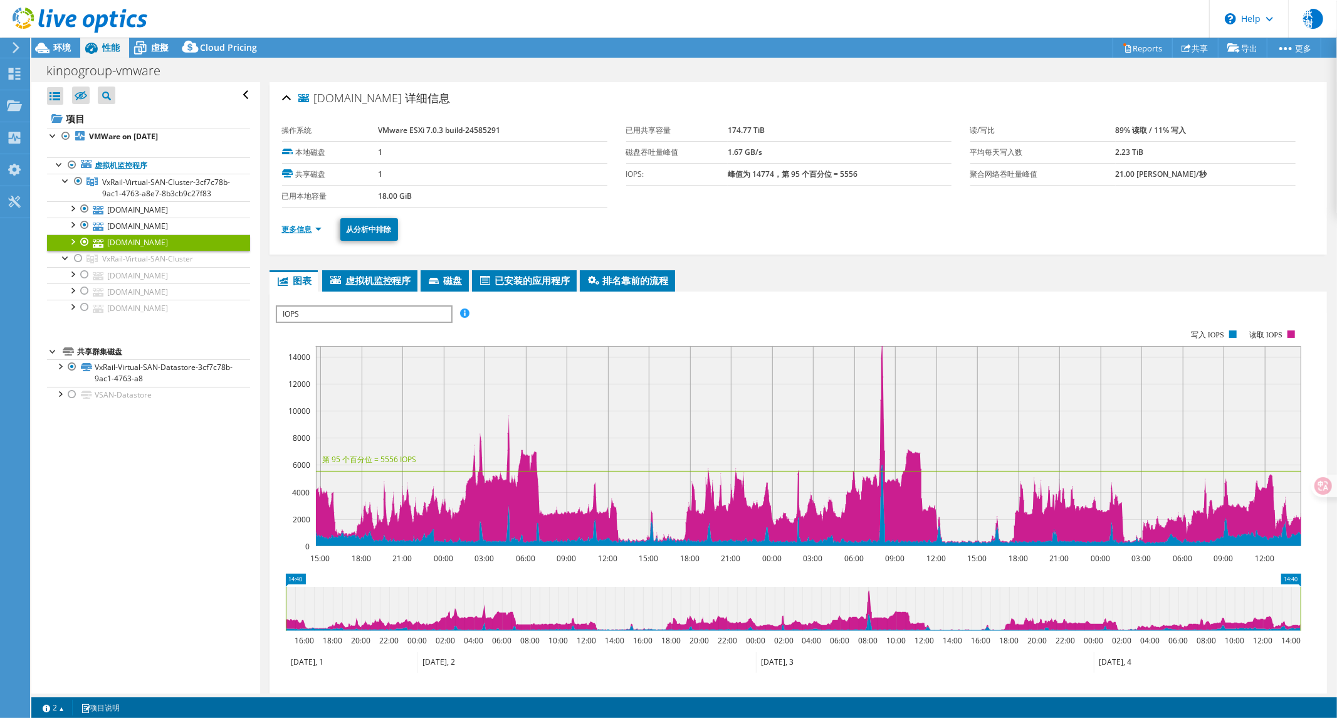
click at [298, 224] on link "更多信息" at bounding box center [302, 229] width 40 height 11
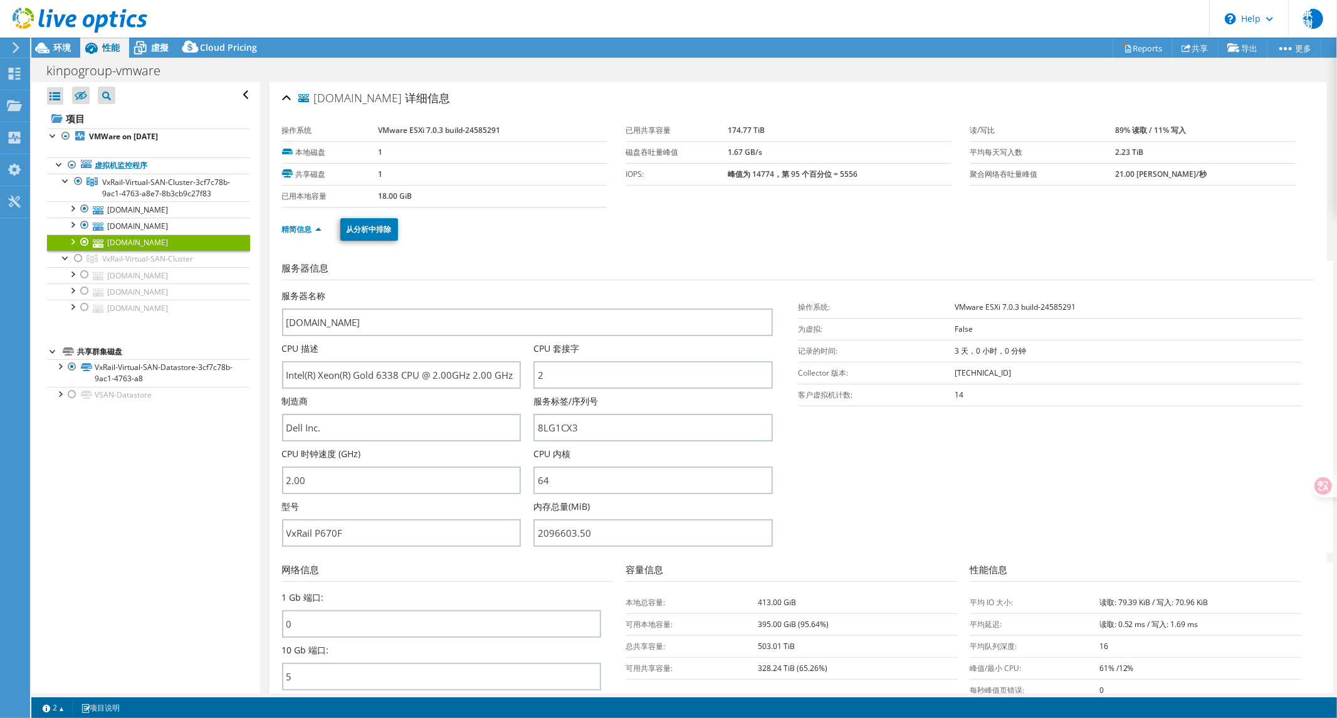
drag, startPoint x: 1090, startPoint y: 666, endPoint x: 1152, endPoint y: 663, distance: 62.2
click at [1152, 663] on tr "峰值/最小 CPU: 61% /12%" at bounding box center [1137, 668] width 332 height 22
copy tr "峰值/最小 CPU: 61% /12%"
click at [146, 218] on link "[DOMAIN_NAME]" at bounding box center [148, 209] width 203 height 16
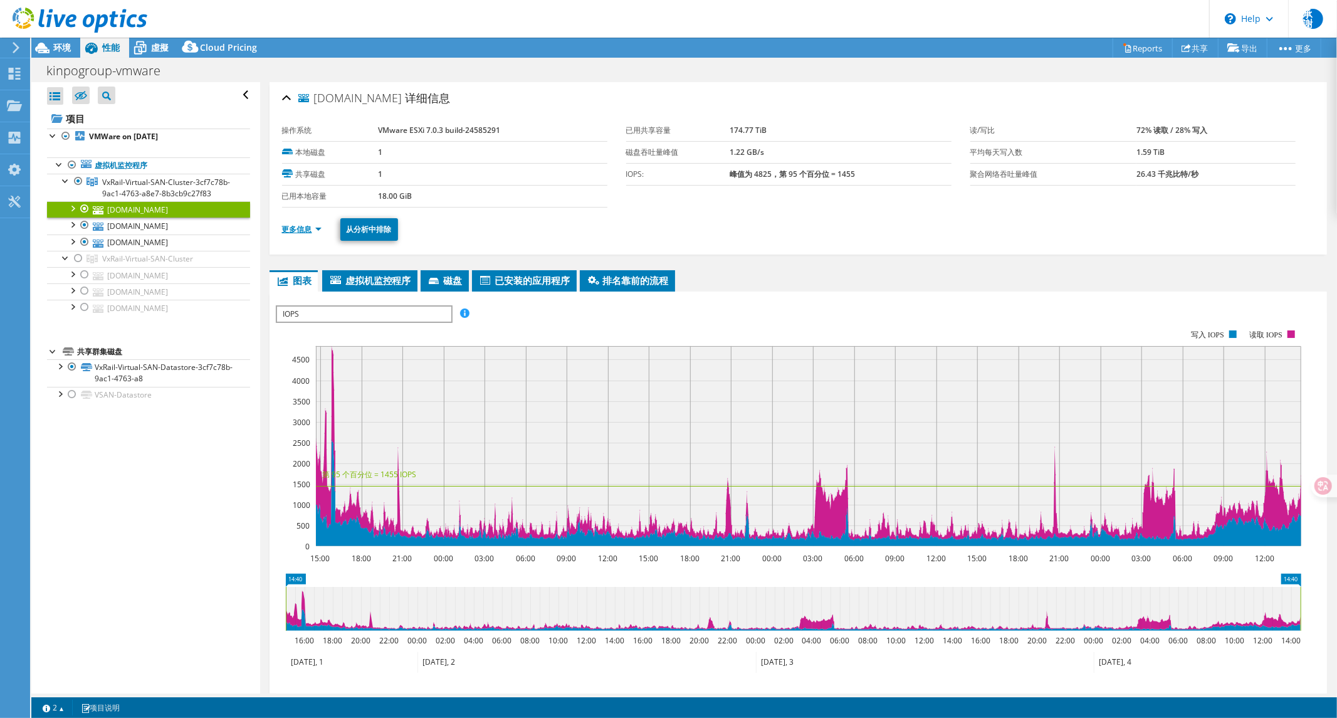
click at [295, 229] on link "更多信息" at bounding box center [302, 229] width 40 height 11
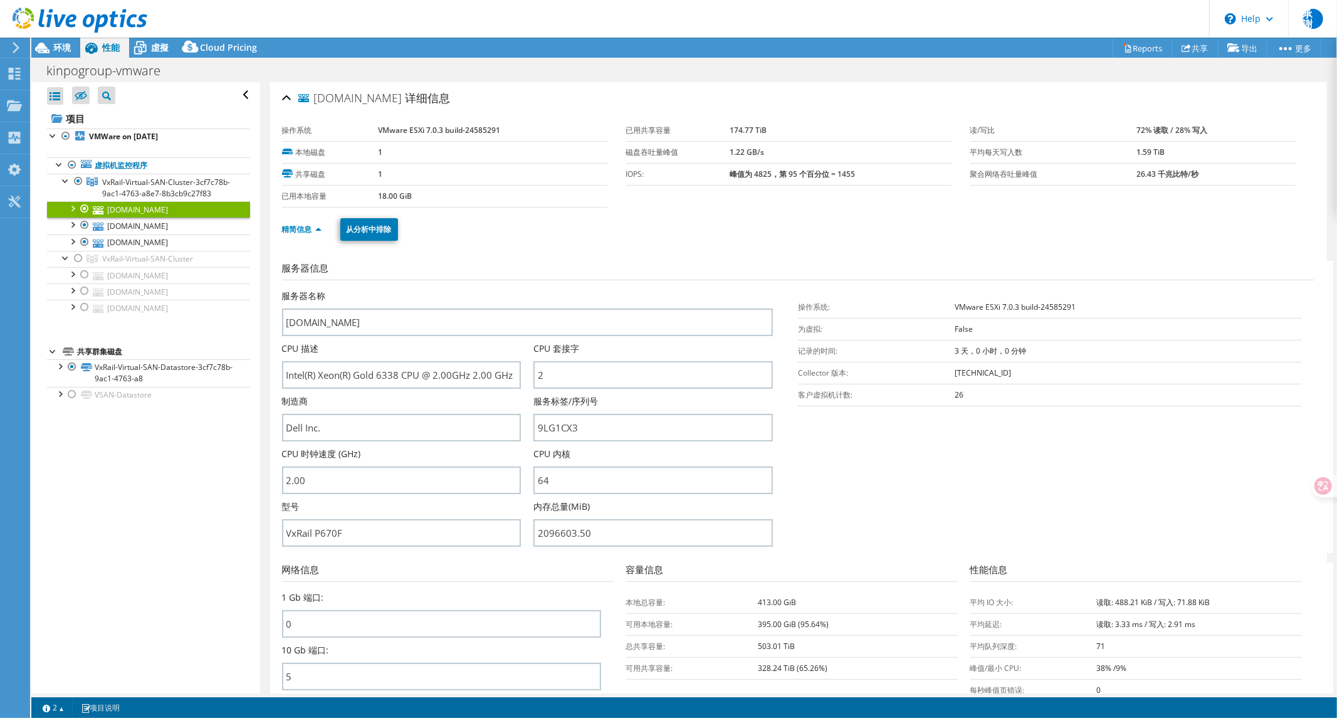
click at [1105, 663] on b "38% /9%" at bounding box center [1112, 668] width 30 height 11
copy tbody "38% /9%"
click at [981, 675] on td "峰值/最小 CPU:" at bounding box center [1034, 668] width 126 height 22
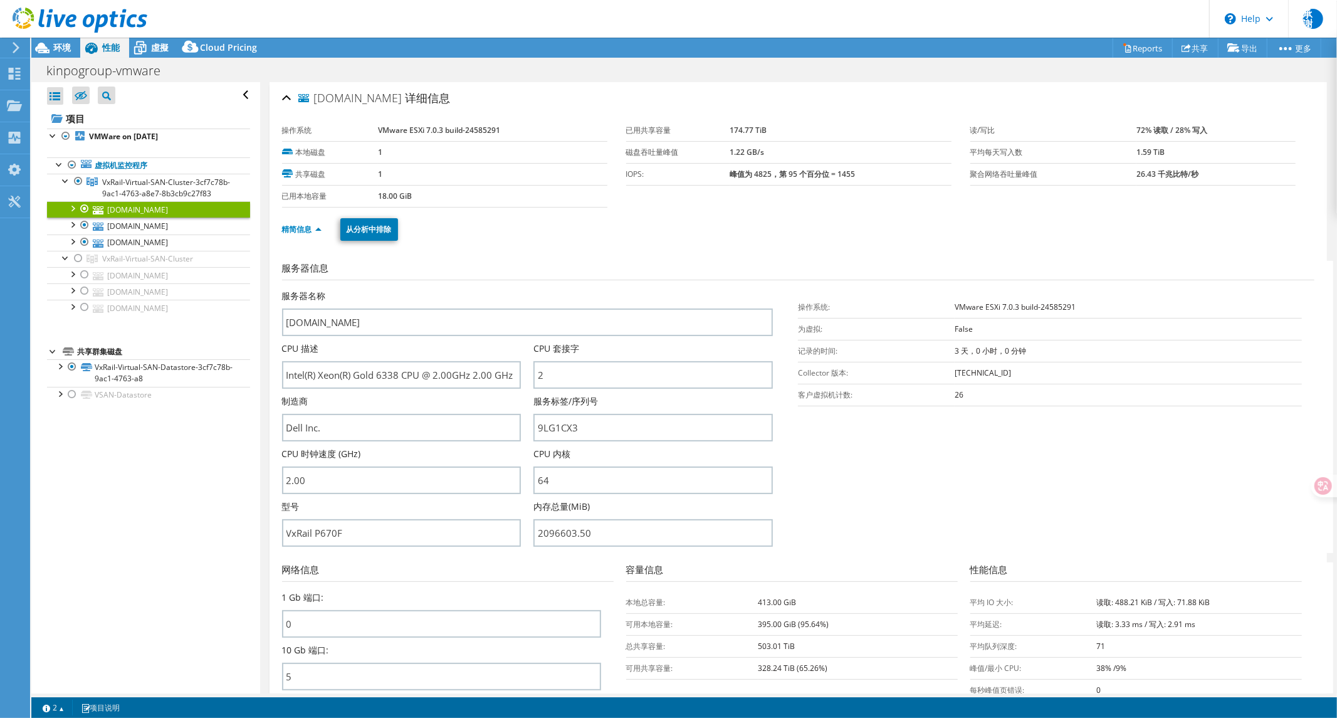
click at [982, 669] on td "峰值/最小 CPU:" at bounding box center [1034, 668] width 126 height 22
copy tr "峰值/最小 CPU:"
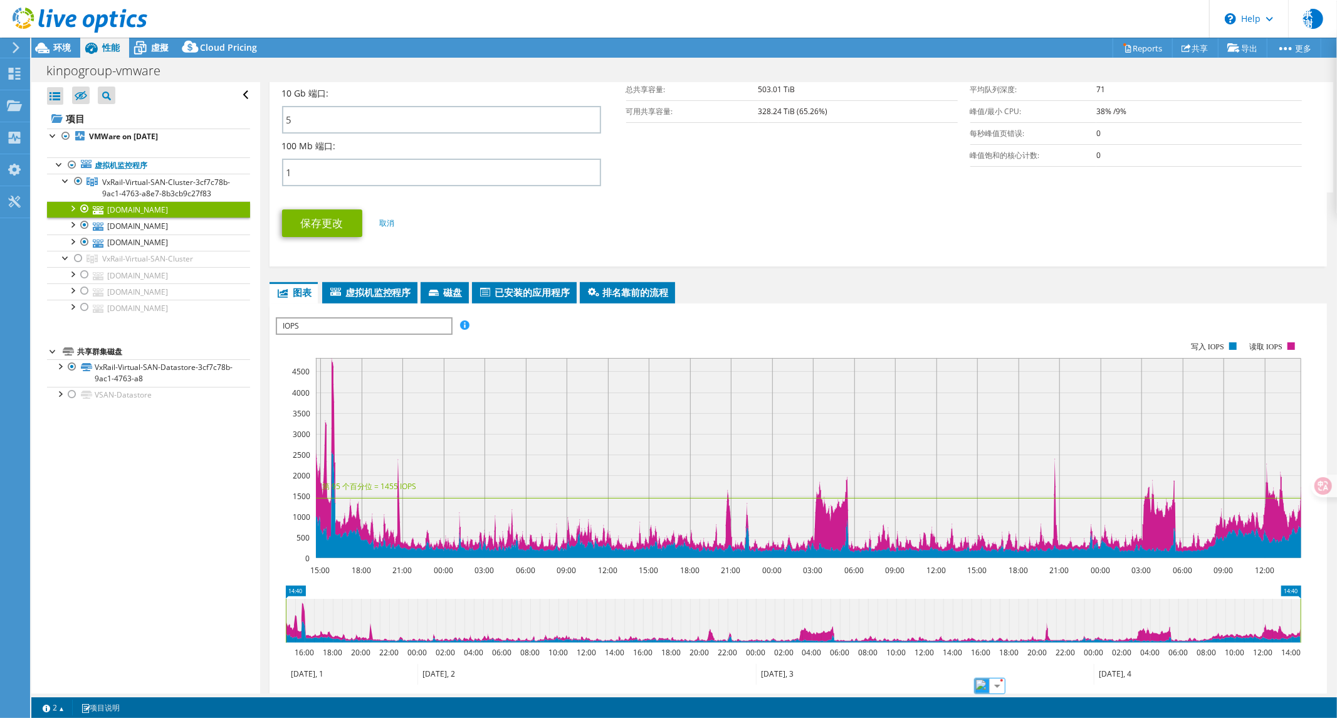
click at [337, 323] on span "IOPS" at bounding box center [364, 326] width 174 height 15
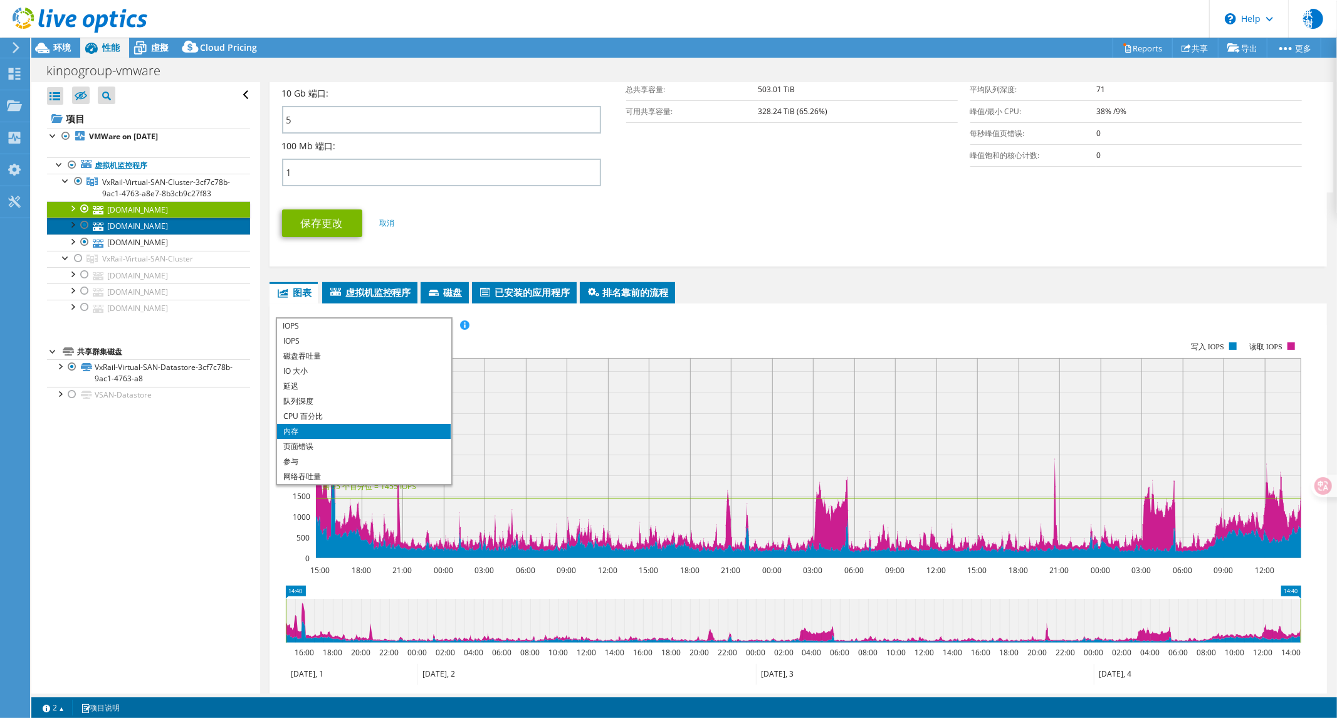
click at [184, 234] on link "[DOMAIN_NAME]" at bounding box center [148, 226] width 203 height 16
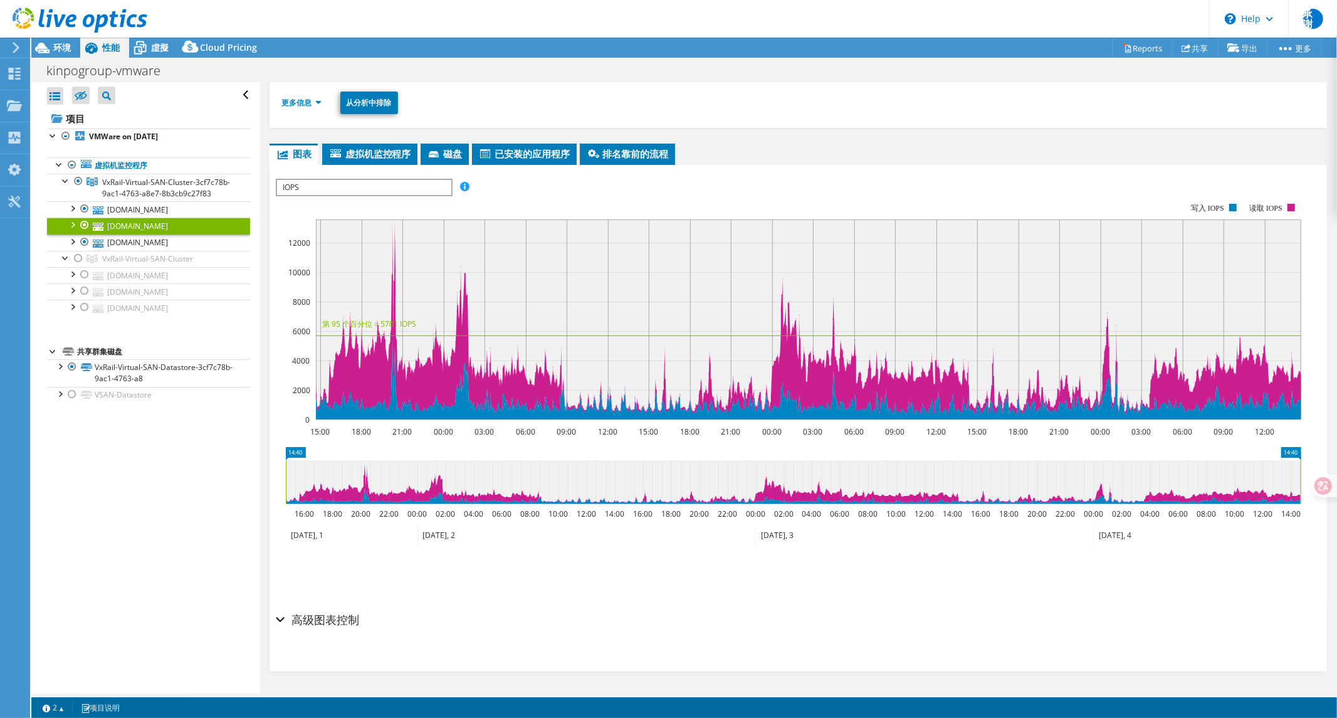
scroll to position [124, 0]
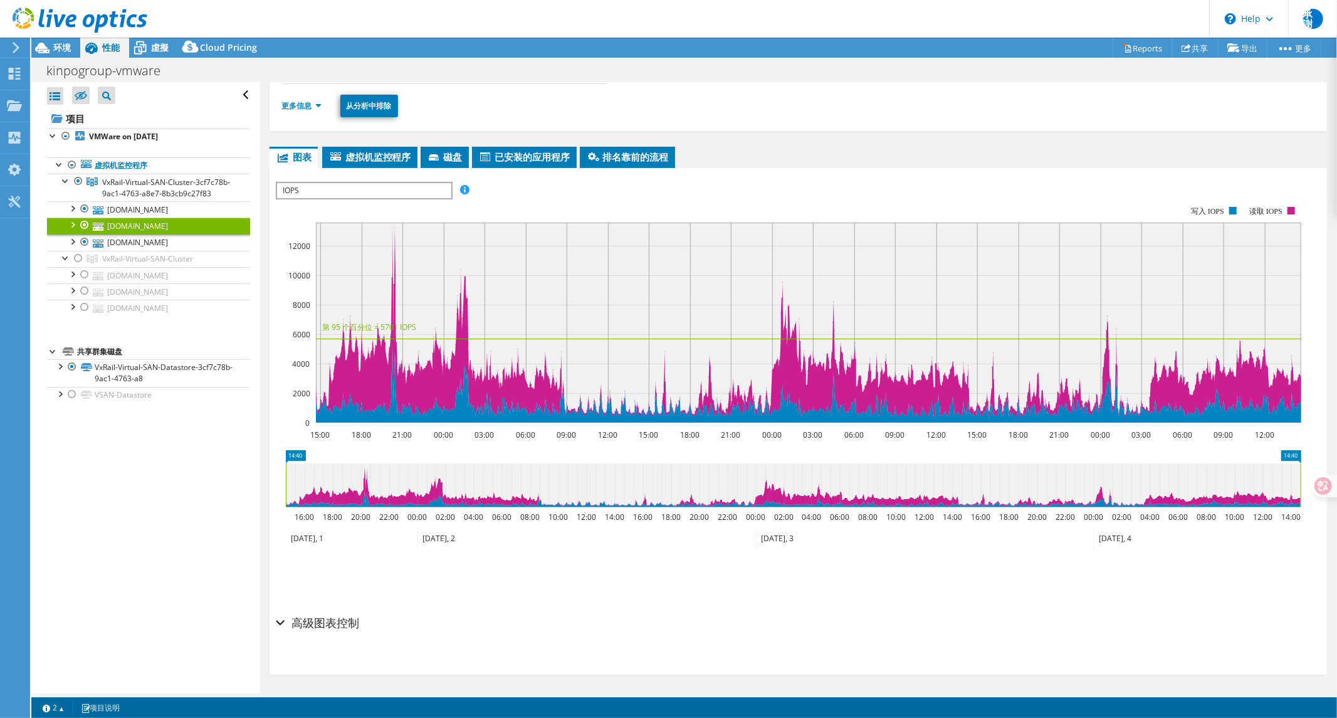
click at [319, 190] on span "IOPS" at bounding box center [364, 190] width 174 height 15
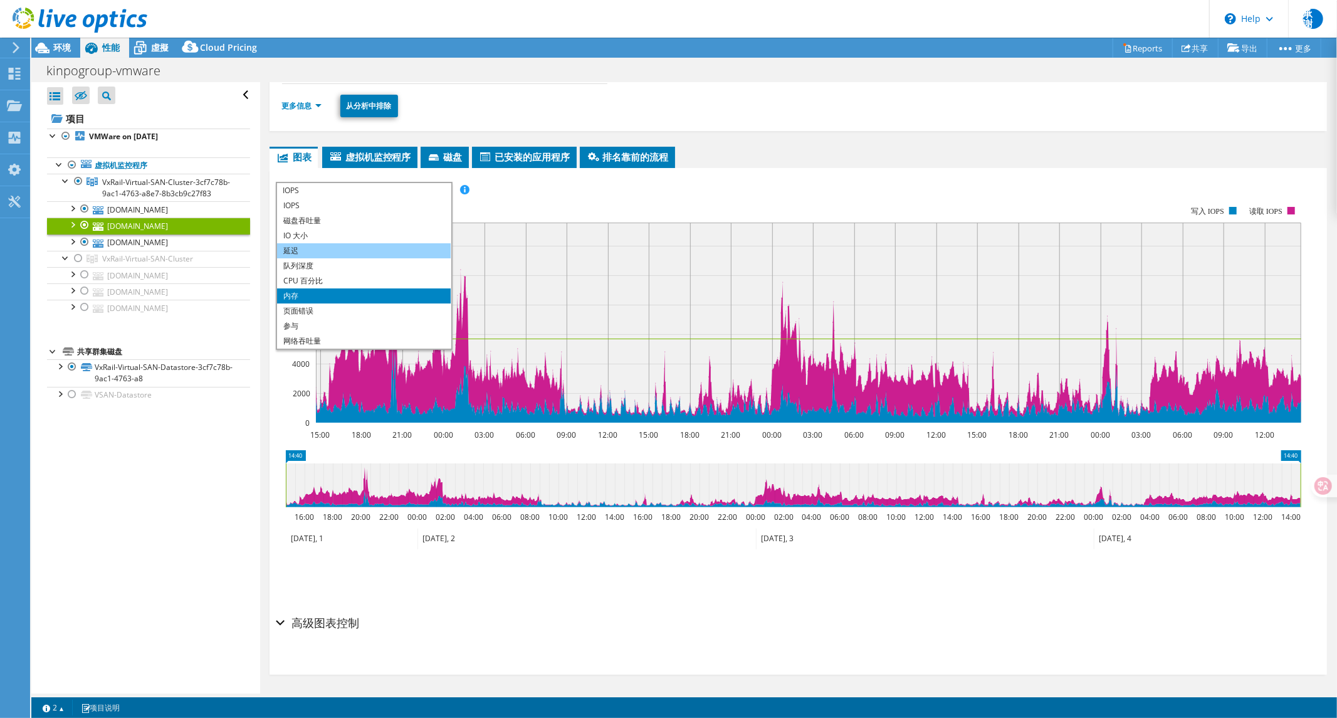
click at [308, 245] on li "延迟" at bounding box center [364, 250] width 174 height 15
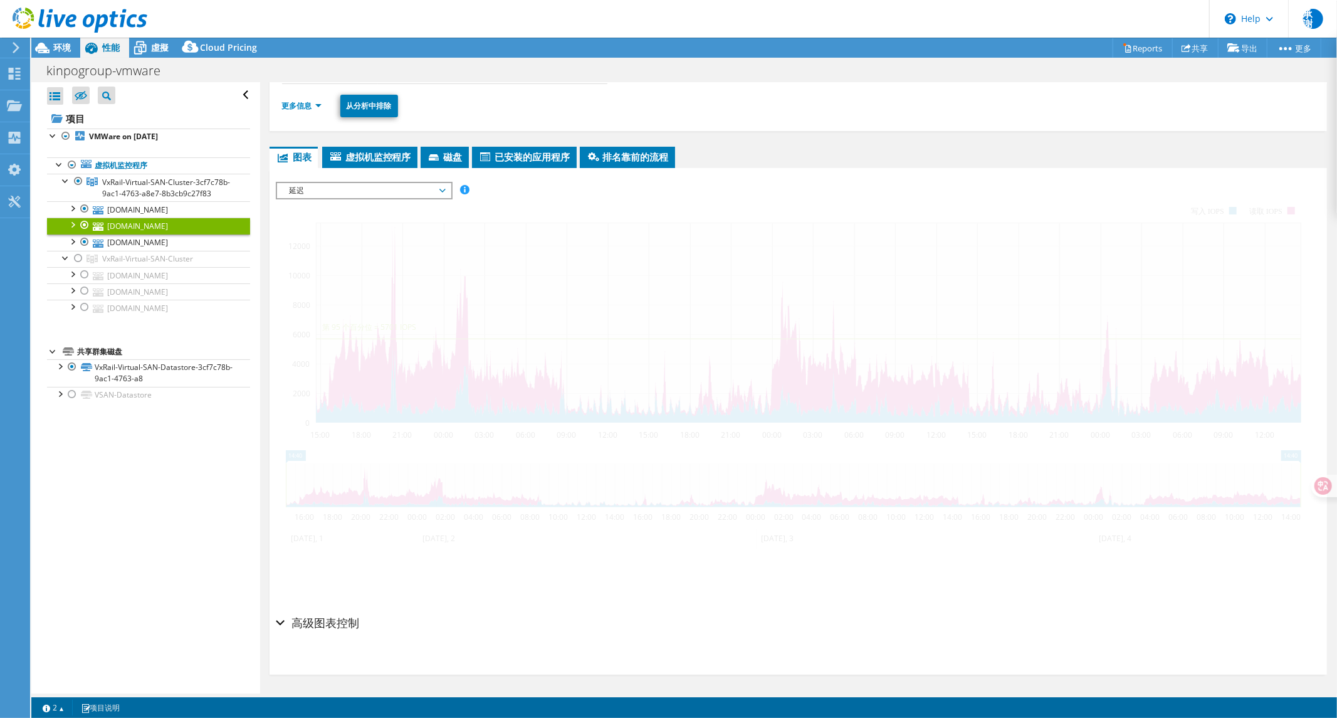
click at [312, 187] on span "延迟" at bounding box center [363, 190] width 161 height 15
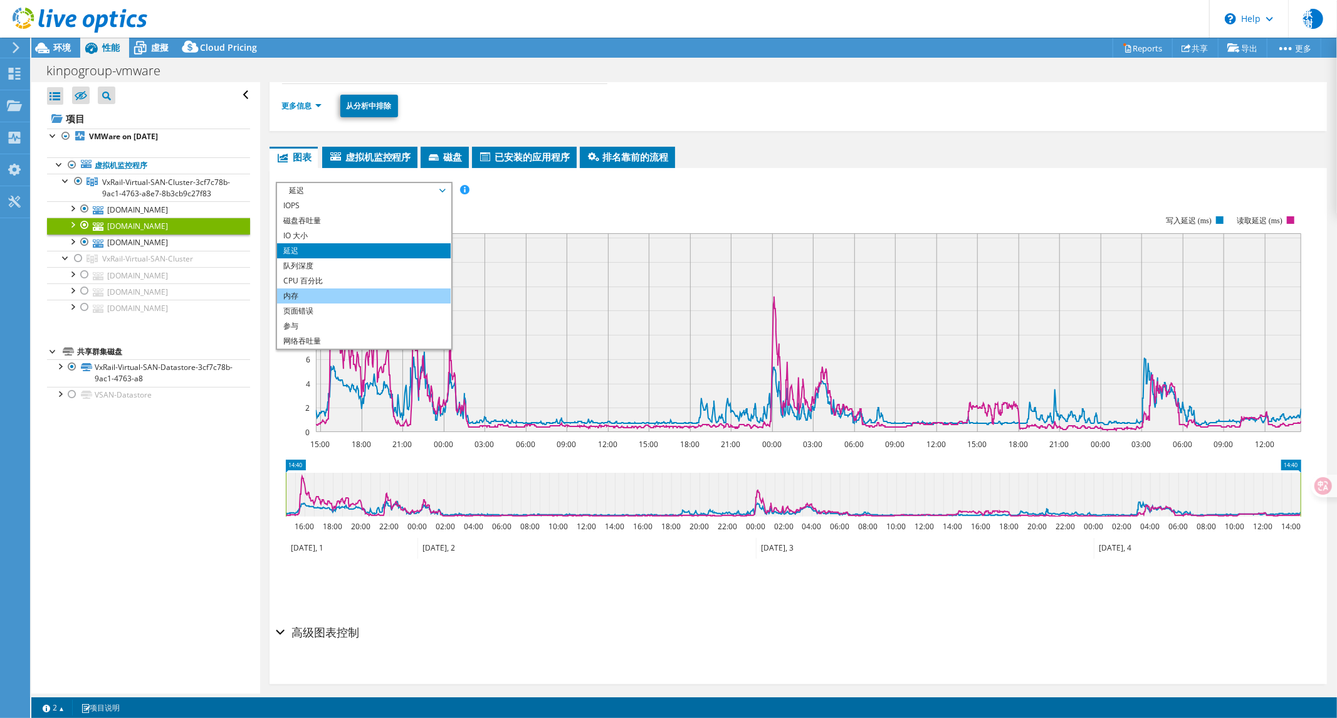
click at [308, 291] on li "内存" at bounding box center [364, 295] width 174 height 15
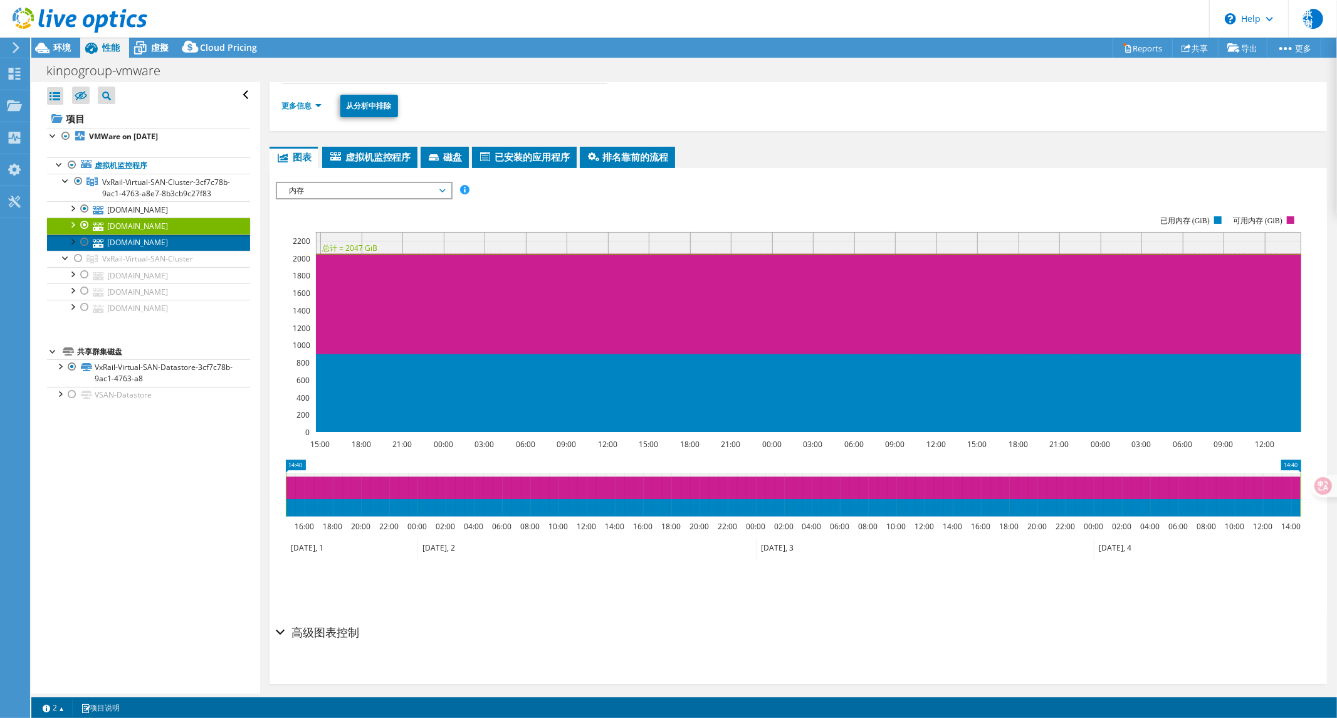
click at [145, 251] on link "[DOMAIN_NAME]" at bounding box center [148, 243] width 203 height 16
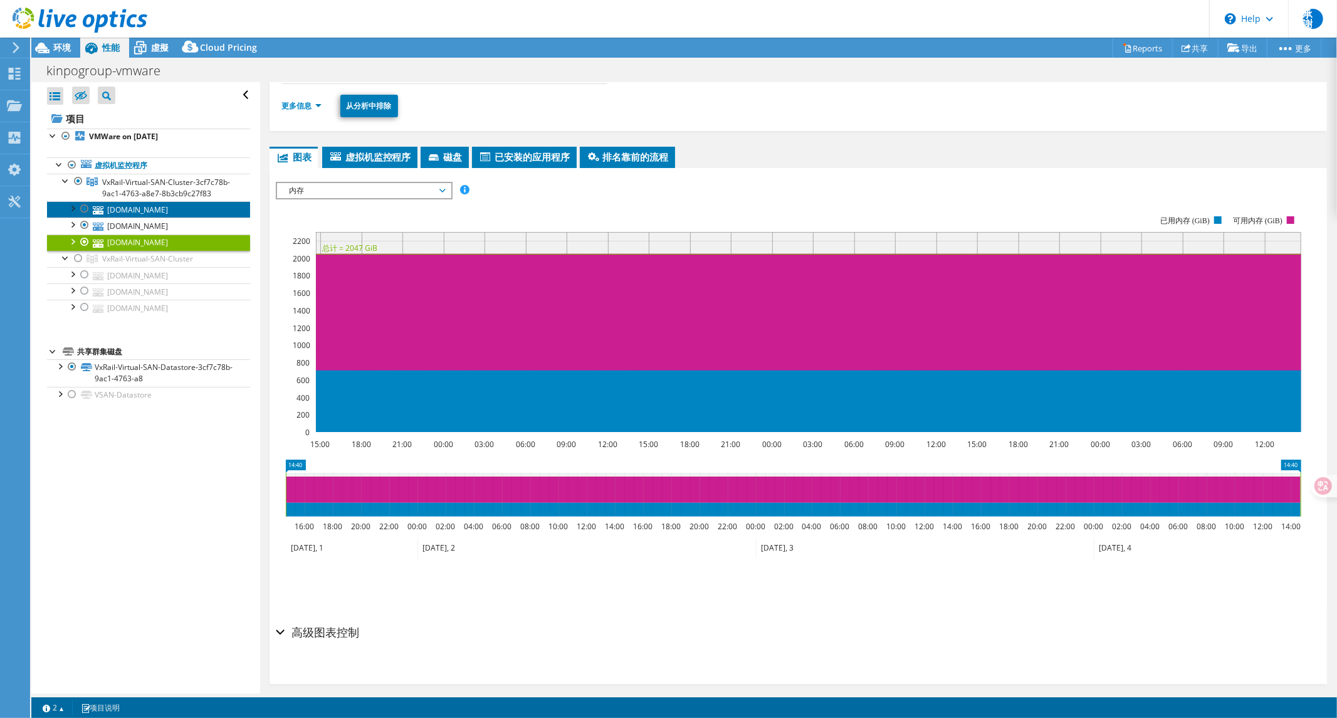
click at [142, 218] on link "[DOMAIN_NAME]" at bounding box center [148, 209] width 203 height 16
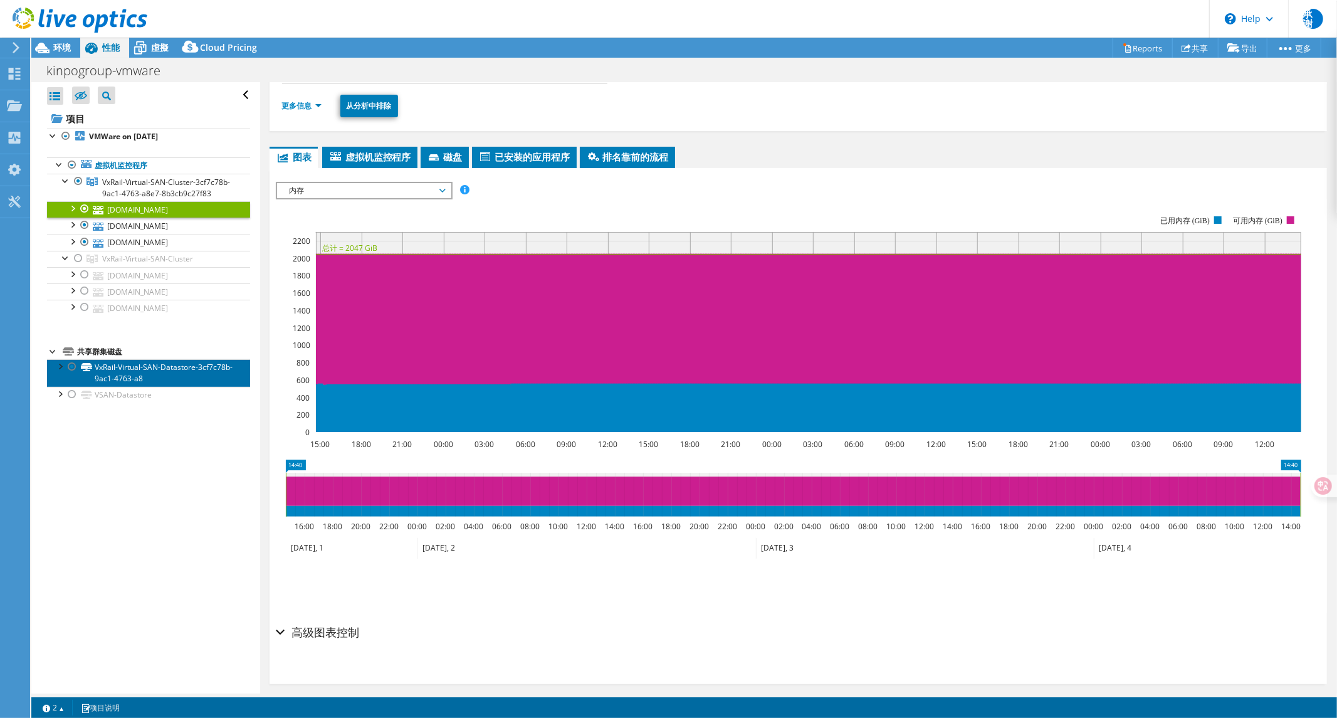
click at [123, 387] on link "VxRail-Virtual-SAN-Datastore-3cf7c78b-9ac1-4763-a8" at bounding box center [148, 373] width 203 height 28
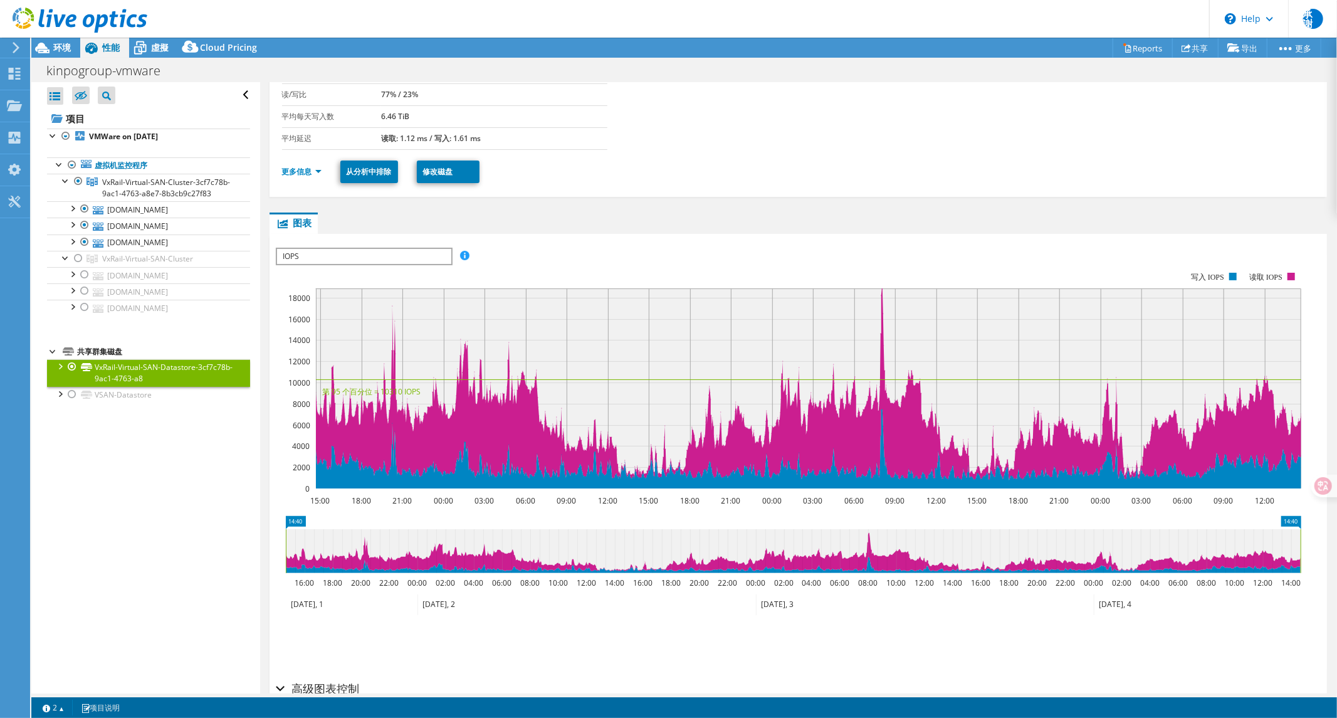
click at [354, 258] on span "IOPS" at bounding box center [364, 256] width 174 height 15
click at [329, 282] on li "磁盘吞吐量" at bounding box center [364, 286] width 174 height 15
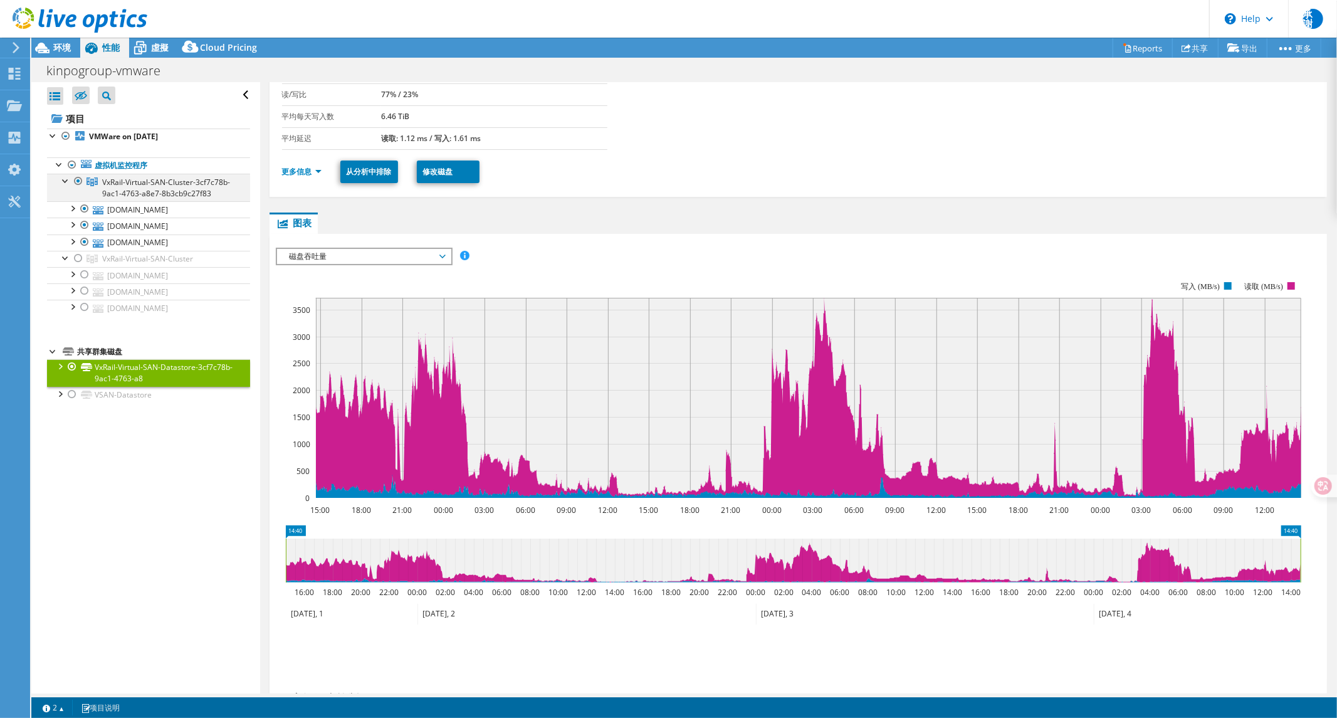
click at [78, 179] on div at bounding box center [78, 181] width 13 height 15
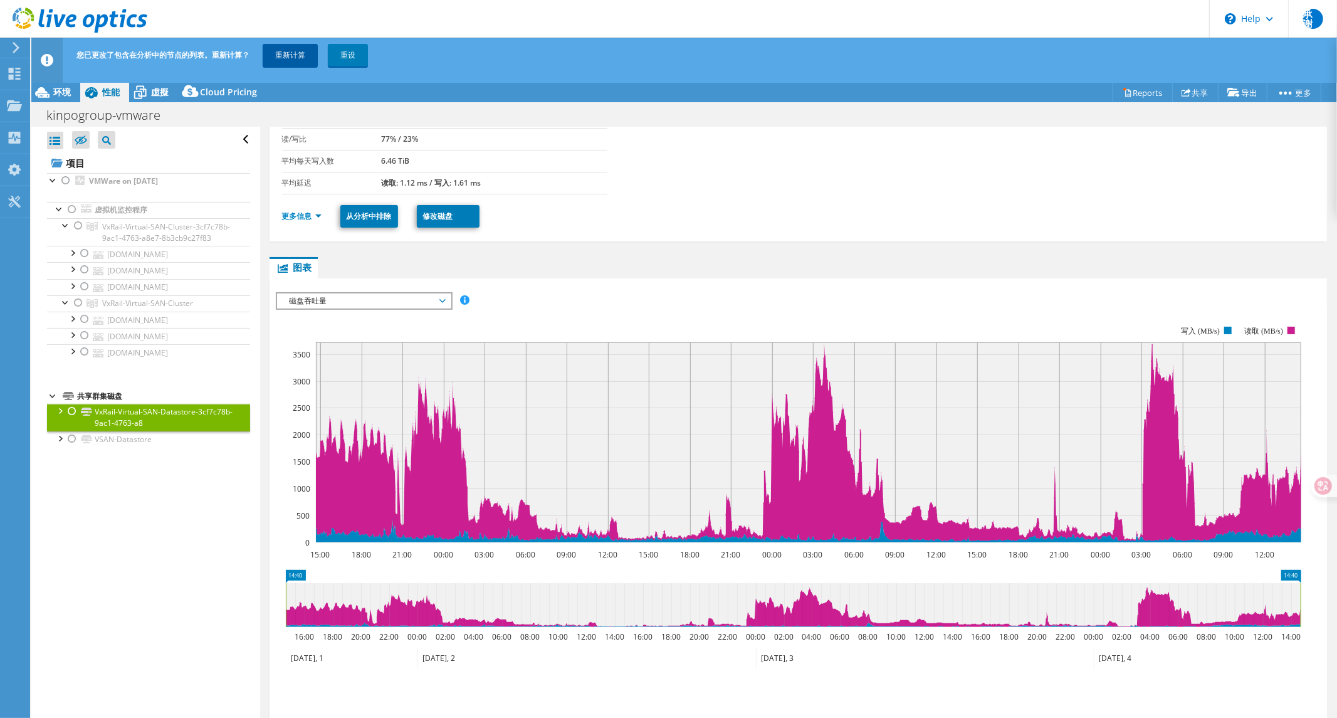
click at [297, 48] on link "重新计算" at bounding box center [290, 55] width 55 height 23
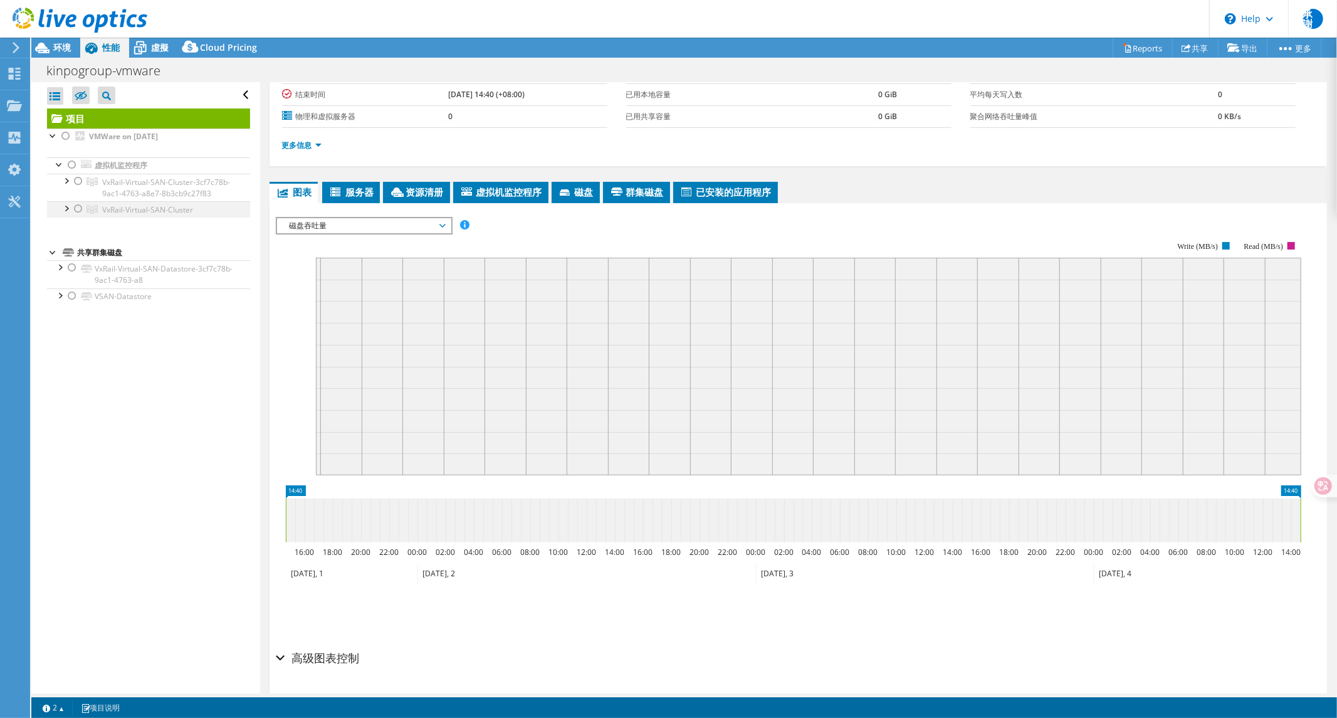
click at [76, 216] on div at bounding box center [78, 208] width 13 height 15
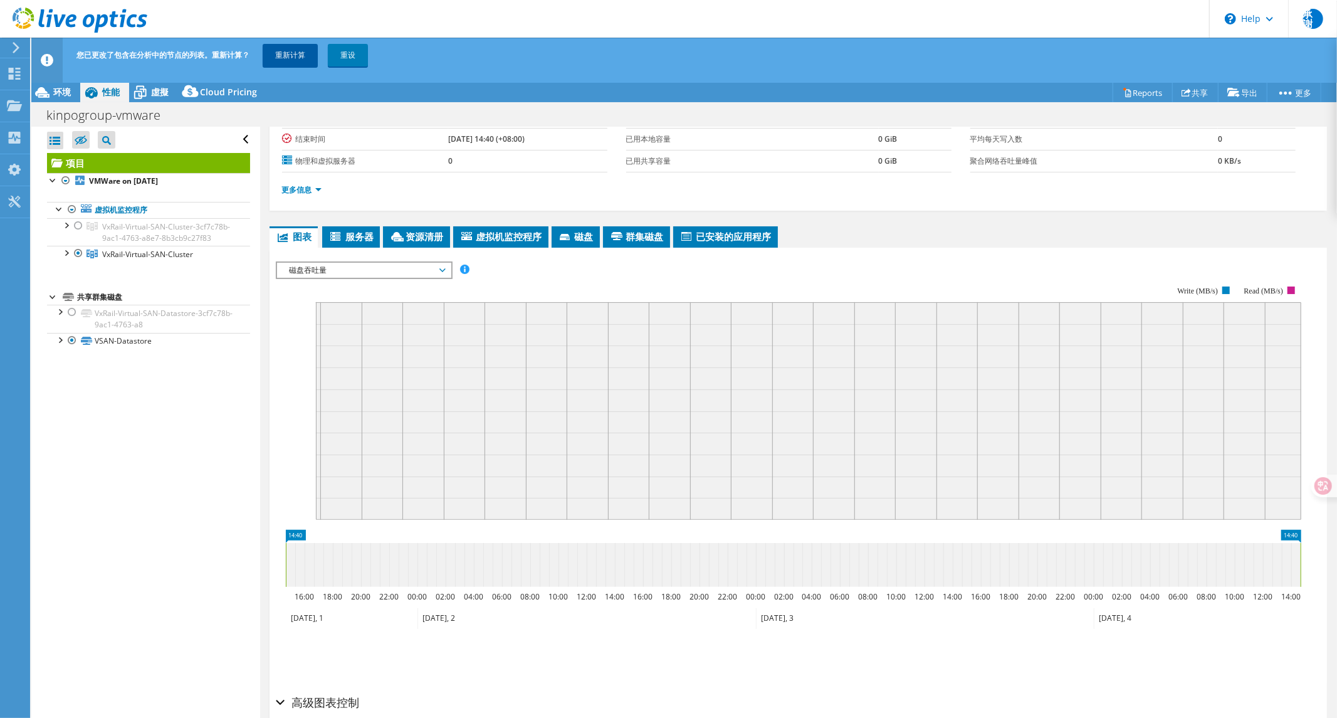
click at [292, 52] on link "重新计算" at bounding box center [290, 55] width 55 height 23
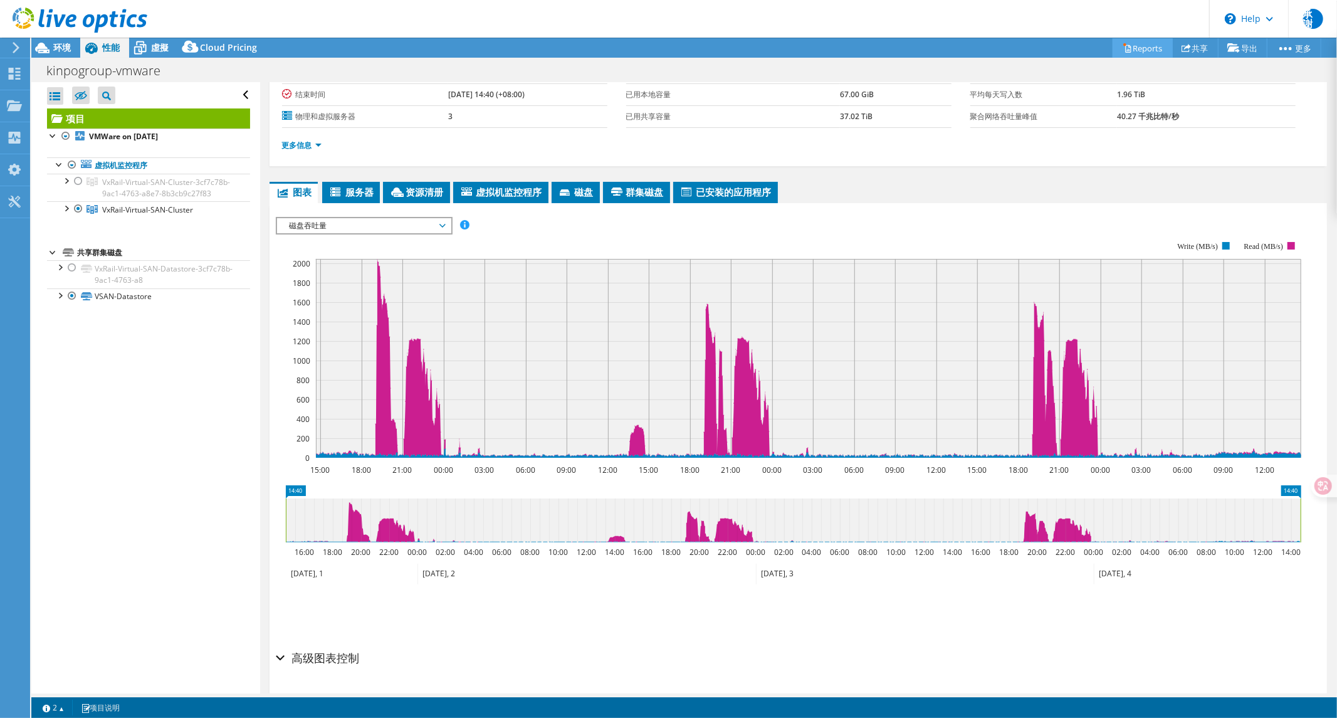
click at [1138, 49] on link "Reports" at bounding box center [1143, 47] width 60 height 19
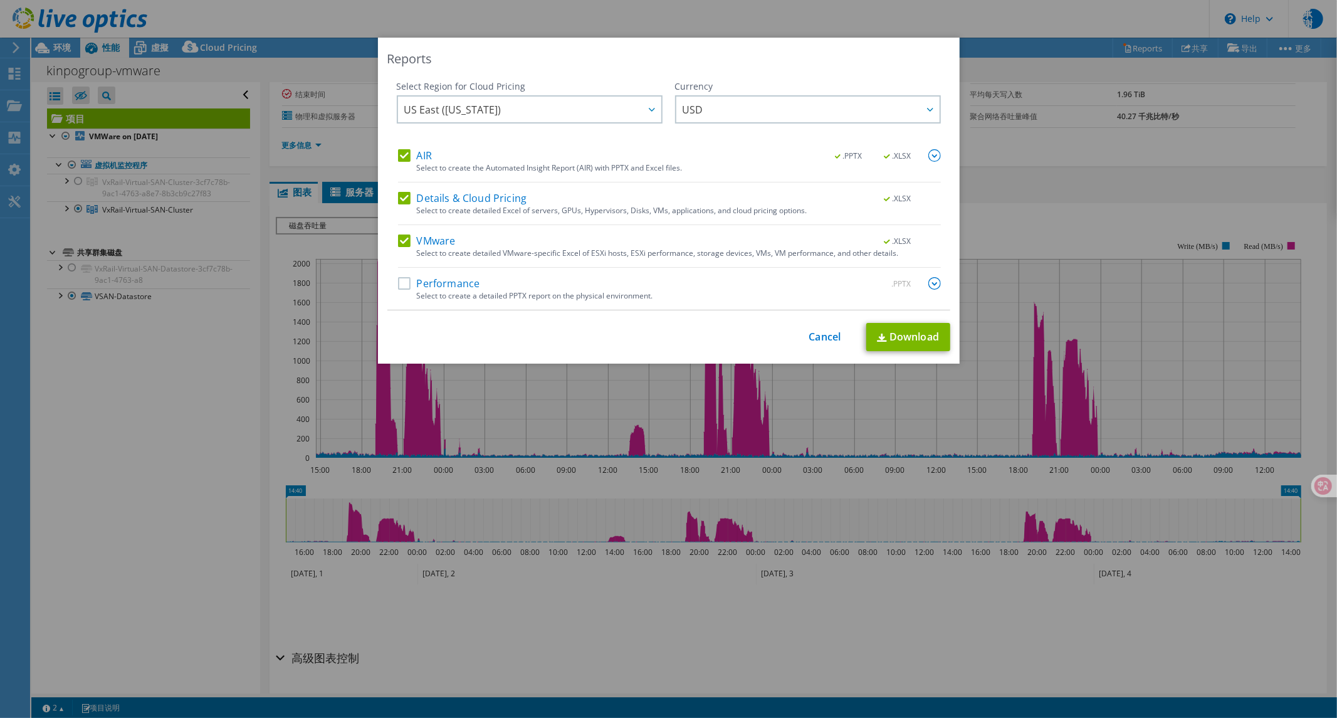
click at [398, 280] on label "Performance" at bounding box center [439, 283] width 82 height 13
click at [0, 0] on input "Performance" at bounding box center [0, 0] width 0 height 0
click at [931, 283] on img at bounding box center [935, 283] width 13 height 13
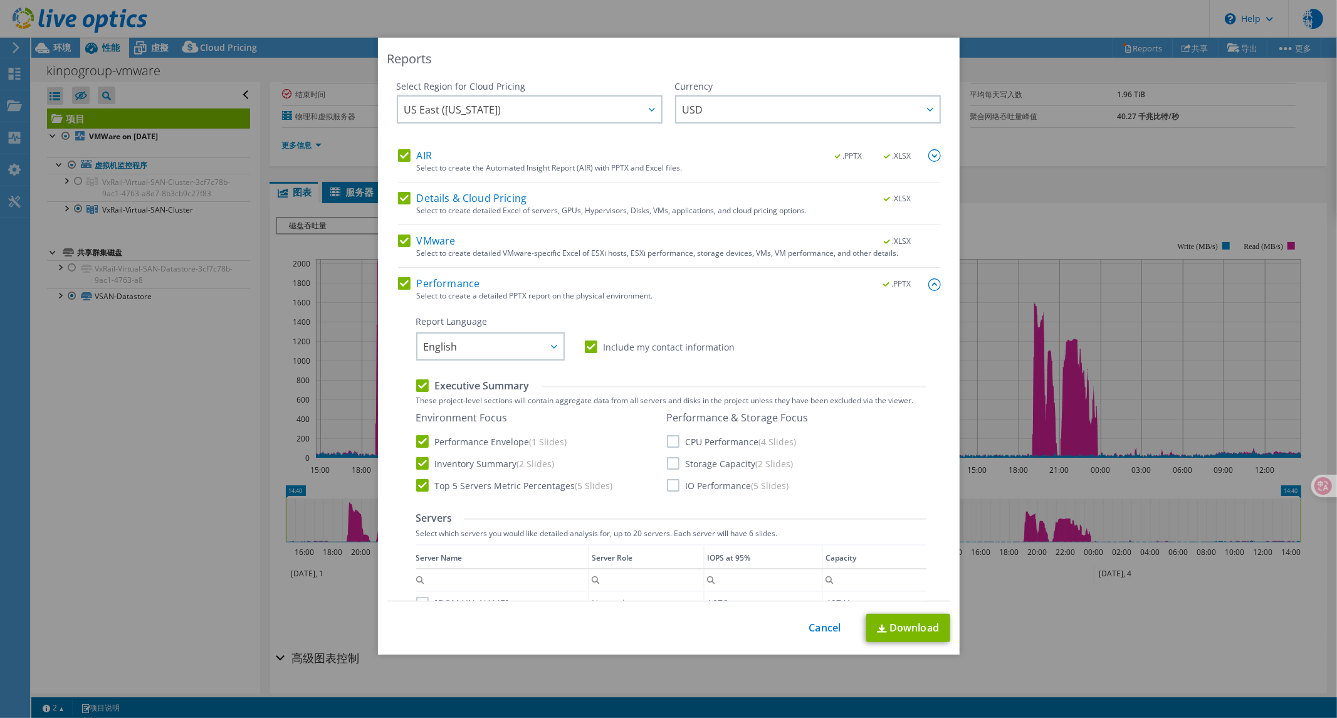
click at [667, 448] on div "Performance & Storage Focus CPU Performance (4 Slides) Storage Capacity (2 Slid…" at bounding box center [738, 451] width 142 height 80
drag, startPoint x: 666, startPoint y: 466, endPoint x: 670, endPoint y: 477, distance: 11.9
click at [667, 468] on body "承謝 最终用户 承家 謝 bookhsieh@ginnet.com.tw GINNET My Profile Log Out \n Help Explore …" at bounding box center [668, 359] width 1337 height 718
click at [668, 483] on label "IO Performance (5 Slides)" at bounding box center [728, 485] width 122 height 13
click at [0, 0] on input "IO Performance (5 Slides)" at bounding box center [0, 0] width 0 height 0
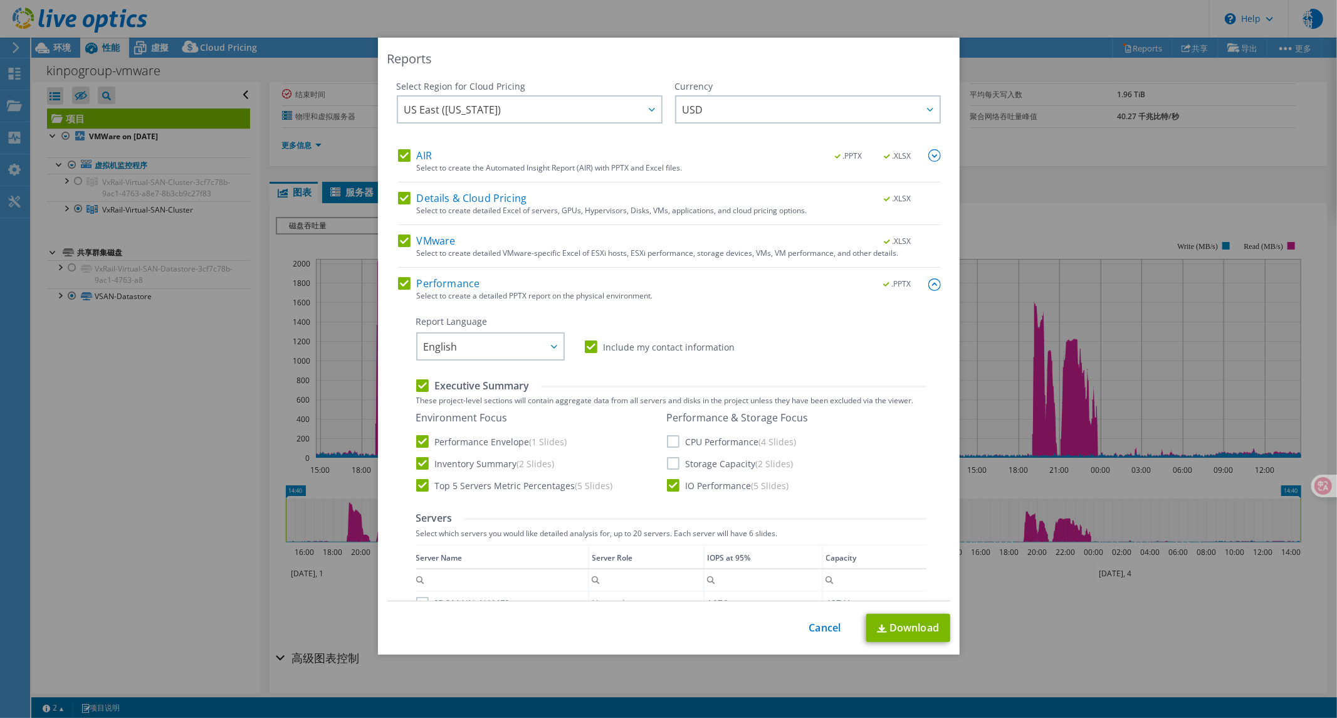
click at [669, 465] on label "Storage Capacity (2 Slides)" at bounding box center [730, 463] width 127 height 13
click at [0, 0] on input "Storage Capacity (2 Slides)" at bounding box center [0, 0] width 0 height 0
click at [668, 439] on label "CPU Performance (4 Slides)" at bounding box center [732, 441] width 130 height 13
click at [0, 0] on input "CPU Performance (4 Slides)" at bounding box center [0, 0] width 0 height 0
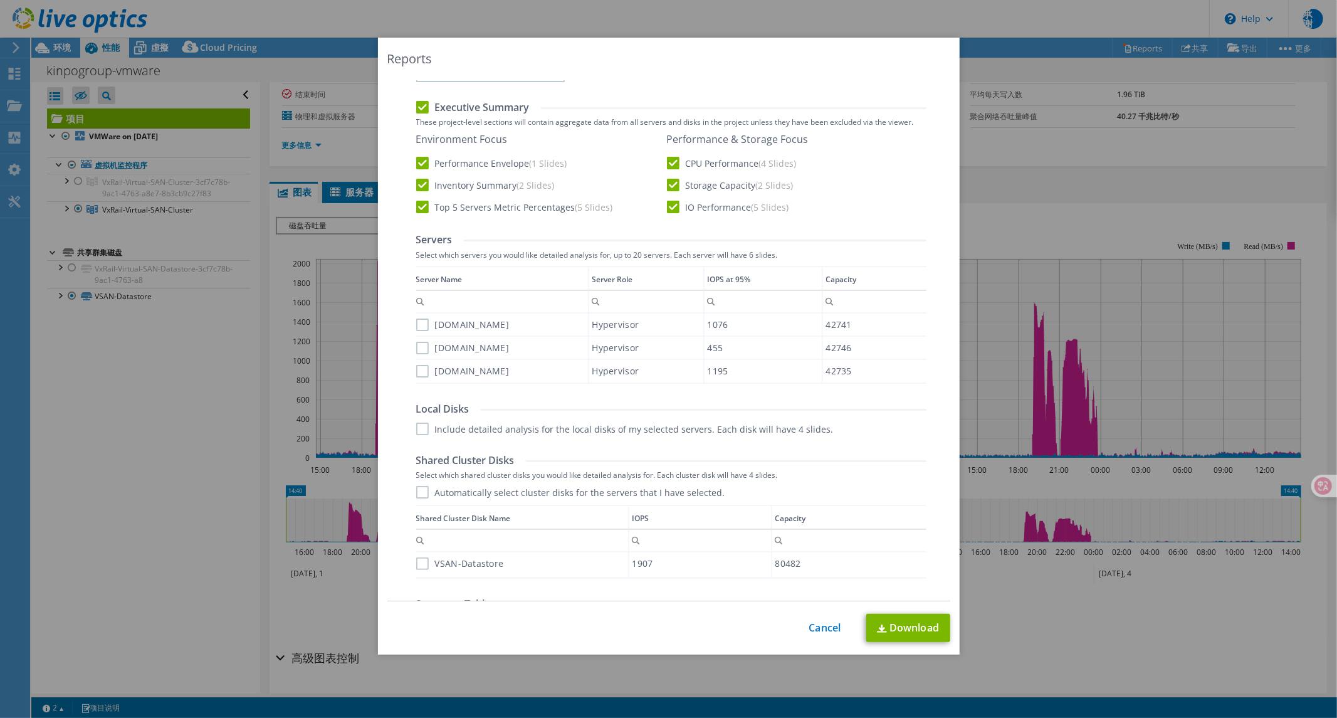
click at [416, 319] on label "[DOMAIN_NAME]" at bounding box center [462, 325] width 93 height 13
click at [0, 0] on input "[DOMAIN_NAME]" at bounding box center [0, 0] width 0 height 0
click at [416, 337] on div "[DOMAIN_NAME]" at bounding box center [502, 348] width 172 height 22
click at [417, 347] on label "[DOMAIN_NAME]" at bounding box center [462, 348] width 93 height 13
click at [0, 0] on input "[DOMAIN_NAME]" at bounding box center [0, 0] width 0 height 0
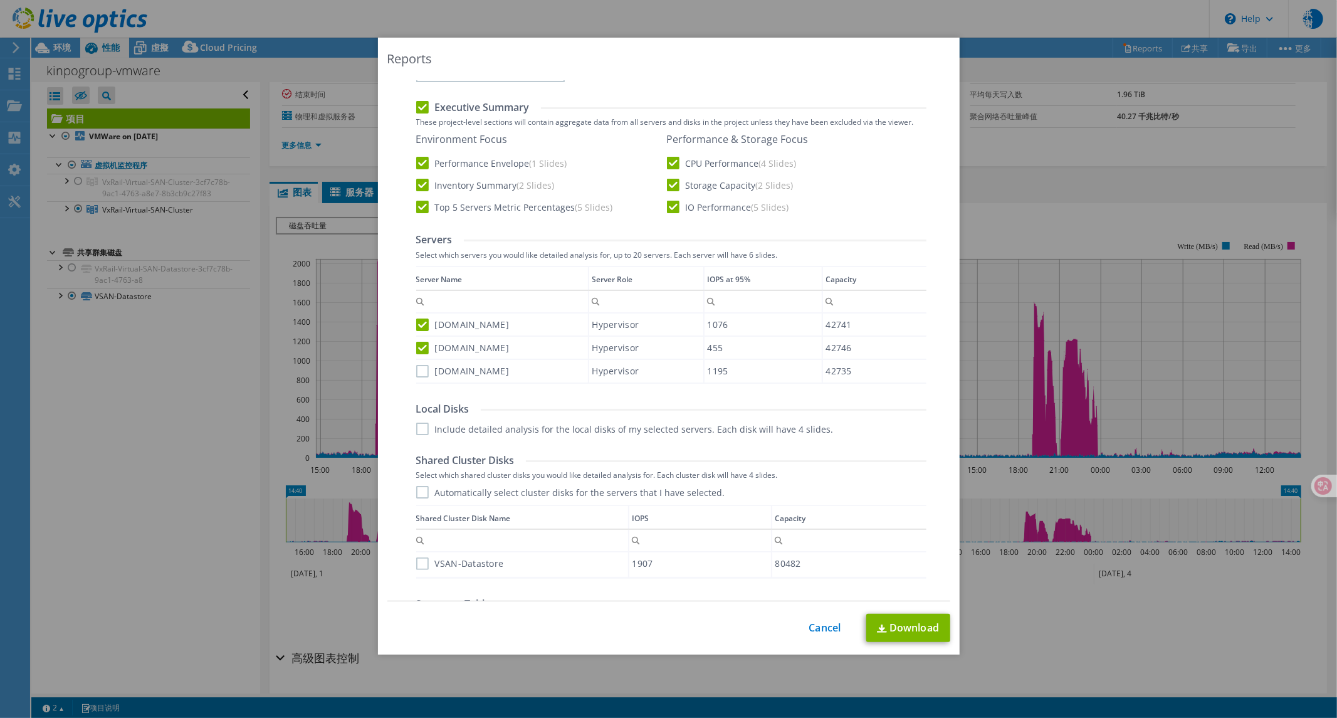
click at [416, 371] on div "Data grid" at bounding box center [417, 321] width 2 height 110
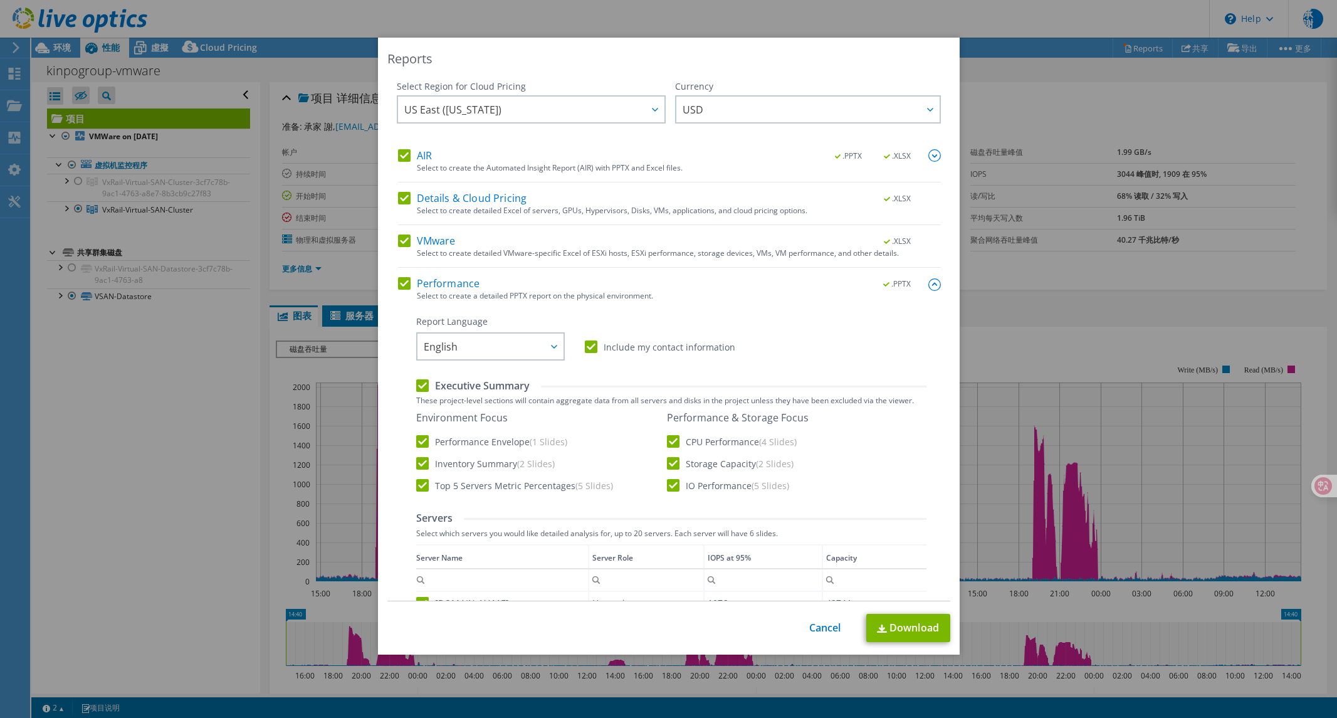
select select "USD"
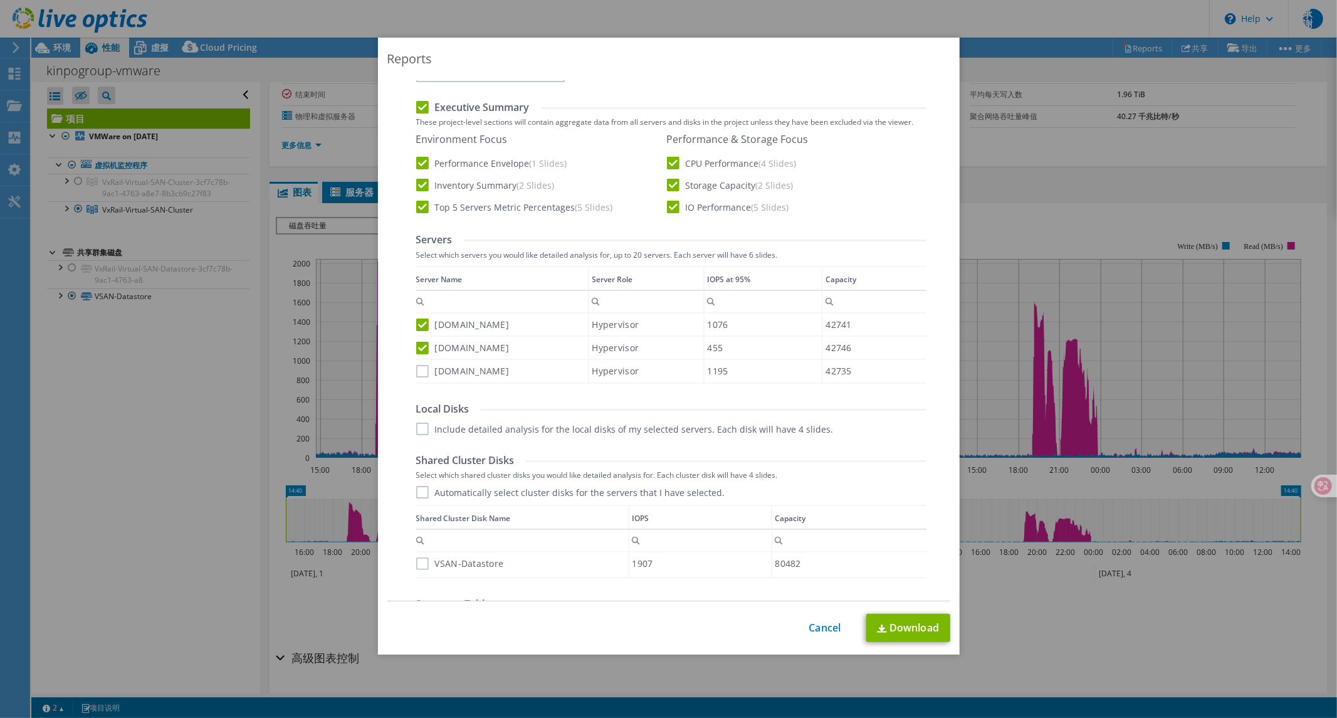
click at [418, 426] on label "Include detailed analysis for the local disks of my selected servers. Each disk…" at bounding box center [625, 429] width 418 height 13
click at [0, 0] on input "Include detailed analysis for the local disks of my selected servers. Each disk…" at bounding box center [0, 0] width 0 height 0
click at [417, 493] on label "Automatically select cluster disks for the servers that I have selected." at bounding box center [570, 492] width 309 height 13
click at [0, 0] on input "Automatically select cluster disks for the servers that I have selected." at bounding box center [0, 0] width 0 height 0
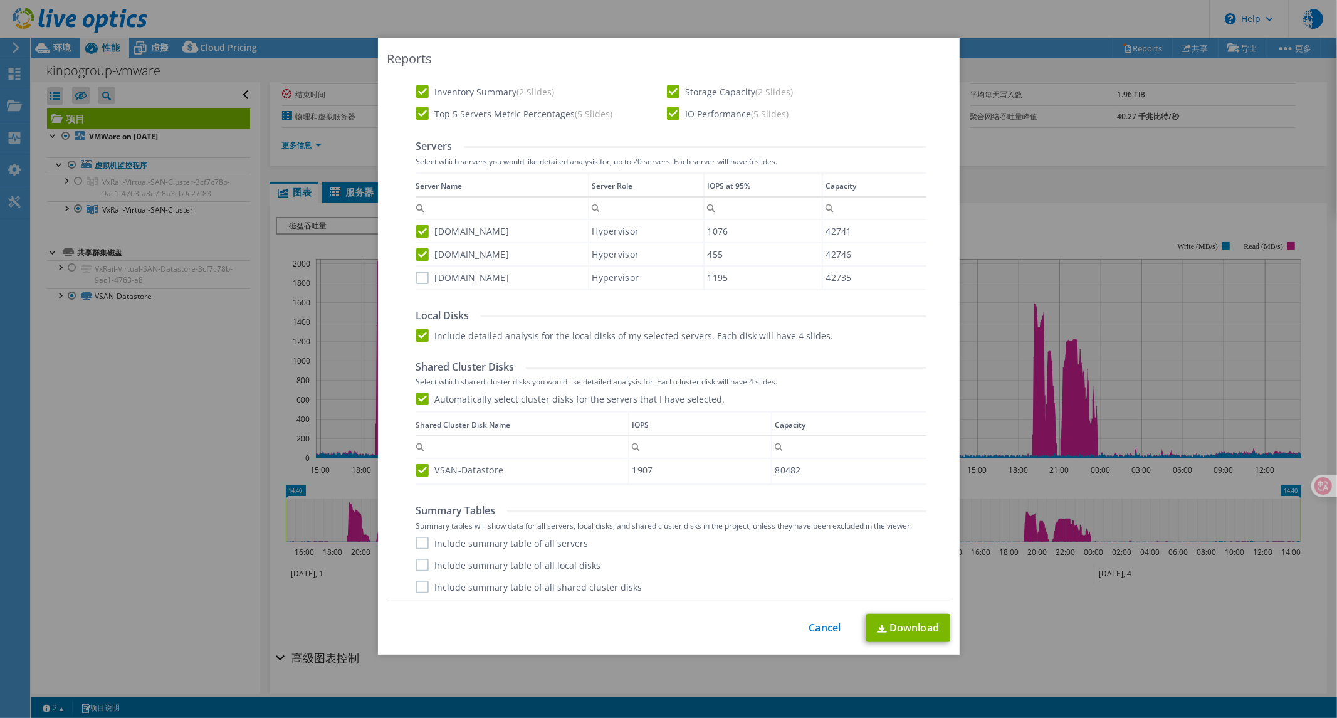
click at [419, 544] on label "Include summary table of all servers" at bounding box center [502, 543] width 172 height 13
click at [0, 0] on input "Include summary table of all servers" at bounding box center [0, 0] width 0 height 0
click at [418, 562] on label "Include summary table of all local disks" at bounding box center [508, 565] width 185 height 13
click at [0, 0] on input "Include summary table of all local disks" at bounding box center [0, 0] width 0 height 0
drag, startPoint x: 416, startPoint y: 584, endPoint x: 574, endPoint y: 593, distance: 158.3
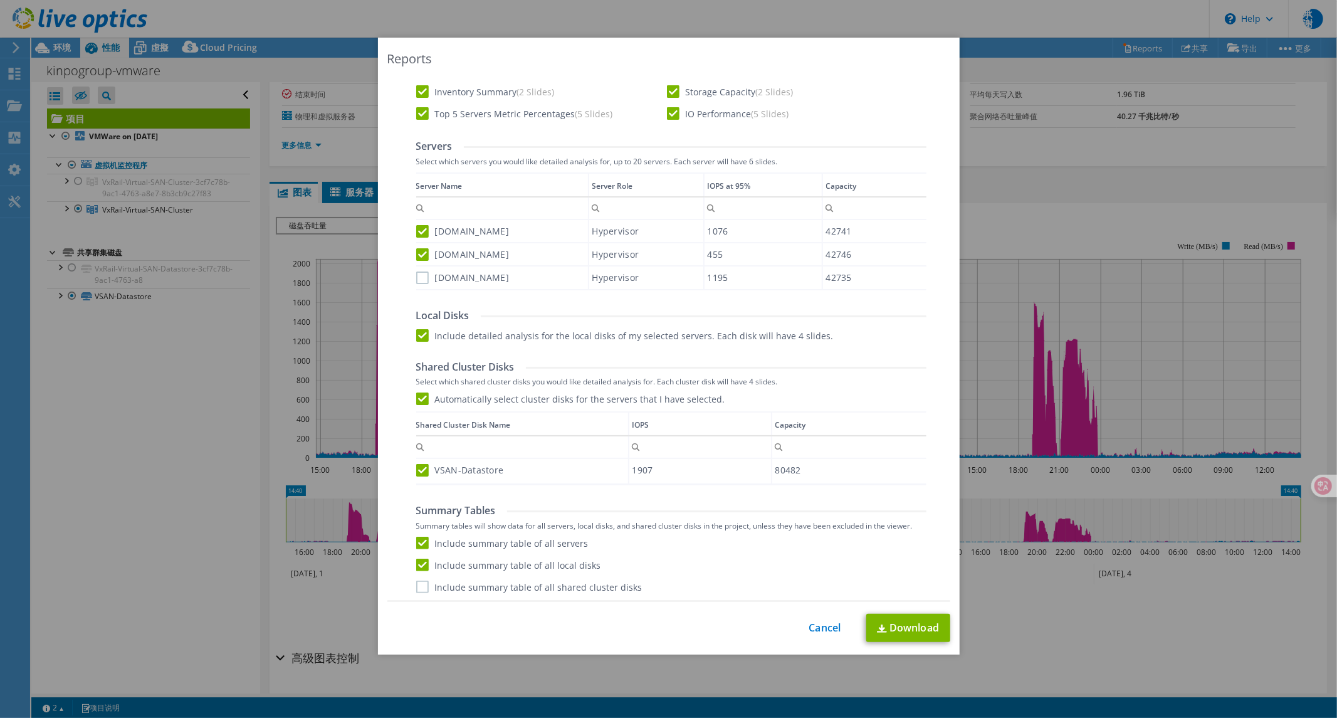
click at [416, 584] on label "Include summary table of all shared cluster disks" at bounding box center [529, 587] width 226 height 13
click at [0, 0] on input "Include summary table of all shared cluster disks" at bounding box center [0, 0] width 0 height 0
click at [912, 628] on link "Download" at bounding box center [909, 628] width 84 height 28
click at [692, 649] on div "Reports Select Region for Cloud Pricing Asia Pacific (Hong Kong) Asia Pacific (…" at bounding box center [669, 346] width 582 height 617
click at [421, 273] on label "[DOMAIN_NAME]" at bounding box center [462, 277] width 93 height 13
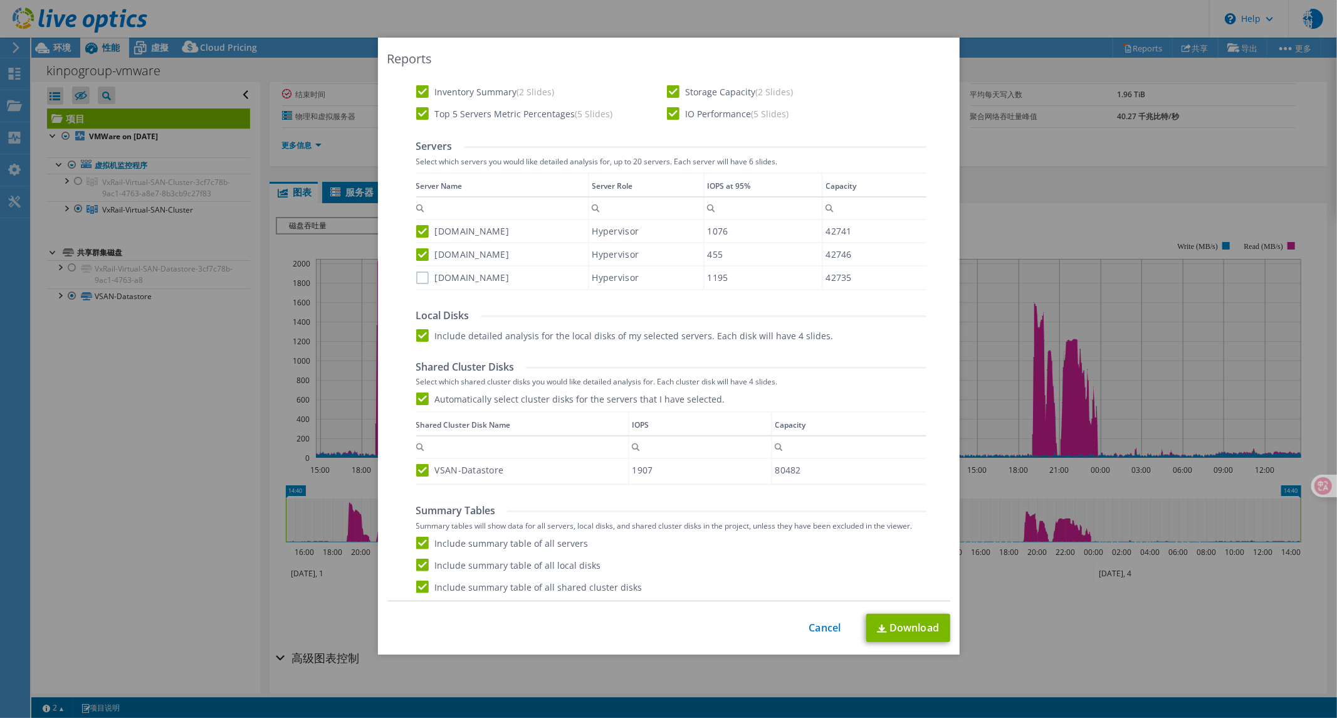
click at [0, 0] on input "[DOMAIN_NAME]" at bounding box center [0, 0] width 0 height 0
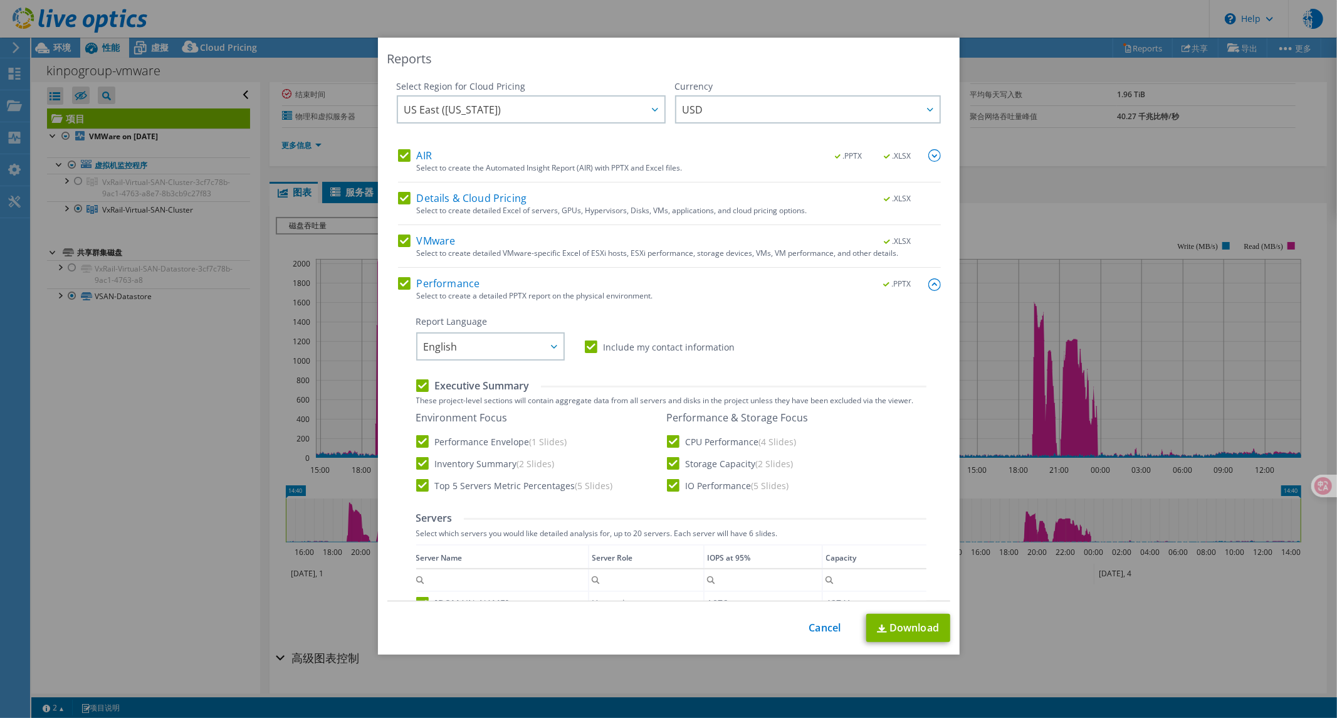
click at [637, 339] on div "Report Language English Deutsch Español Français Italiano Polski Português Русс…" at bounding box center [671, 337] width 510 height 45
click at [630, 345] on label "Include my contact information" at bounding box center [660, 346] width 150 height 13
click at [0, 0] on input "Include my contact information" at bounding box center [0, 0] width 0 height 0
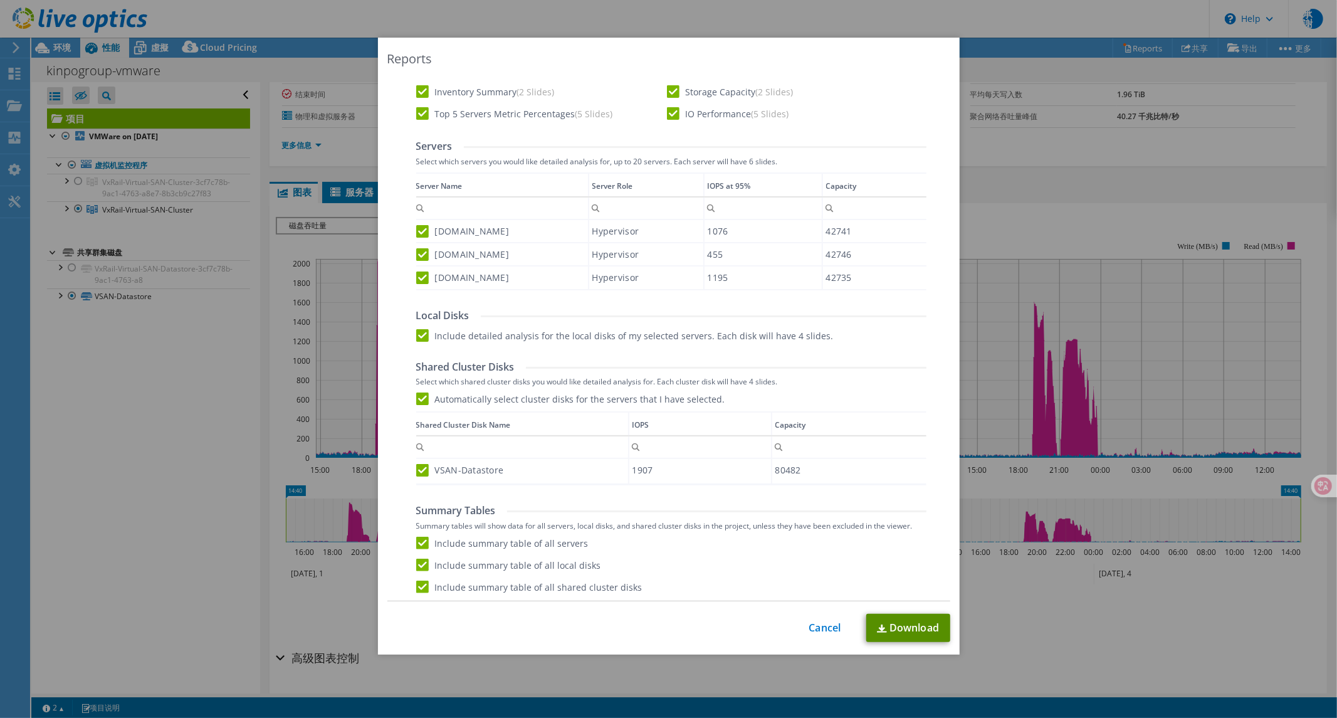
click at [899, 624] on link "Download" at bounding box center [909, 628] width 84 height 28
click at [812, 631] on link "Cancel" at bounding box center [825, 628] width 32 height 12
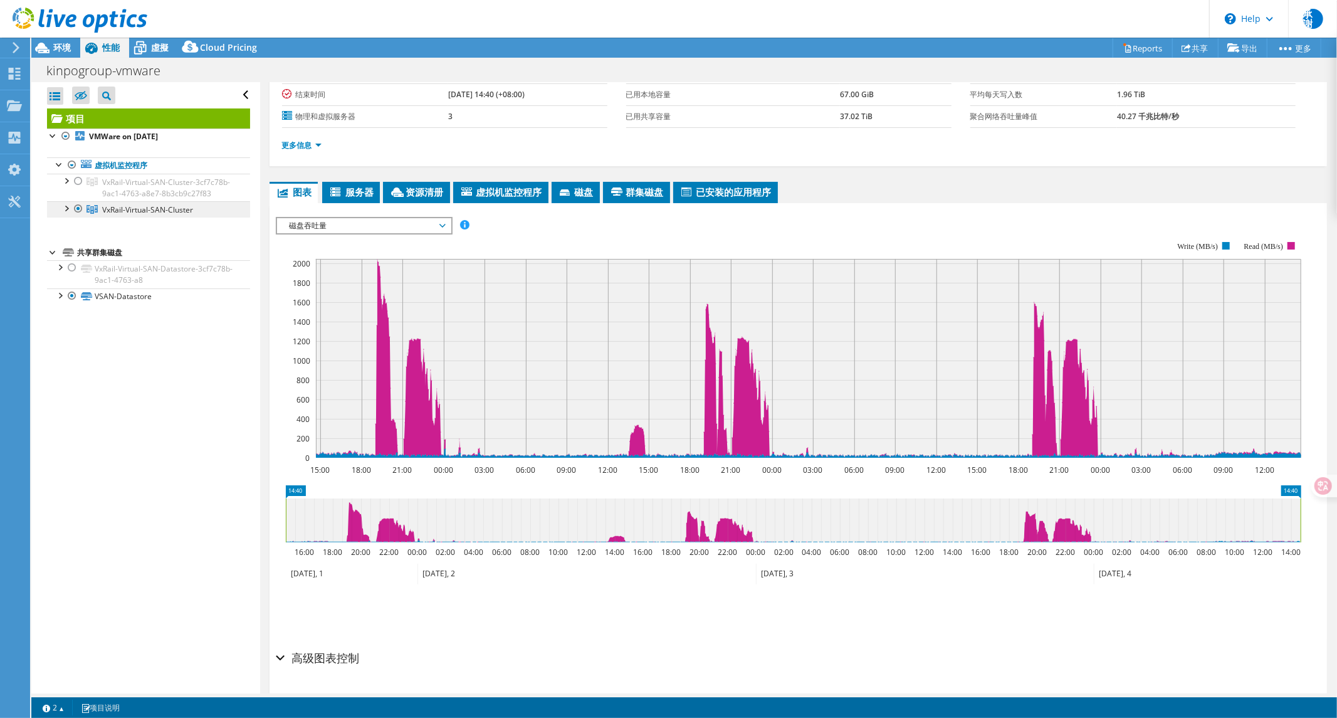
click at [140, 199] on span "VxRail-Virtual-SAN-Cluster" at bounding box center [166, 188] width 128 height 22
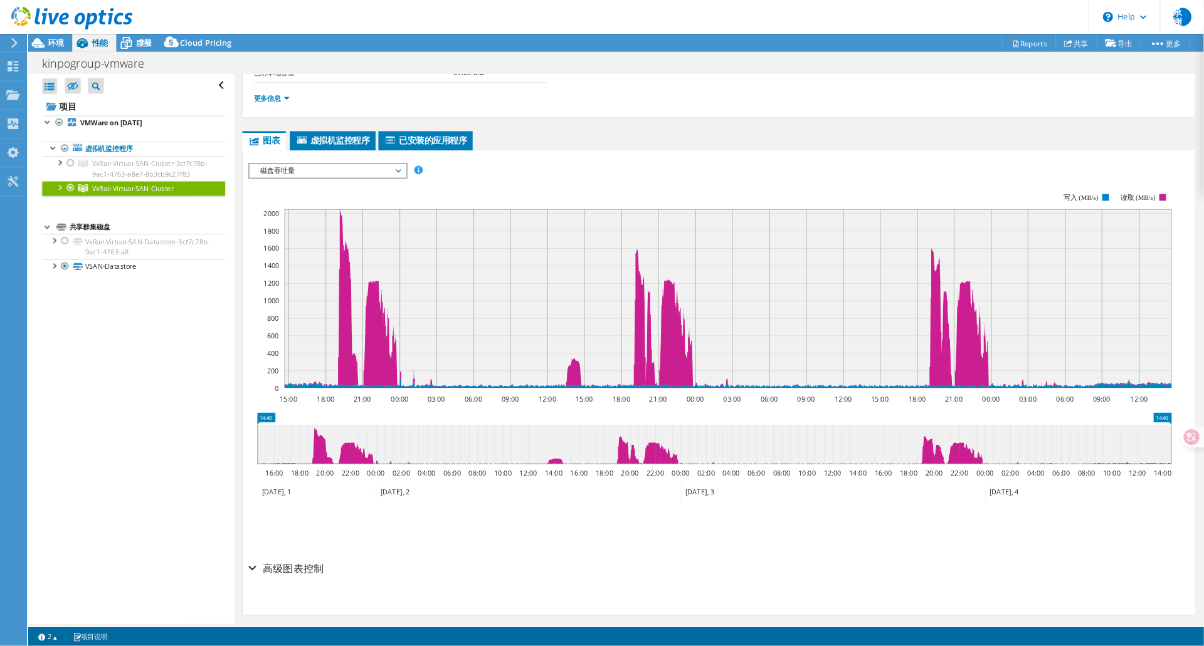
scroll to position [124, 0]
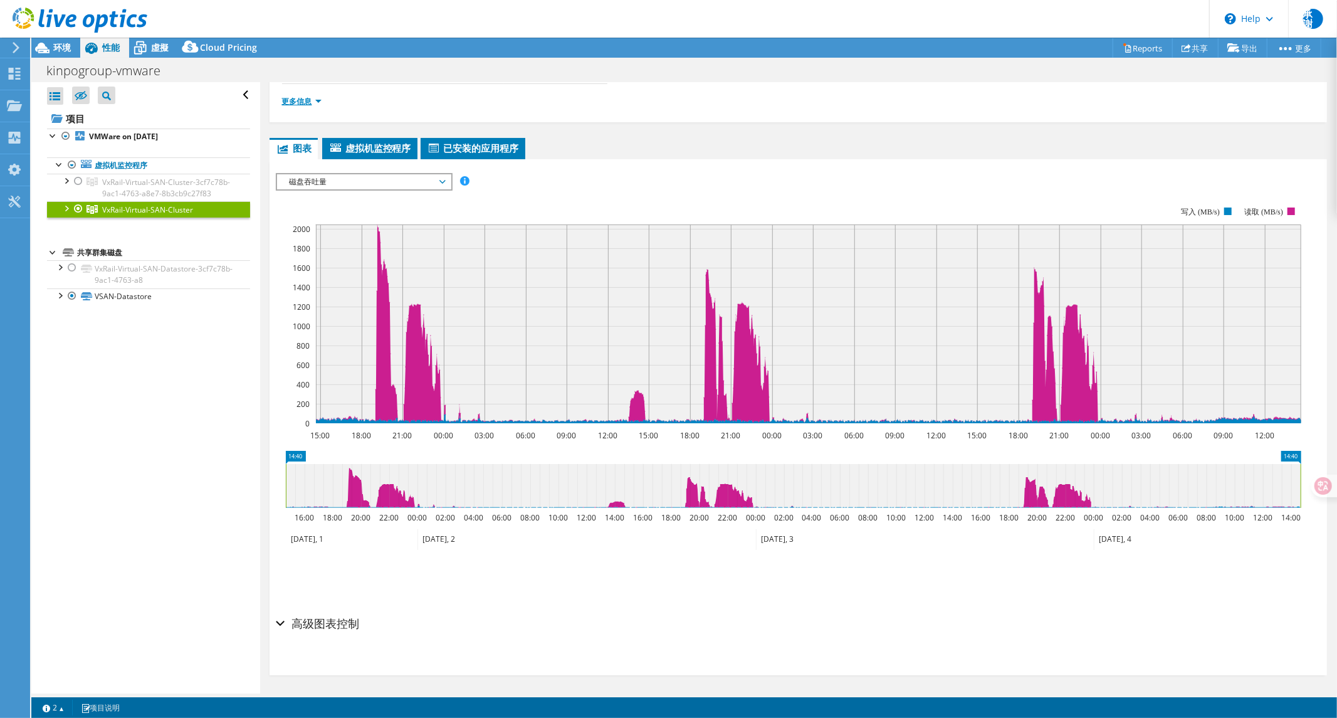
click at [293, 101] on link "更多信息" at bounding box center [302, 101] width 40 height 11
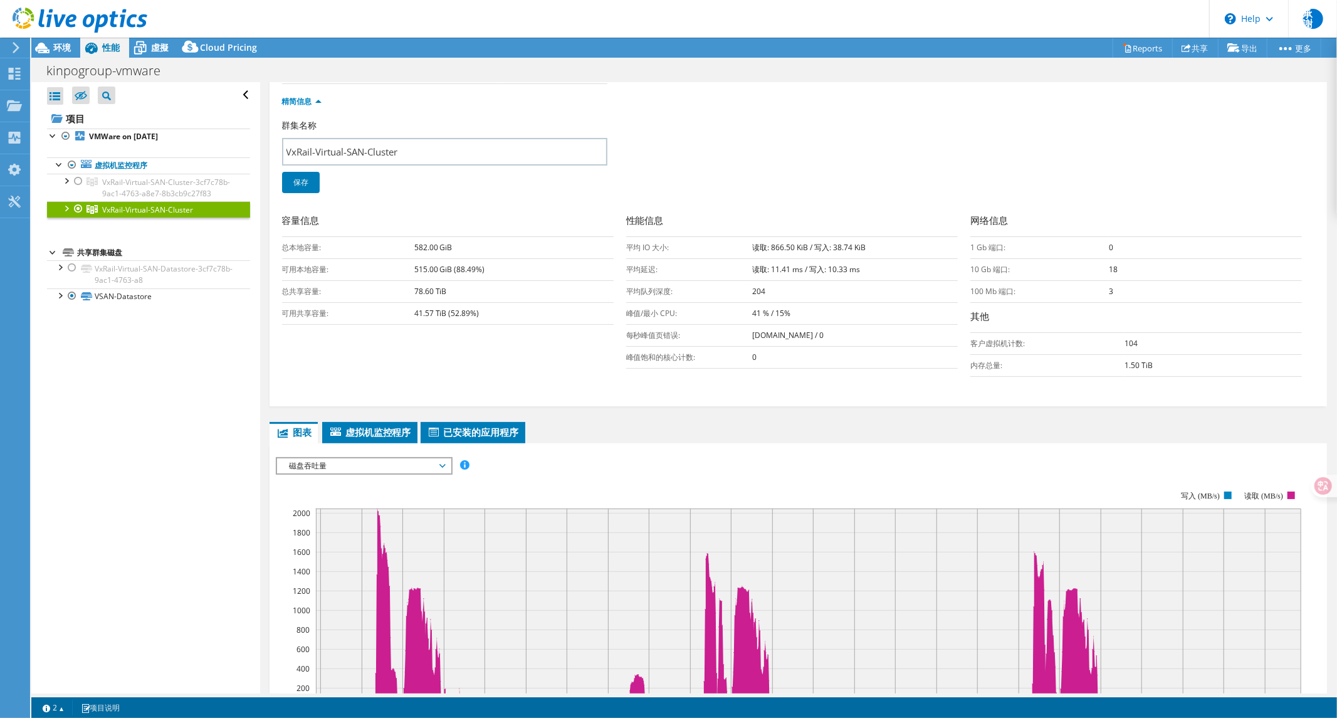
click at [65, 214] on div at bounding box center [66, 207] width 13 height 13
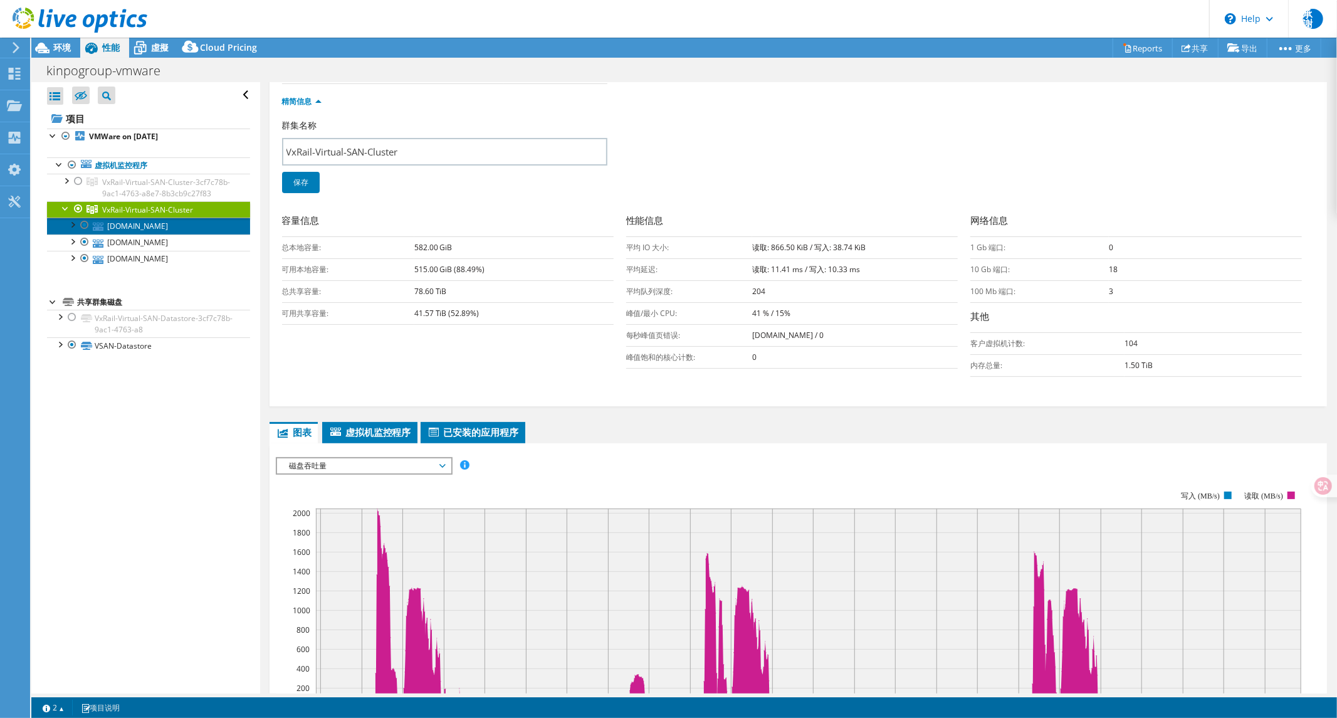
click at [148, 234] on link "[DOMAIN_NAME]" at bounding box center [148, 226] width 203 height 16
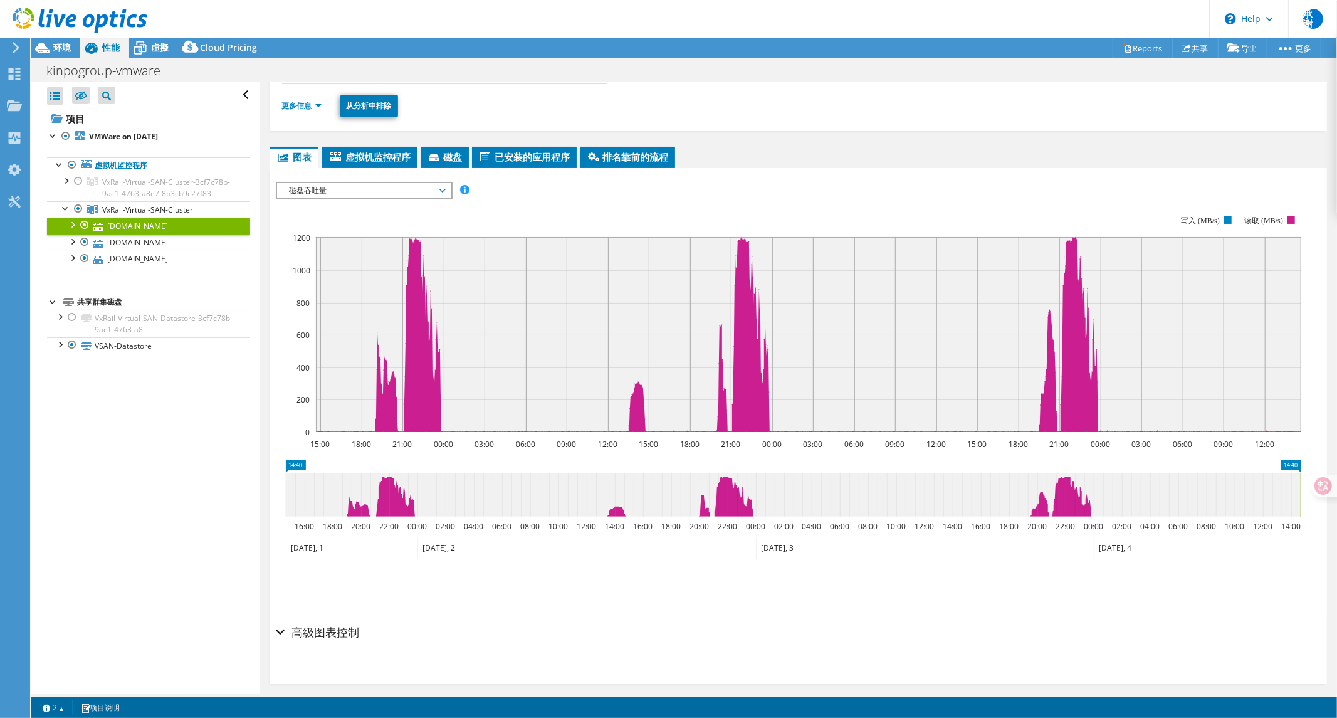
click at [291, 110] on li "更多信息" at bounding box center [305, 106] width 47 height 14
click at [292, 103] on link "更多信息" at bounding box center [302, 105] width 40 height 11
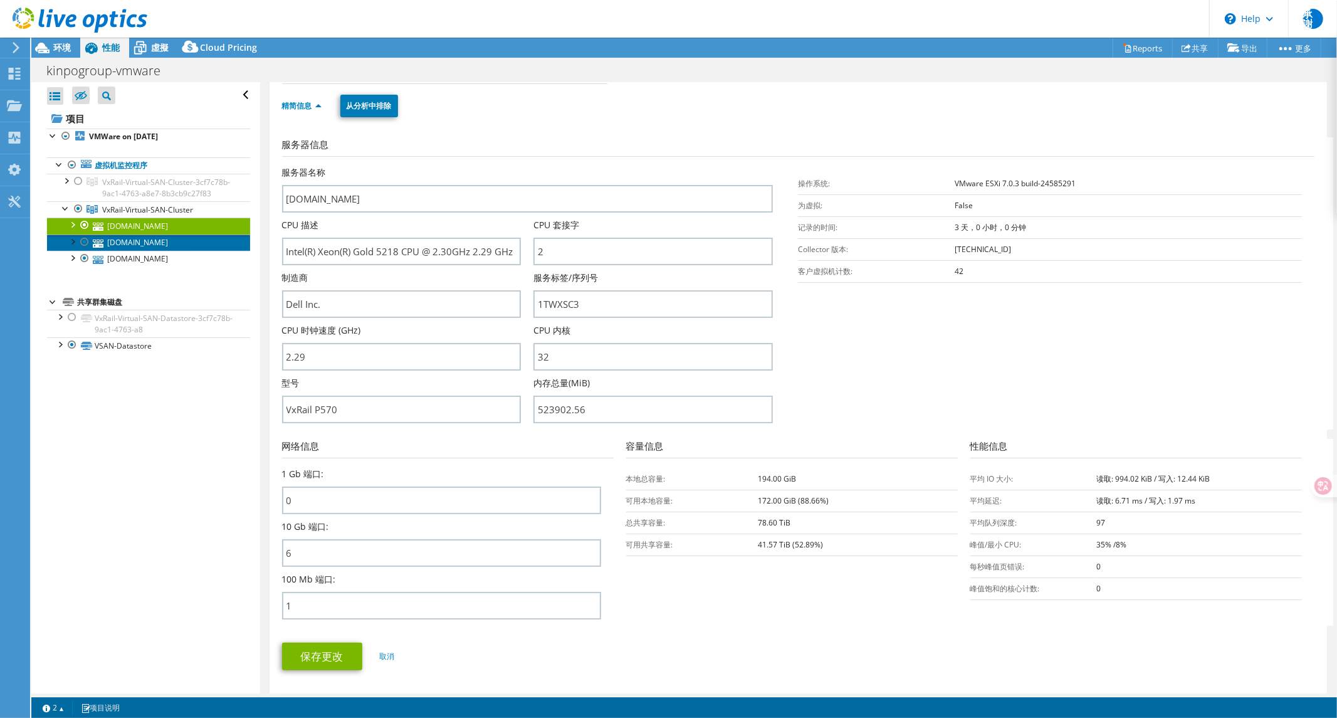
click at [161, 251] on link "[DOMAIN_NAME]" at bounding box center [148, 243] width 203 height 16
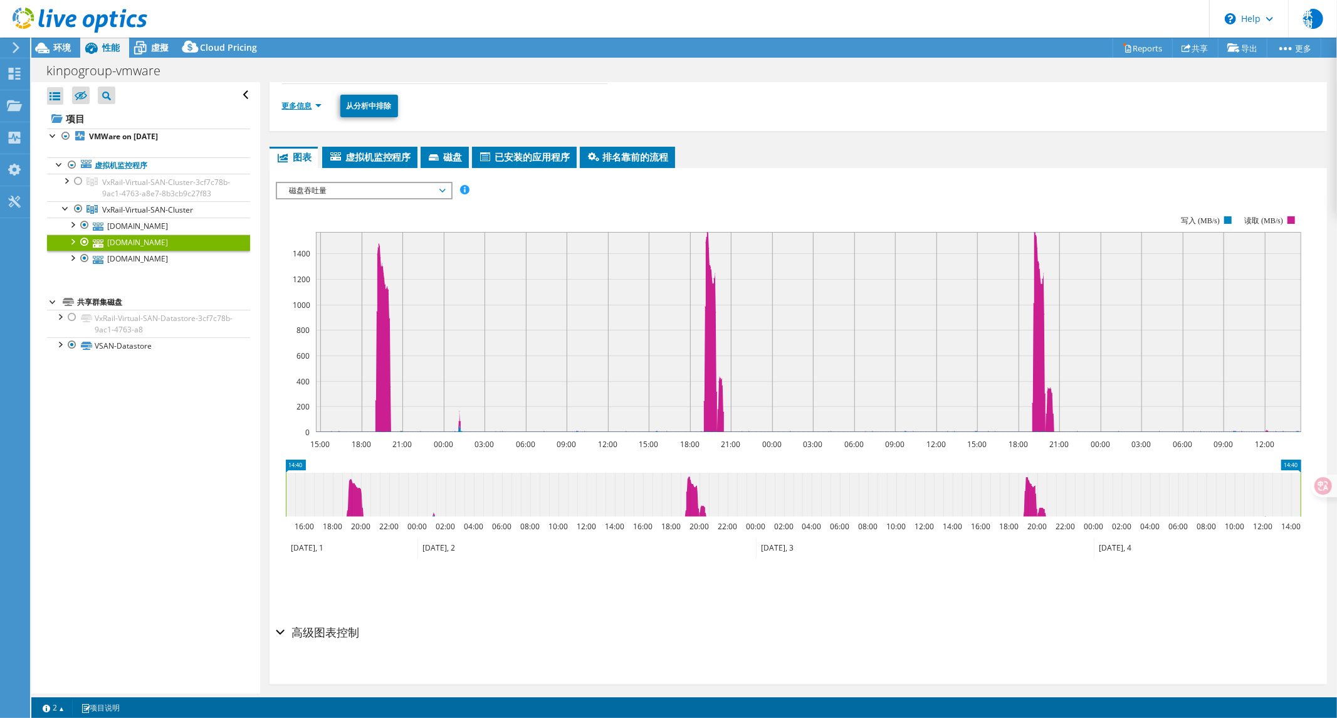
click at [295, 107] on link "更多信息" at bounding box center [302, 105] width 40 height 11
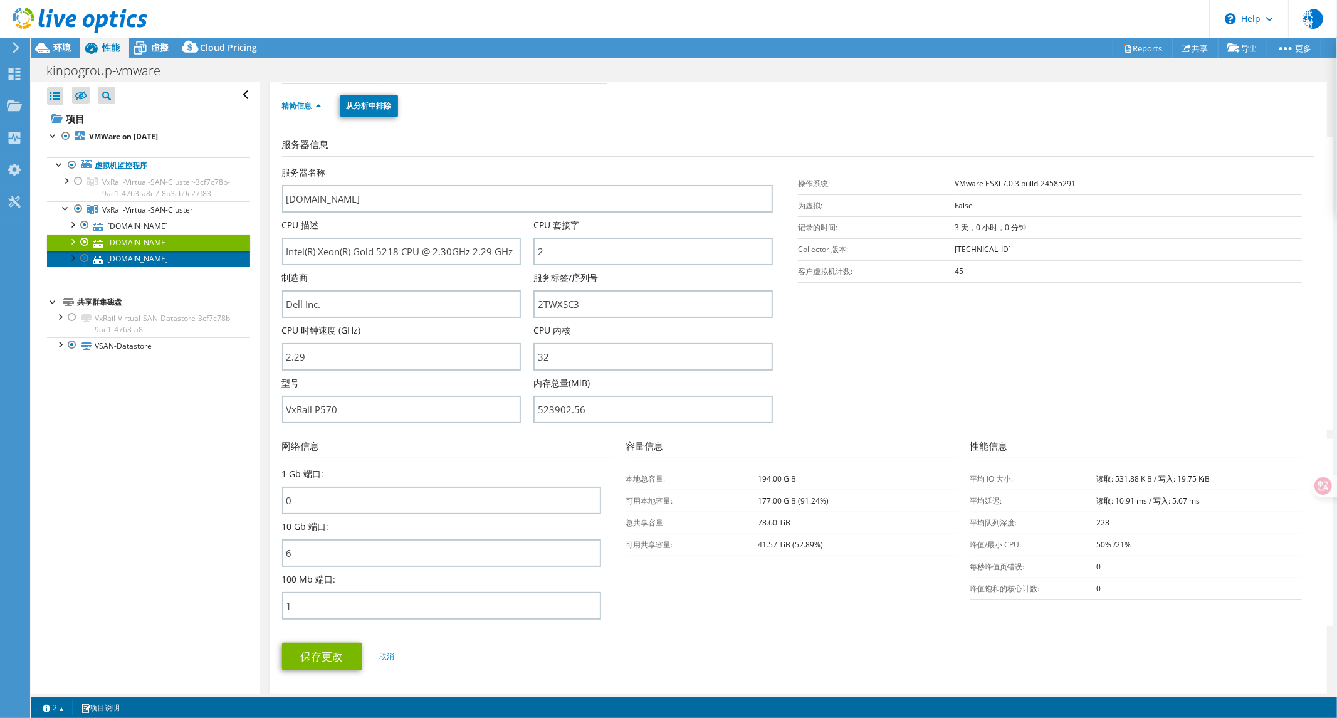
click at [154, 267] on link "[DOMAIN_NAME]" at bounding box center [148, 259] width 203 height 16
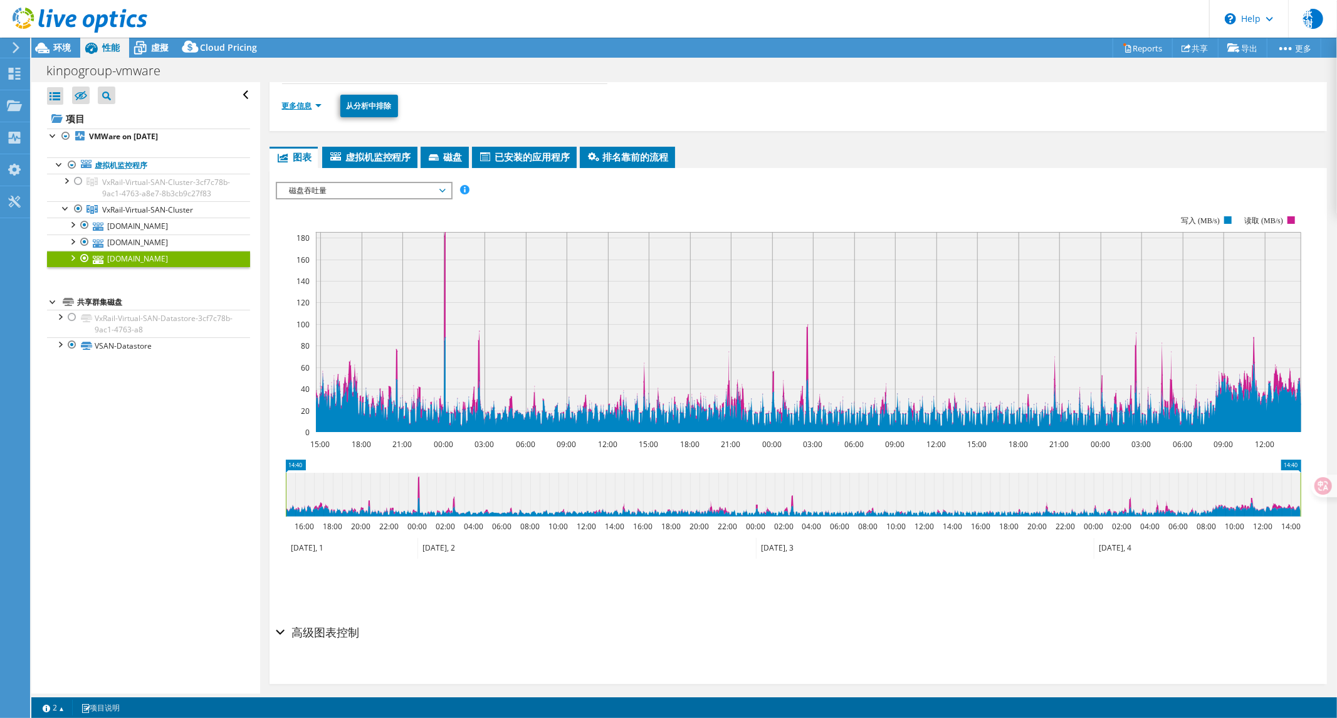
click at [293, 105] on link "更多信息" at bounding box center [302, 105] width 40 height 11
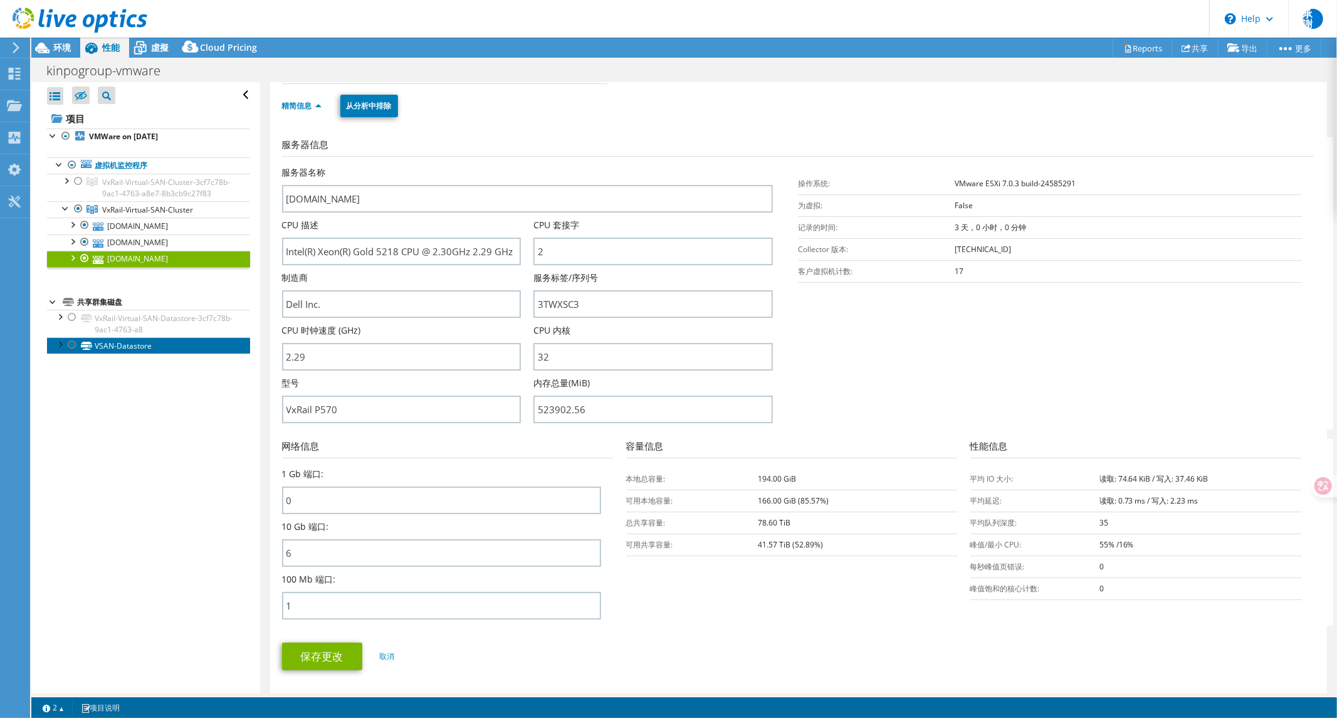
click at [117, 354] on link "VSAN-Datastore" at bounding box center [148, 345] width 203 height 16
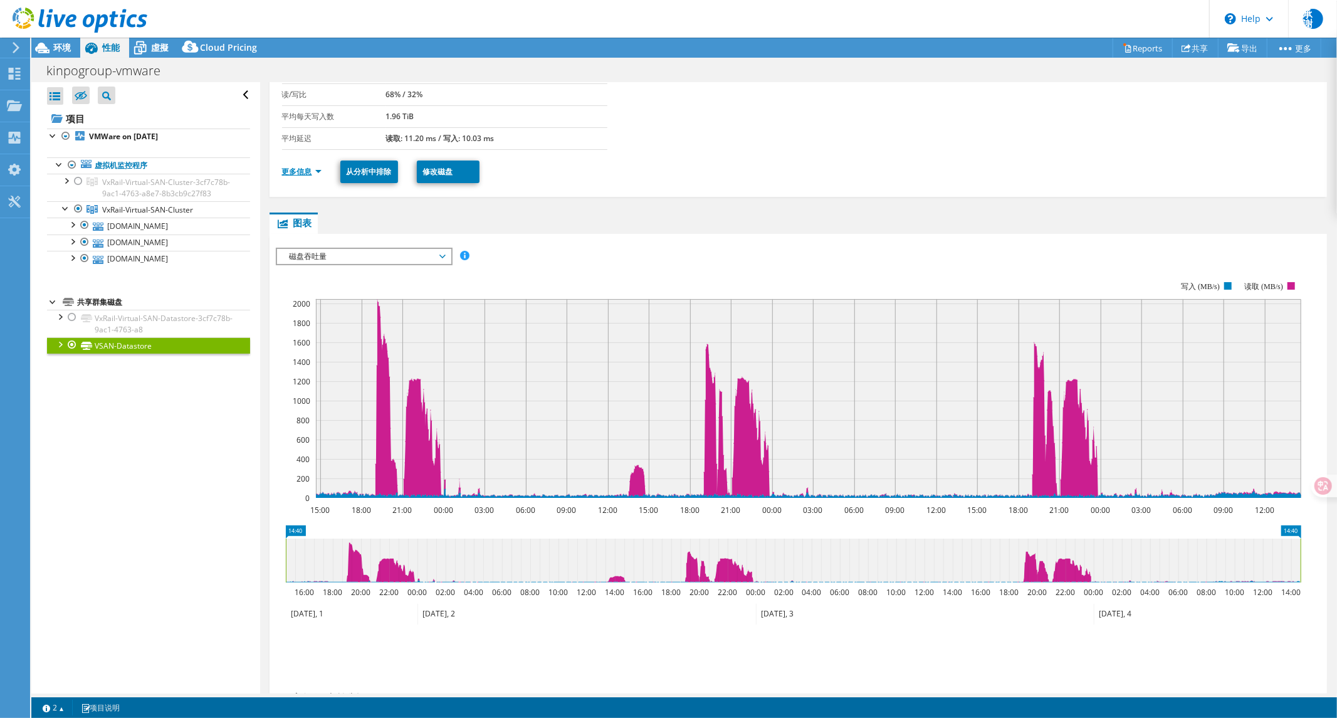
click at [307, 166] on link "更多信息" at bounding box center [302, 171] width 40 height 11
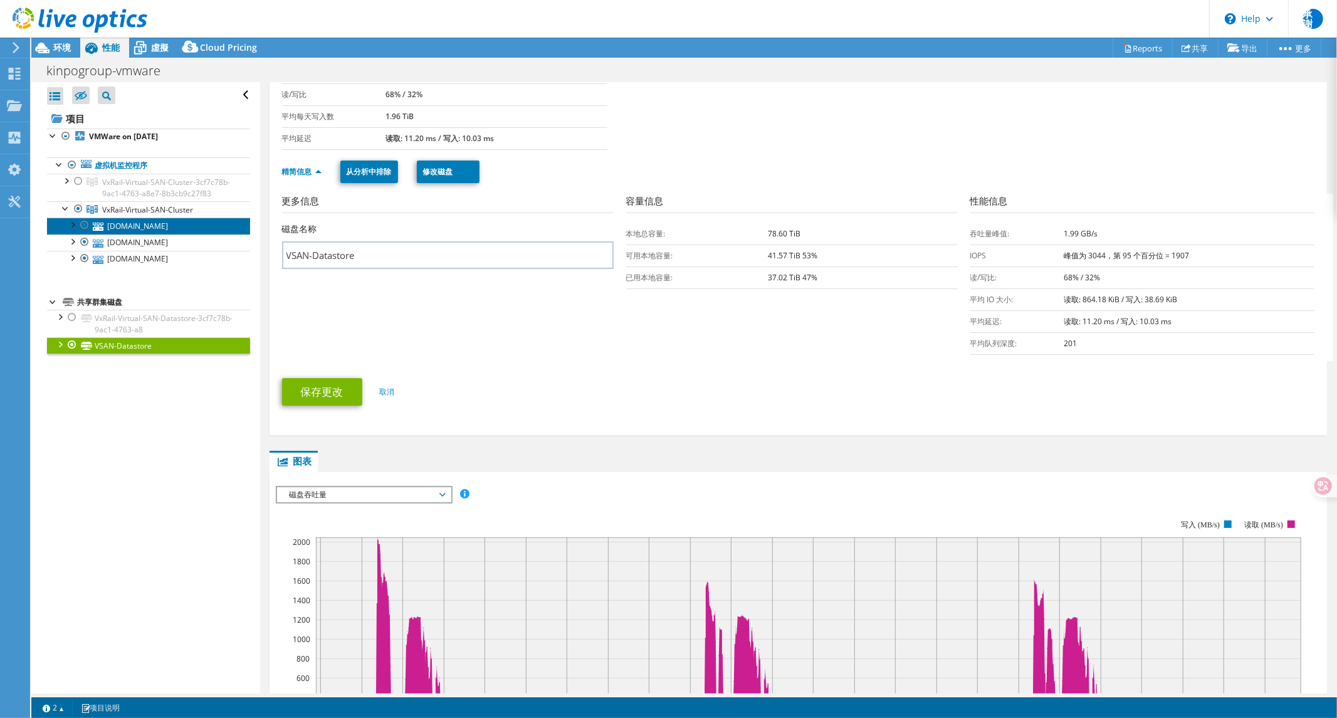
click at [142, 234] on link "[DOMAIN_NAME]" at bounding box center [148, 226] width 203 height 16
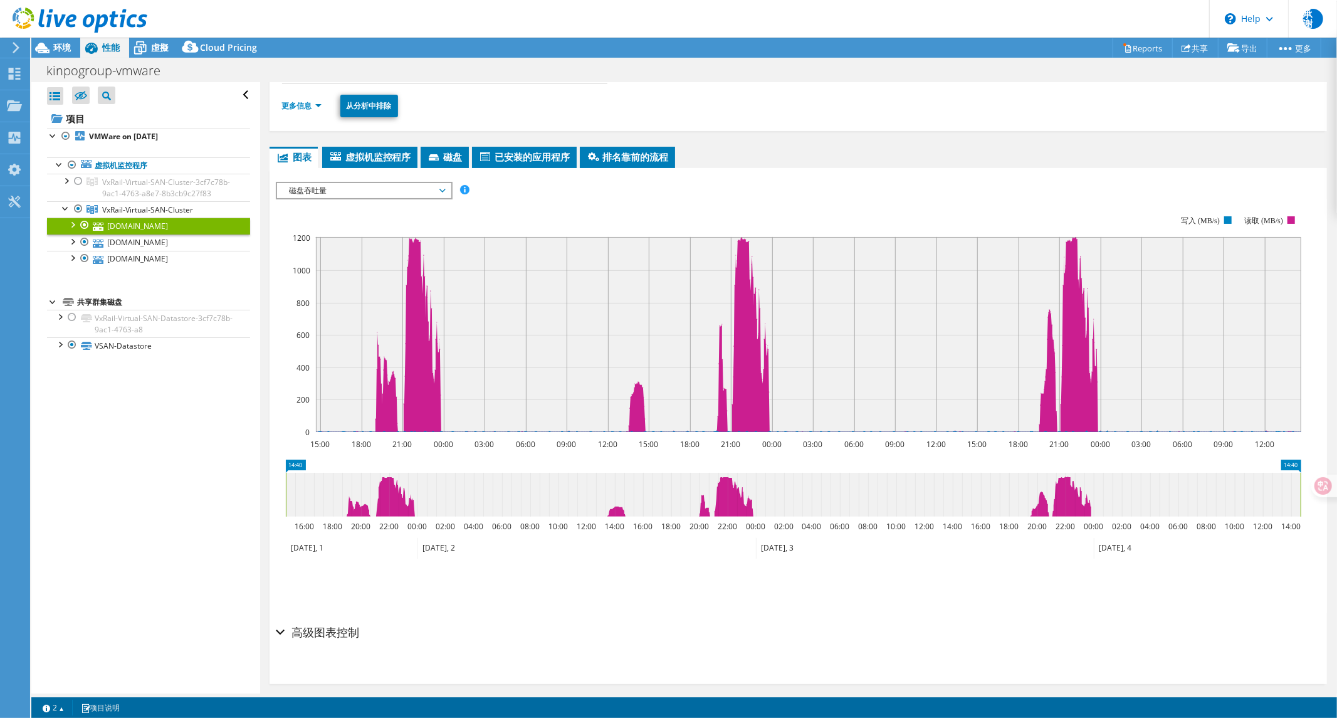
click at [345, 188] on span "磁盘吞吐量" at bounding box center [363, 190] width 161 height 15
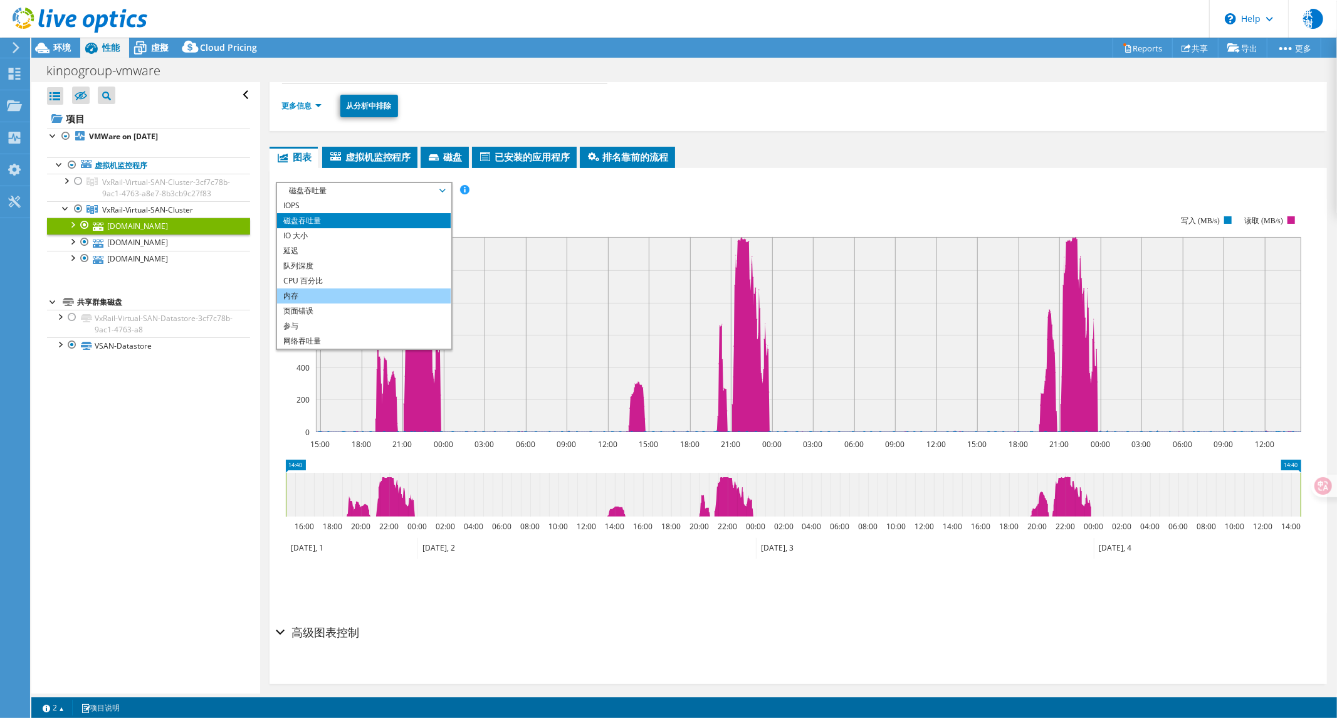
click at [305, 293] on li "内存" at bounding box center [364, 295] width 174 height 15
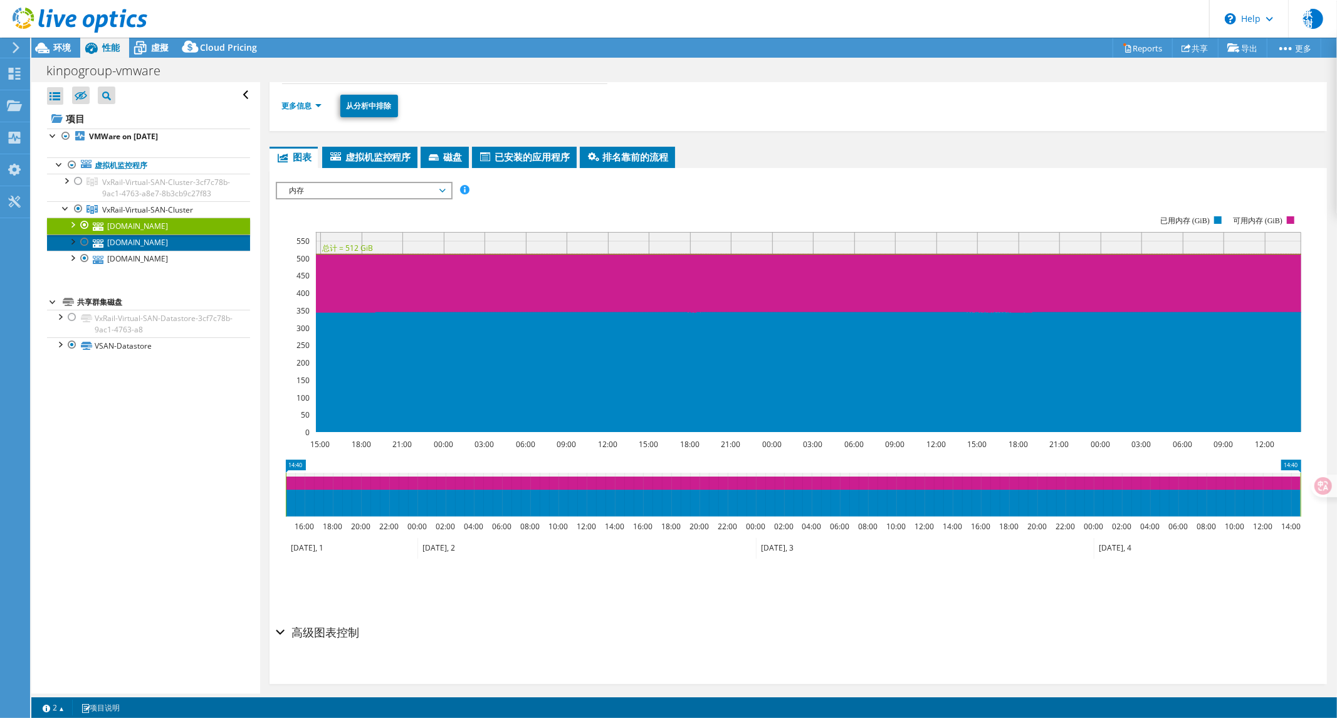
click at [162, 251] on link "[DOMAIN_NAME]" at bounding box center [148, 243] width 203 height 16
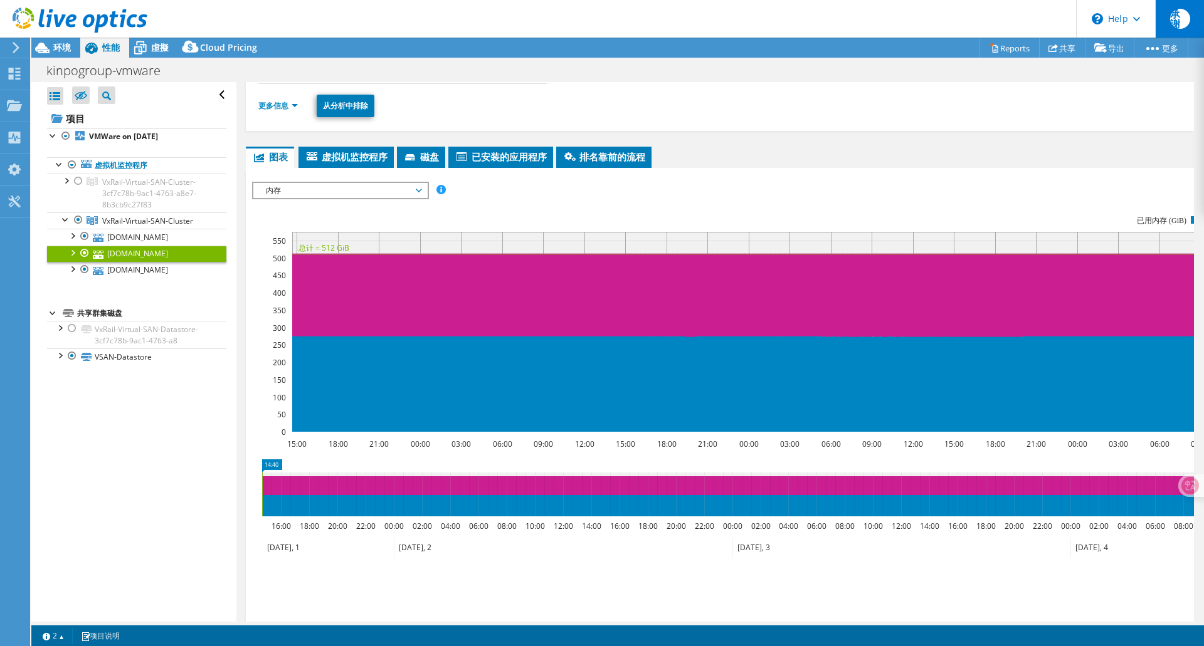
scroll to position [124, 0]
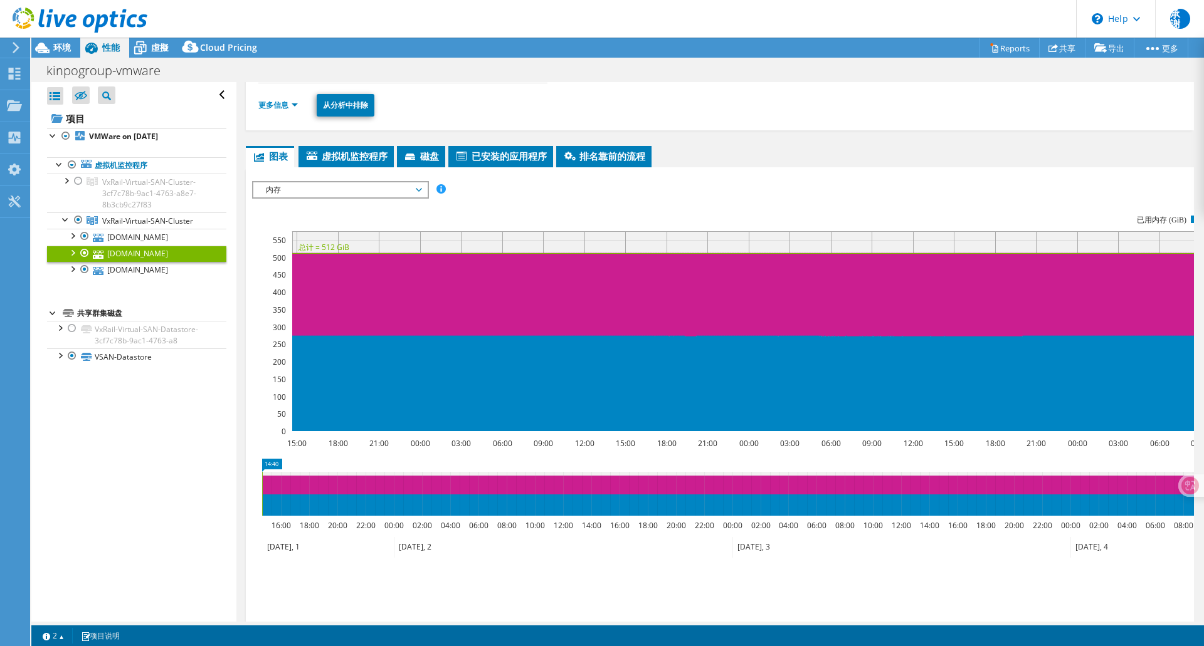
drag, startPoint x: 1337, startPoint y: 0, endPoint x: 762, endPoint y: 195, distance: 607.1
click at [762, 195] on div "IOPS 磁盘吞吐量 IO 大小 延迟 队列深度 CPU 百分比 内存 页面错误 参与 网络吞吐量 排名靠前的服务器（按页面错误排序） Workload Co…" at bounding box center [720, 189] width 936 height 17
click at [874, 638] on section "Warnings Messages 没有从 VMware VCenter 服务器记录队列深度，并且将显示为零。 没有为 VMware、Solaris 和 HP…" at bounding box center [617, 636] width 1173 height 21
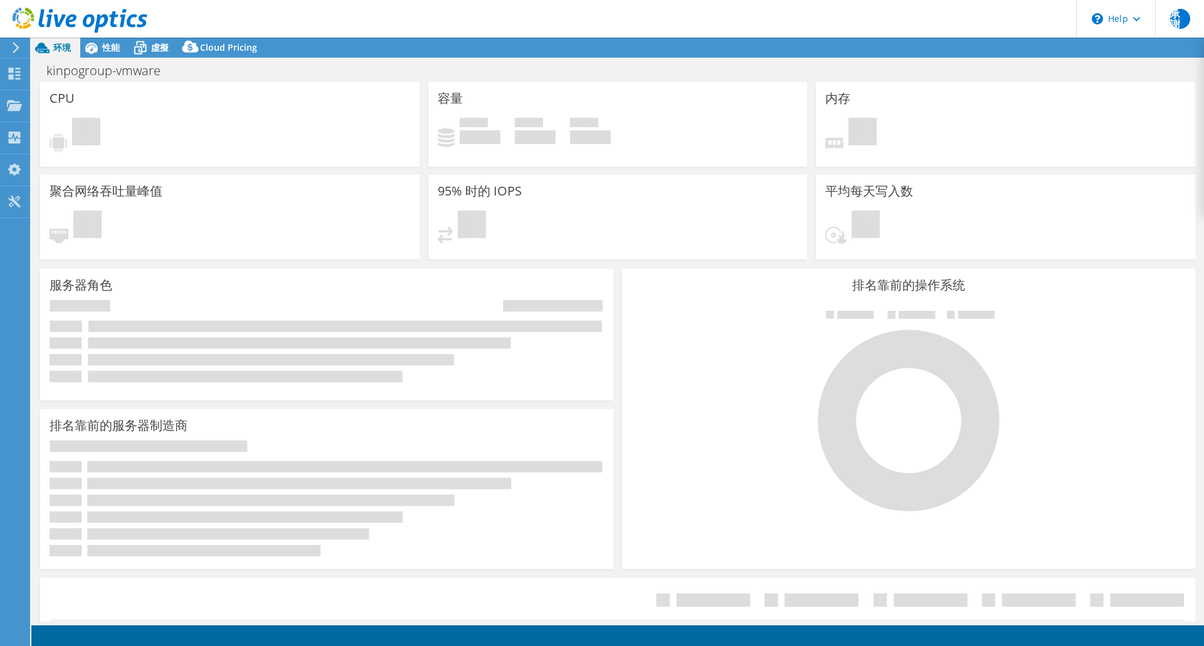
select select "USD"
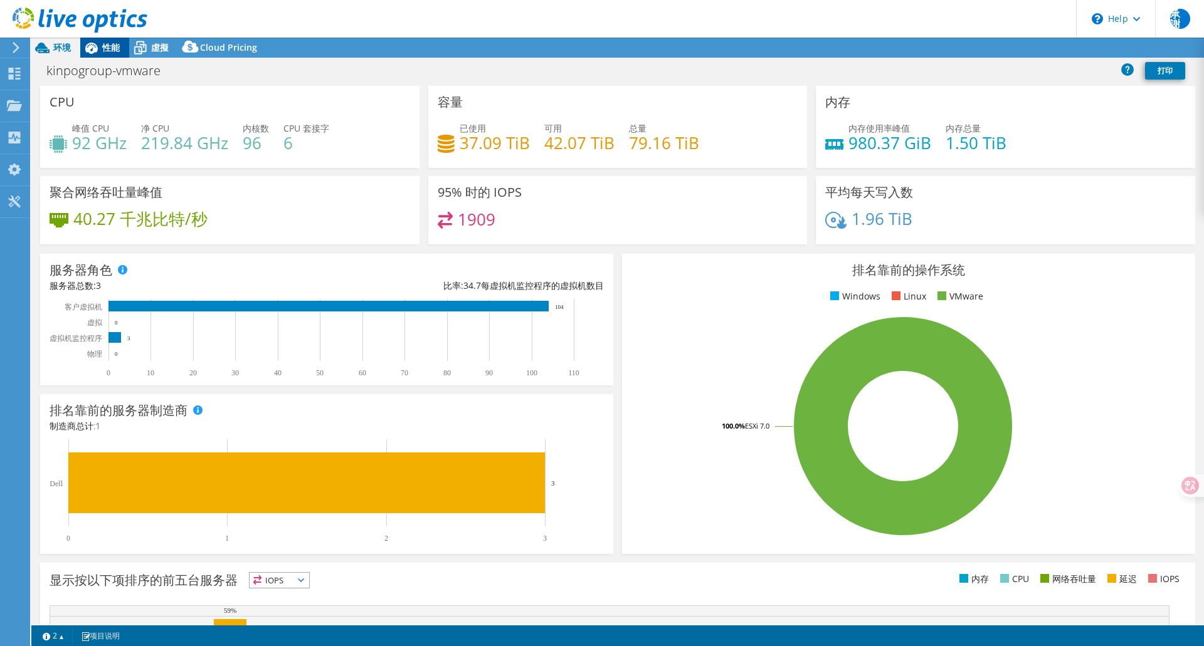
click at [110, 48] on span "性能" at bounding box center [111, 47] width 18 height 12
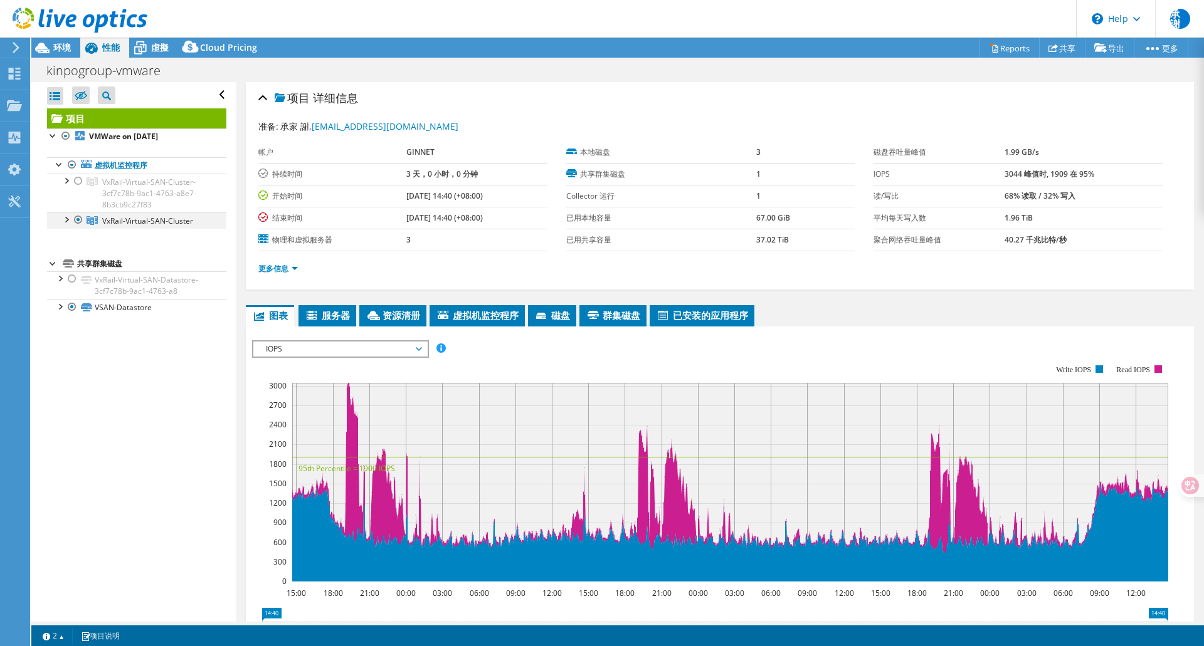
click at [67, 219] on div at bounding box center [66, 219] width 13 height 13
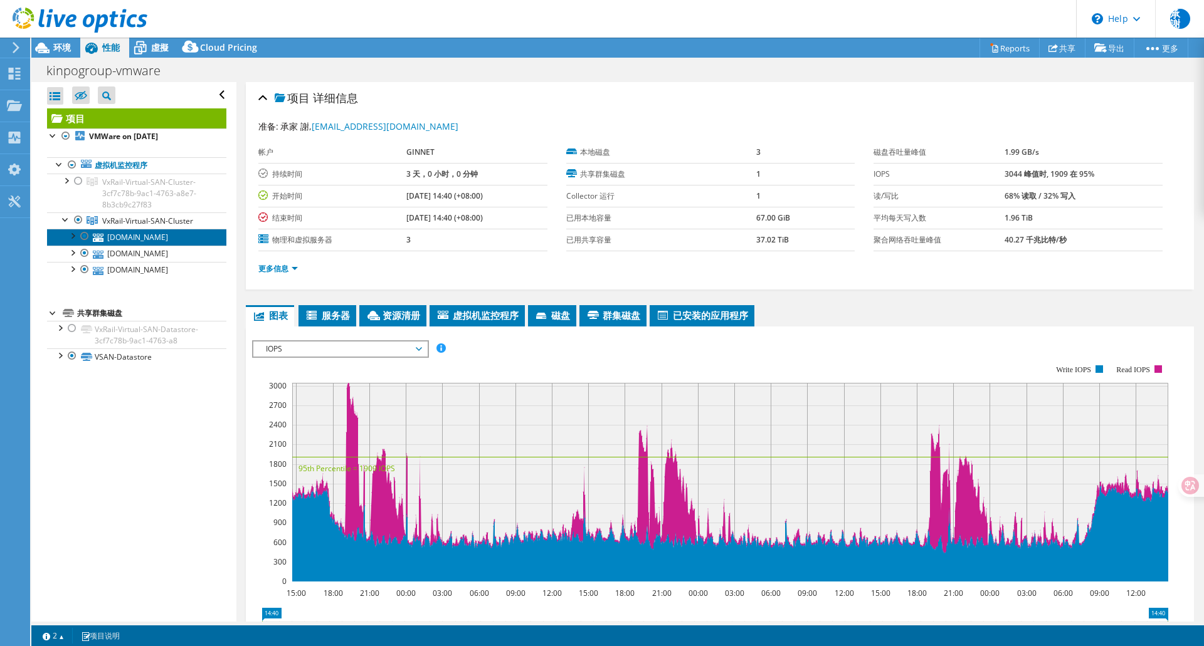
click at [127, 239] on link "[DOMAIN_NAME]" at bounding box center [136, 237] width 179 height 16
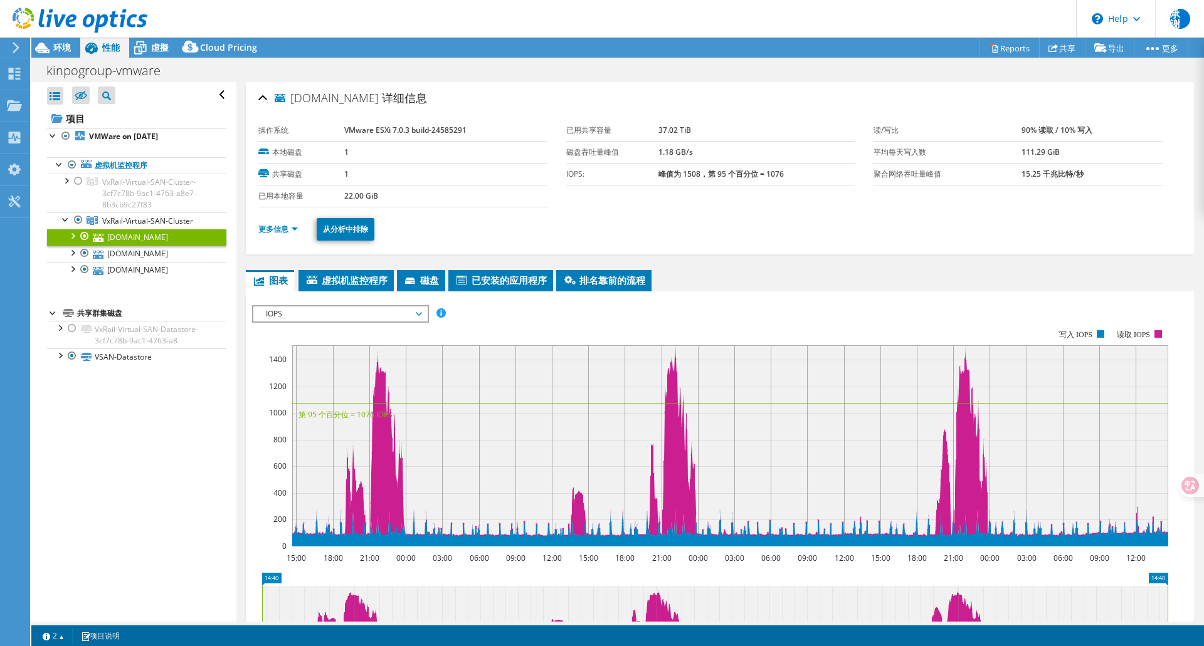
click at [334, 314] on span "IOPS" at bounding box center [340, 314] width 161 height 15
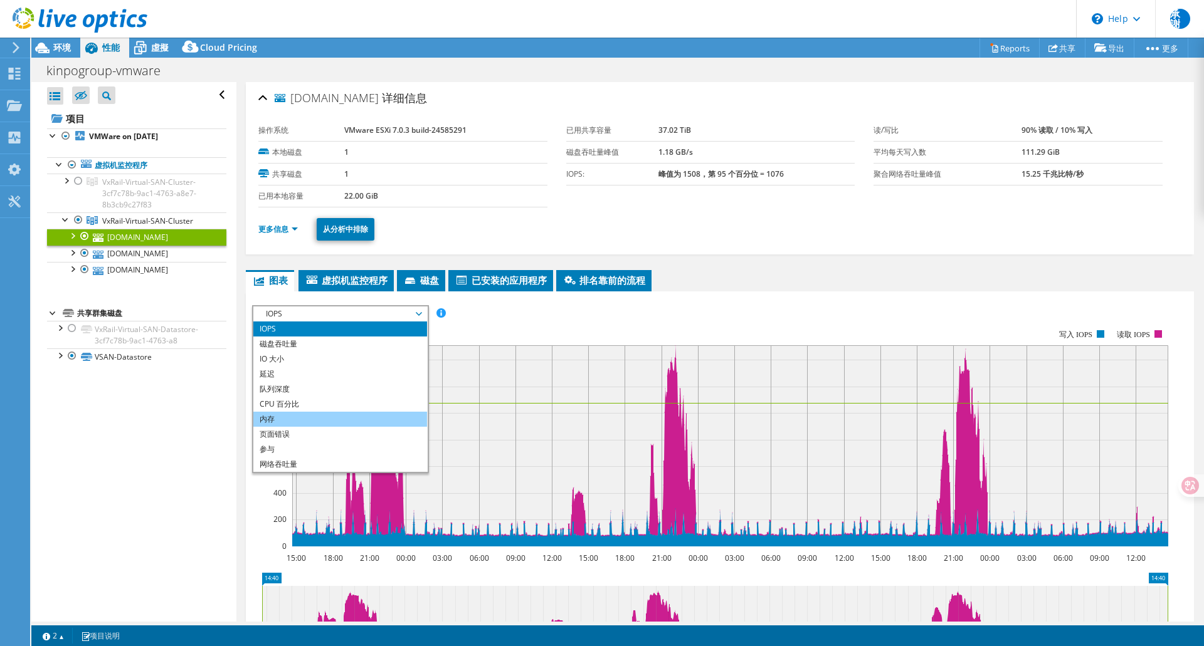
click at [286, 413] on li "内存" at bounding box center [340, 419] width 174 height 15
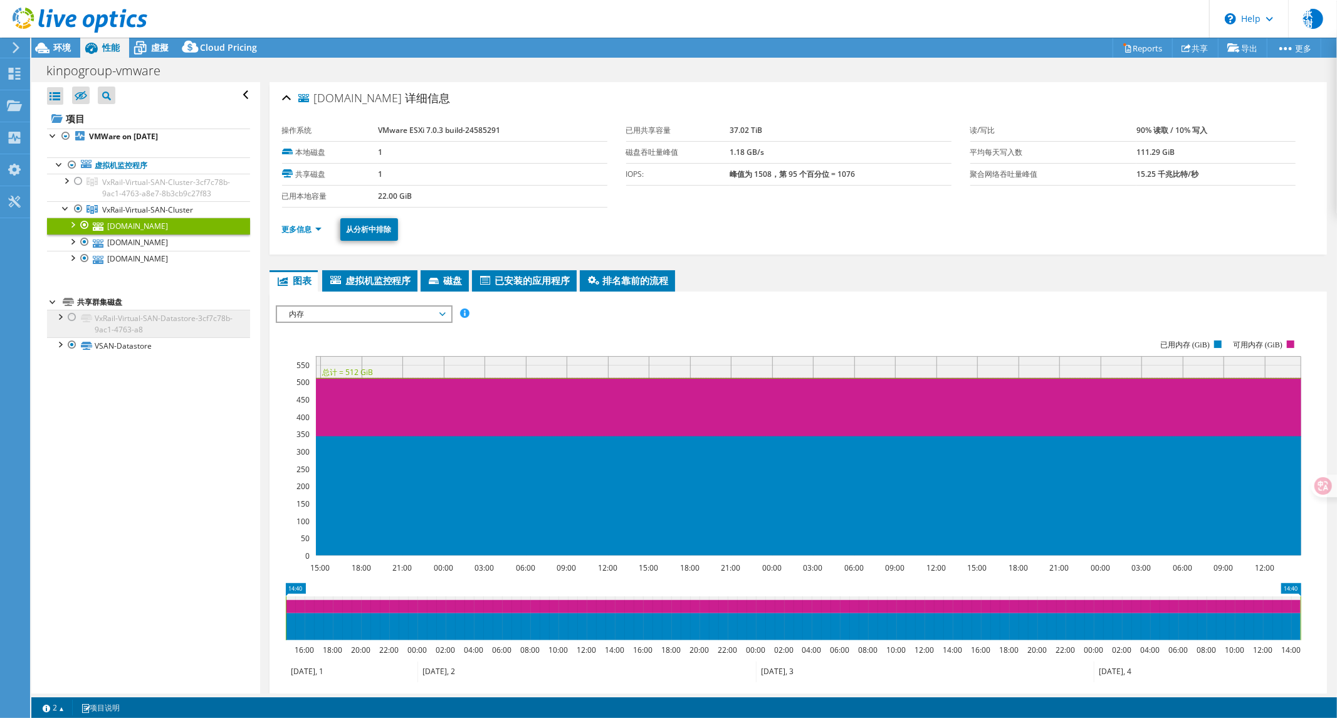
drag, startPoint x: 1197, startPoint y: 69, endPoint x: 161, endPoint y: 334, distance: 1069.1
click at [127, 428] on div "全部打开 全部关闭 隐藏未包含节点 项目树筛选器" at bounding box center [145, 387] width 228 height 611
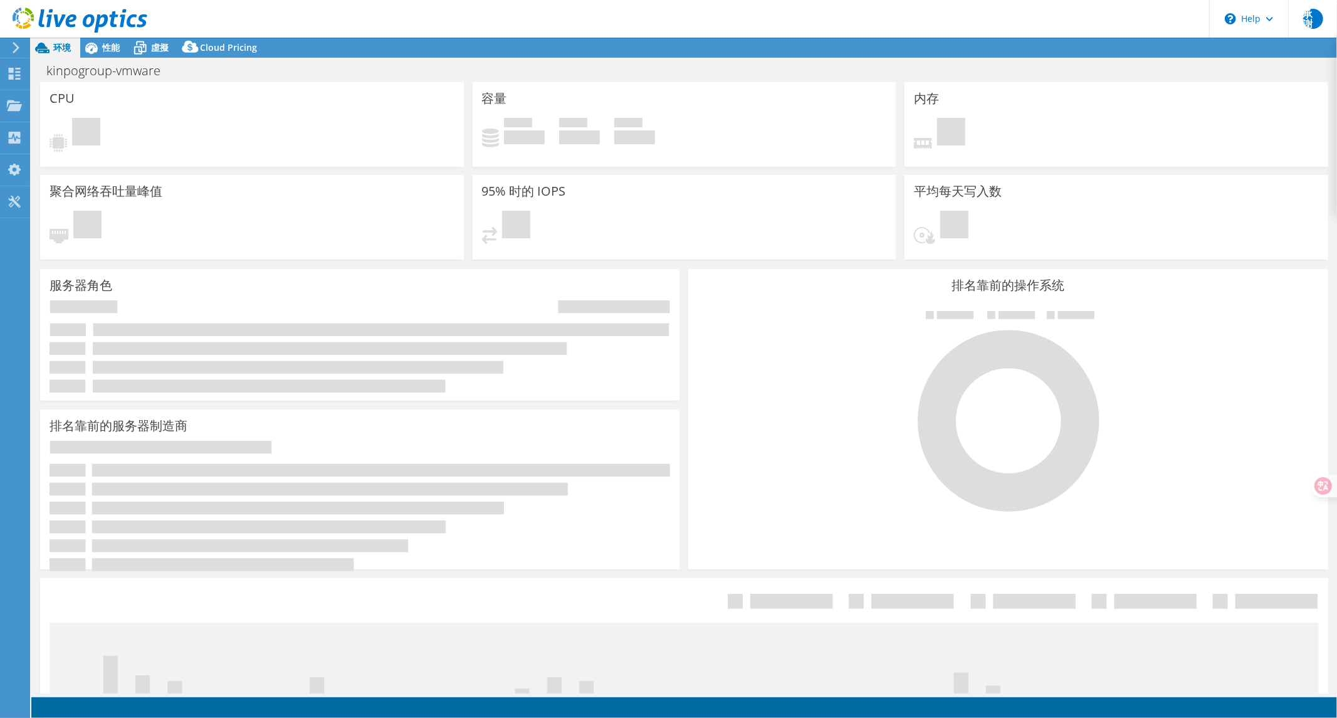
select select "USD"
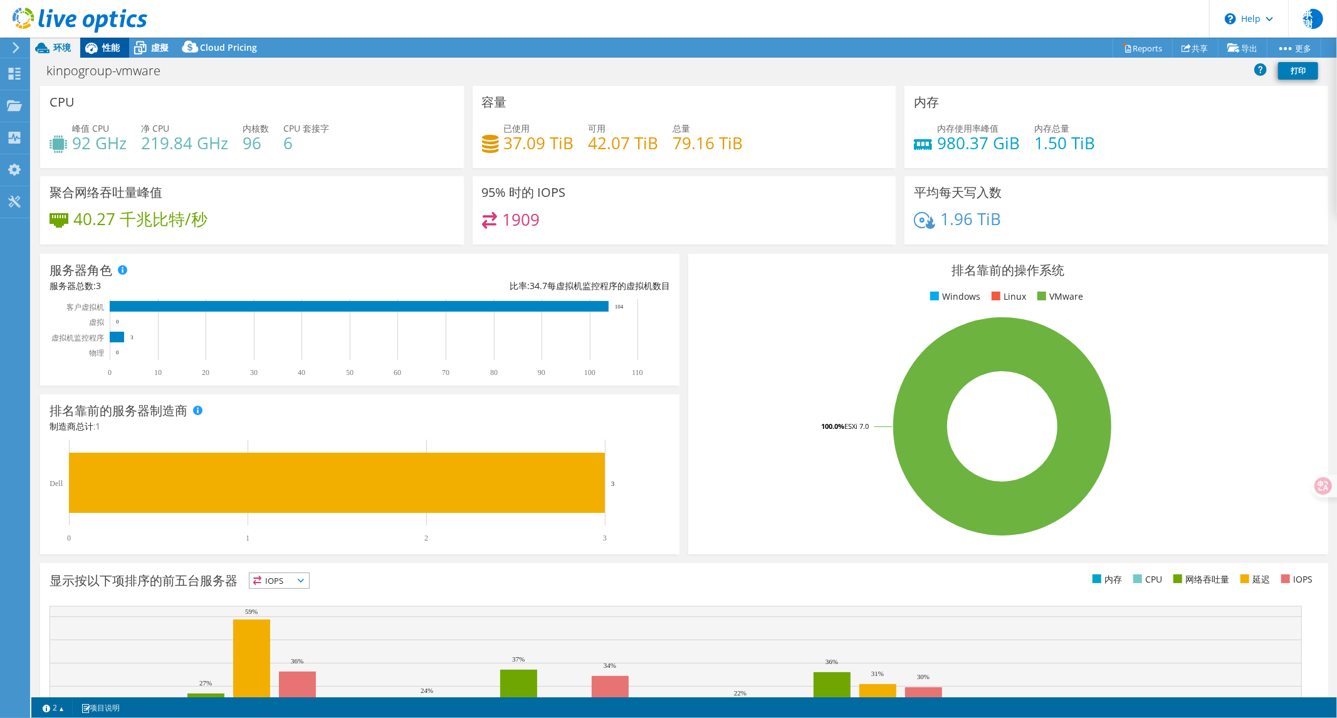
click at [120, 45] on span "性能" at bounding box center [111, 47] width 18 height 12
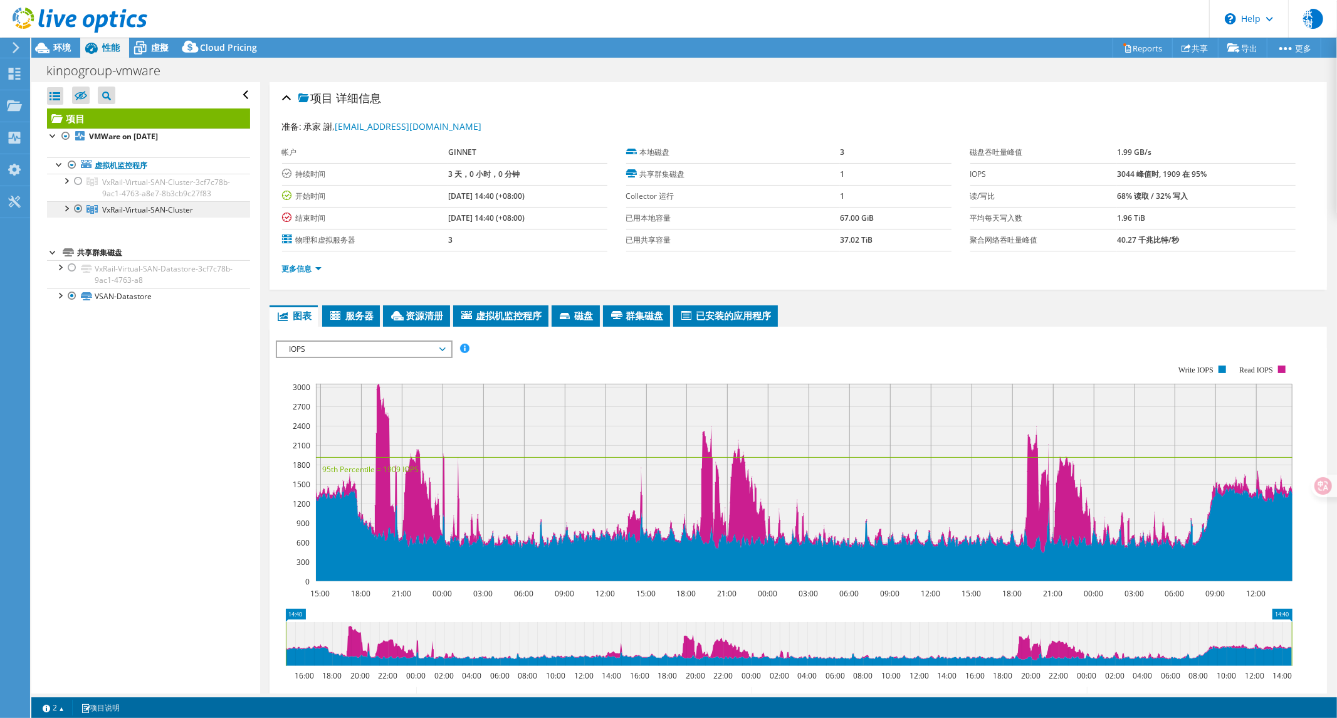
click at [61, 201] on link "VxRail-Virtual-SAN-Cluster" at bounding box center [148, 188] width 203 height 28
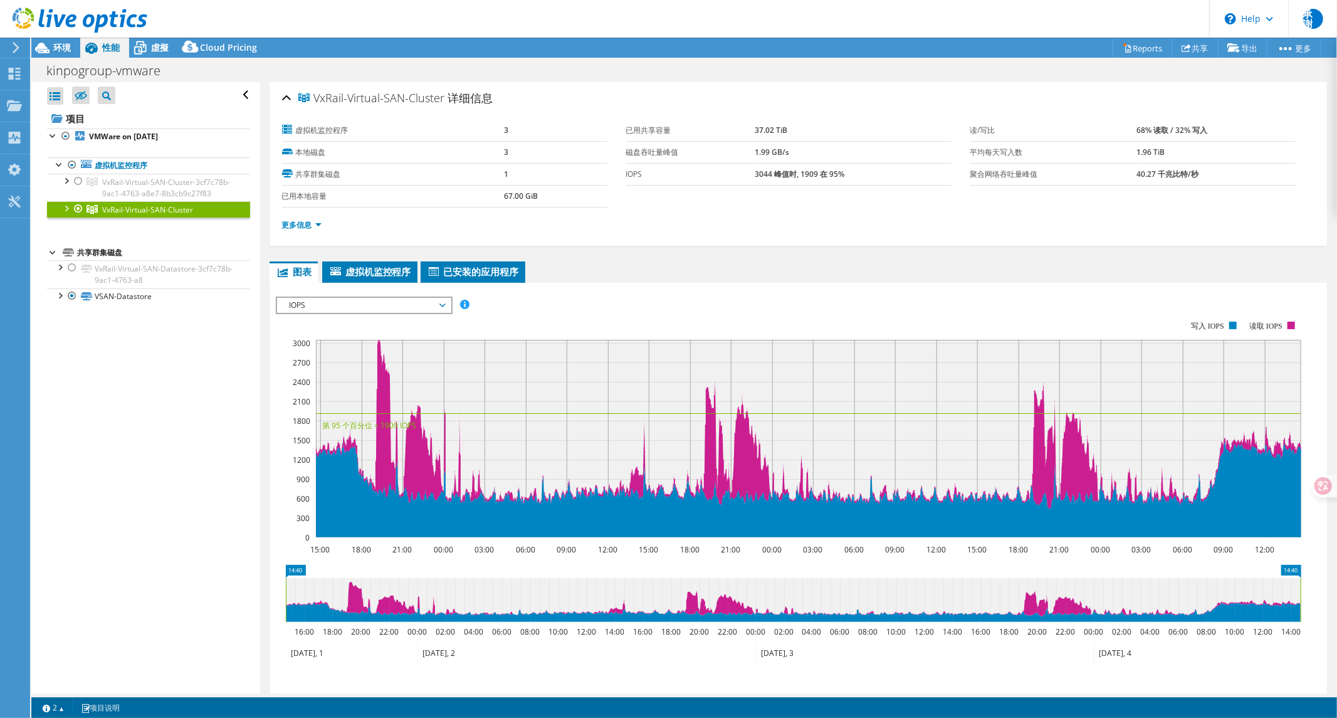
click at [65, 214] on div at bounding box center [66, 207] width 13 height 13
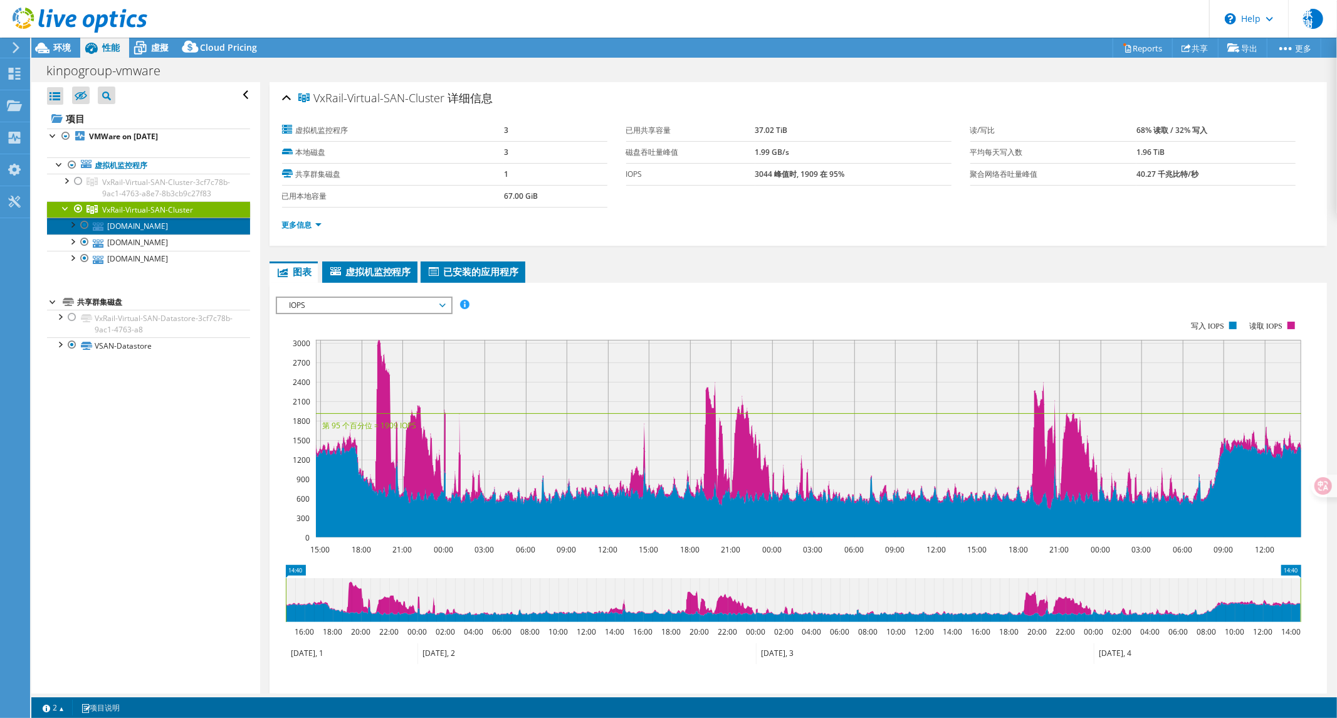
click at [115, 234] on link "[DOMAIN_NAME]" at bounding box center [148, 226] width 203 height 16
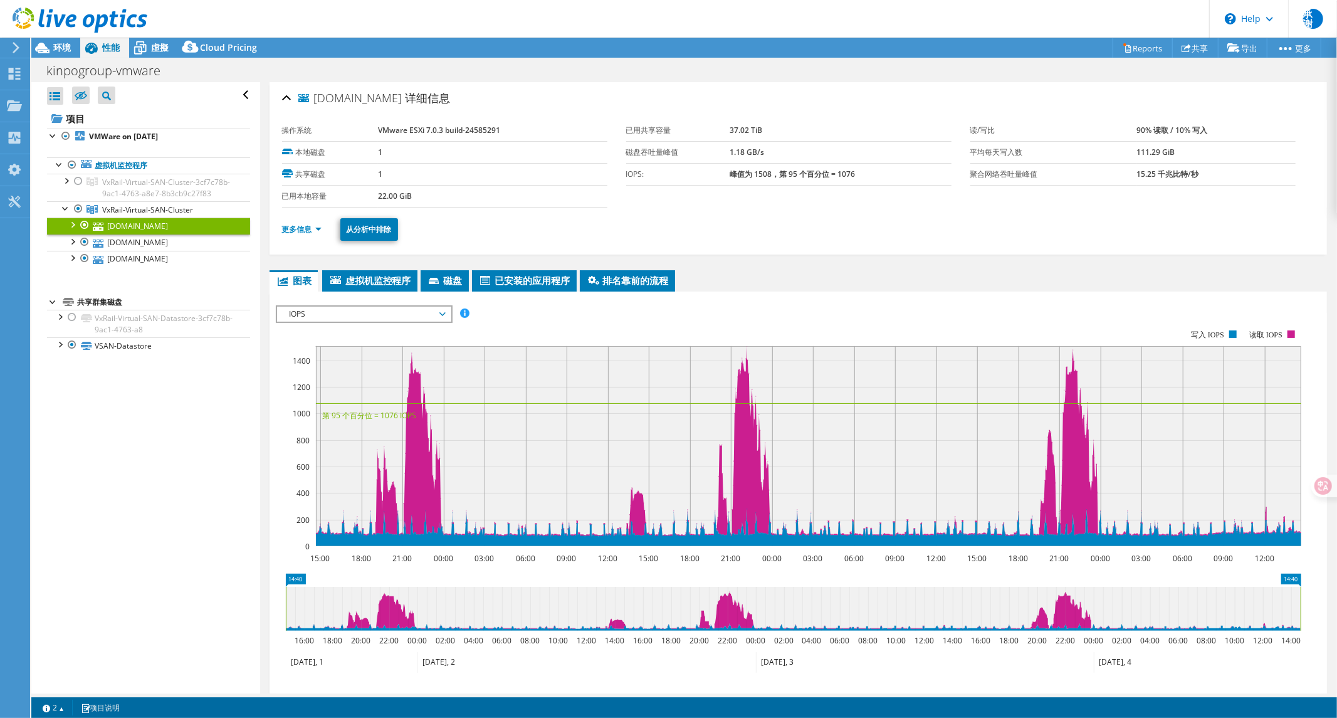
click at [349, 310] on span "IOPS" at bounding box center [363, 314] width 161 height 15
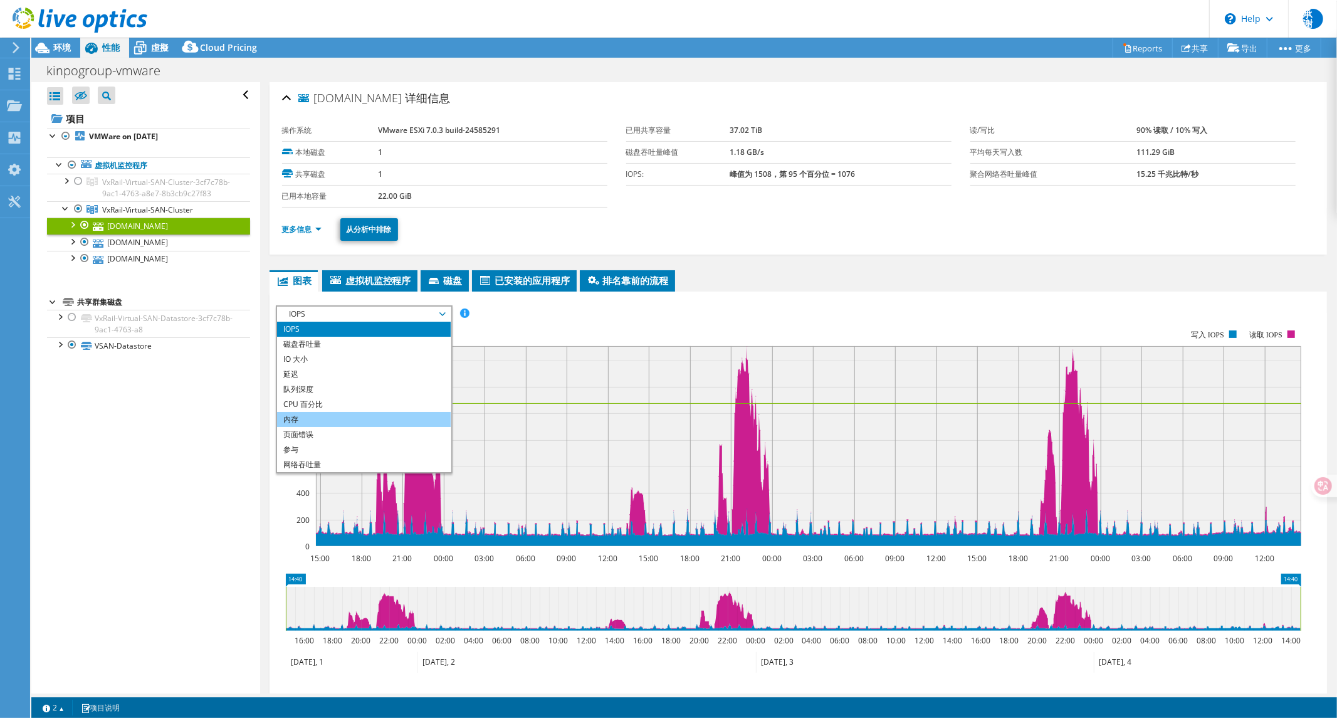
click at [305, 416] on li "内存" at bounding box center [364, 419] width 174 height 15
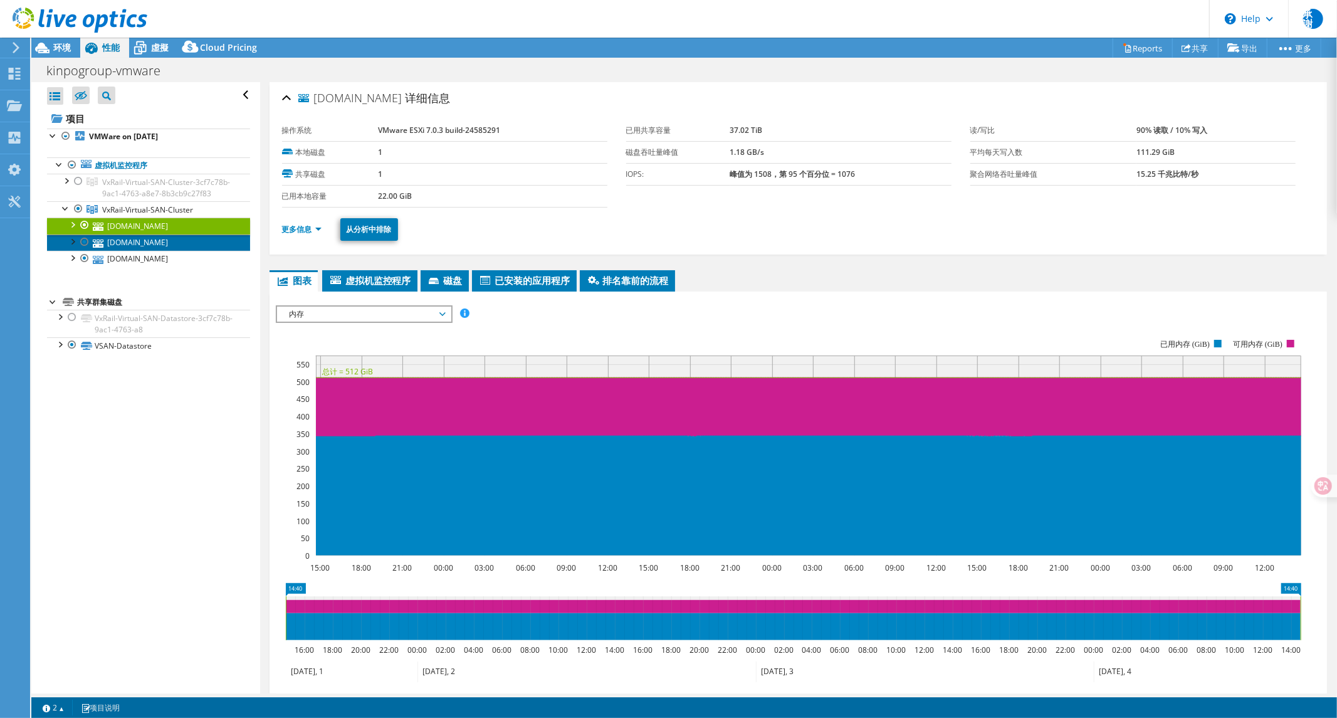
click at [153, 251] on link "[DOMAIN_NAME]" at bounding box center [148, 243] width 203 height 16
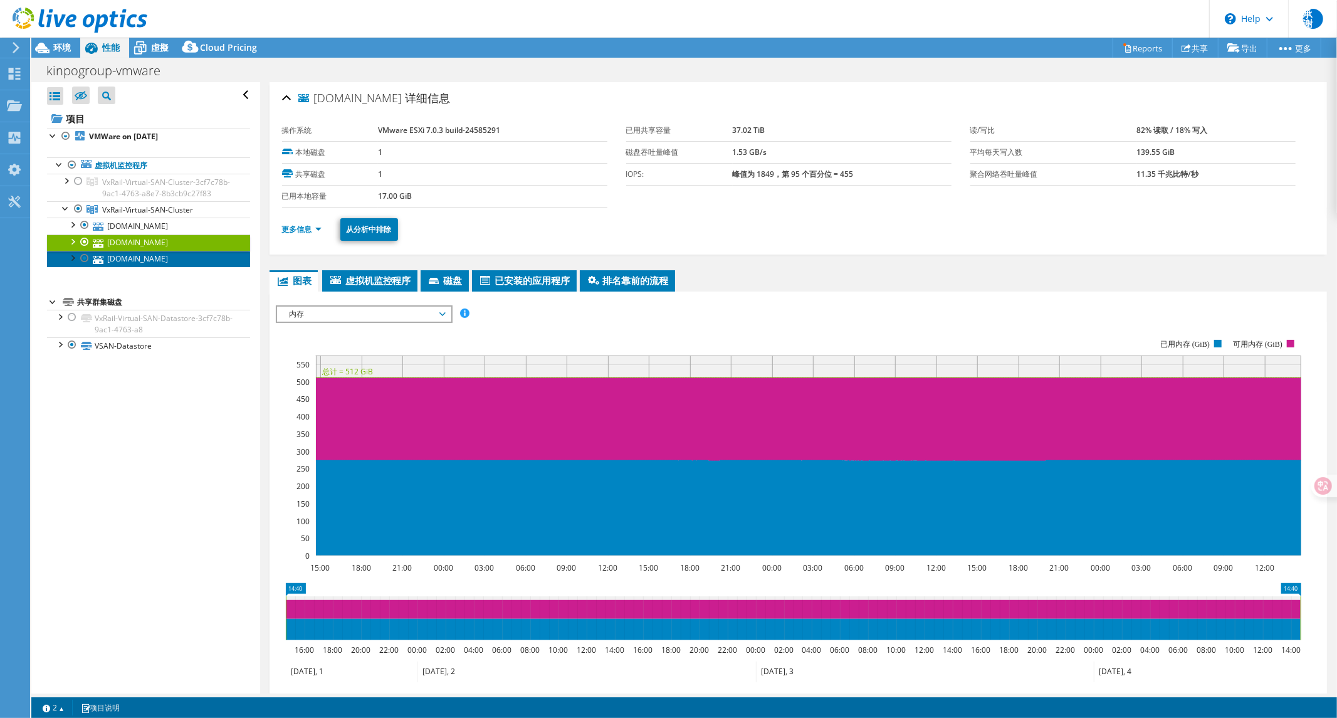
click at [157, 267] on link "[DOMAIN_NAME]" at bounding box center [148, 259] width 203 height 16
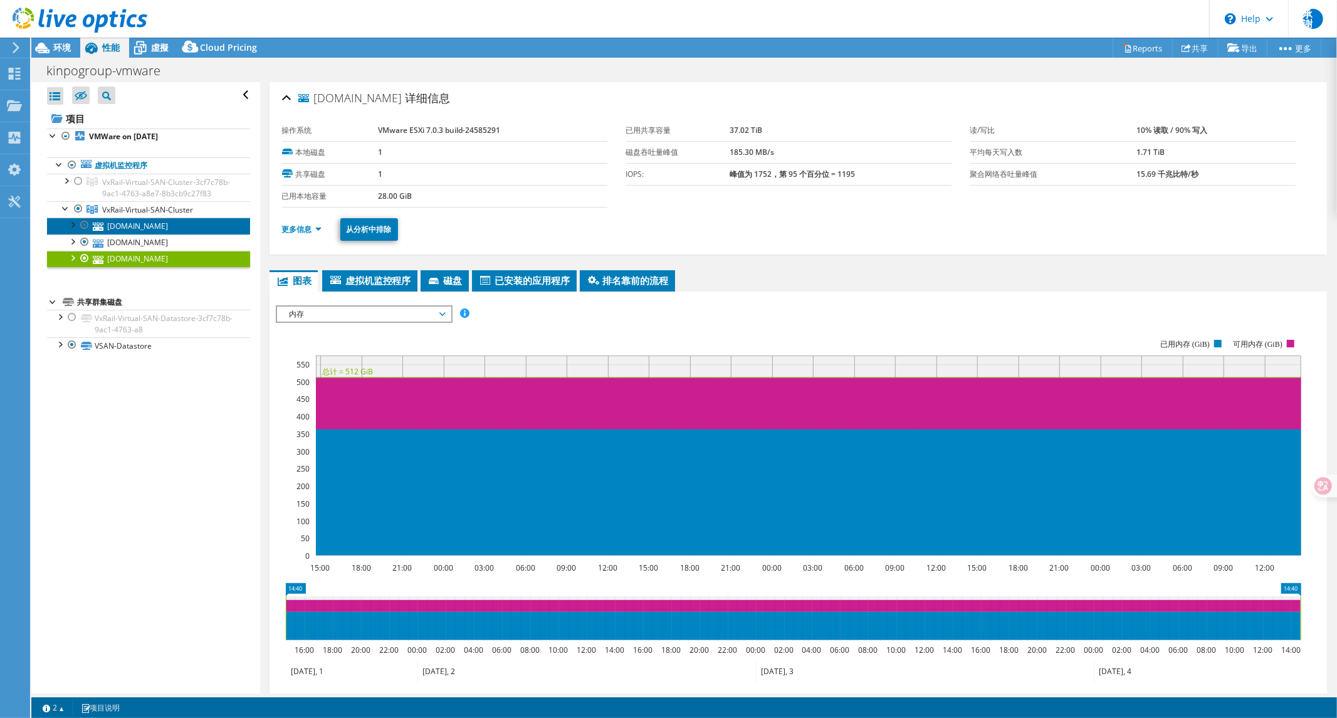
click at [159, 234] on link "[DOMAIN_NAME]" at bounding box center [148, 226] width 203 height 16
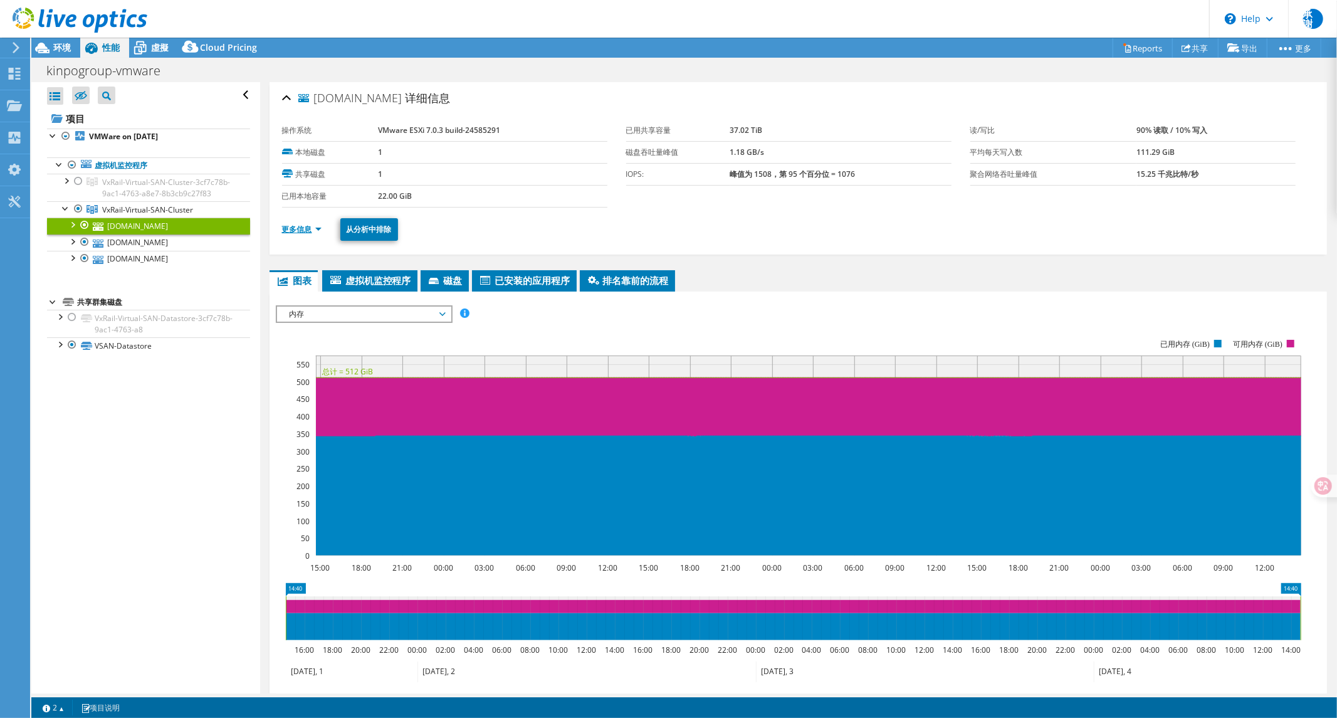
click at [293, 229] on link "更多信息" at bounding box center [302, 229] width 40 height 11
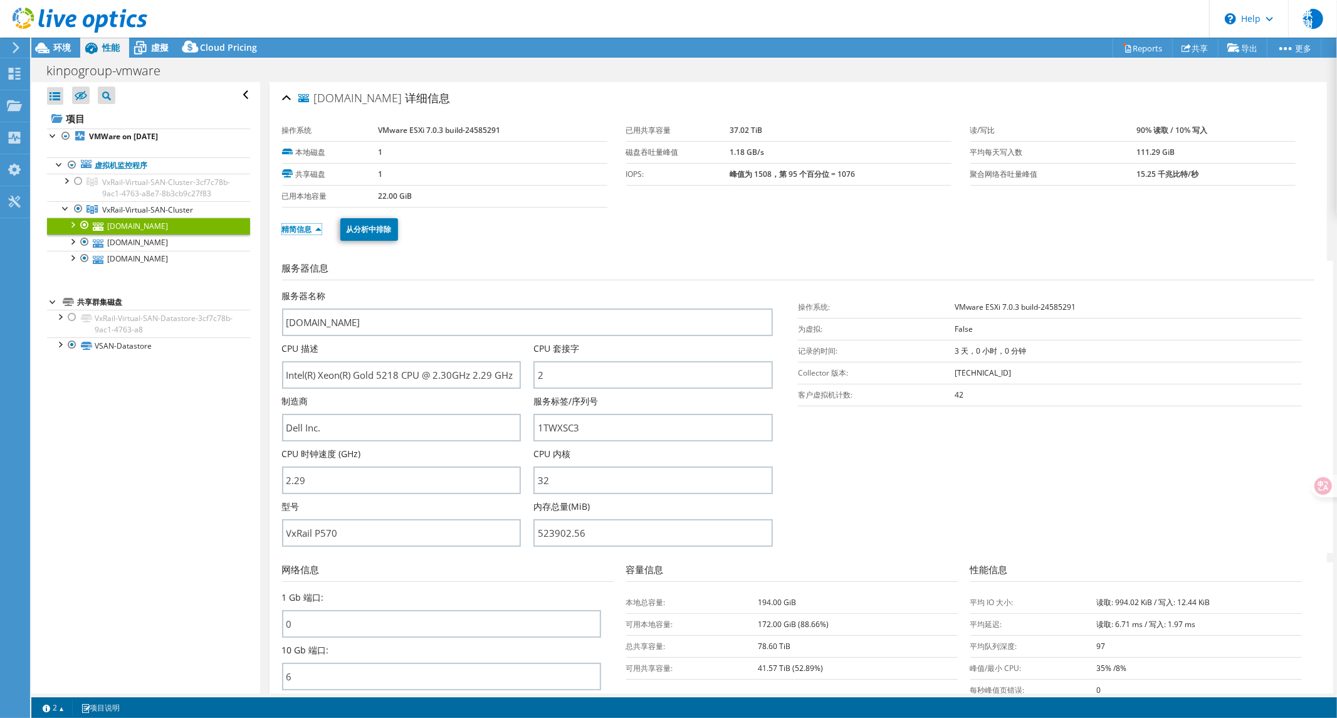
scroll to position [557, 0]
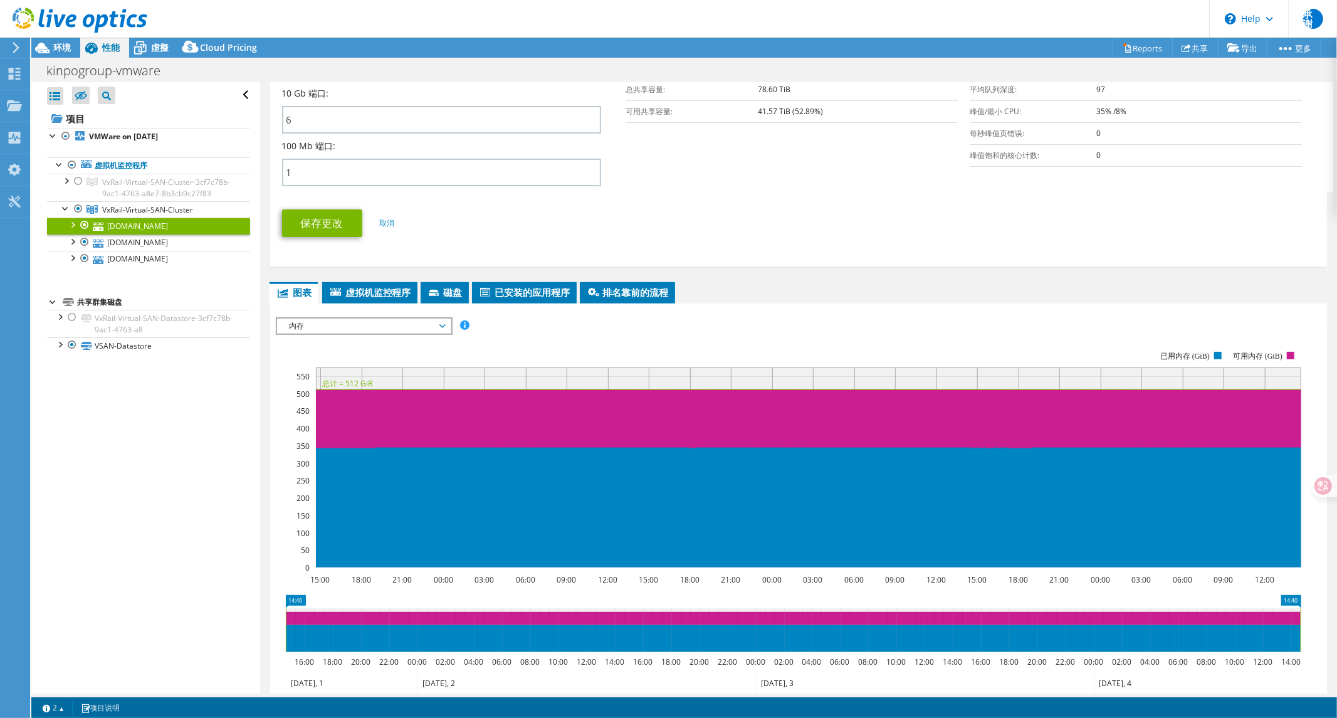
click at [329, 319] on span "内存" at bounding box center [363, 326] width 161 height 15
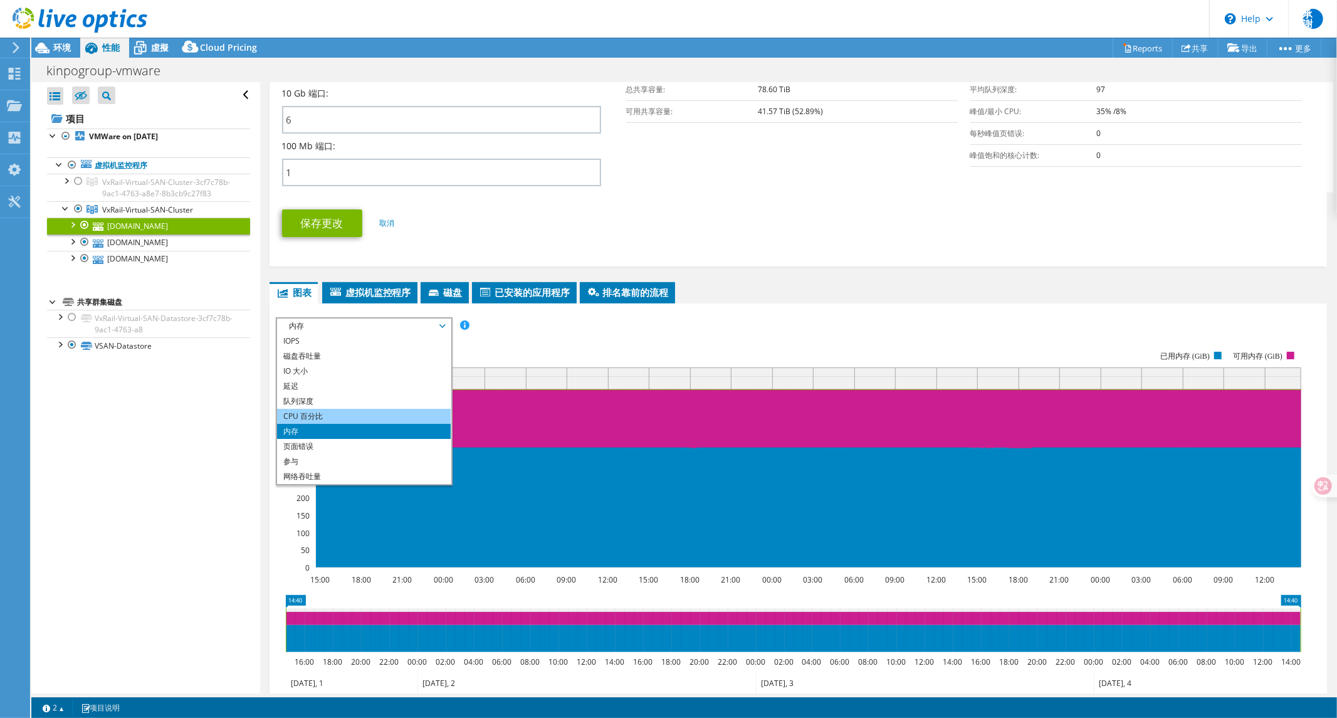
click at [311, 410] on li "CPU 百分比" at bounding box center [364, 416] width 174 height 15
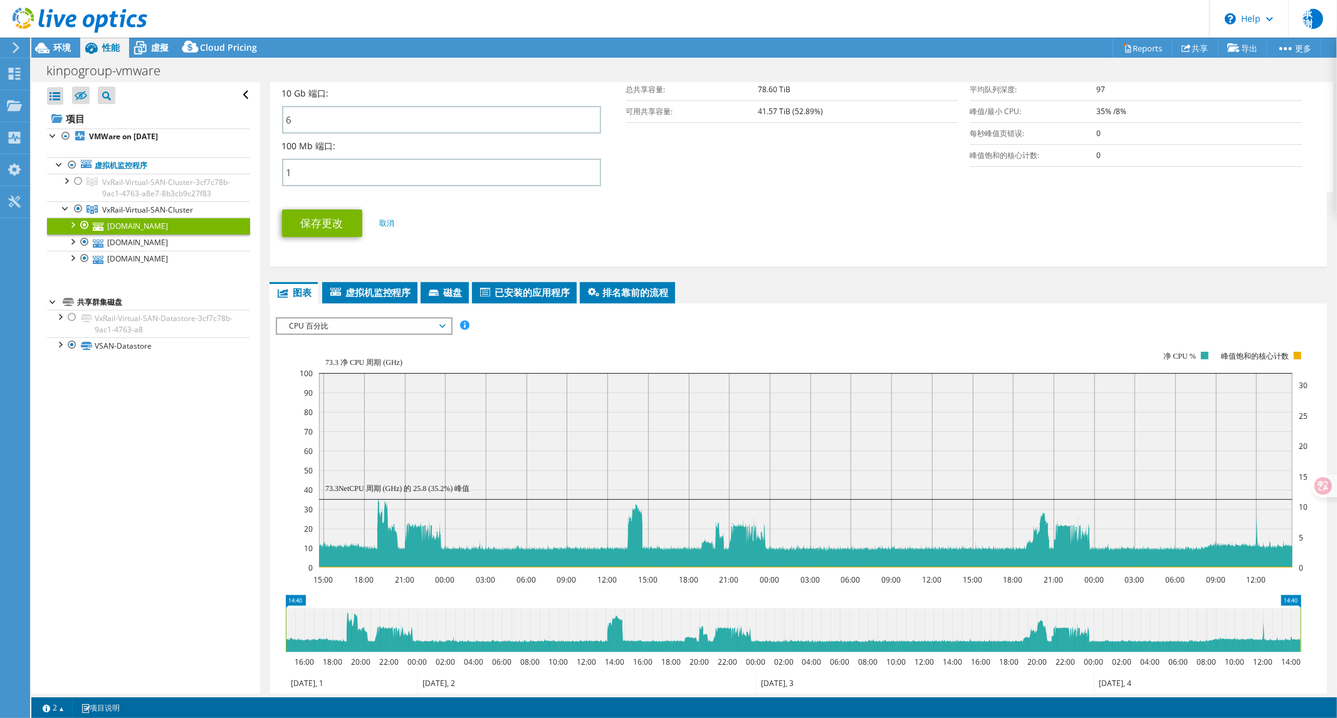
scroll to position [278, 0]
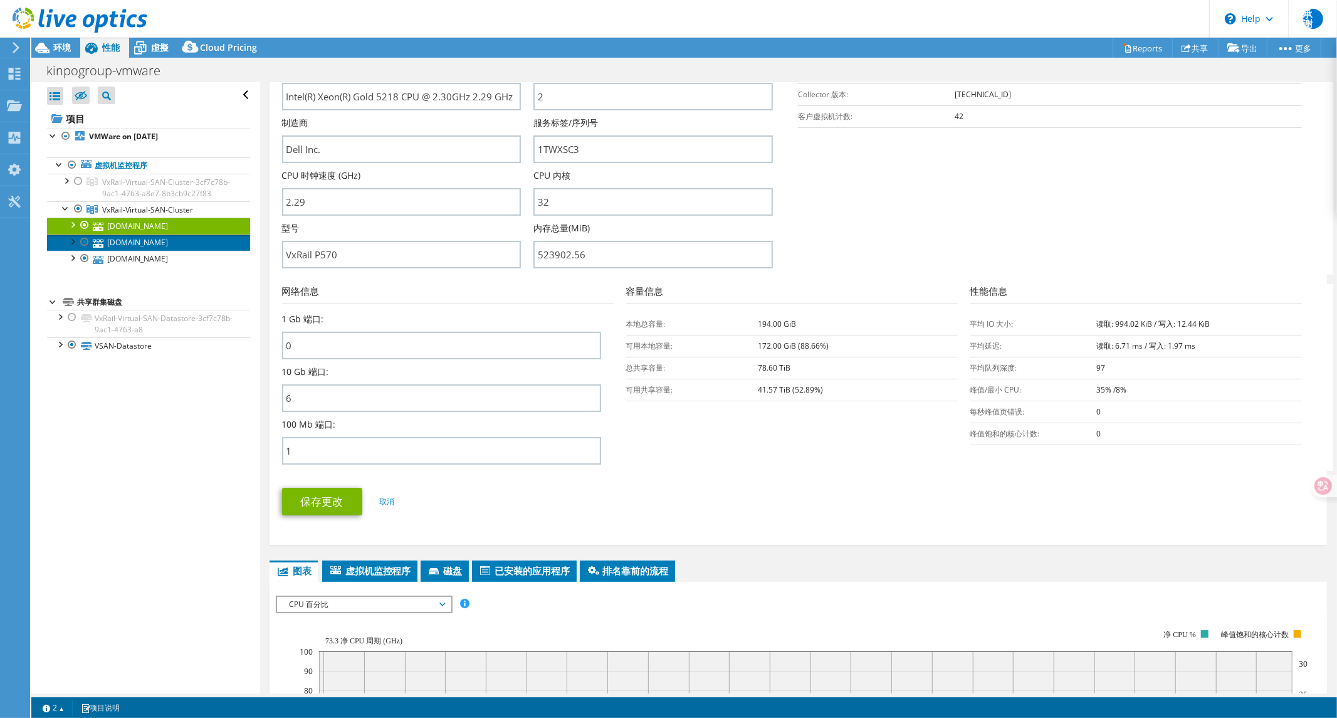
click at [148, 251] on link "[DOMAIN_NAME]" at bounding box center [148, 243] width 203 height 16
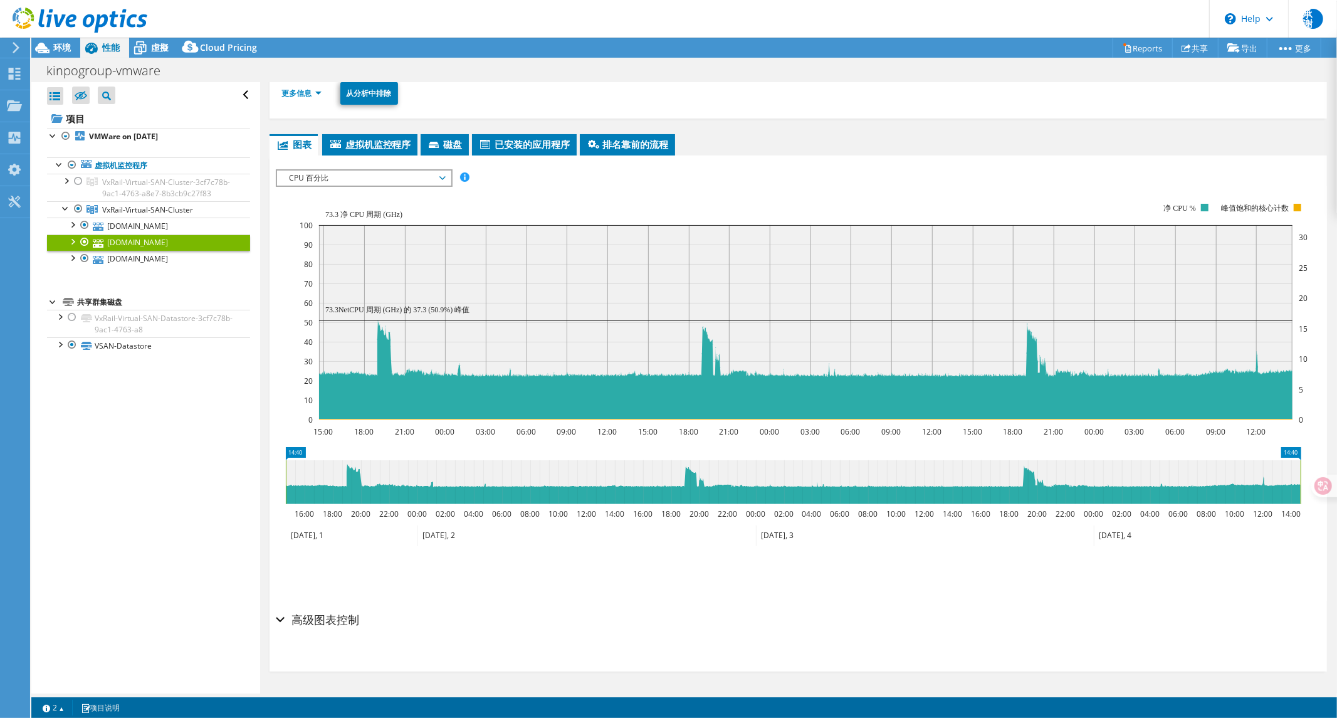
scroll to position [134, 0]
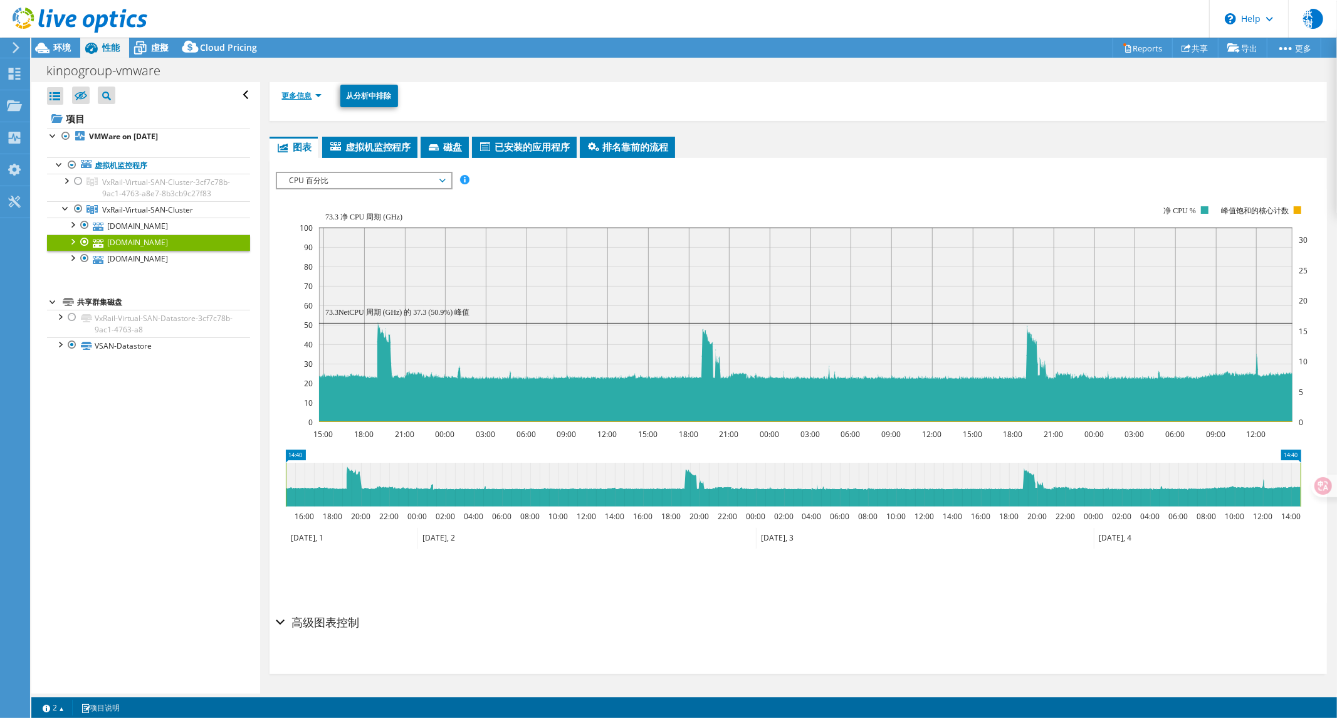
click at [308, 95] on link "更多信息" at bounding box center [302, 95] width 40 height 11
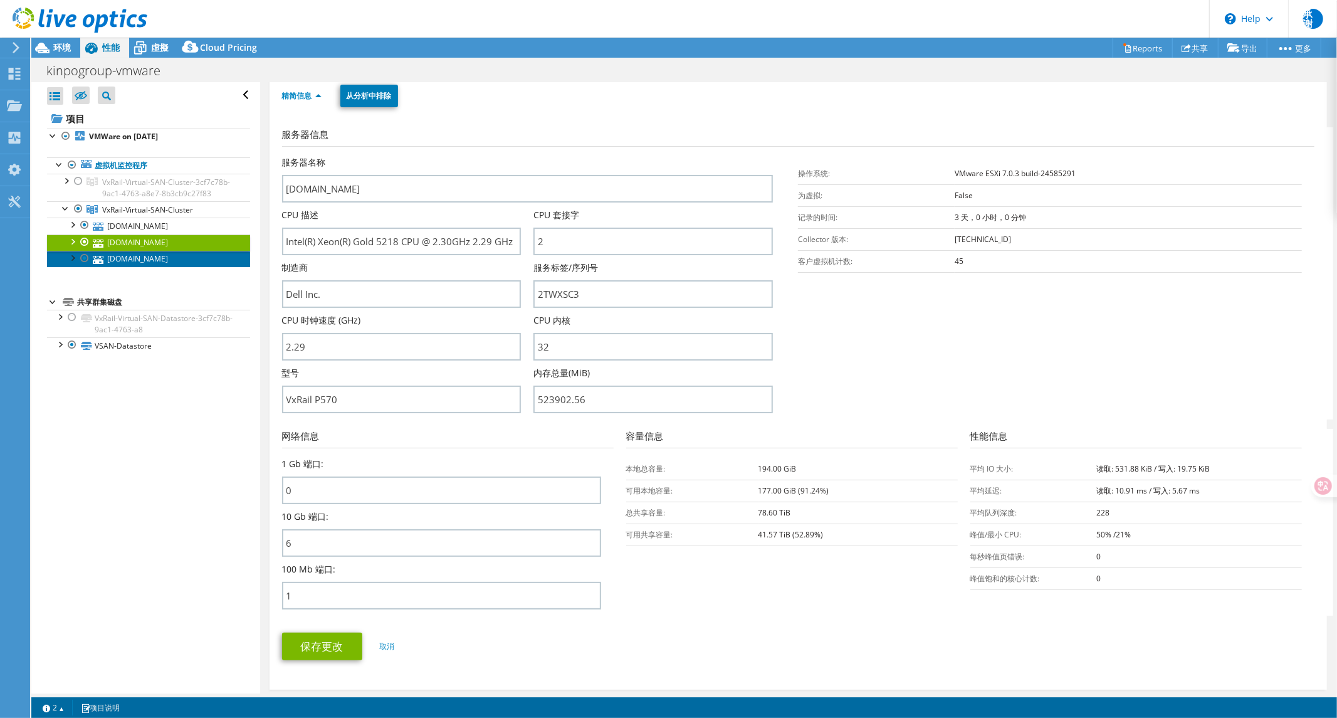
click at [122, 267] on link "[DOMAIN_NAME]" at bounding box center [148, 259] width 203 height 16
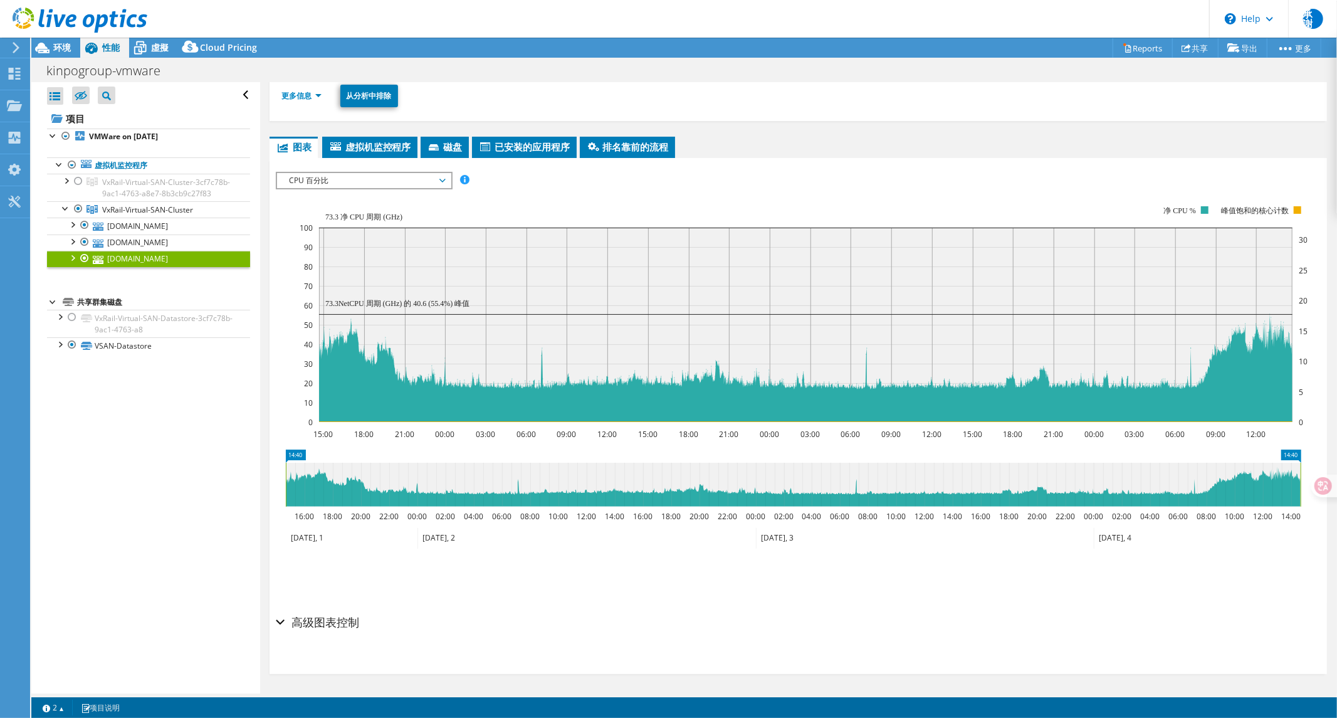
scroll to position [0, 0]
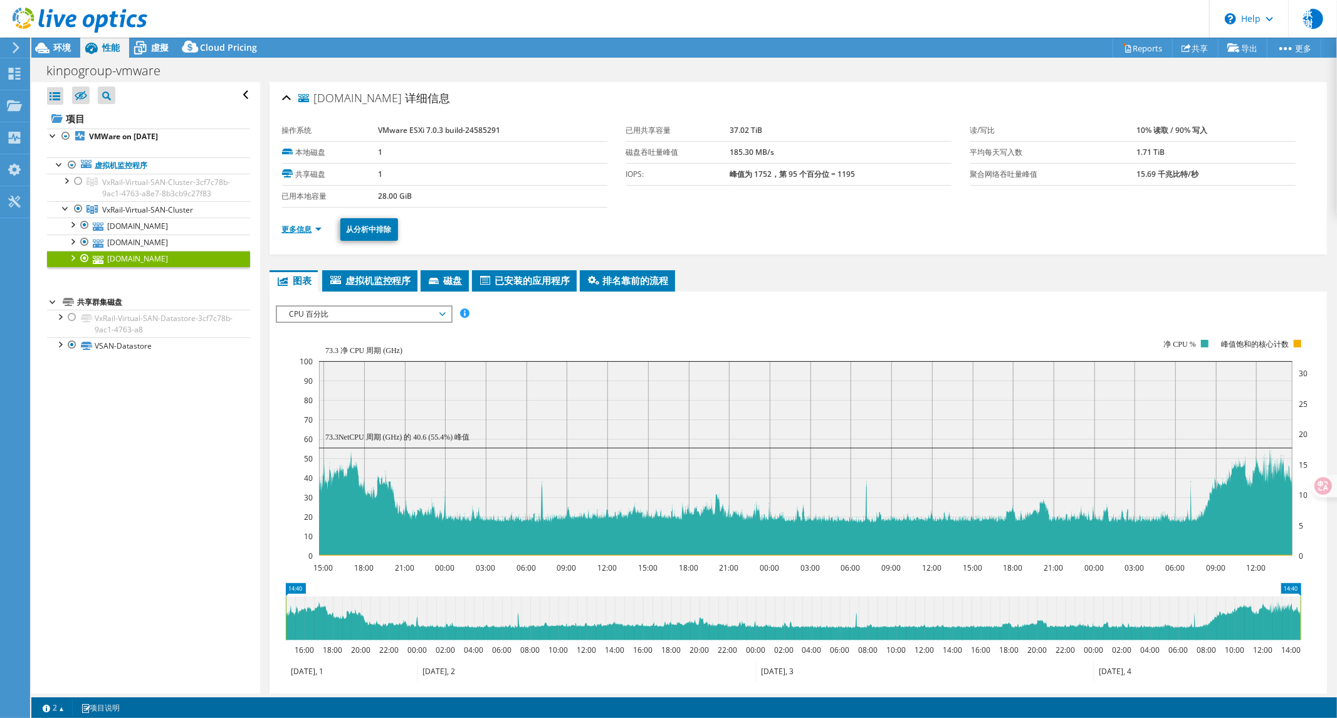
click at [290, 231] on link "更多信息" at bounding box center [302, 229] width 40 height 11
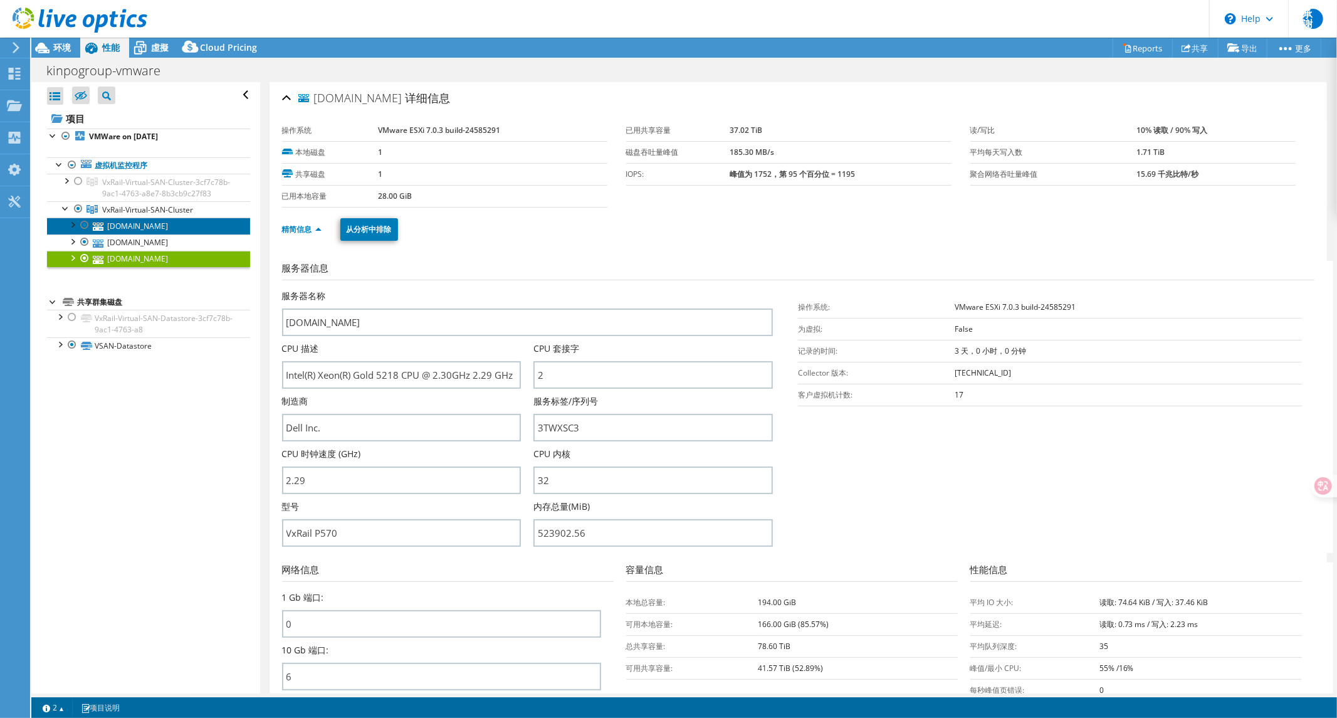
click at [149, 234] on link "[DOMAIN_NAME]" at bounding box center [148, 226] width 203 height 16
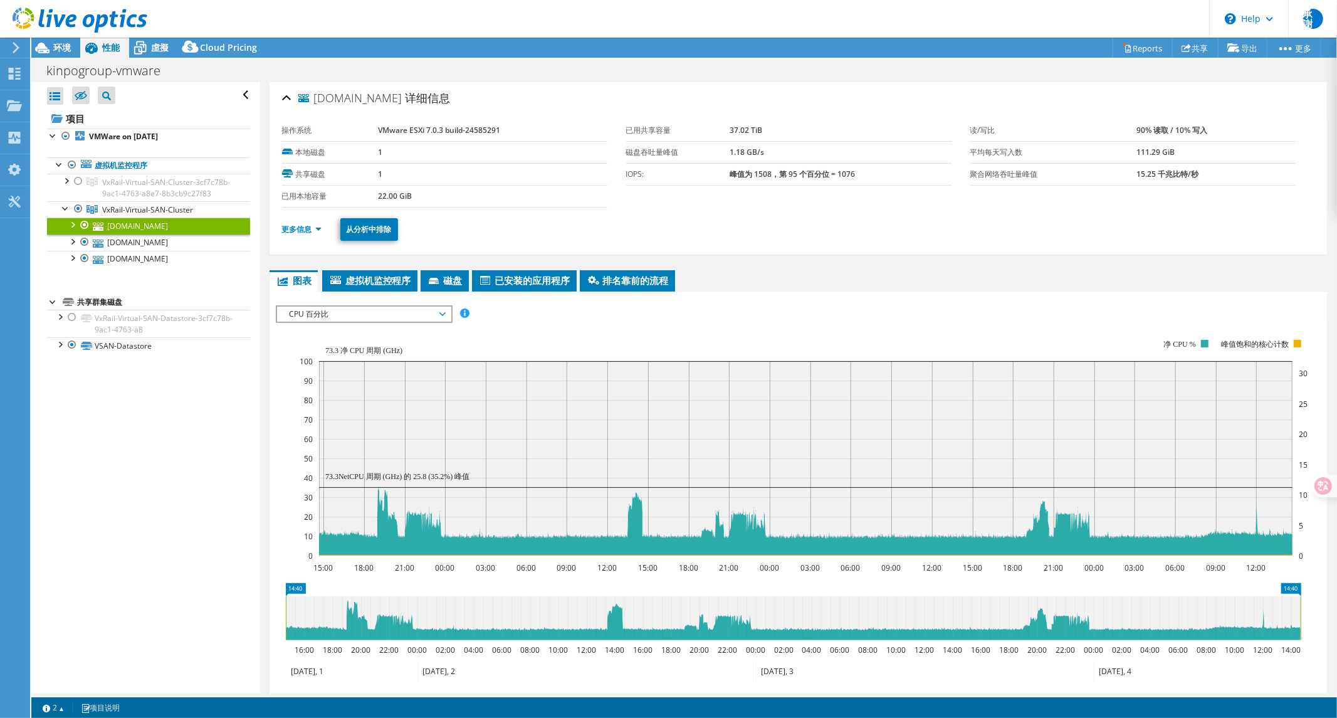
click at [331, 311] on span "CPU 百分比" at bounding box center [363, 314] width 161 height 15
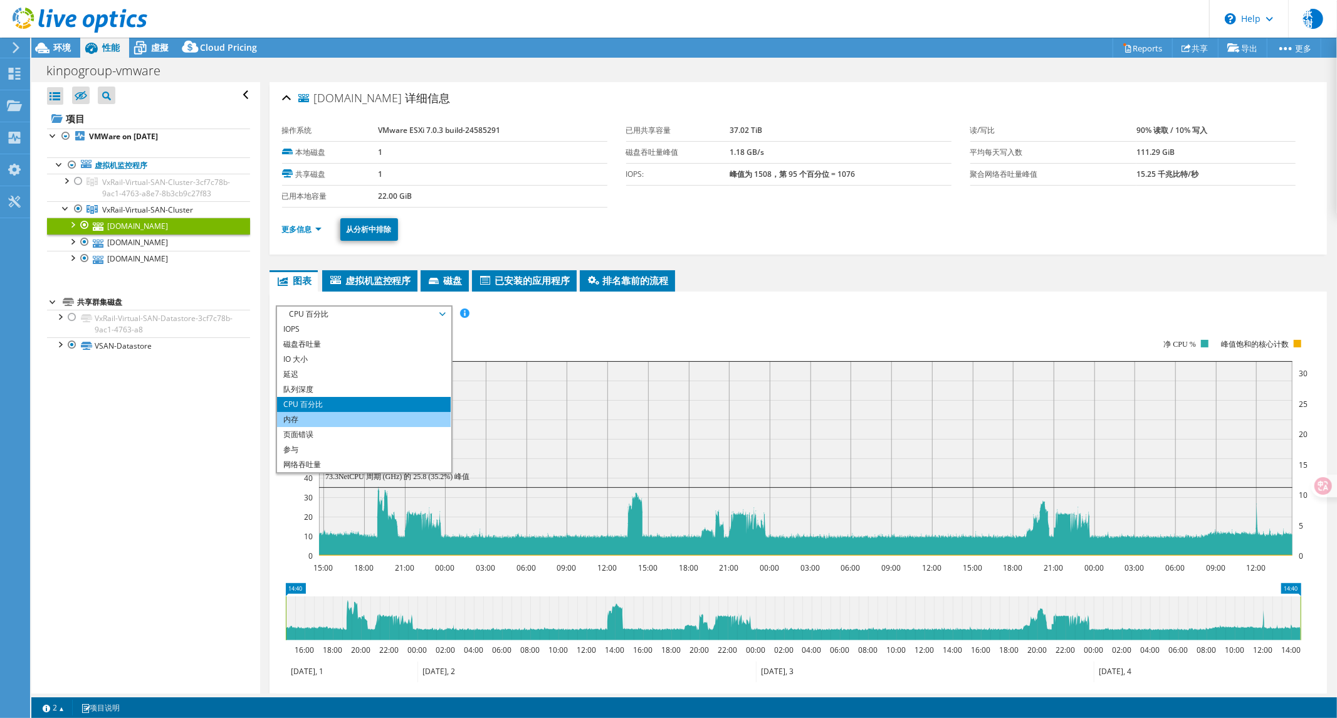
click at [302, 416] on li "内存" at bounding box center [364, 419] width 174 height 15
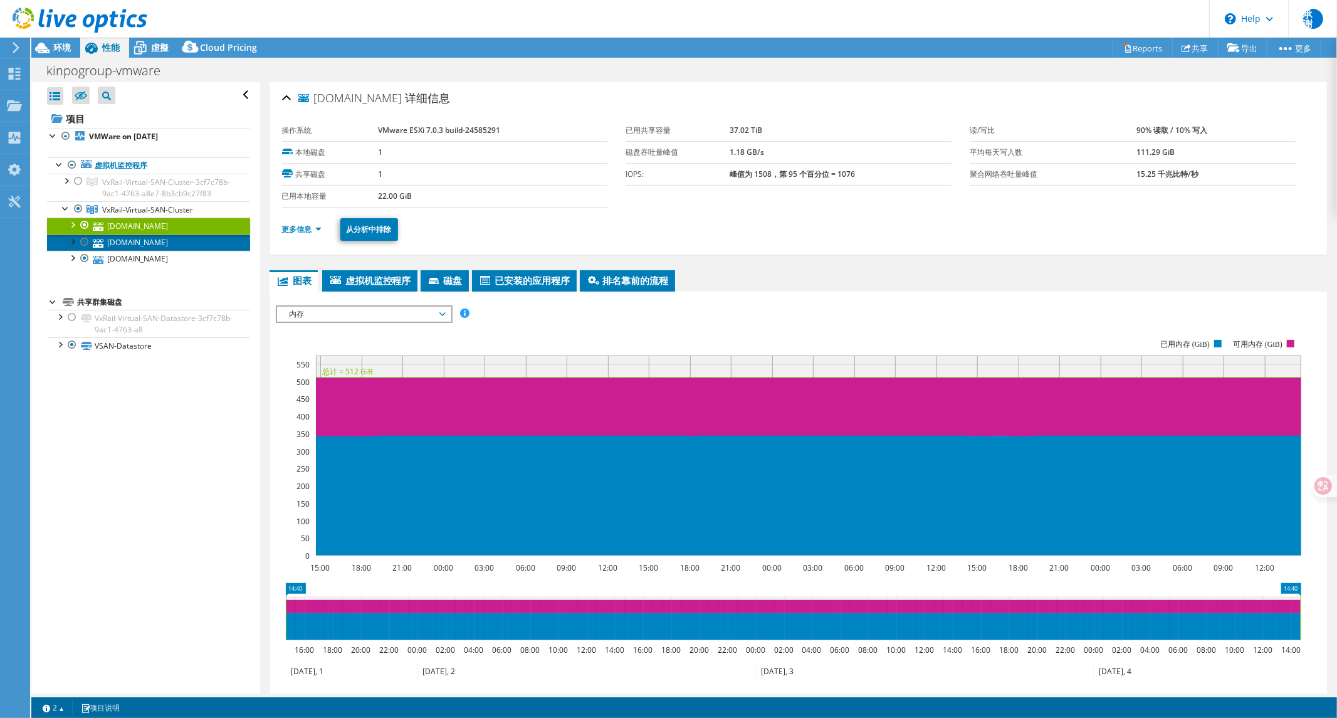
click at [132, 251] on link "[DOMAIN_NAME]" at bounding box center [148, 243] width 203 height 16
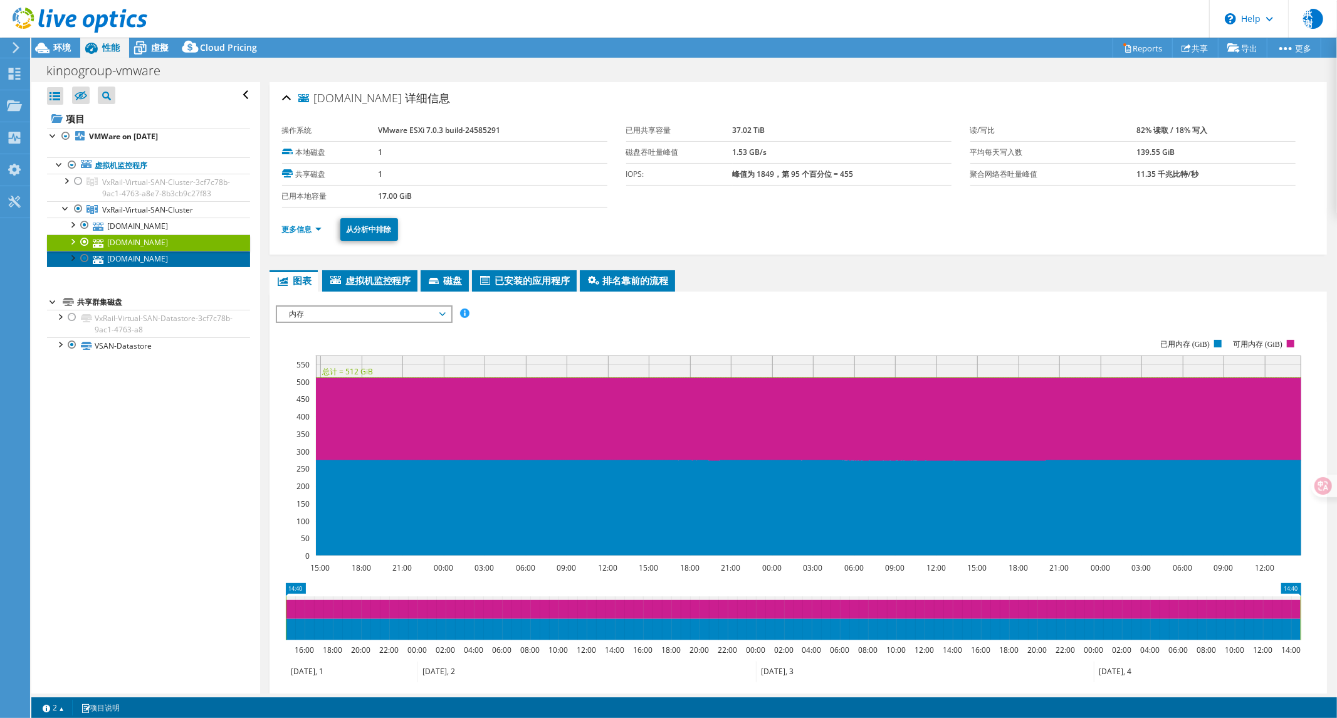
click at [129, 267] on link "[DOMAIN_NAME]" at bounding box center [148, 259] width 203 height 16
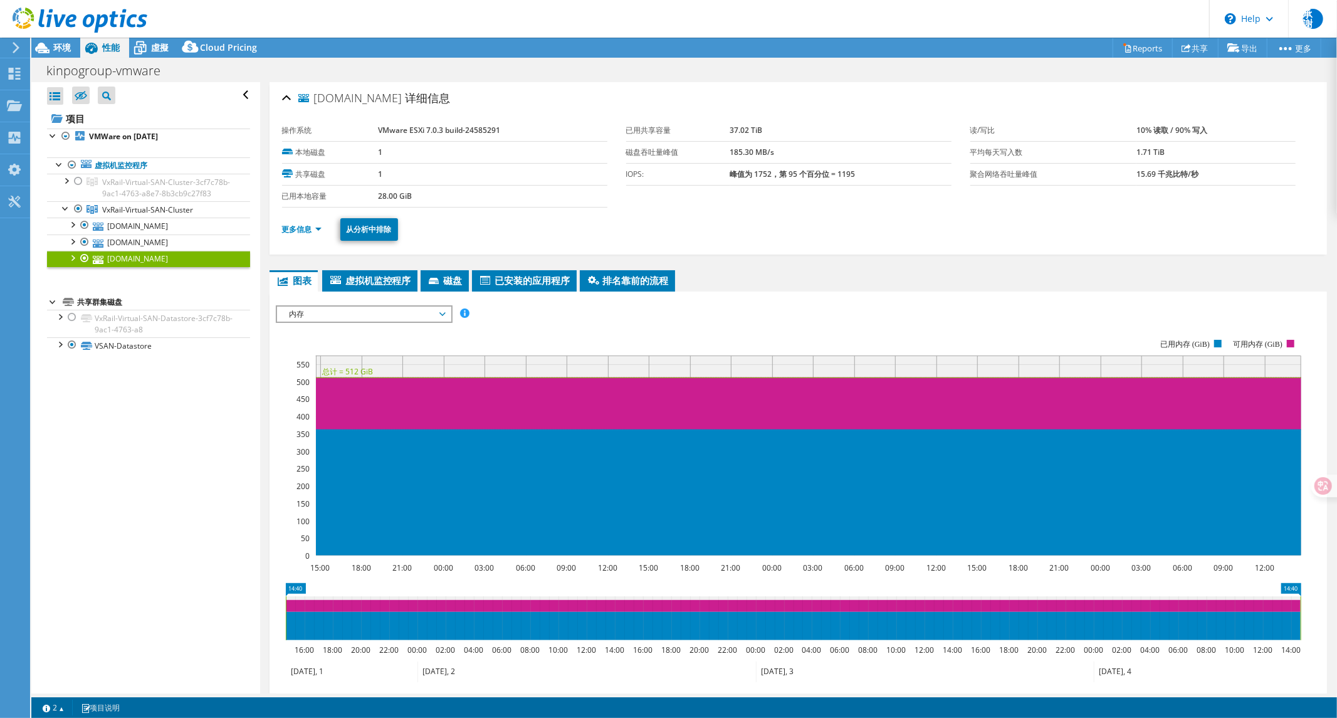
click at [292, 221] on ul "更多信息 从分析中排除" at bounding box center [798, 228] width 1033 height 26
click at [303, 224] on link "更多信息" at bounding box center [302, 229] width 40 height 11
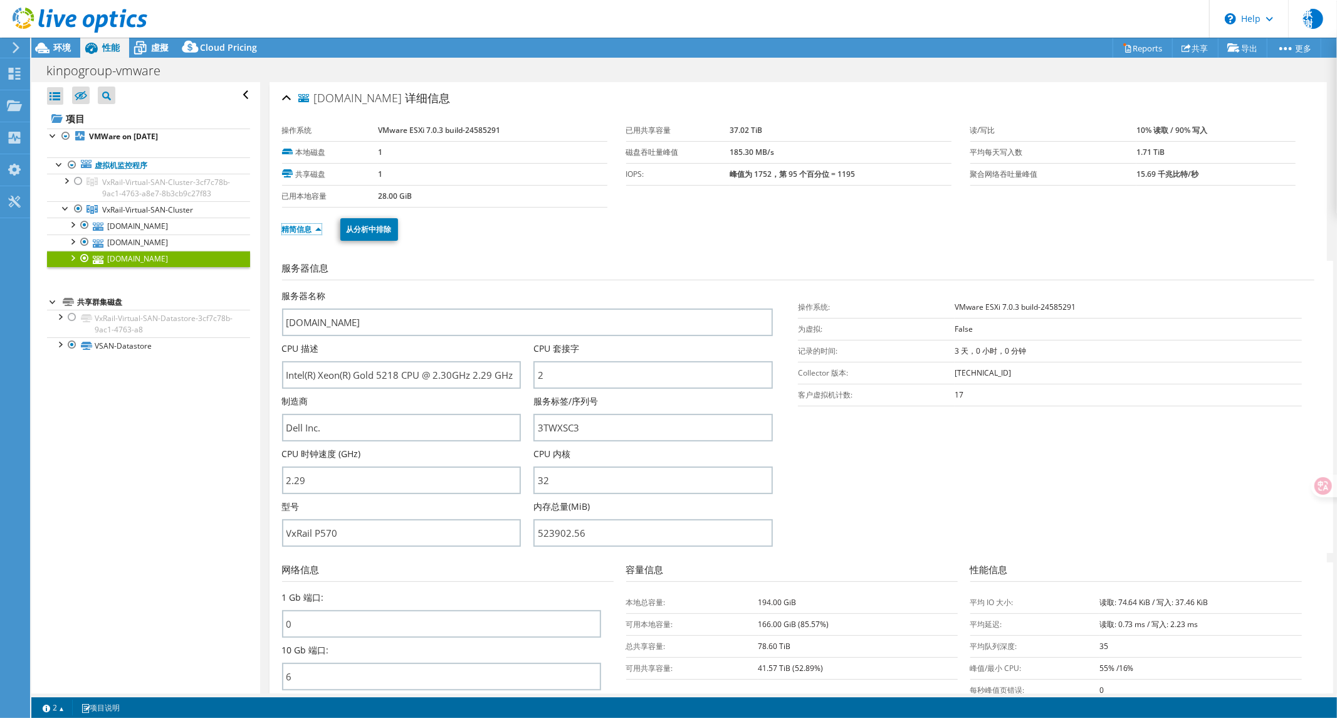
scroll to position [139, 0]
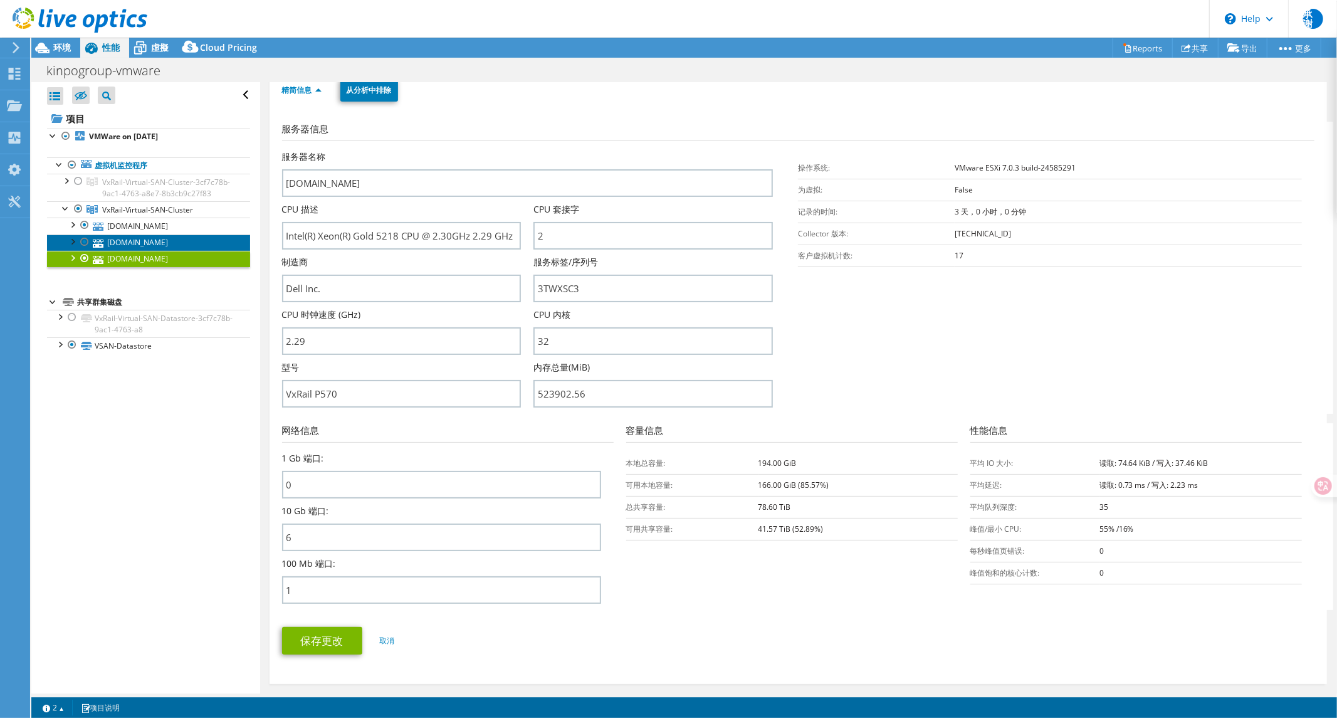
click at [162, 248] on link "[DOMAIN_NAME]" at bounding box center [148, 243] width 203 height 16
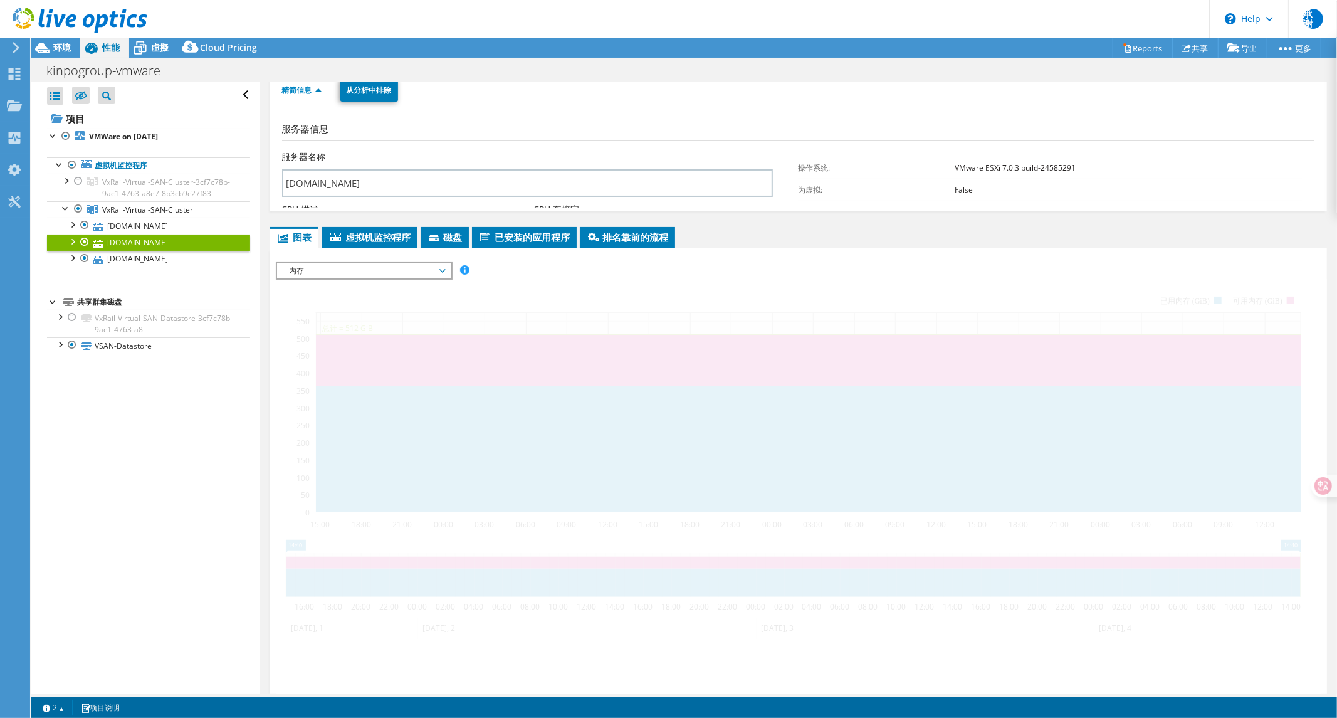
scroll to position [134, 0]
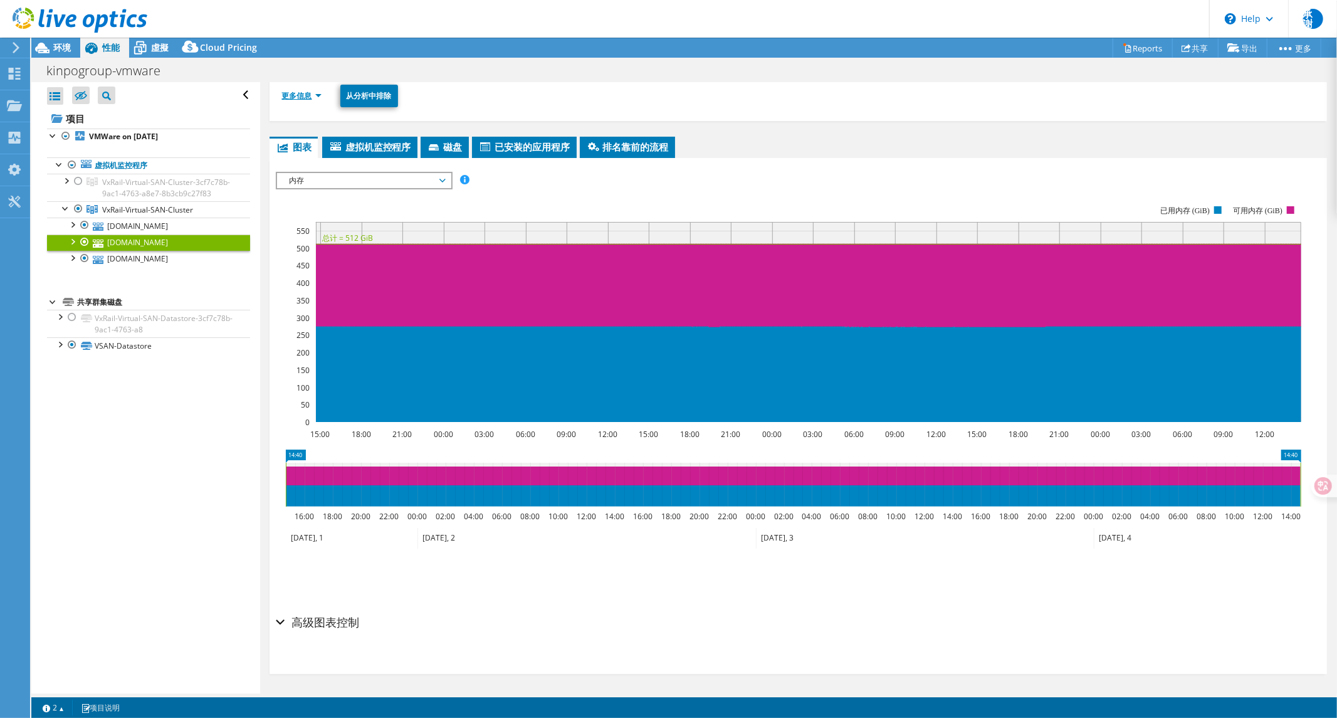
click at [292, 99] on link "更多信息" at bounding box center [302, 95] width 40 height 11
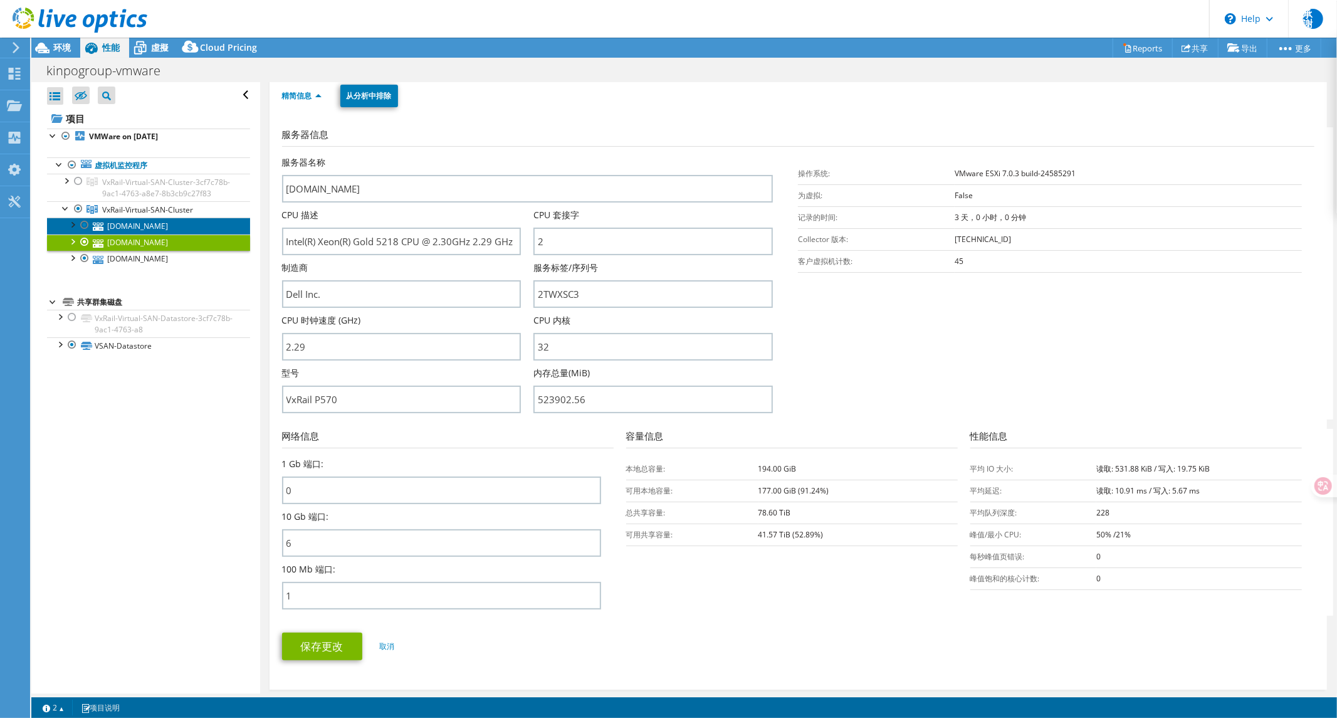
click at [143, 234] on link "[DOMAIN_NAME]" at bounding box center [148, 226] width 203 height 16
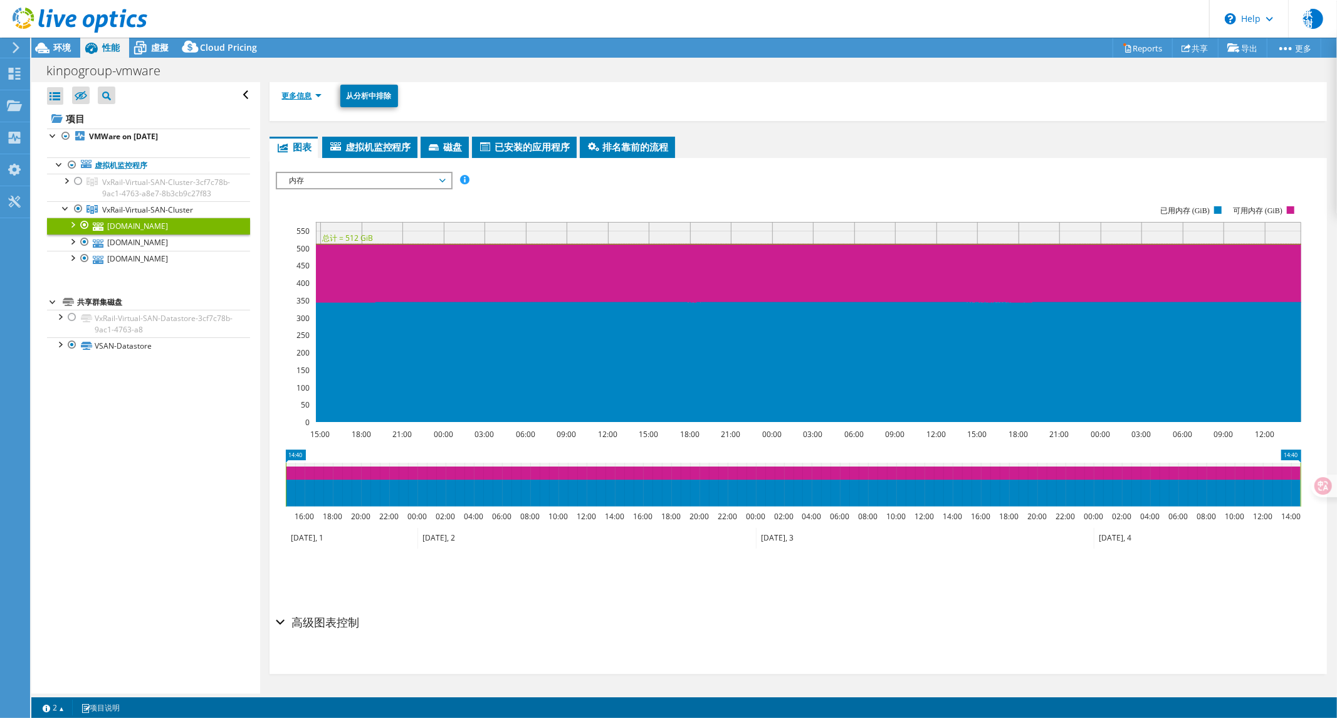
click at [290, 95] on link "更多信息" at bounding box center [302, 95] width 40 height 11
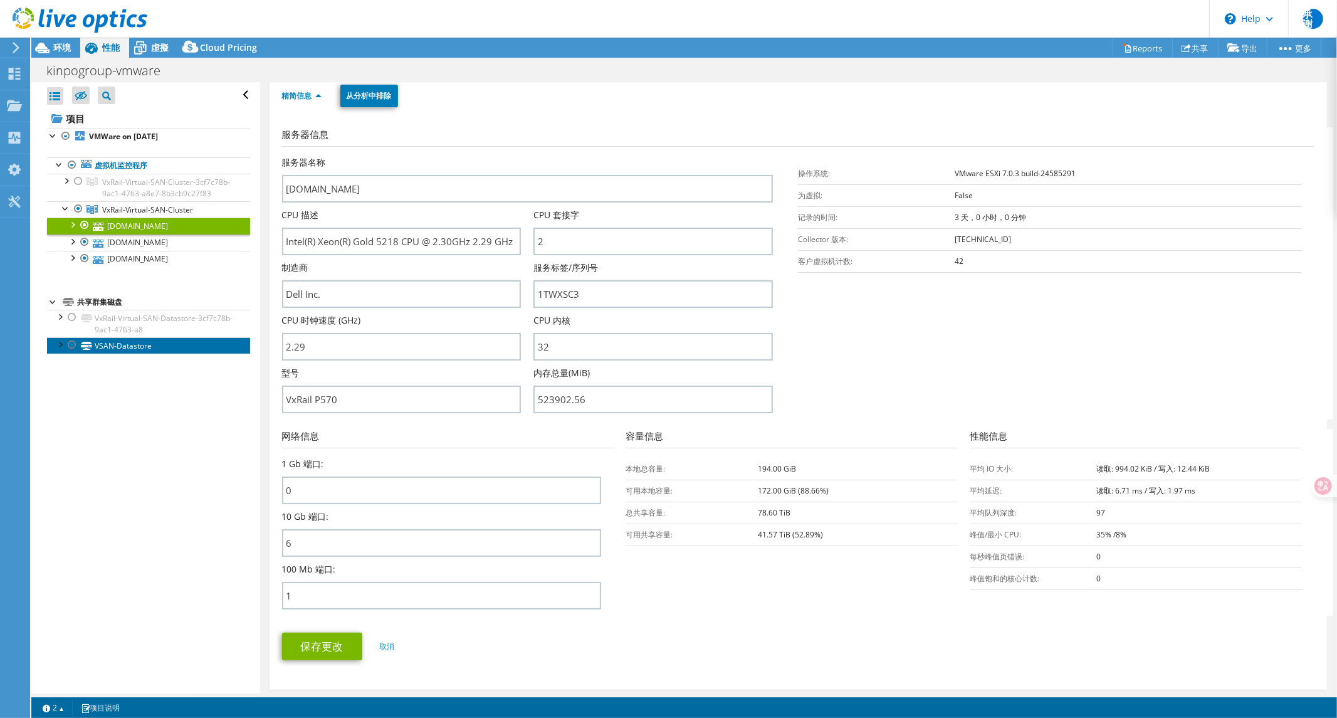
click at [124, 354] on link "VSAN-Datastore" at bounding box center [148, 345] width 203 height 16
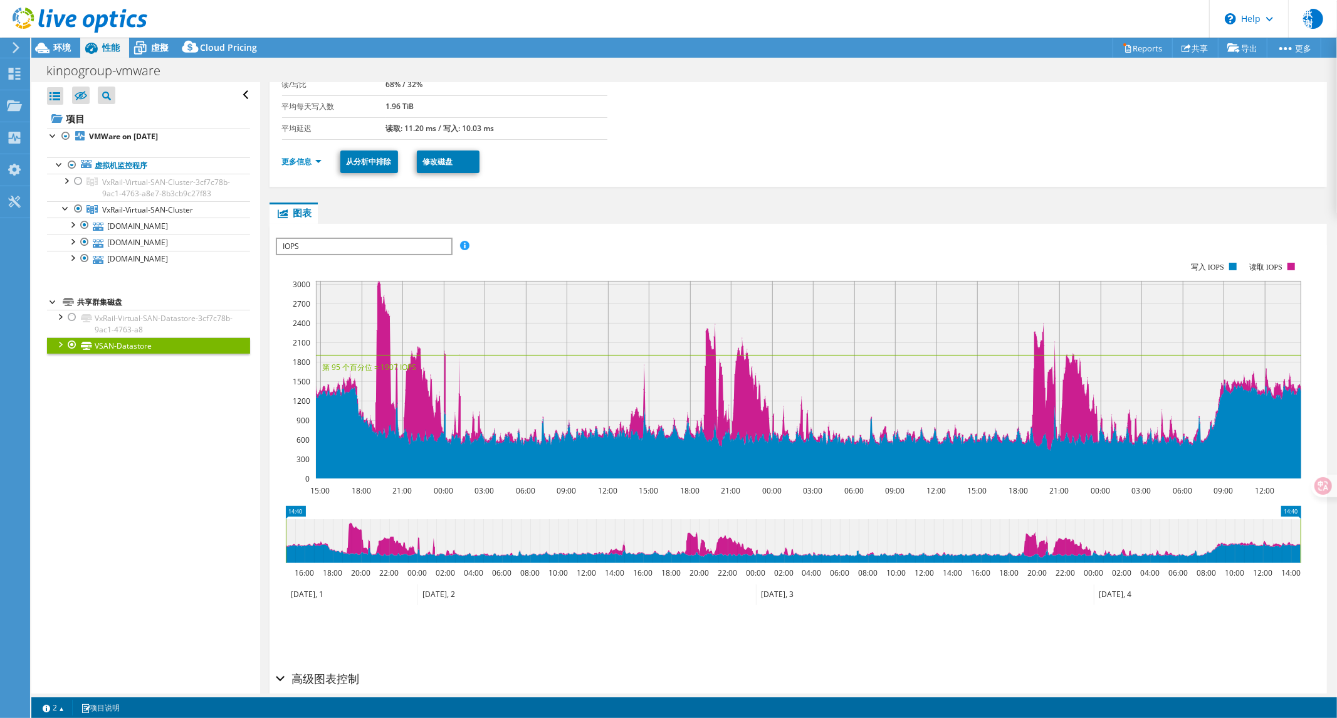
click at [361, 242] on span "IOPS" at bounding box center [364, 246] width 174 height 15
click at [318, 277] on li "磁盘吞吐量" at bounding box center [364, 276] width 174 height 15
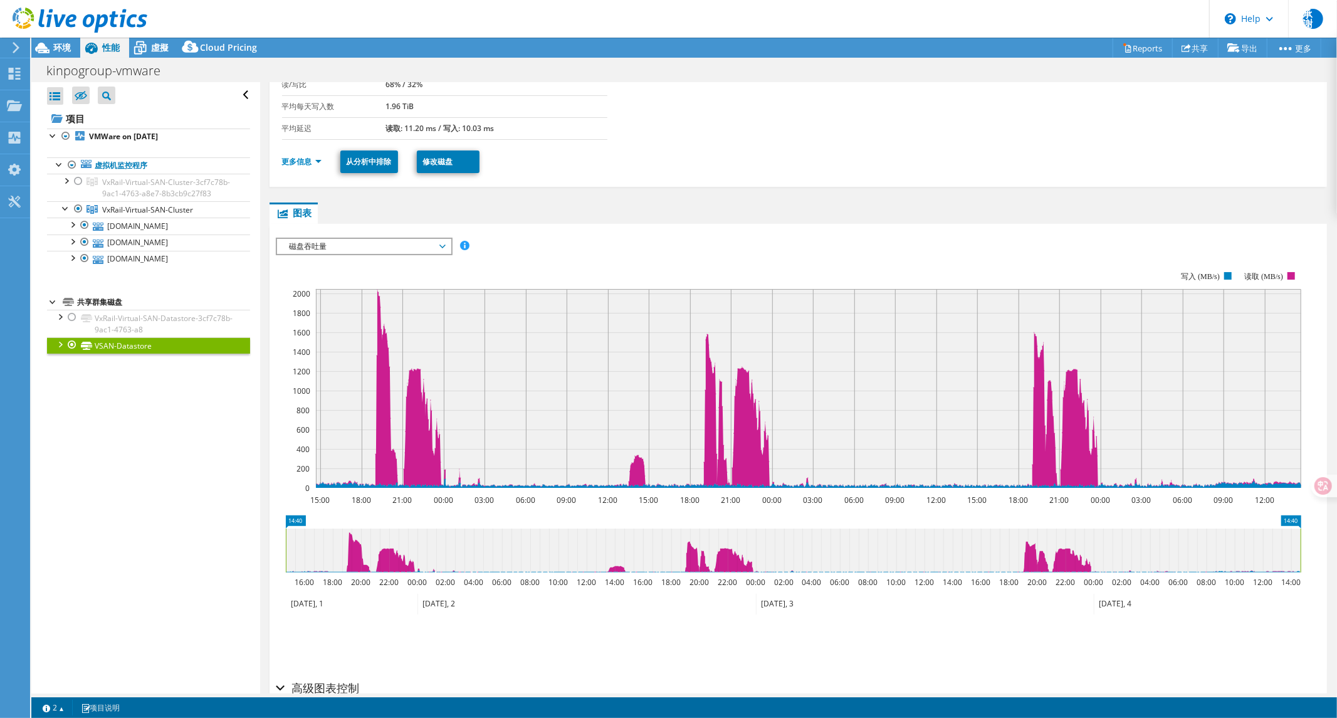
click at [404, 239] on span "磁盘吞吐量" at bounding box center [363, 246] width 161 height 15
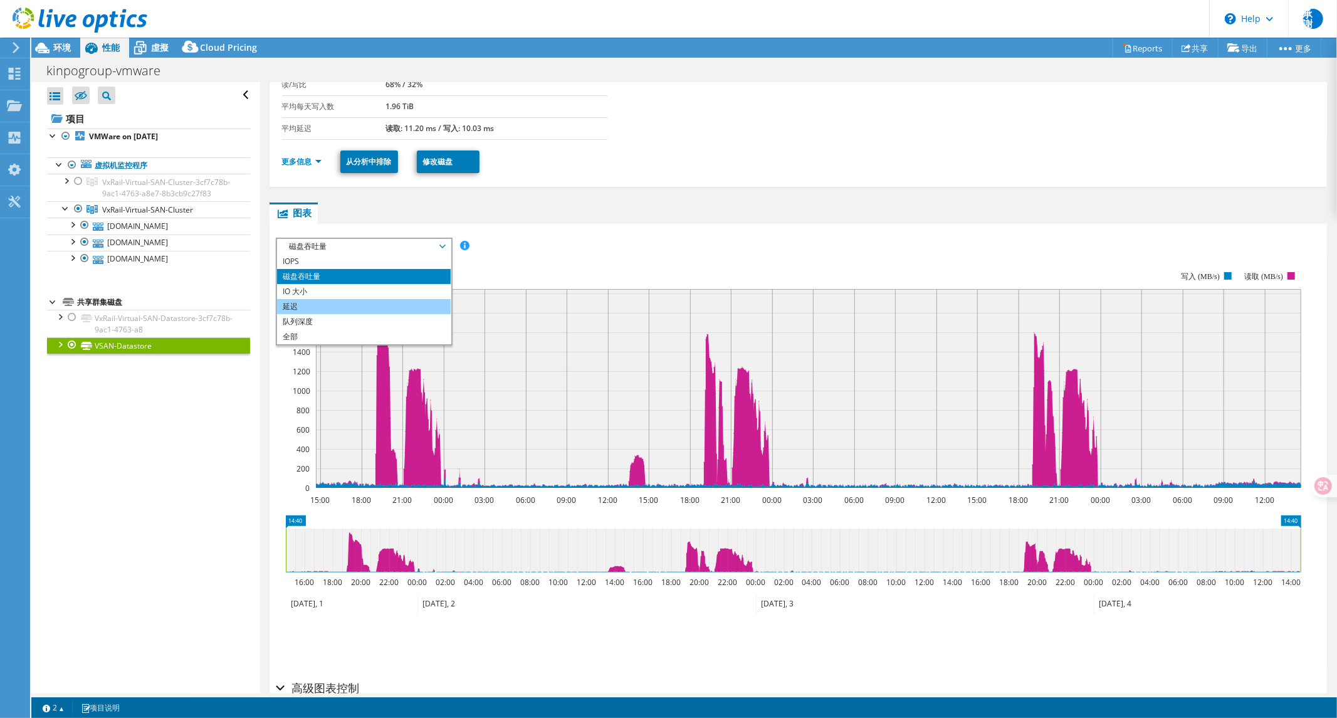
click at [322, 305] on li "延迟" at bounding box center [364, 306] width 174 height 15
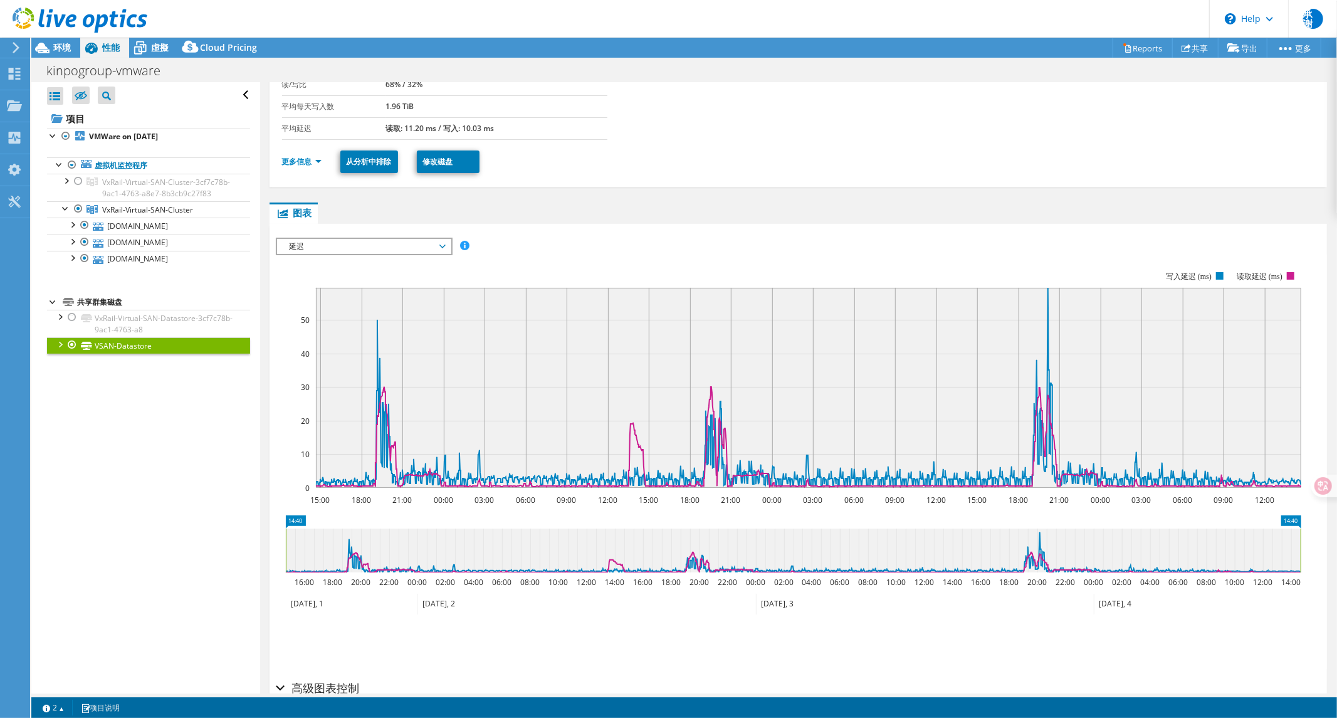
scroll to position [0, 0]
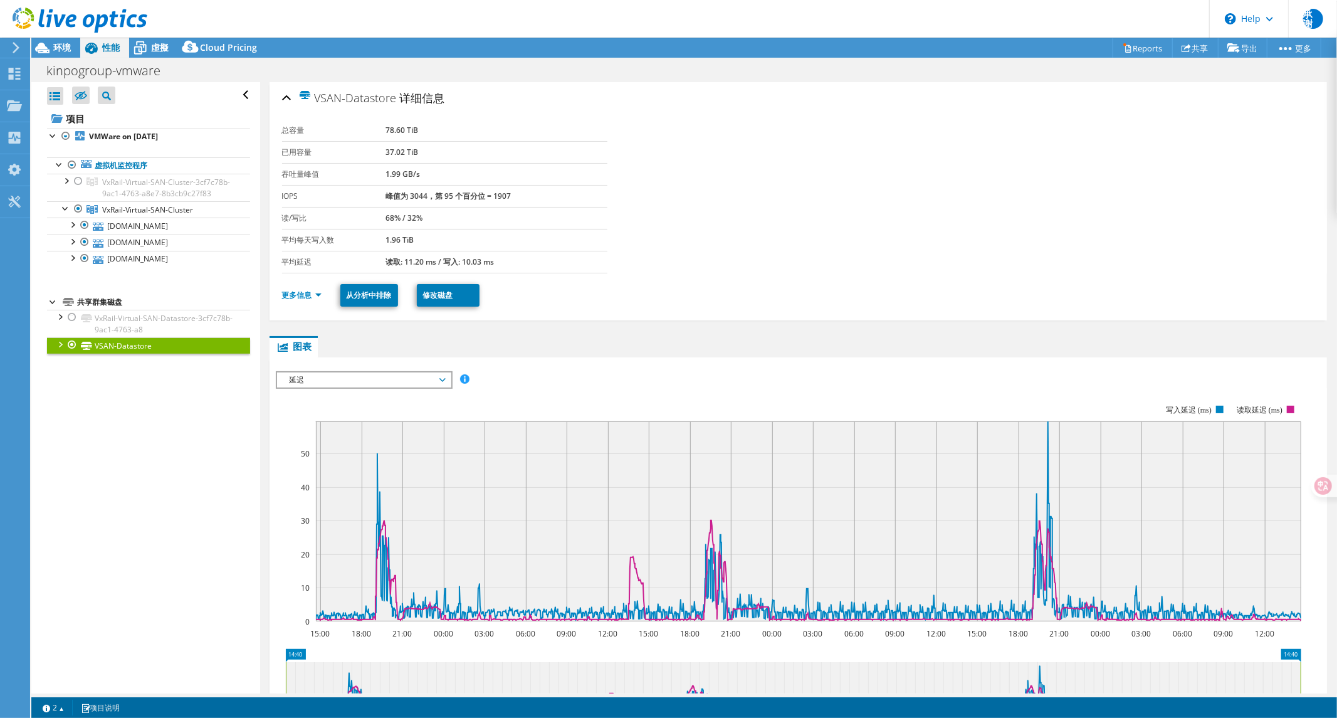
click at [287, 288] on li "更多信息" at bounding box center [305, 295] width 47 height 14
click at [290, 298] on link "更多信息" at bounding box center [302, 295] width 40 height 11
